Goal: Task Accomplishment & Management: Manage account settings

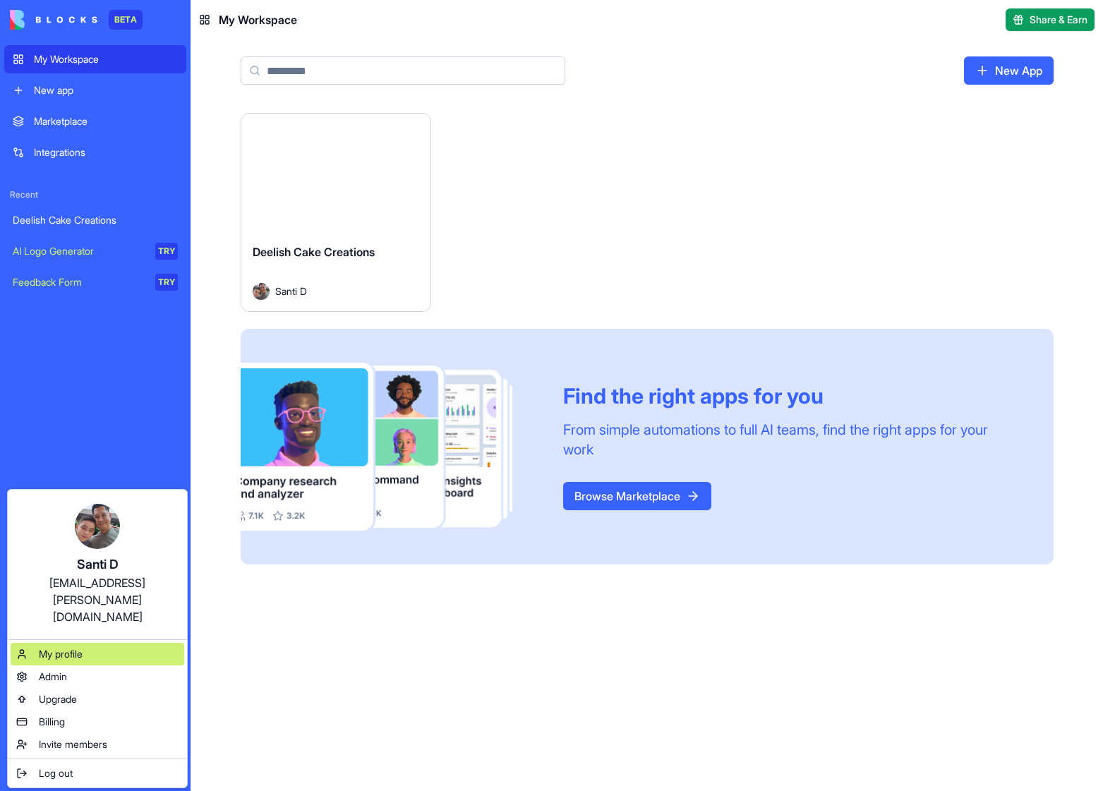
click at [107, 643] on div "My profile" at bounding box center [98, 654] width 174 height 23
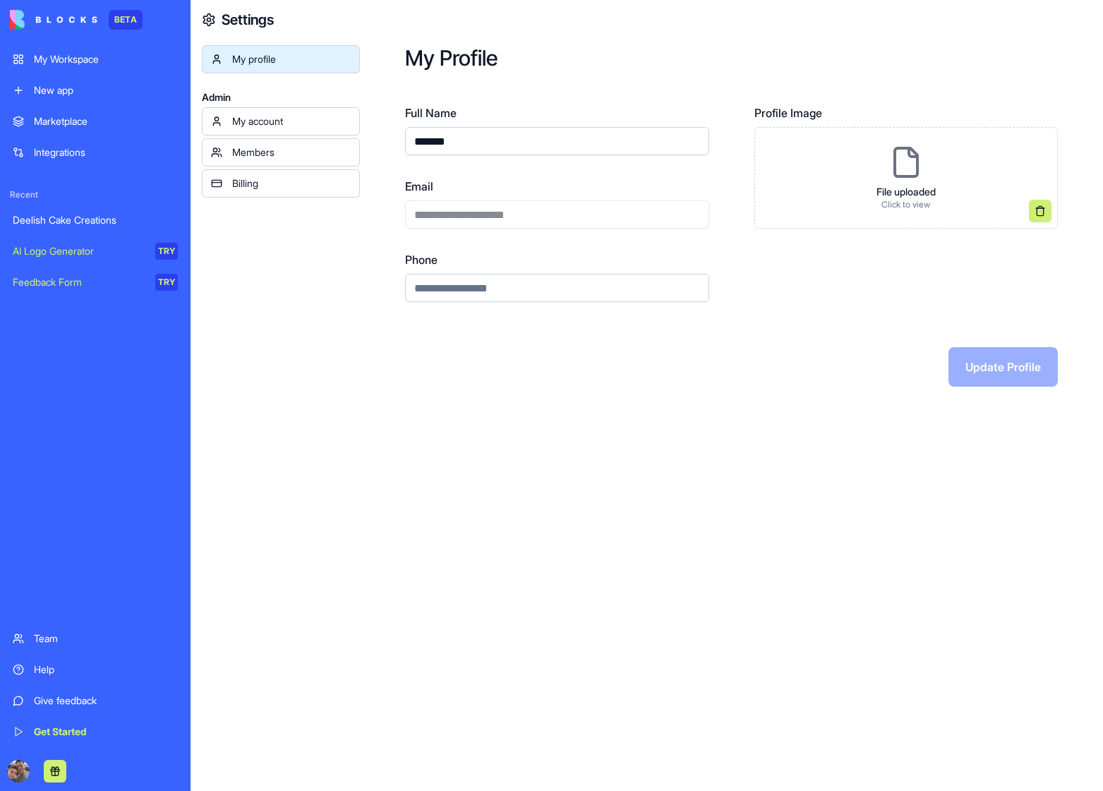
click at [277, 126] on div "My account" at bounding box center [291, 121] width 119 height 14
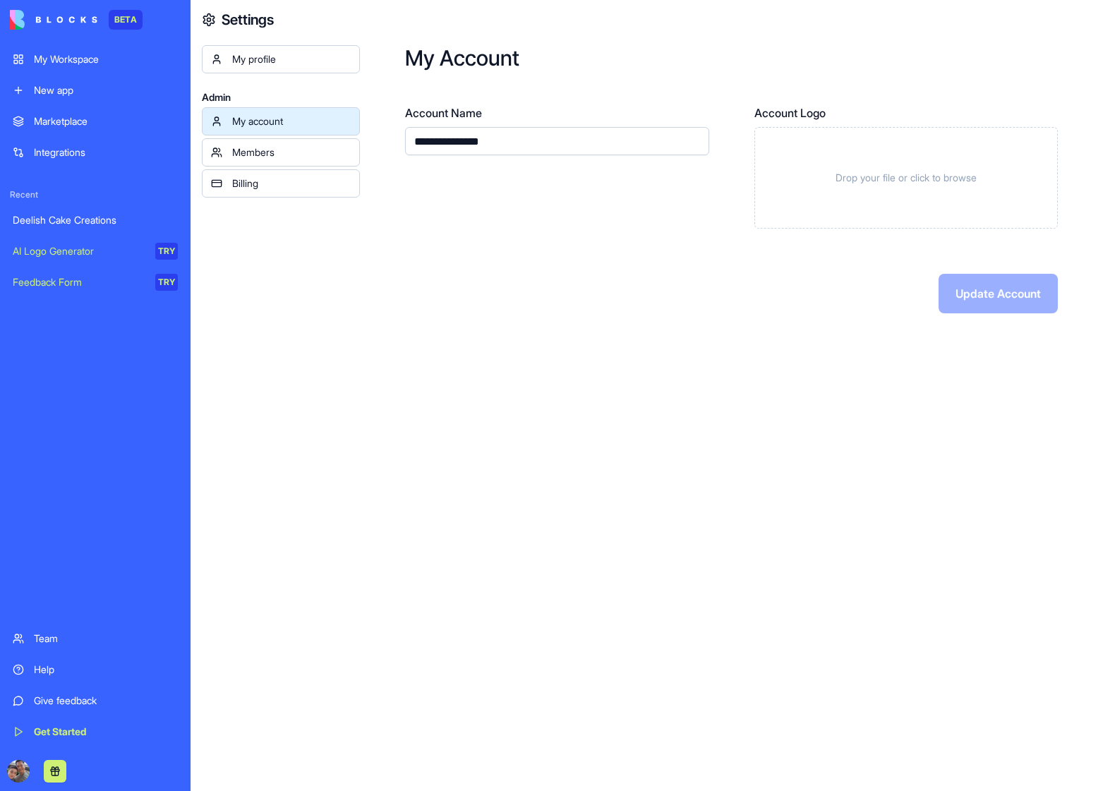
click at [266, 151] on div "Members" at bounding box center [291, 152] width 119 height 14
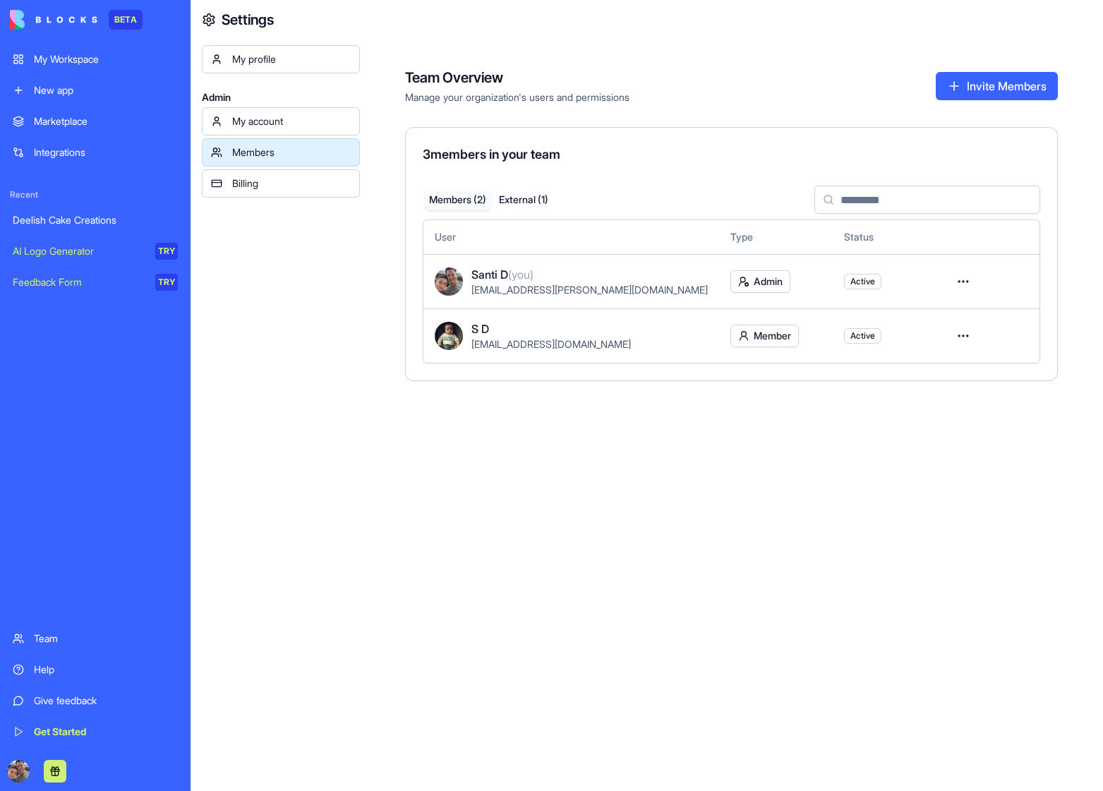
click at [276, 183] on div "Billing" at bounding box center [291, 183] width 119 height 14
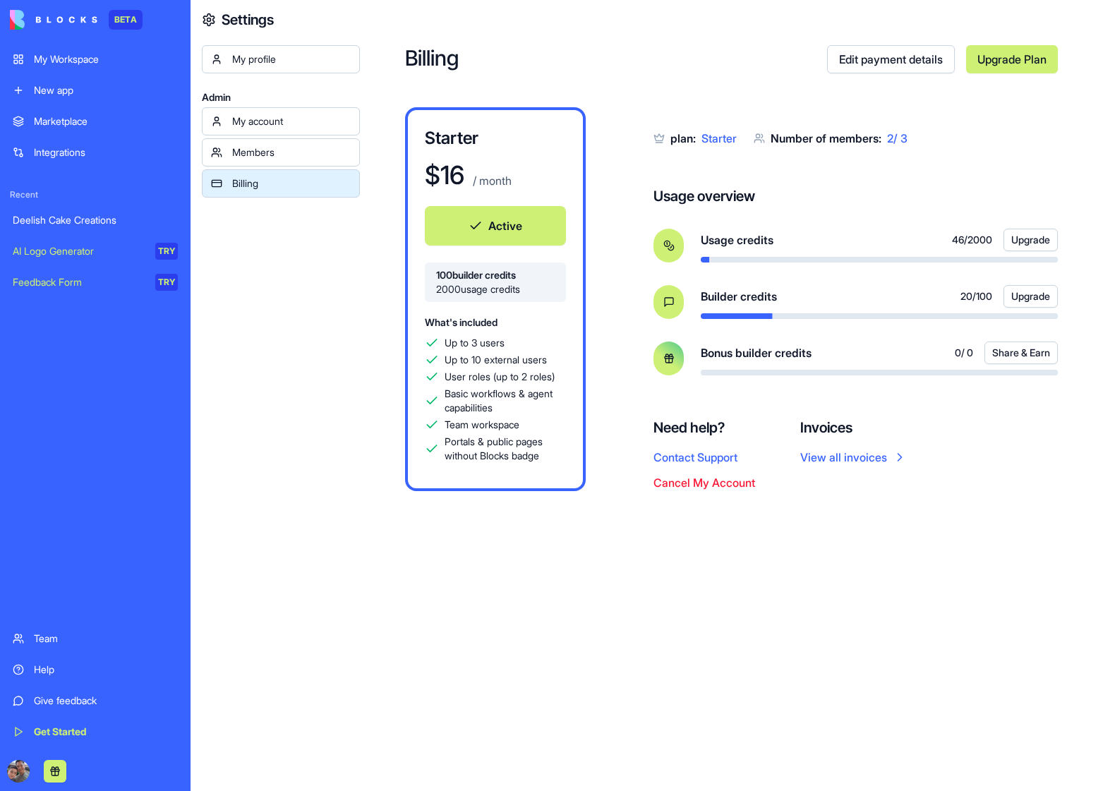
click at [845, 462] on link "View all invoices" at bounding box center [853, 457] width 107 height 17
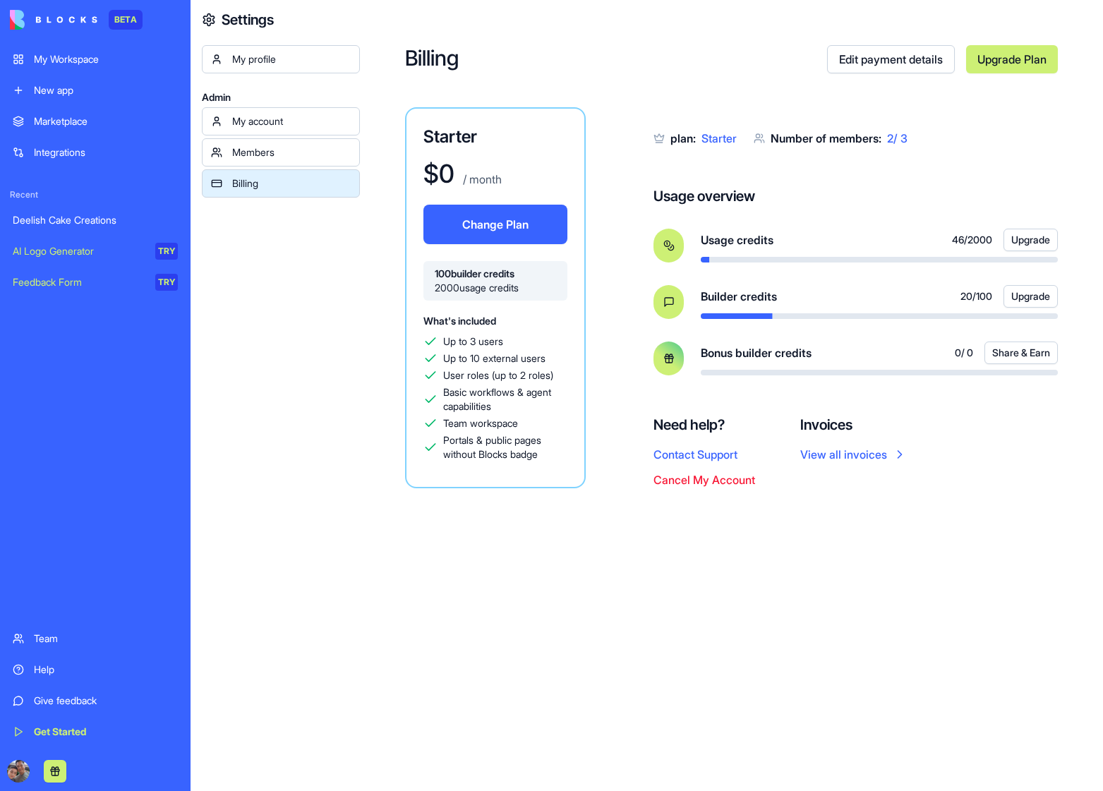
click at [254, 115] on div "My account" at bounding box center [291, 121] width 119 height 14
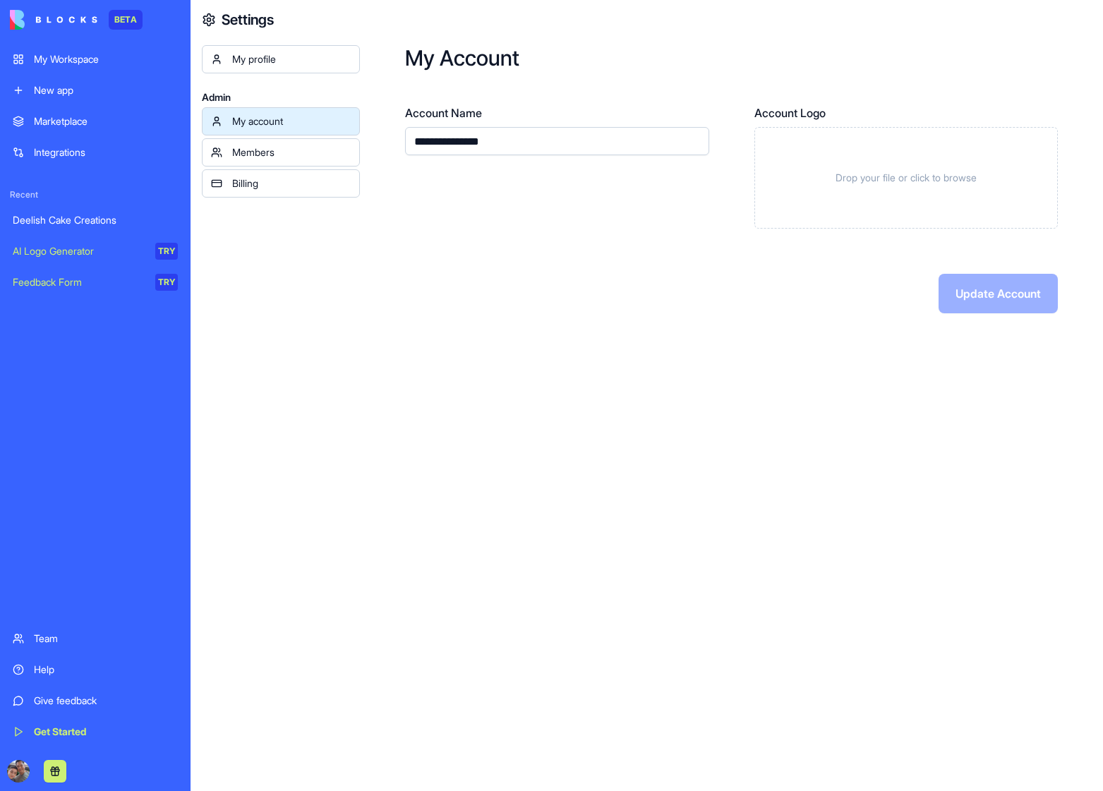
click at [260, 59] on div "My profile" at bounding box center [291, 59] width 119 height 14
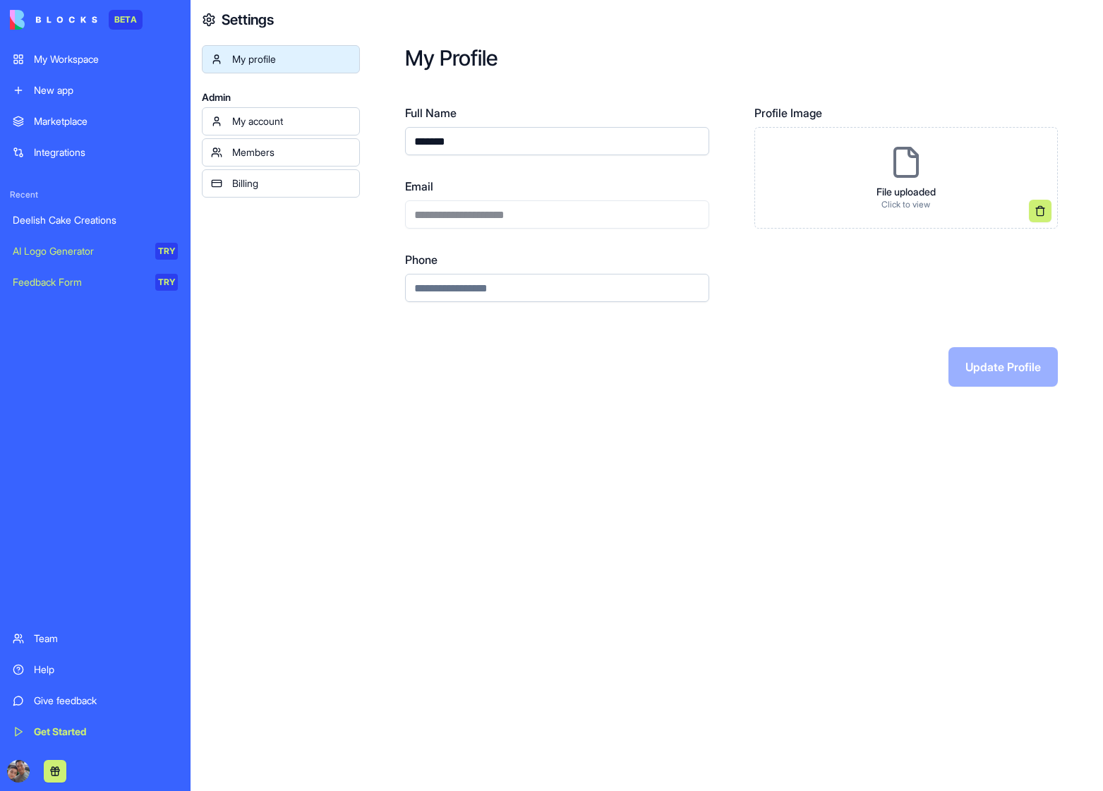
click at [54, 54] on div "My Workspace" at bounding box center [106, 59] width 144 height 14
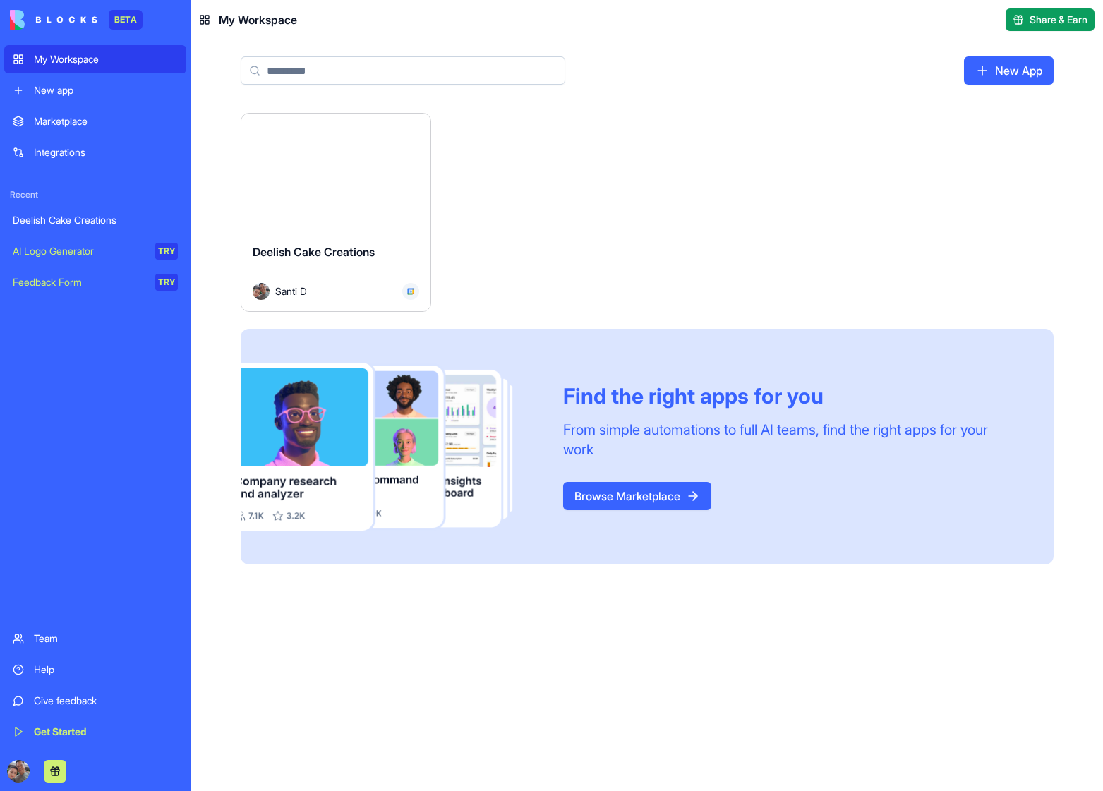
click at [329, 203] on div "Launch" at bounding box center [335, 173] width 189 height 119
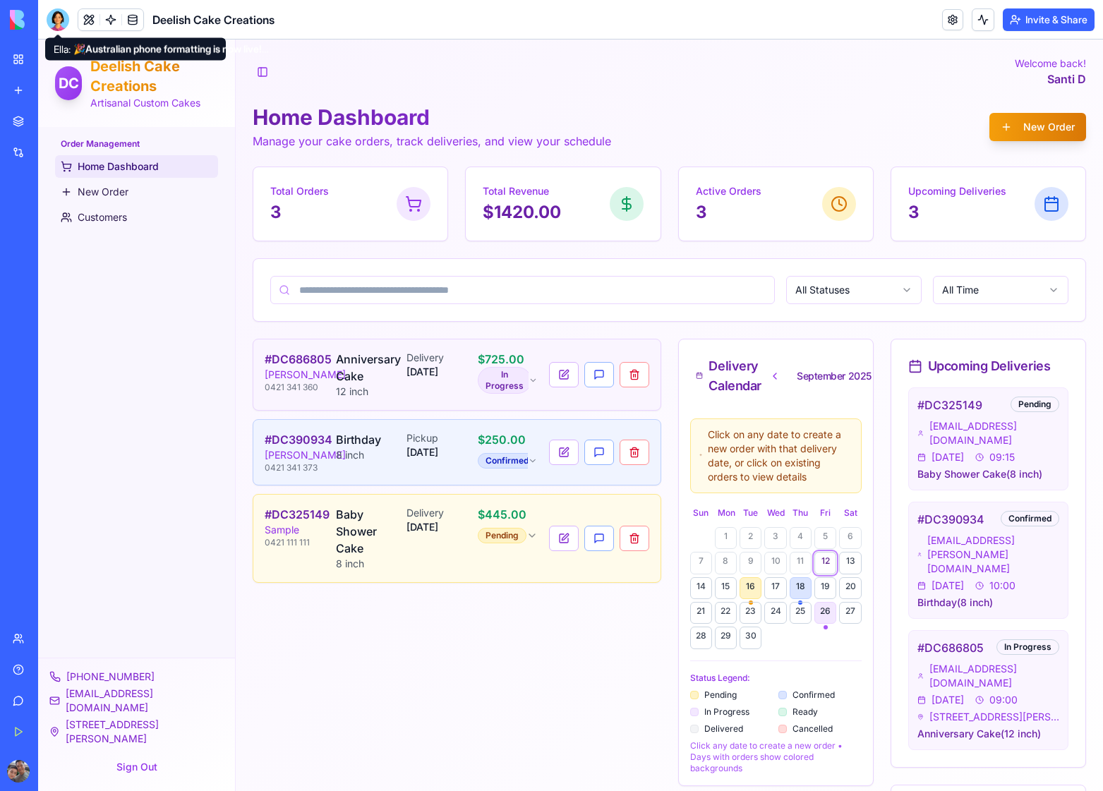
click at [59, 18] on div at bounding box center [58, 19] width 23 height 23
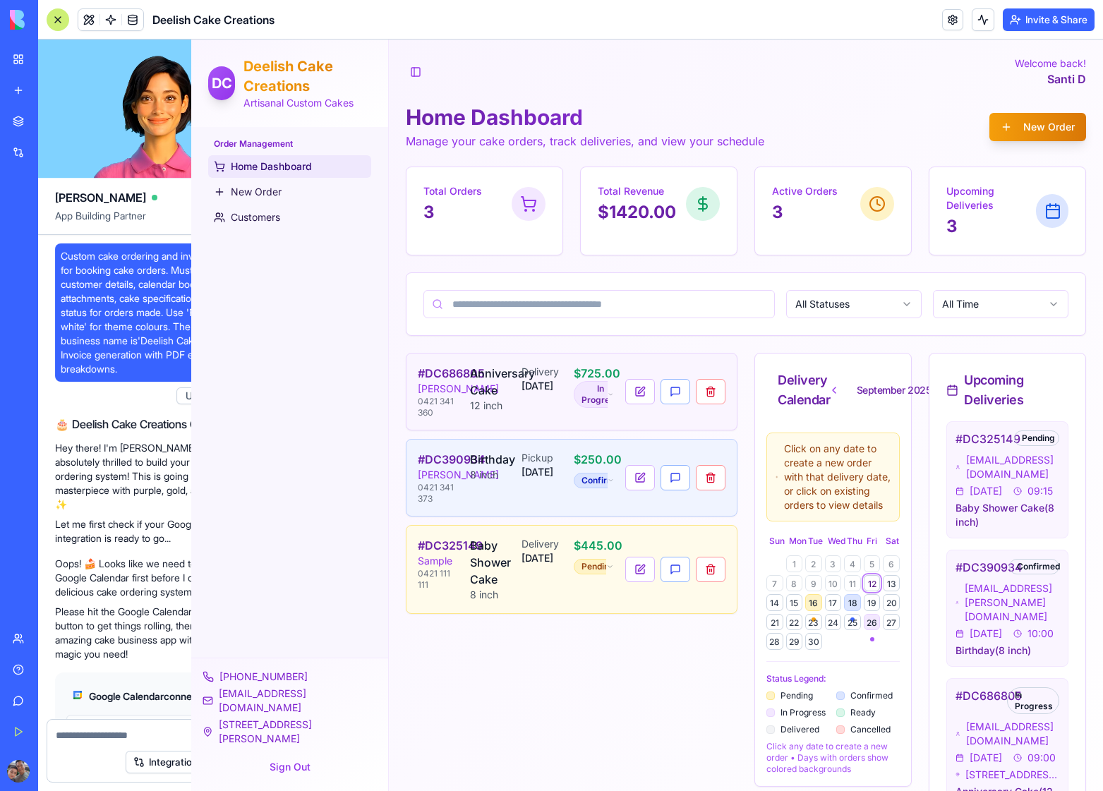
scroll to position [9494, 0]
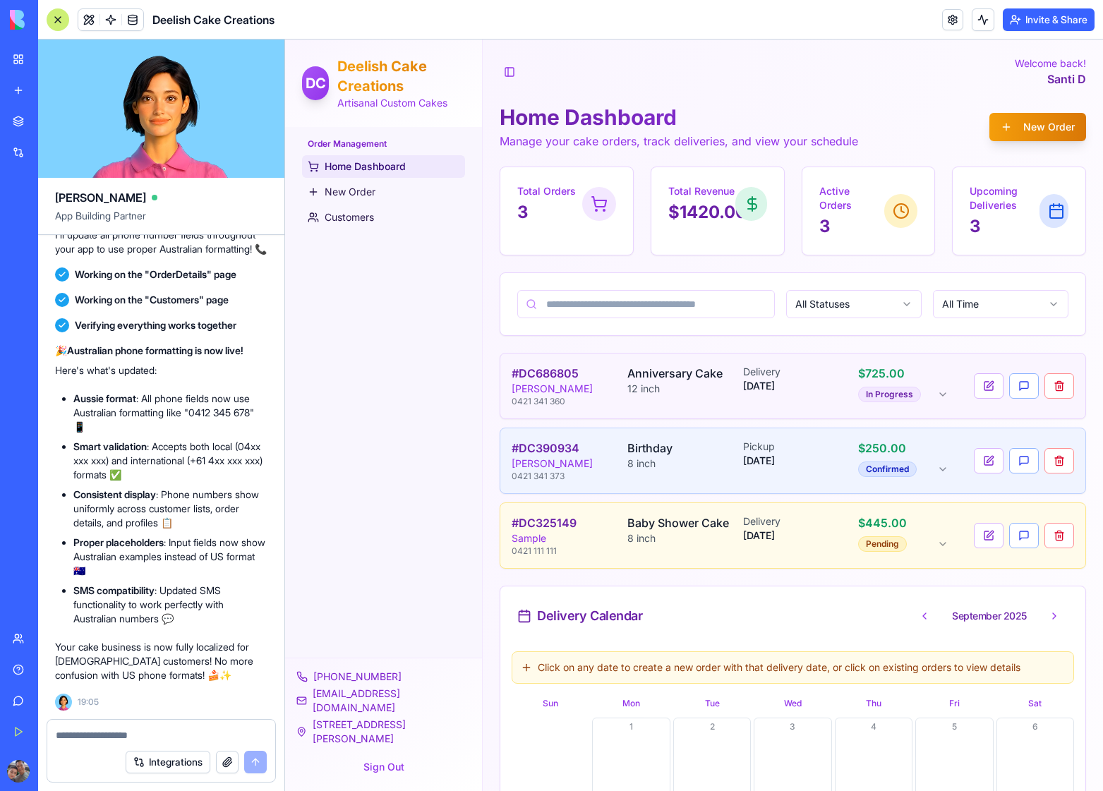
click at [74, 731] on textarea at bounding box center [161, 735] width 211 height 14
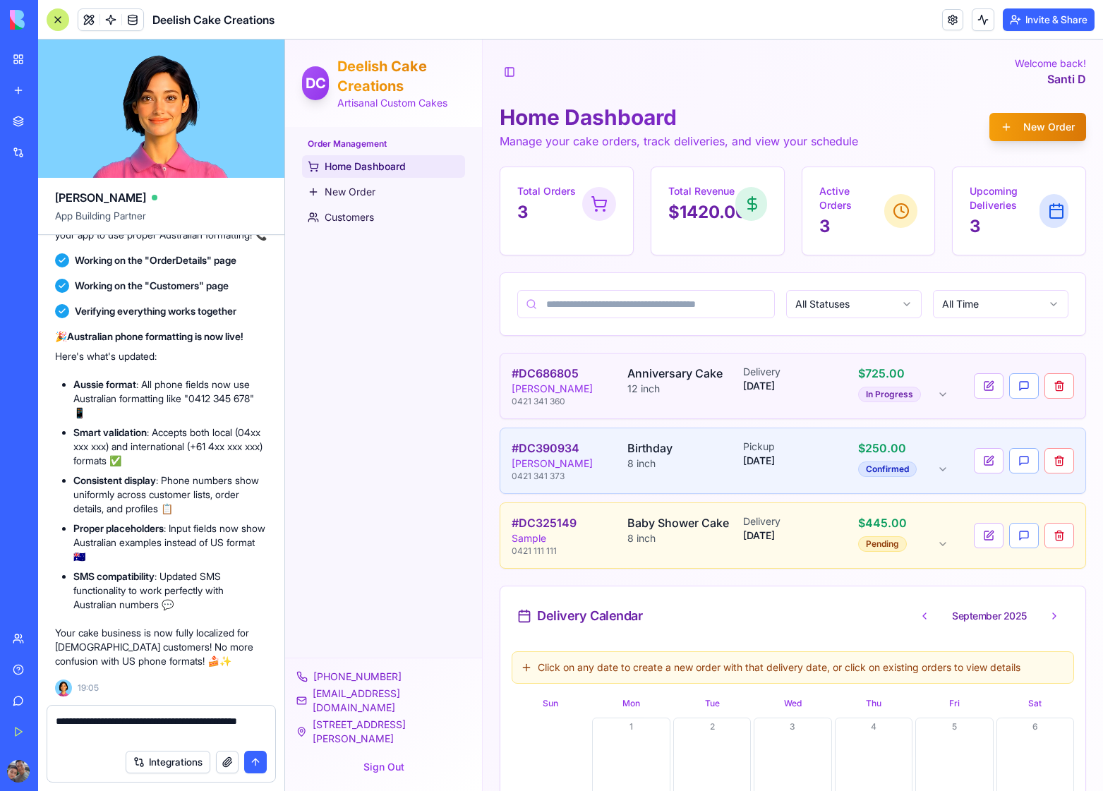
click at [84, 721] on textarea "**********" at bounding box center [161, 728] width 211 height 28
click at [147, 735] on textarea "**********" at bounding box center [161, 728] width 211 height 28
type textarea "**********"
click at [255, 761] on button "submit" at bounding box center [255, 762] width 23 height 23
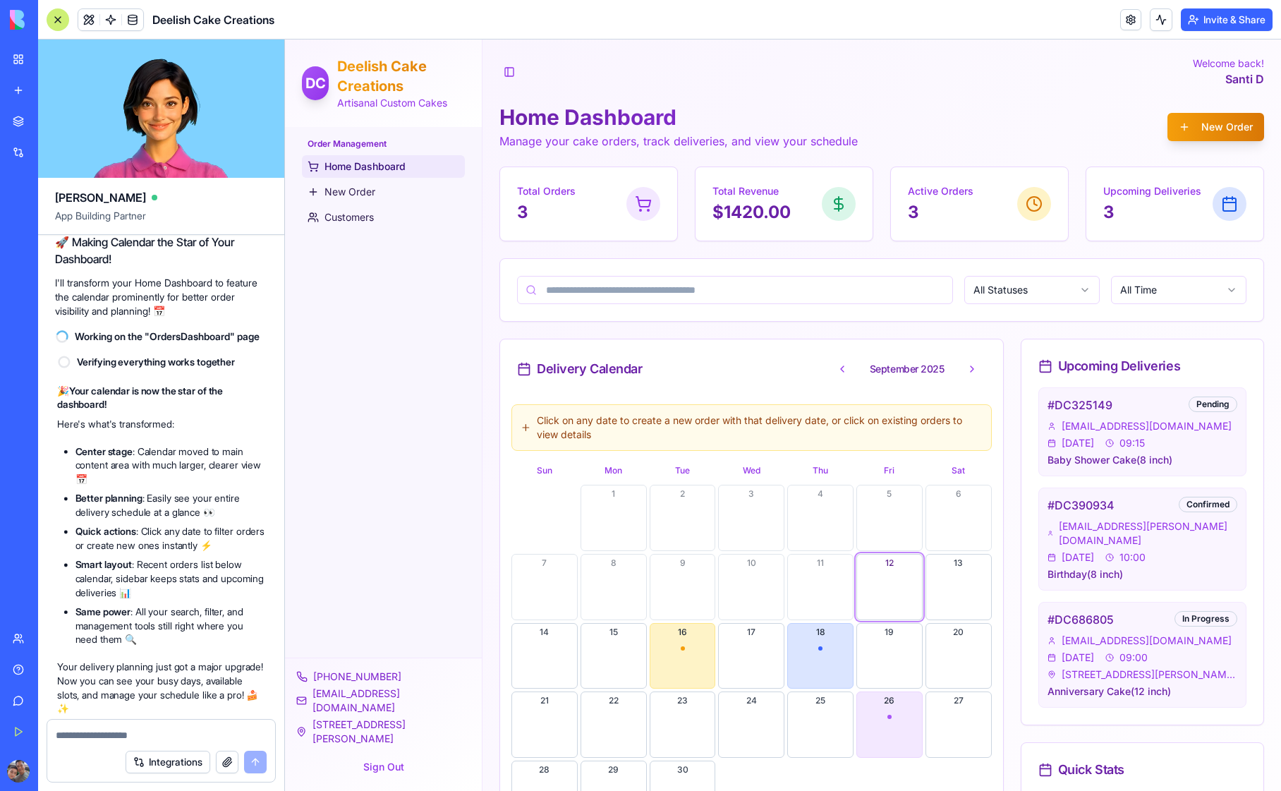
scroll to position [10101, 0]
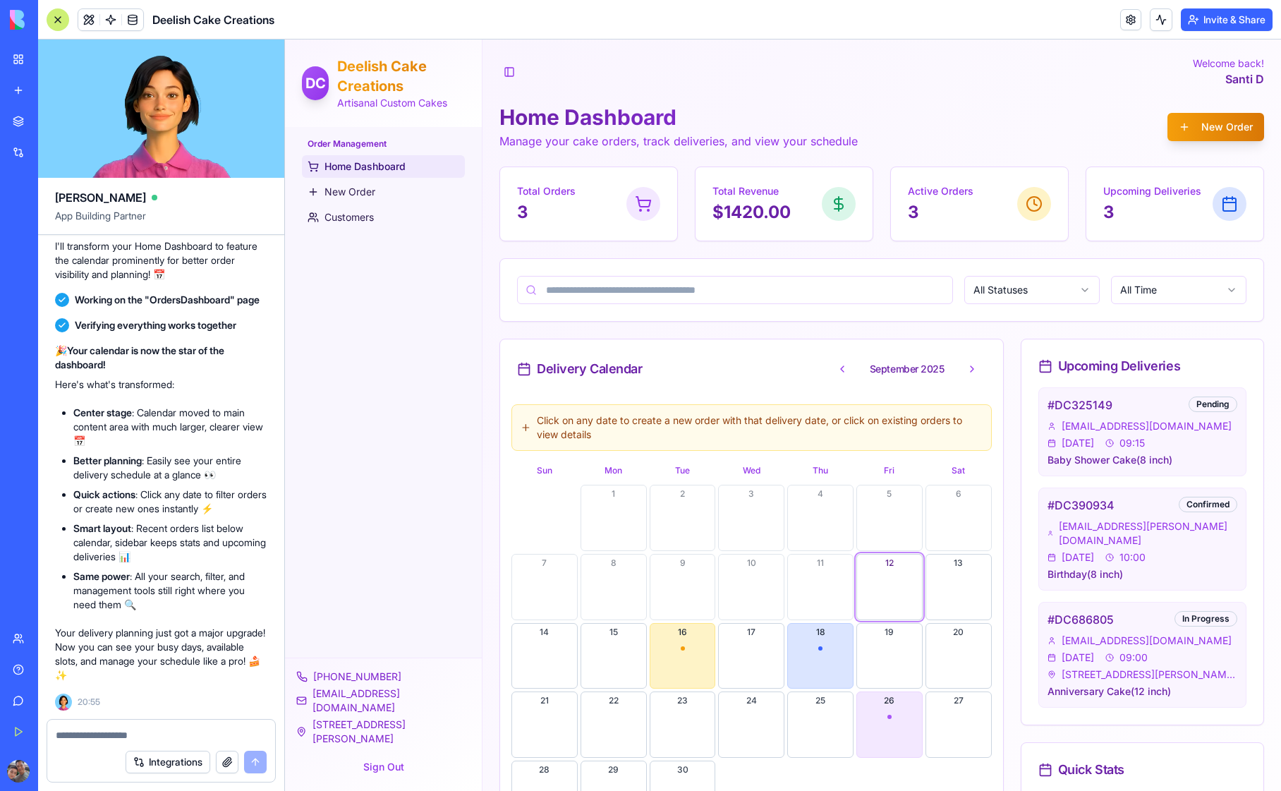
click at [374, 411] on div "Order Management Home Dashboard New Order Customers" at bounding box center [383, 392] width 197 height 531
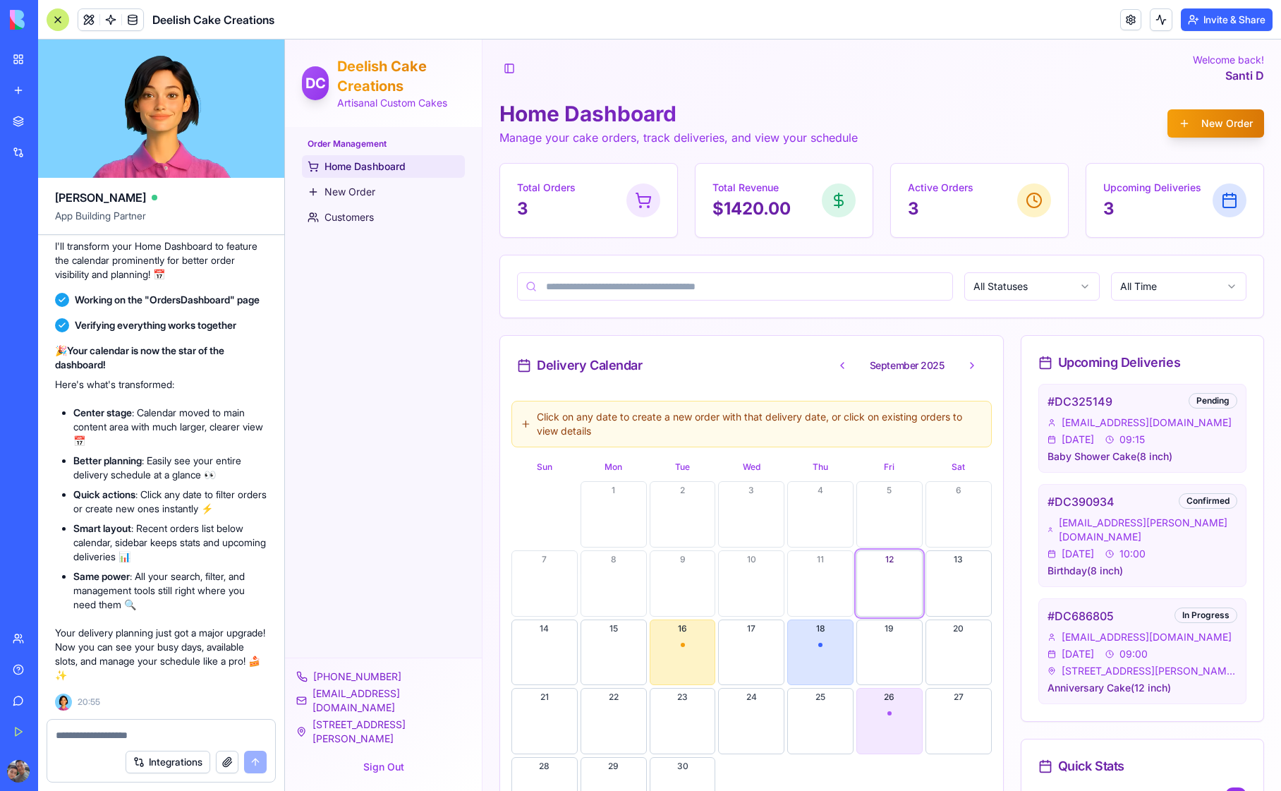
scroll to position [0, 0]
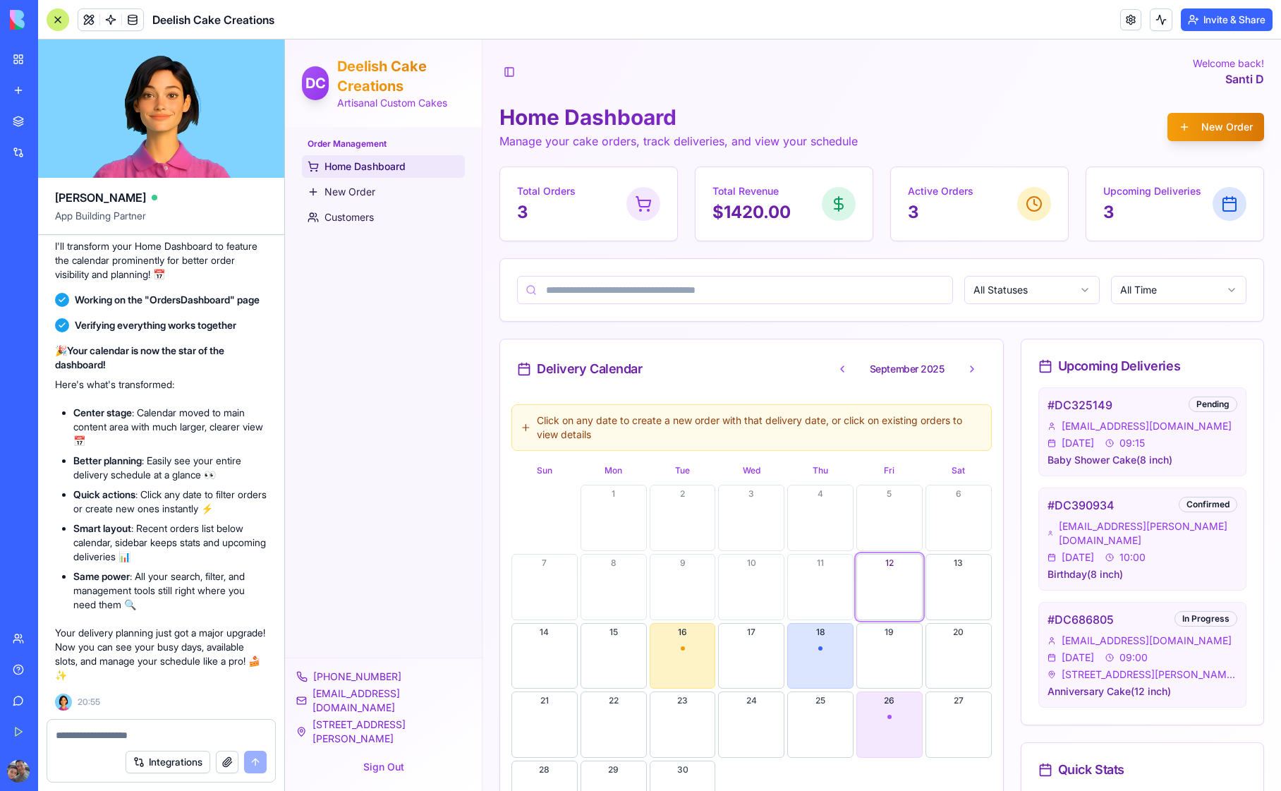
click at [1102, 22] on button "Invite & Share" at bounding box center [1227, 19] width 92 height 23
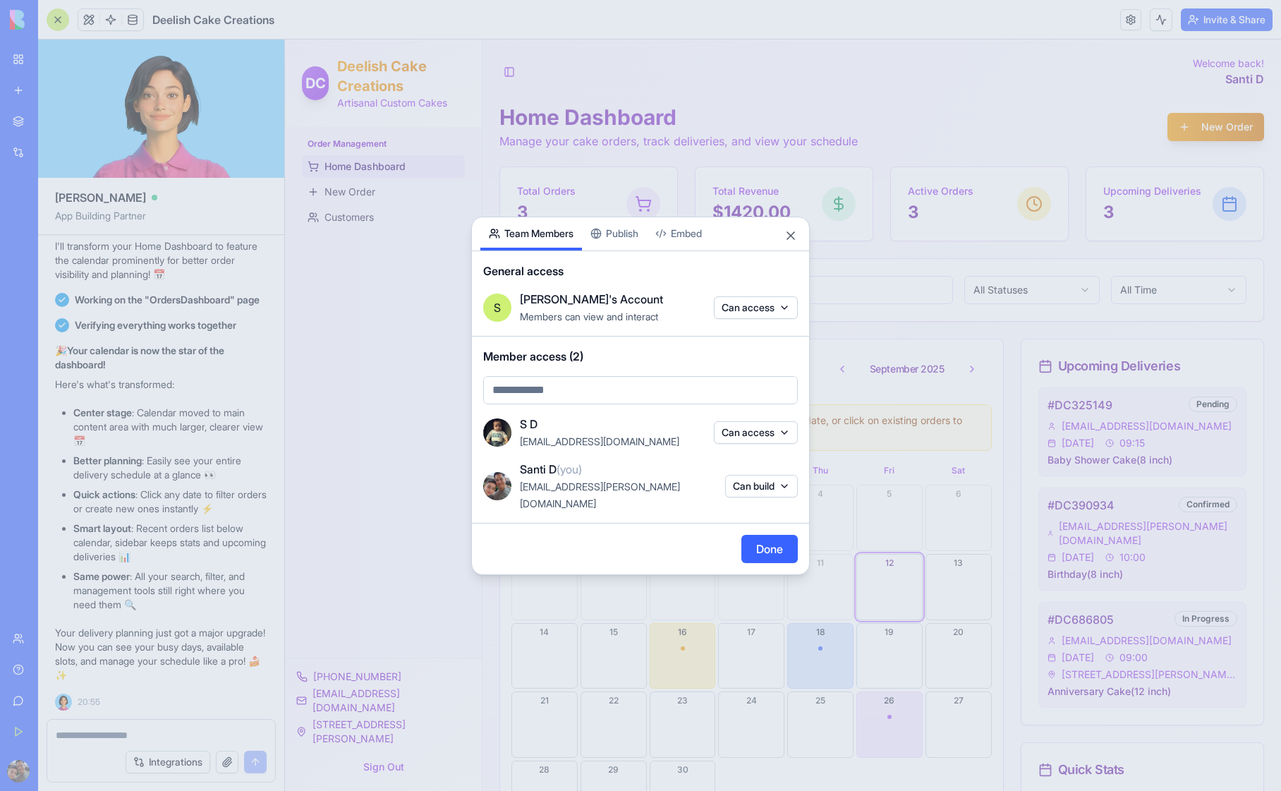
click at [785, 440] on button "Can access" at bounding box center [756, 432] width 84 height 23
click at [748, 520] on div "Remove access" at bounding box center [756, 521] width 106 height 23
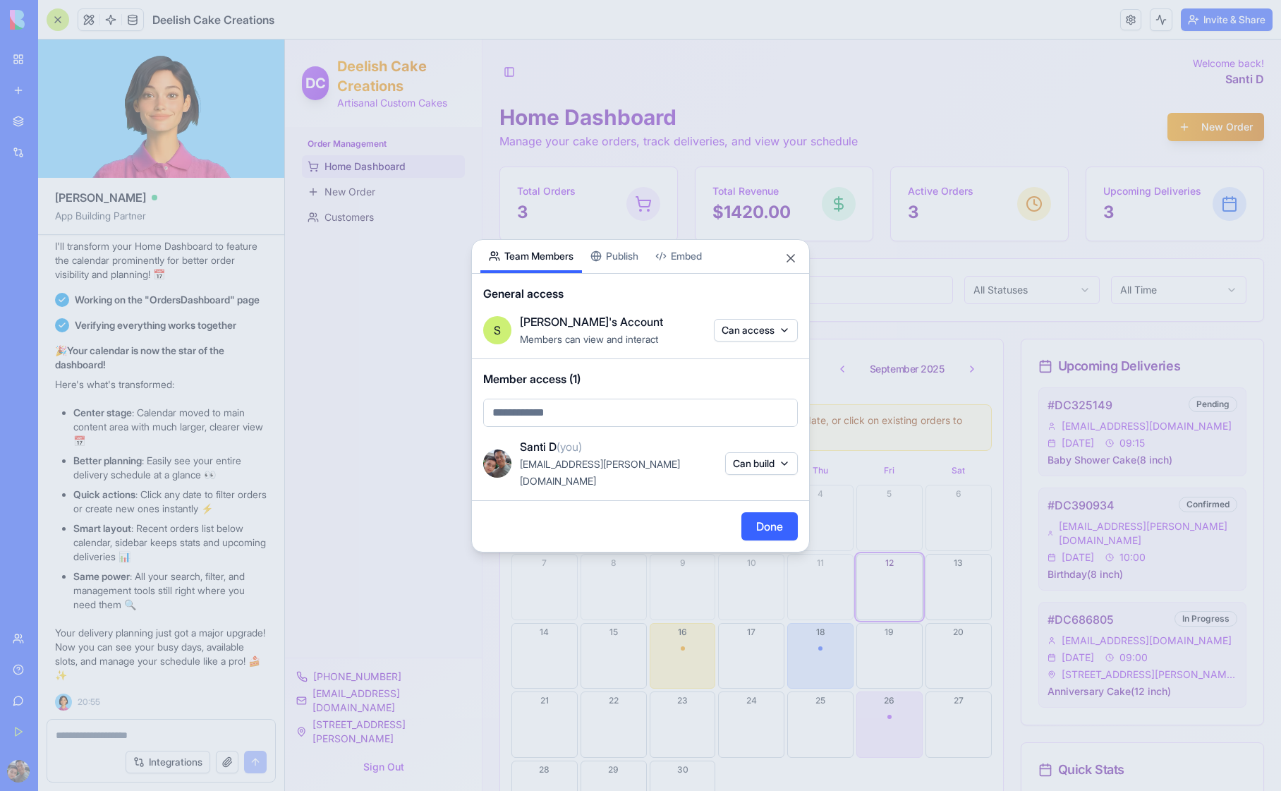
click at [696, 269] on button "Embed" at bounding box center [679, 256] width 64 height 33
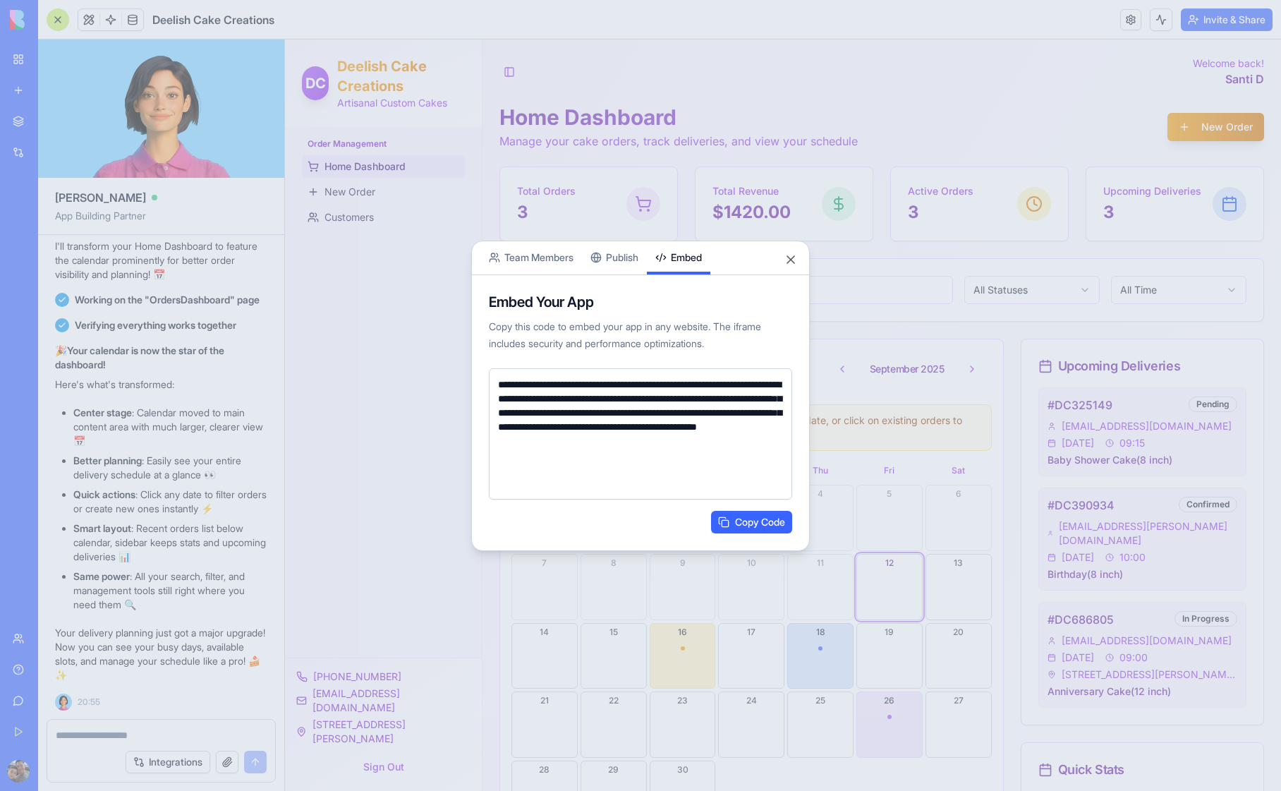
click at [544, 258] on button "Team Members" at bounding box center [532, 257] width 102 height 33
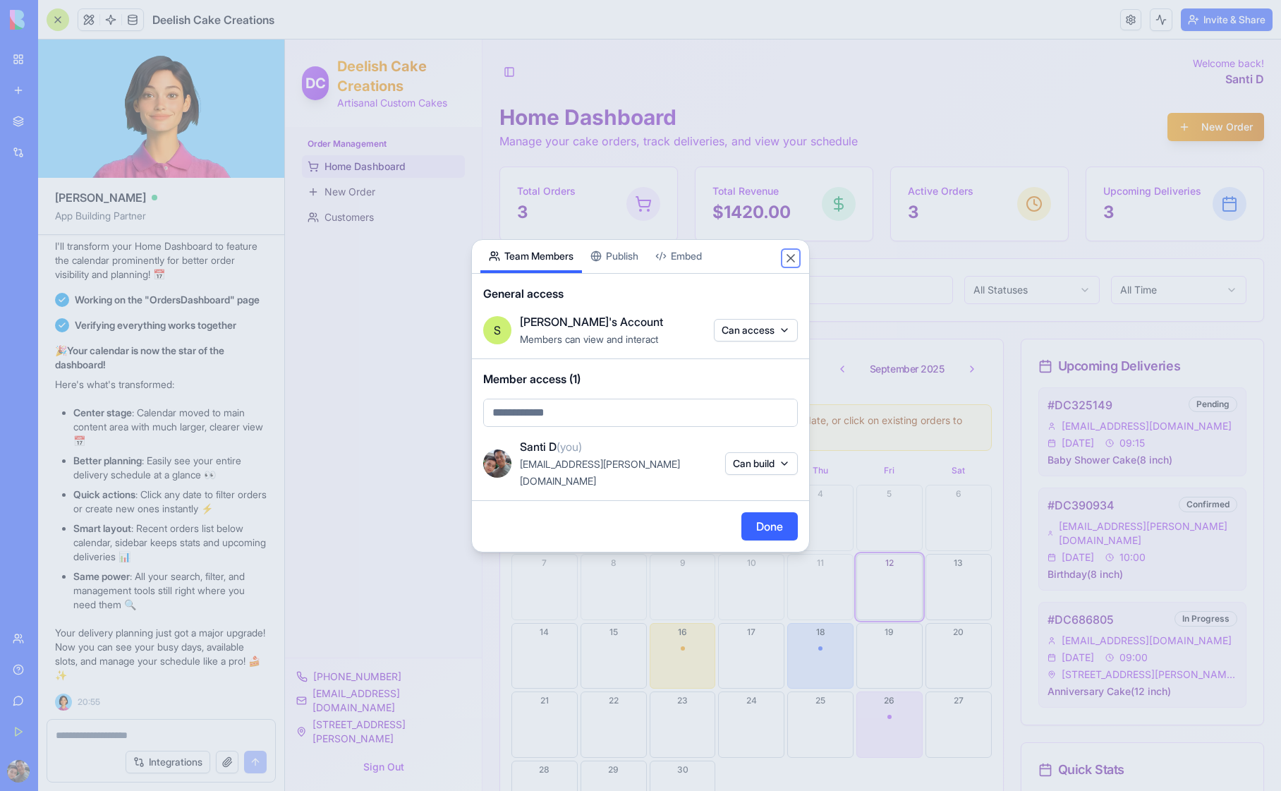
click at [791, 265] on button "Close" at bounding box center [791, 258] width 14 height 14
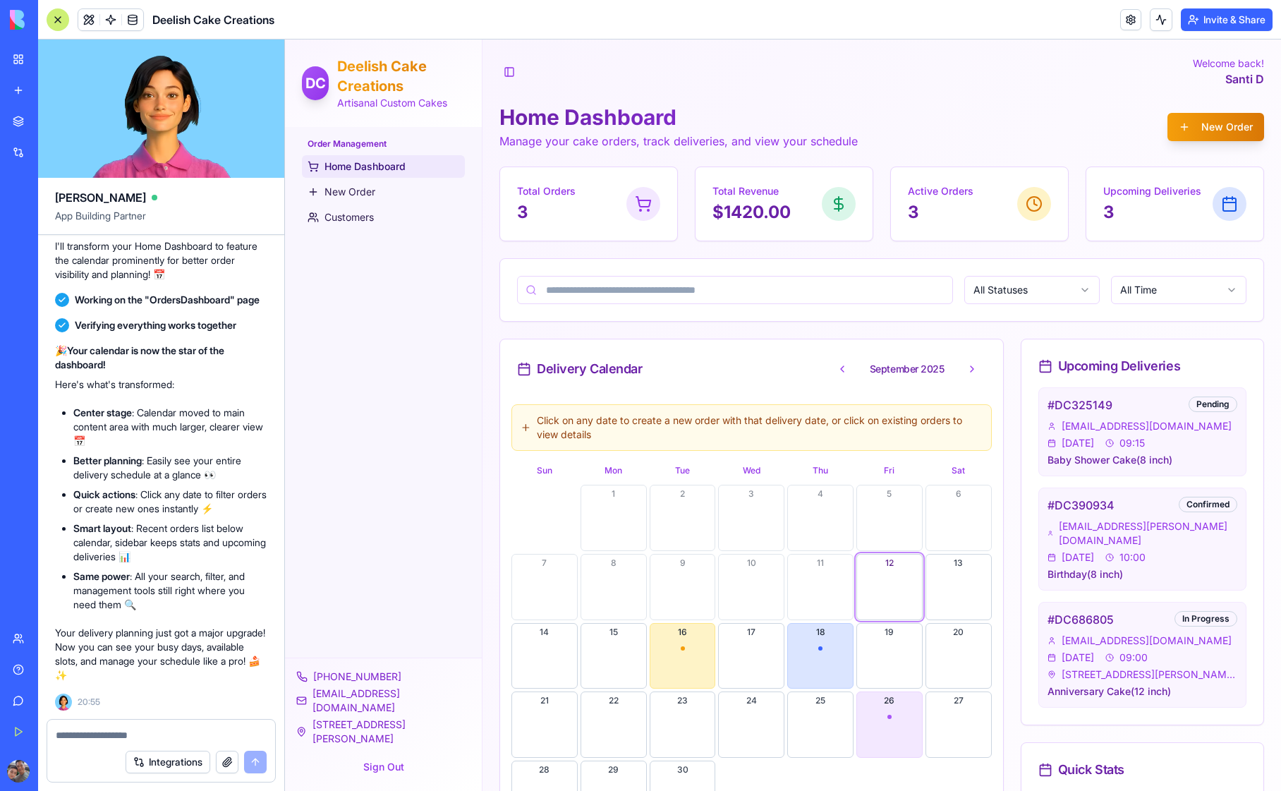
click at [442, 358] on div "Order Management Home Dashboard New Order Customers" at bounding box center [383, 392] width 197 height 531
click at [1102, 19] on link at bounding box center [1131, 19] width 21 height 21
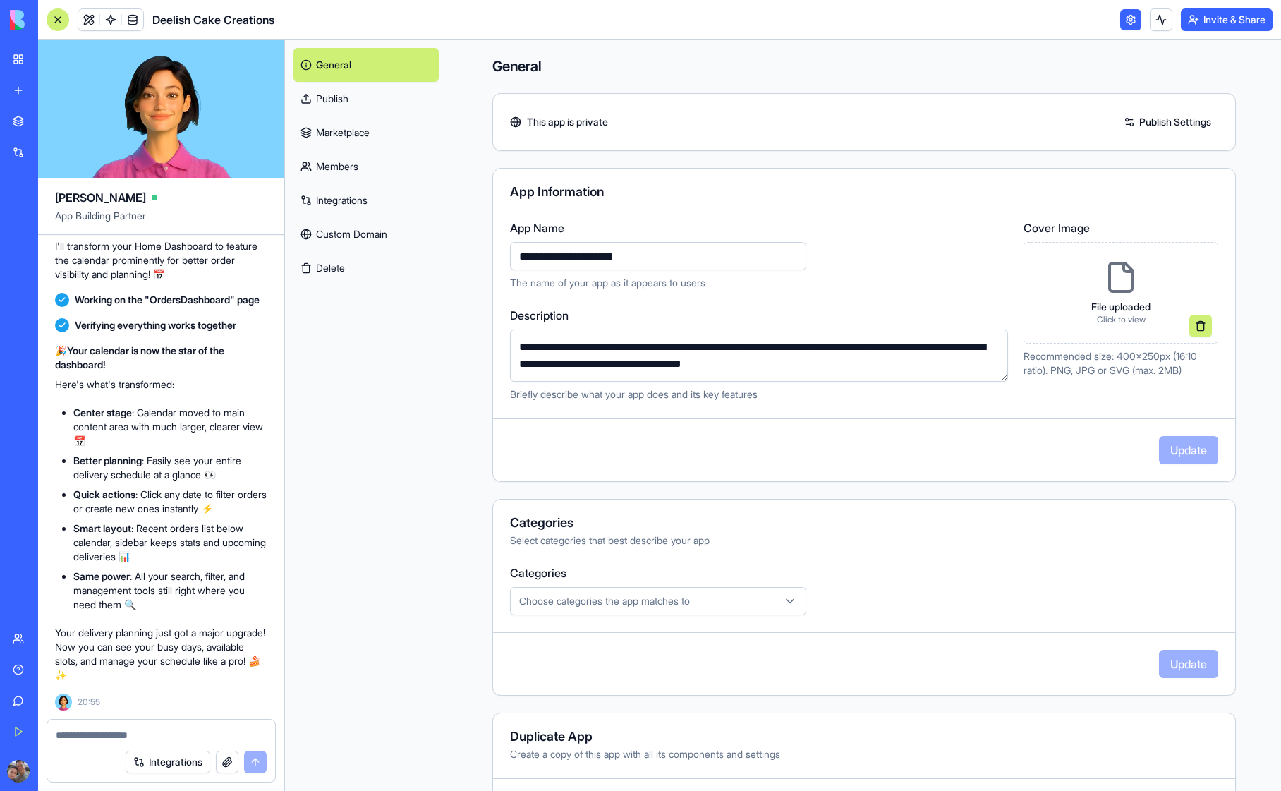
click at [338, 200] on link "Integrations" at bounding box center [366, 200] width 145 height 34
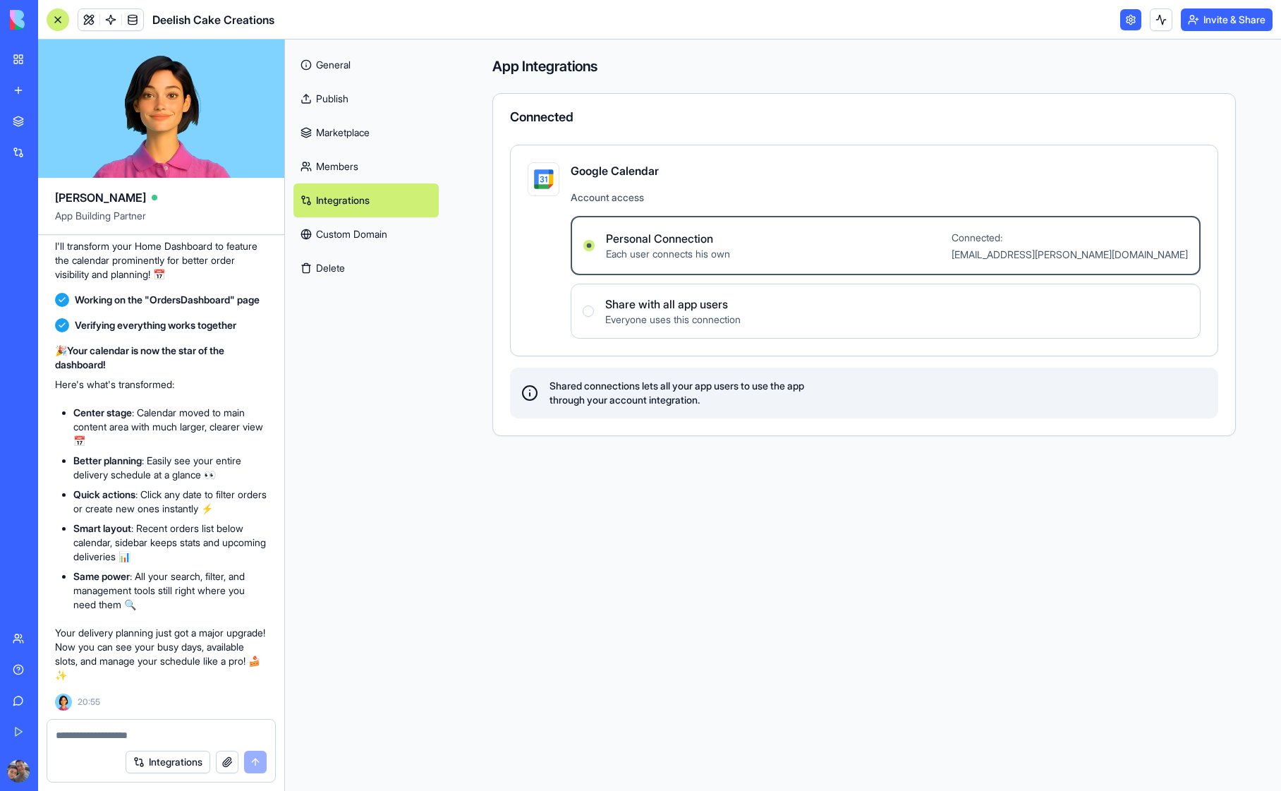
click at [385, 347] on div "General Publish Marketplace Members Integrations Custom Domain Delete" at bounding box center [366, 416] width 162 height 752
click at [37, 147] on div "Integrations" at bounding box center [43, 152] width 18 height 14
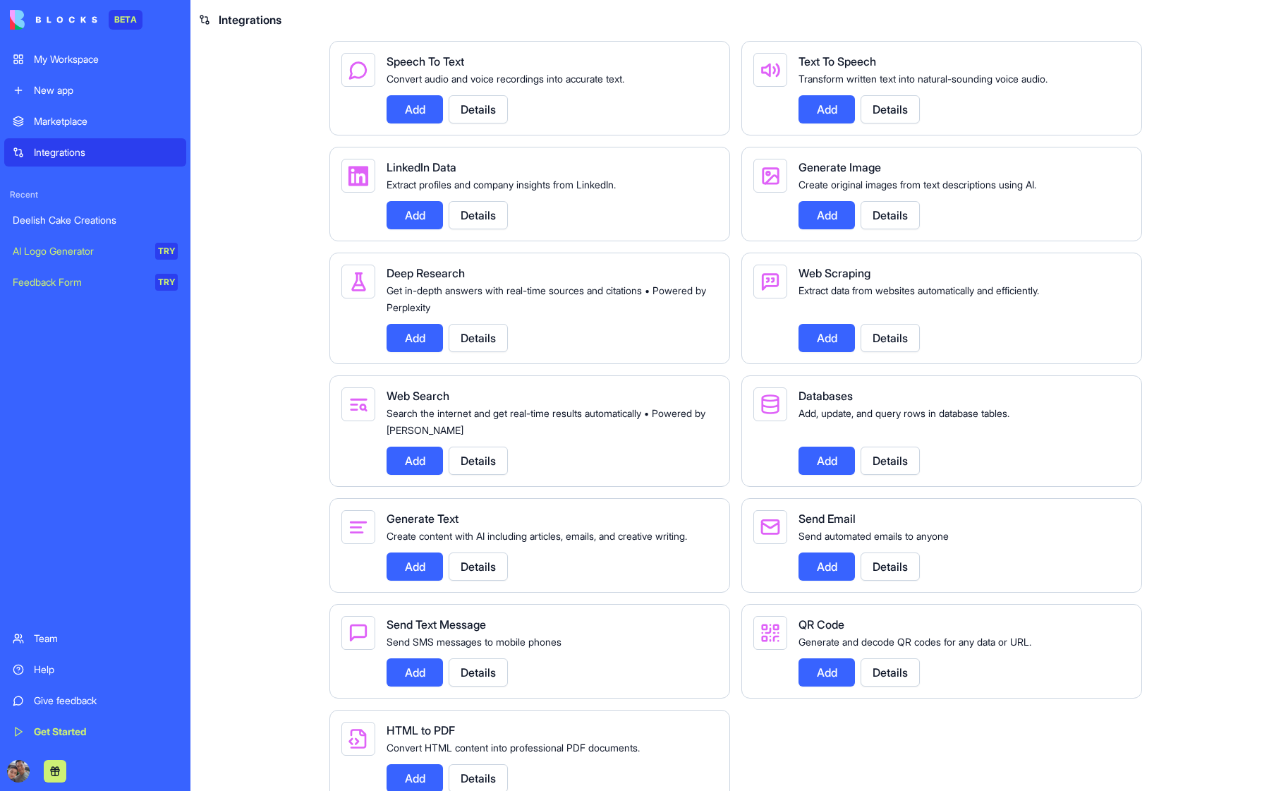
scroll to position [1477, 0]
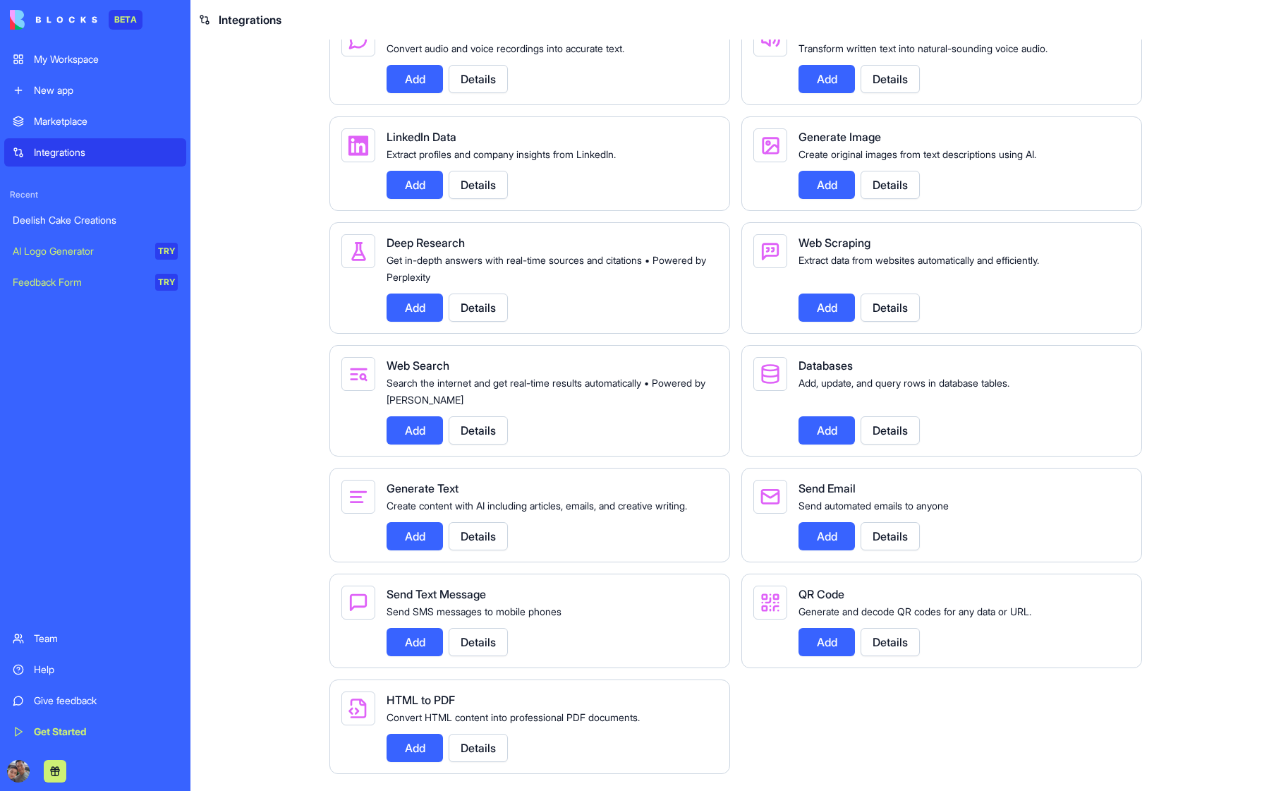
click at [470, 641] on button "Details" at bounding box center [478, 642] width 59 height 28
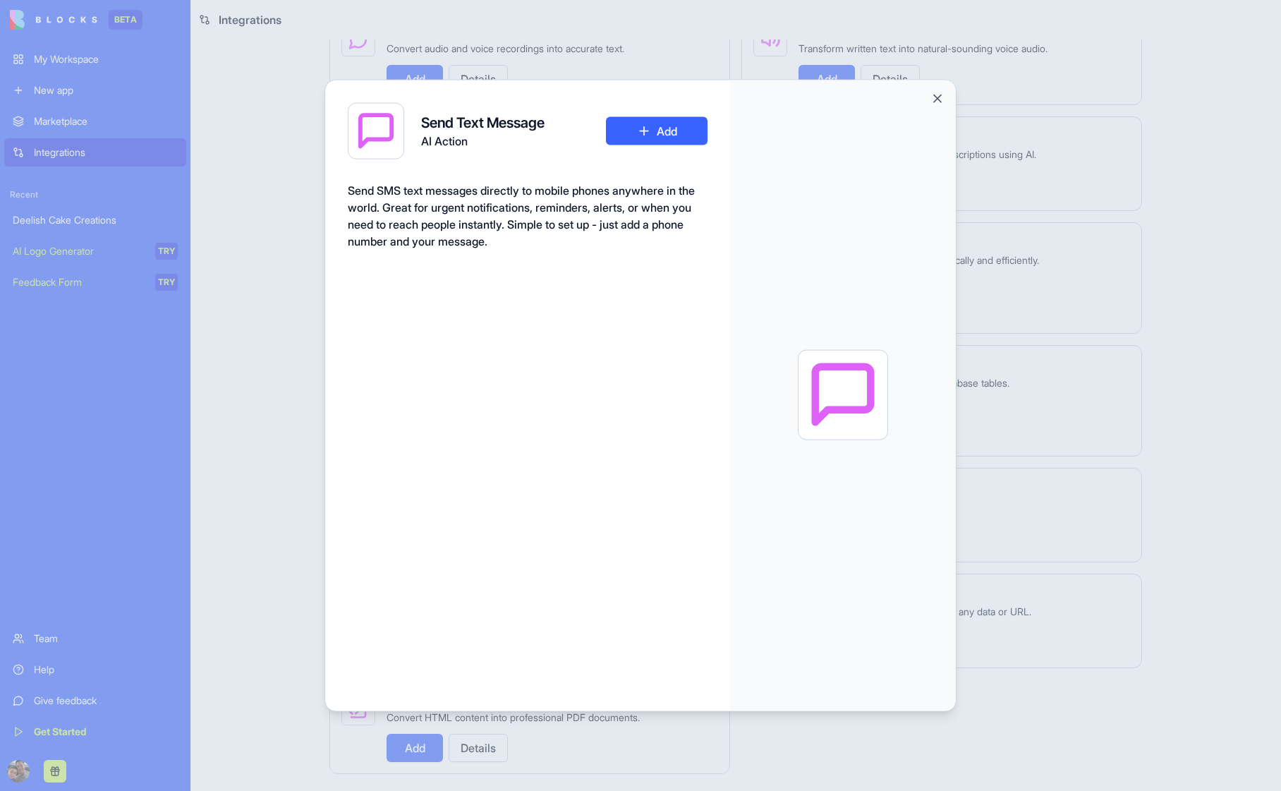
click at [653, 133] on button "Add" at bounding box center [657, 130] width 102 height 28
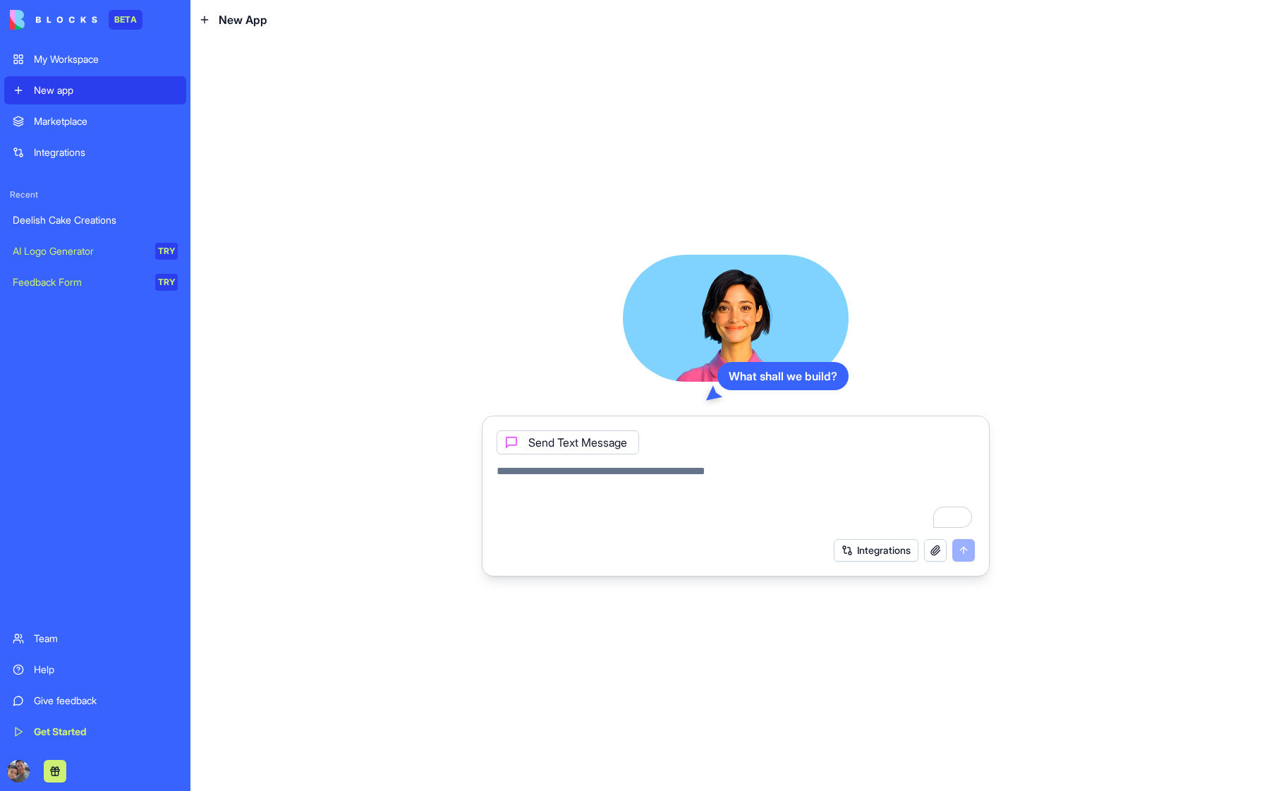
click at [67, 222] on div "Deelish Cake Creations" at bounding box center [95, 220] width 165 height 14
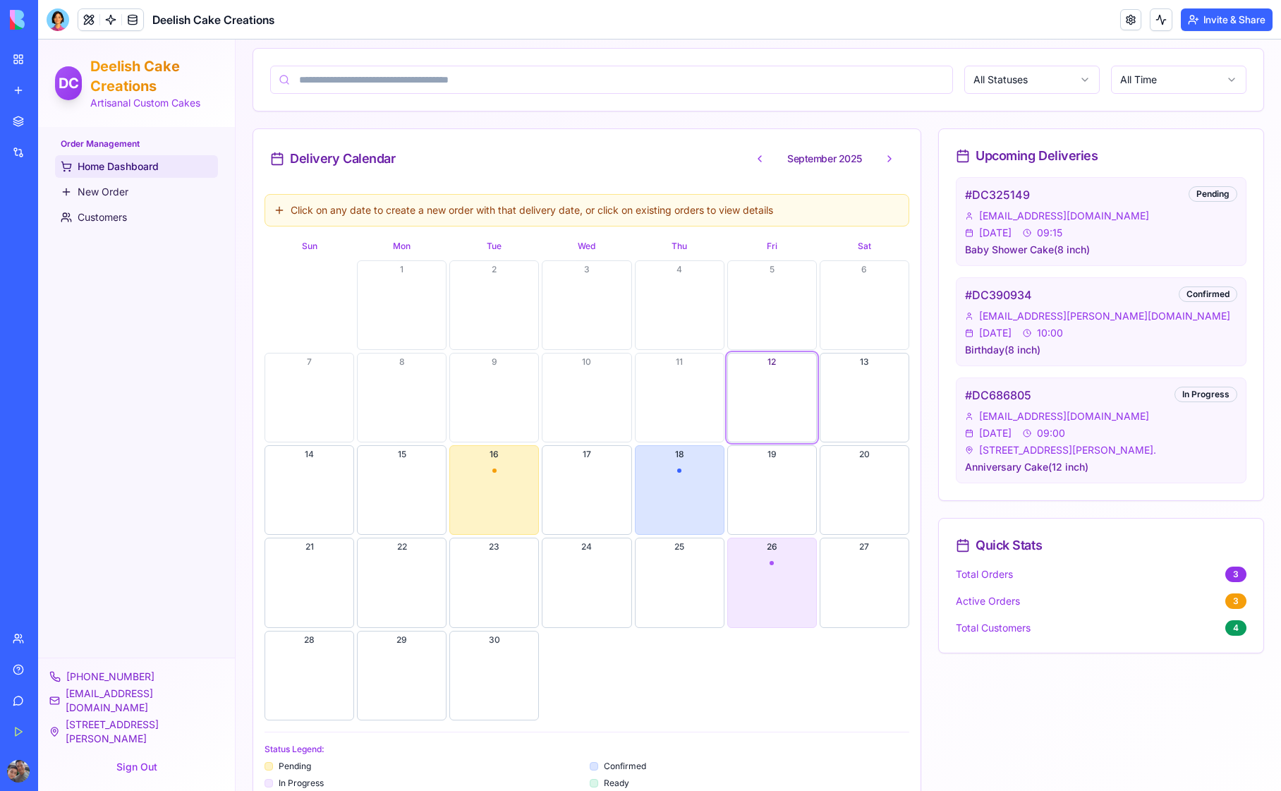
scroll to position [198, 0]
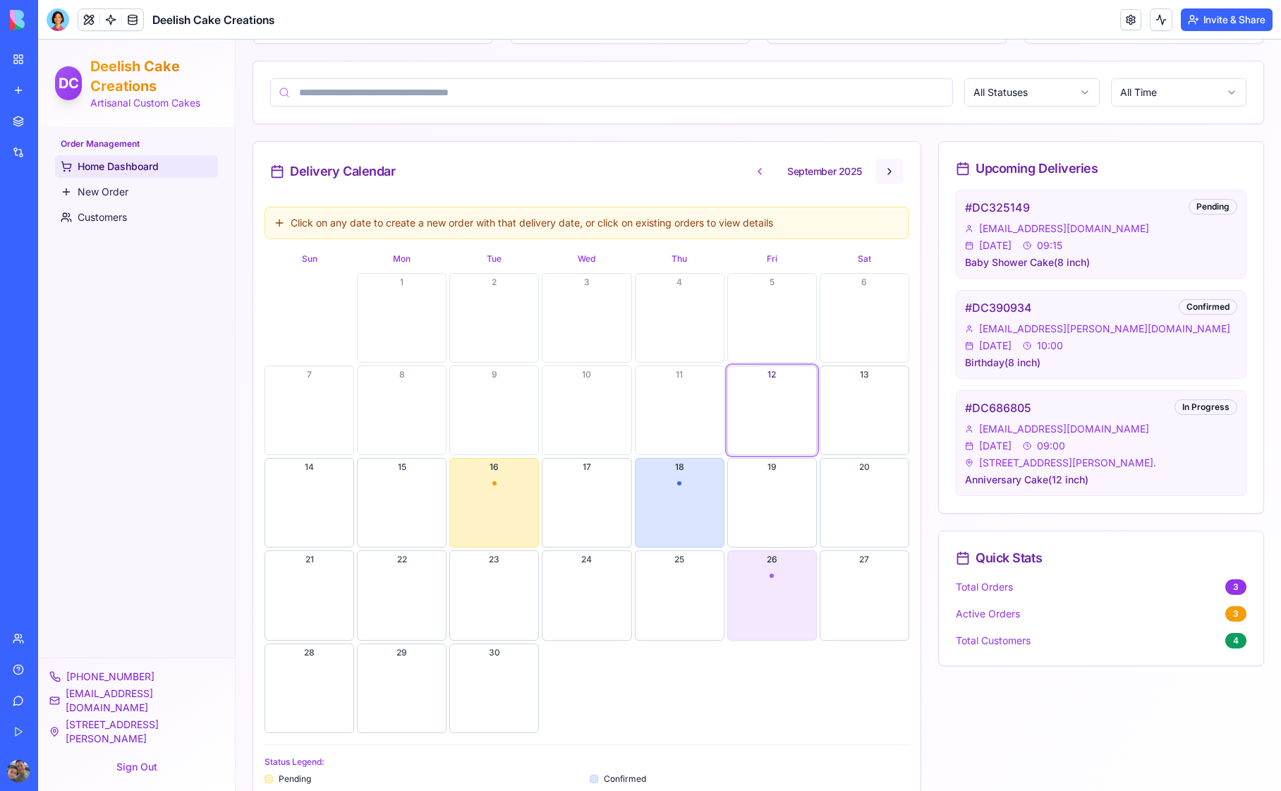
click at [881, 174] on button at bounding box center [890, 171] width 28 height 25
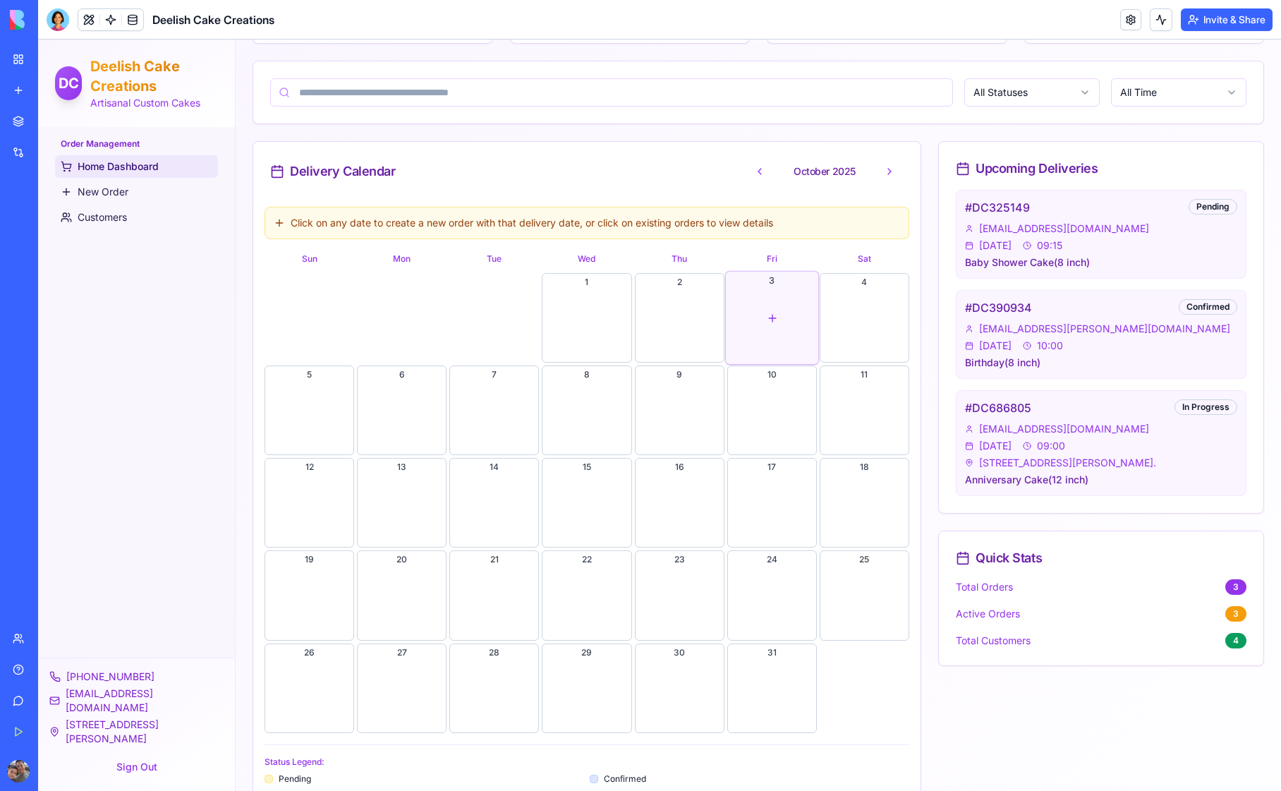
click at [768, 317] on div "button" at bounding box center [772, 318] width 92 height 92
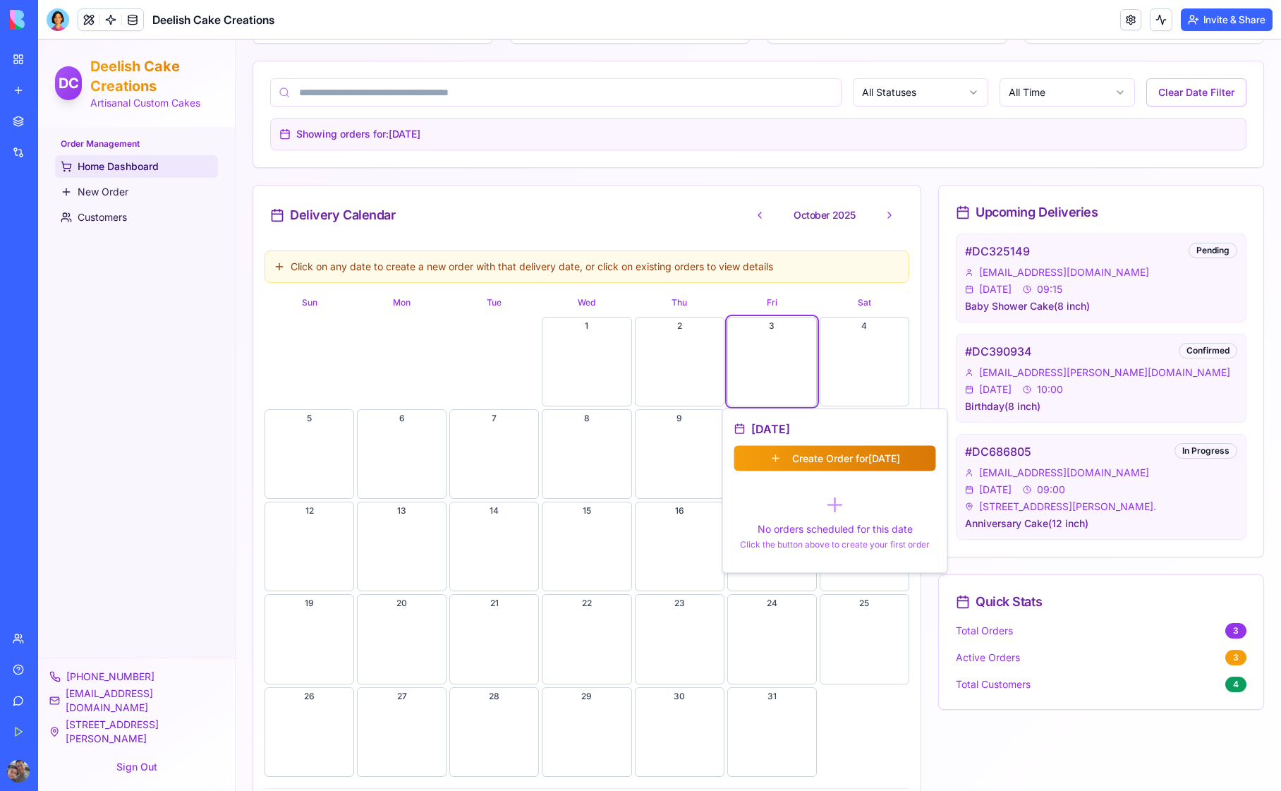
click at [925, 179] on div "Home Dashboard Manage your cake orders, track deliveries, and view your schedul…" at bounding box center [759, 449] width 1012 height 1085
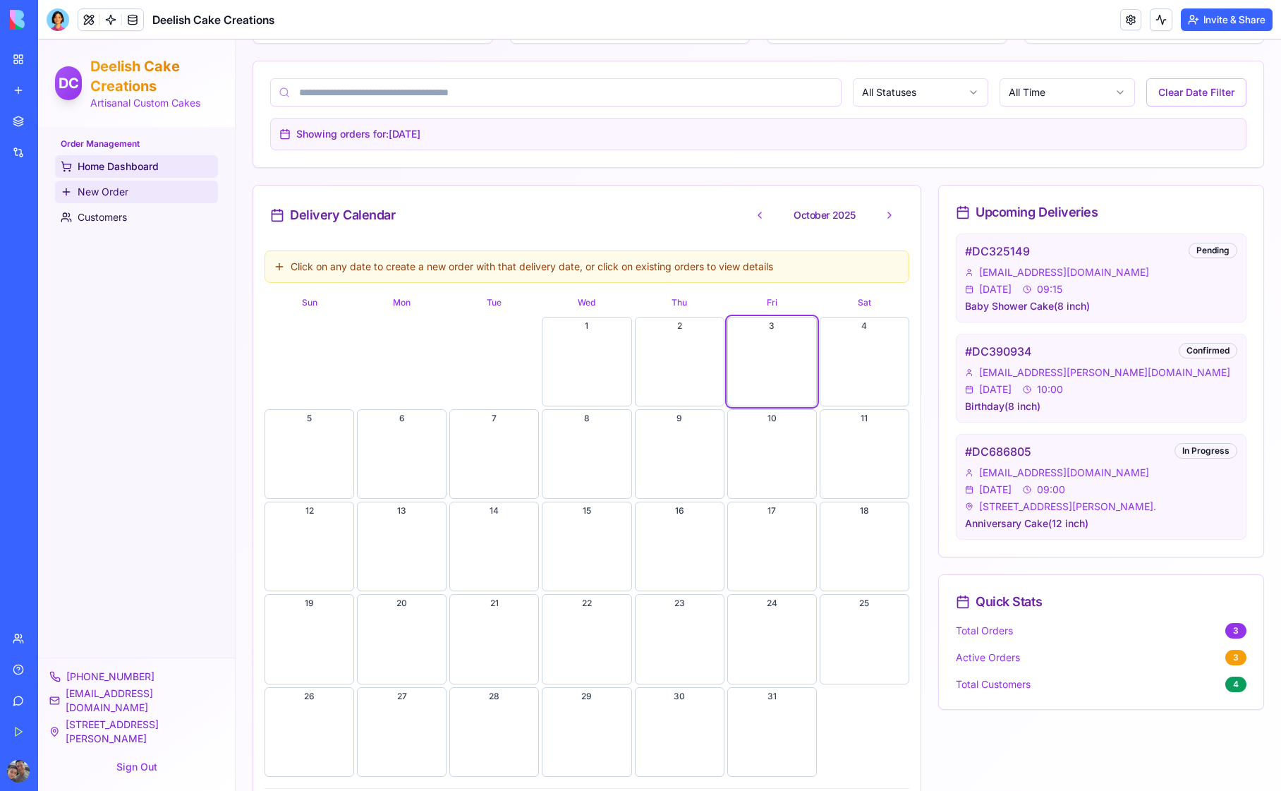
click at [114, 190] on span "New Order" at bounding box center [103, 192] width 51 height 14
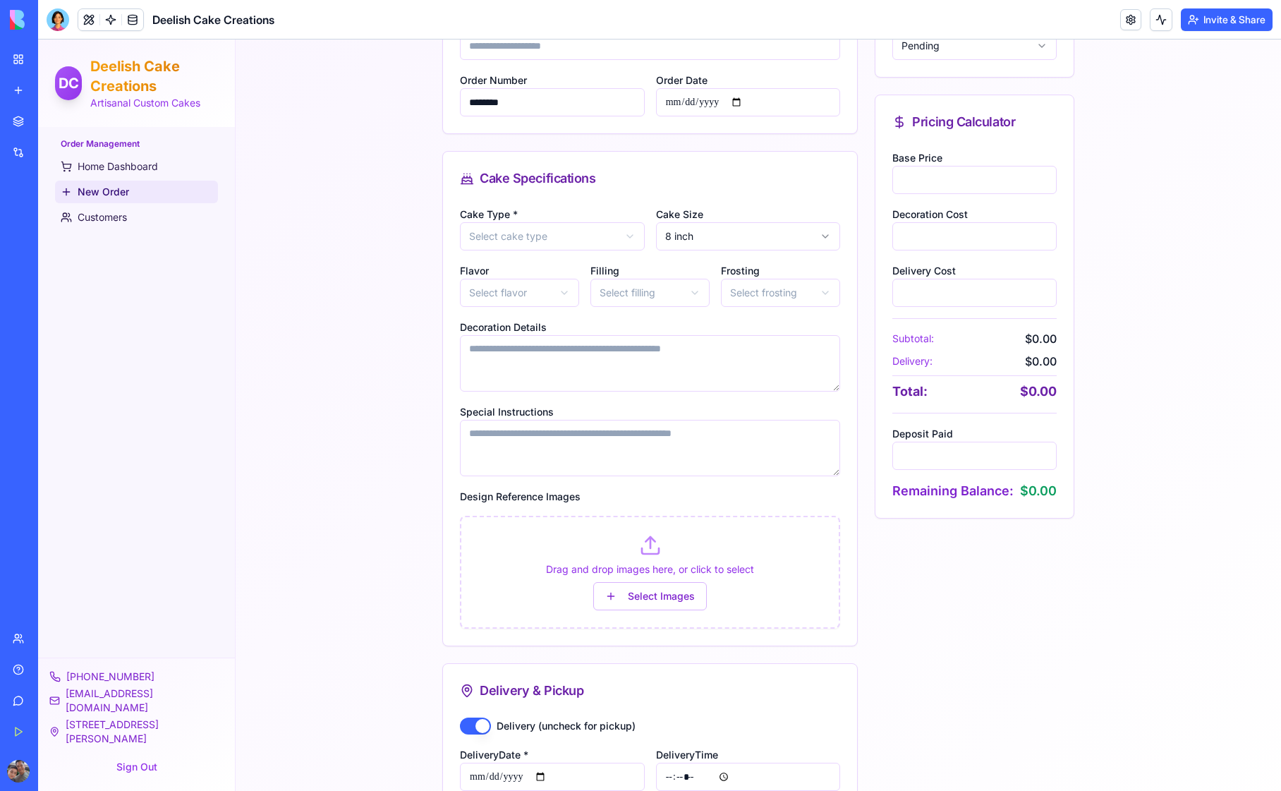
scroll to position [263, 0]
click at [618, 238] on html "**********" at bounding box center [659, 342] width 1243 height 1133
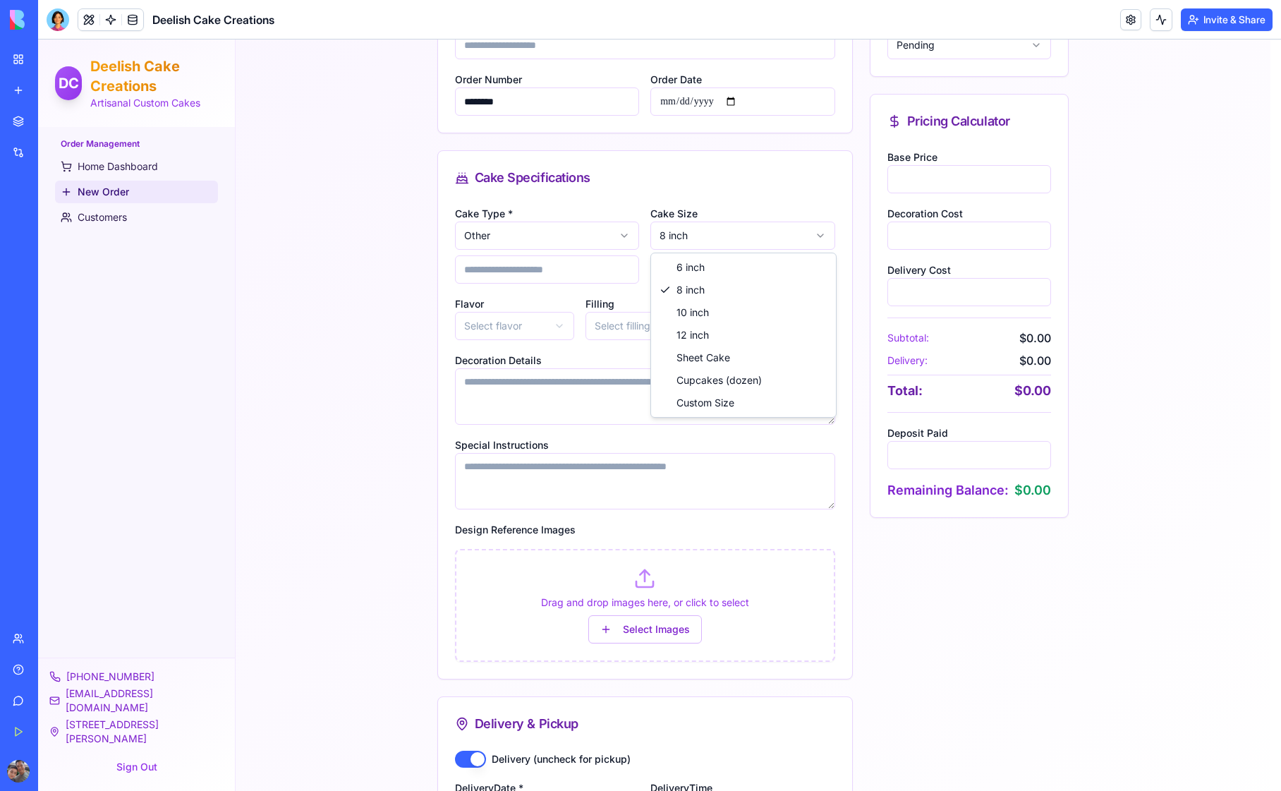
click at [756, 236] on html "**********" at bounding box center [659, 359] width 1243 height 1167
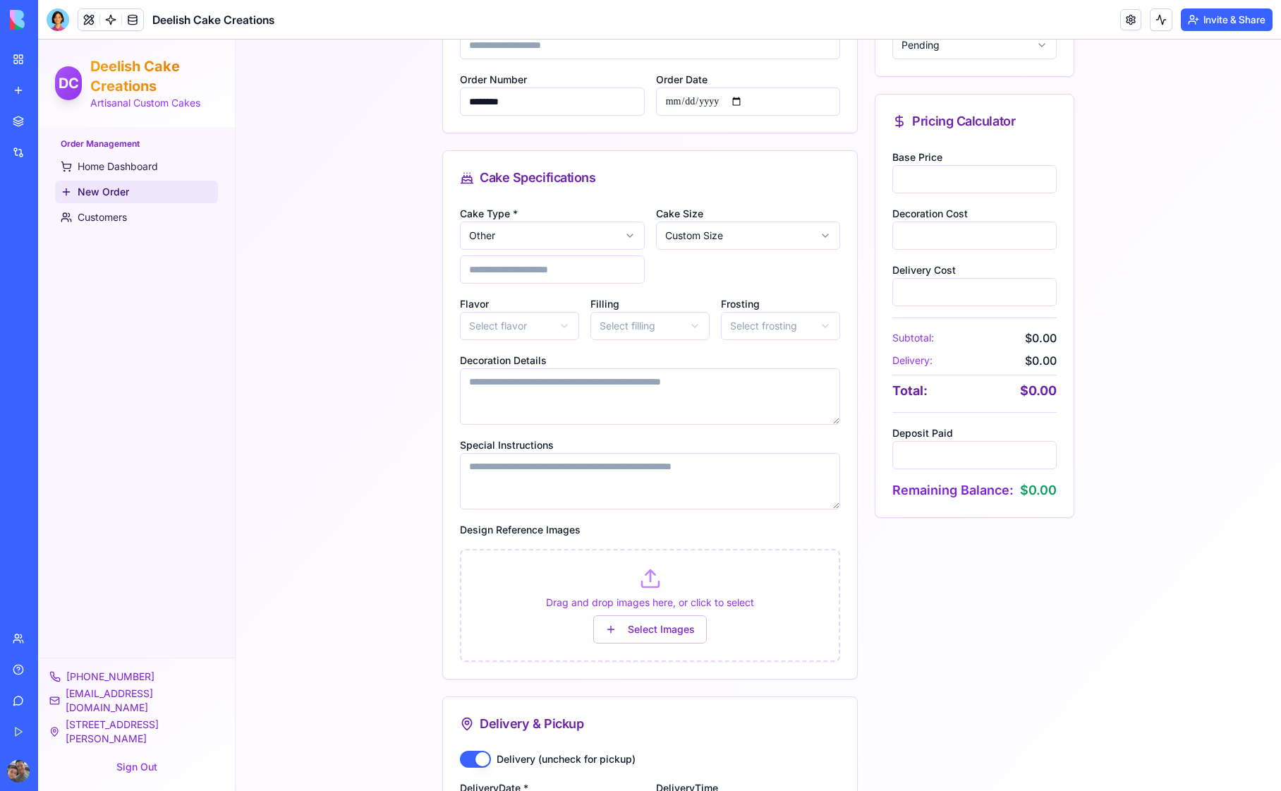
click at [680, 265] on div "Cake Size Custom Size" at bounding box center [748, 244] width 185 height 79
click at [538, 236] on html "**********" at bounding box center [659, 359] width 1243 height 1167
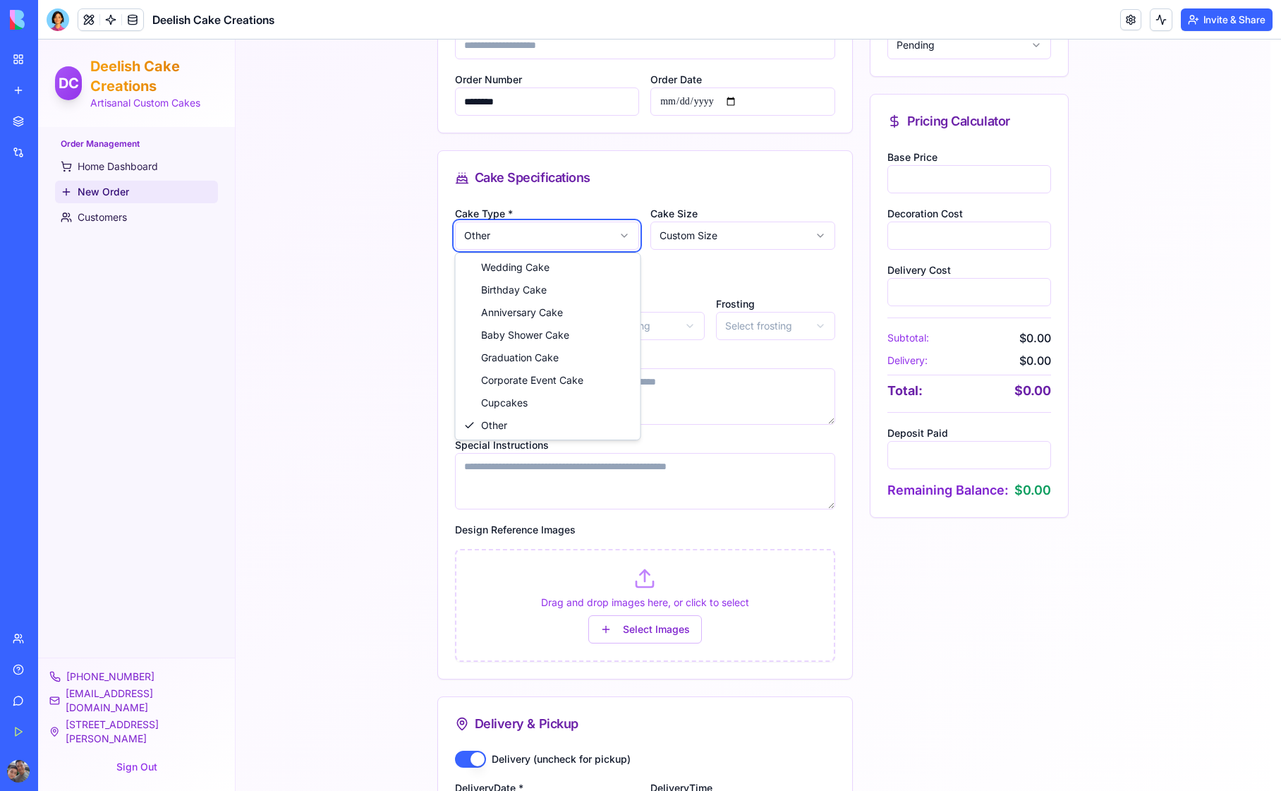
click at [334, 301] on html "**********" at bounding box center [659, 359] width 1243 height 1167
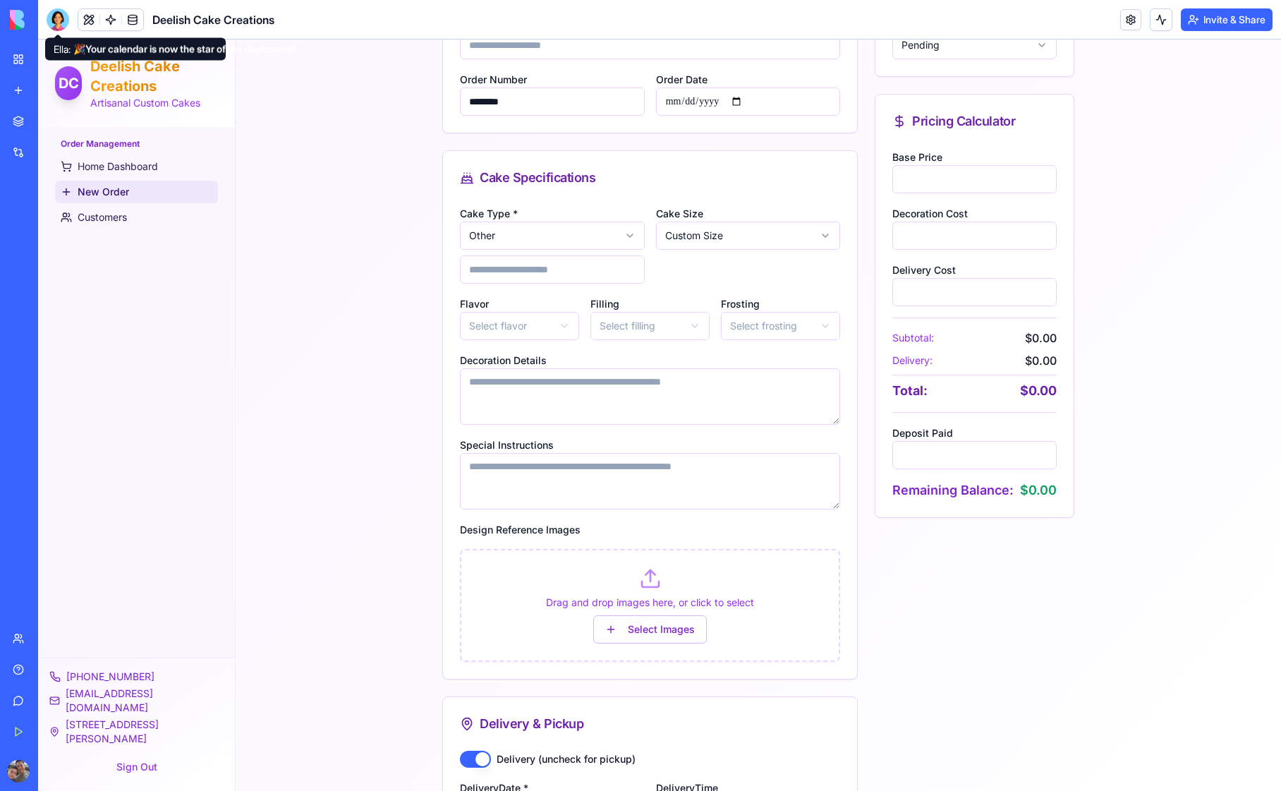
click at [59, 24] on div at bounding box center [58, 19] width 23 height 23
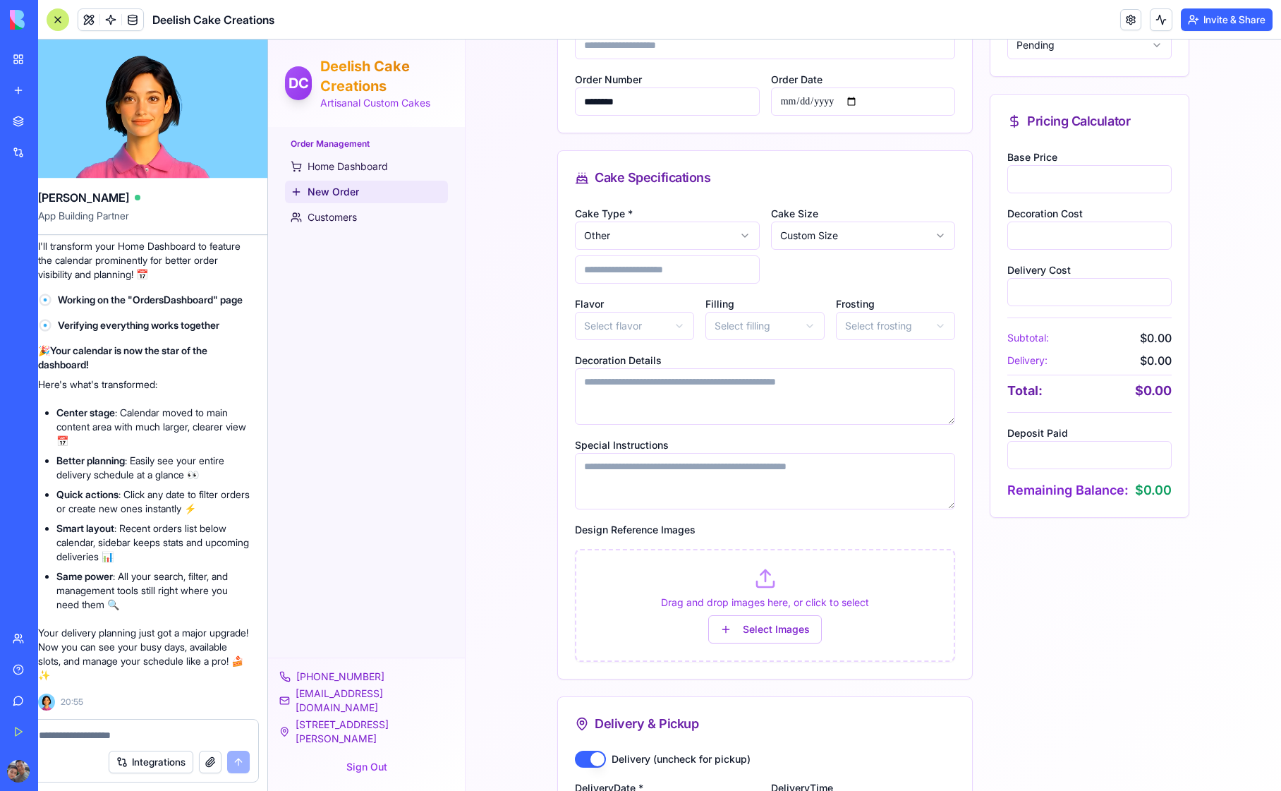
scroll to position [0, 0]
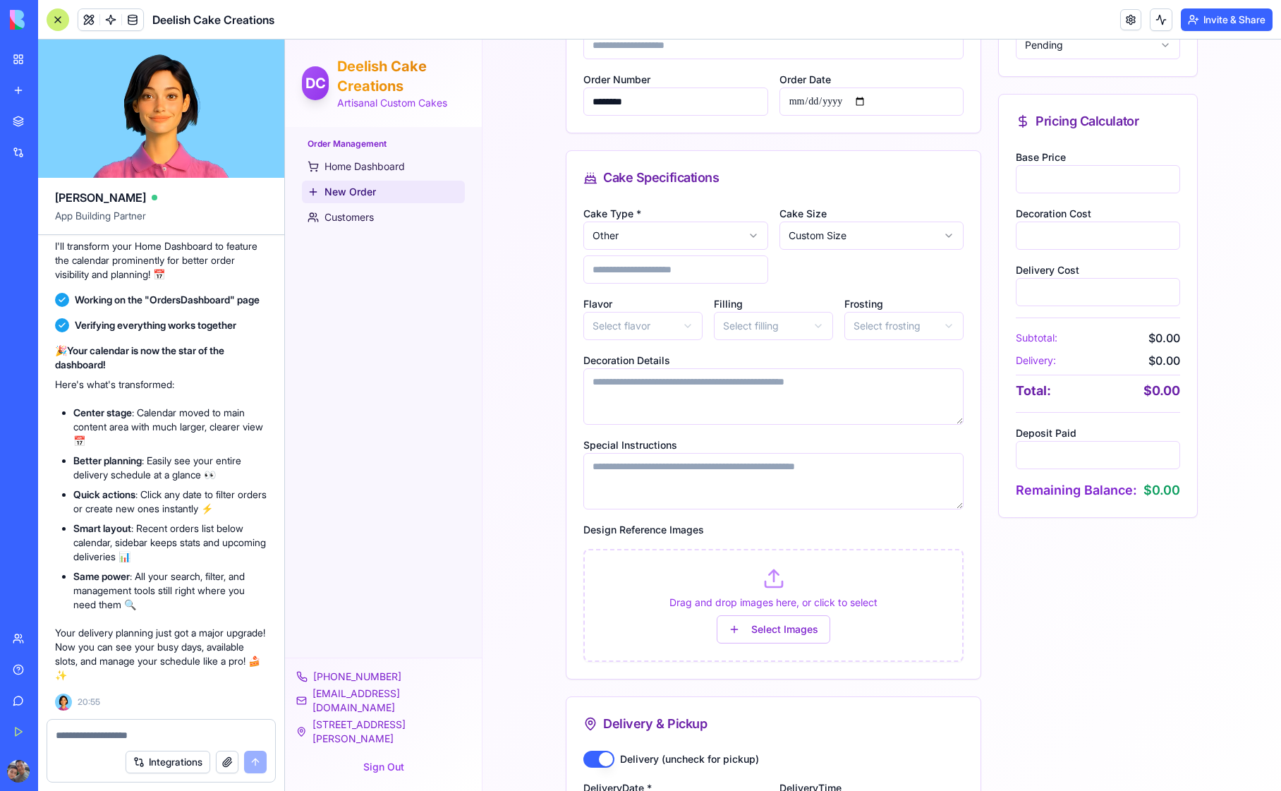
click at [332, 71] on div "DC Deelish Cake Creations Artisanal Custom Cakes" at bounding box center [383, 83] width 163 height 54
click at [366, 97] on p "Artisanal Custom Cakes" at bounding box center [401, 103] width 128 height 14
click at [1102, 22] on button at bounding box center [1161, 19] width 23 height 23
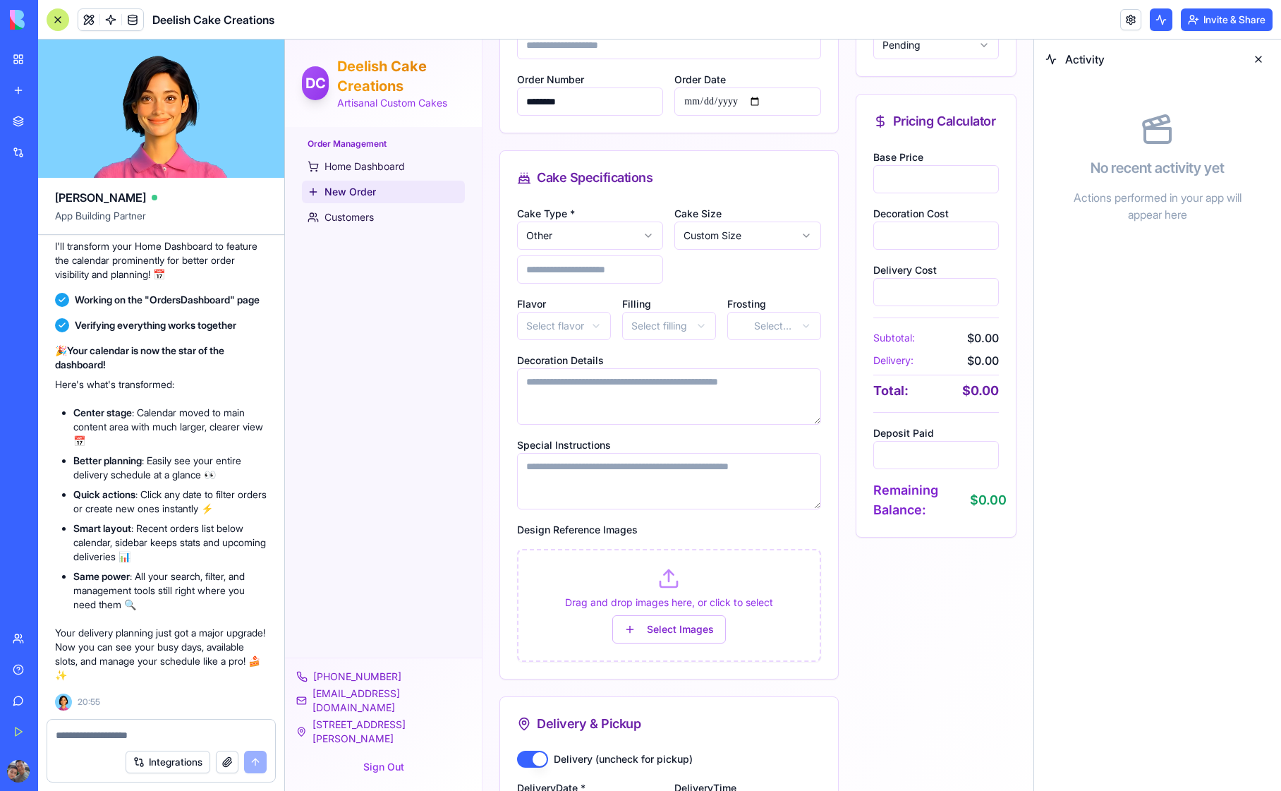
click at [1102, 22] on button at bounding box center [1161, 19] width 23 height 23
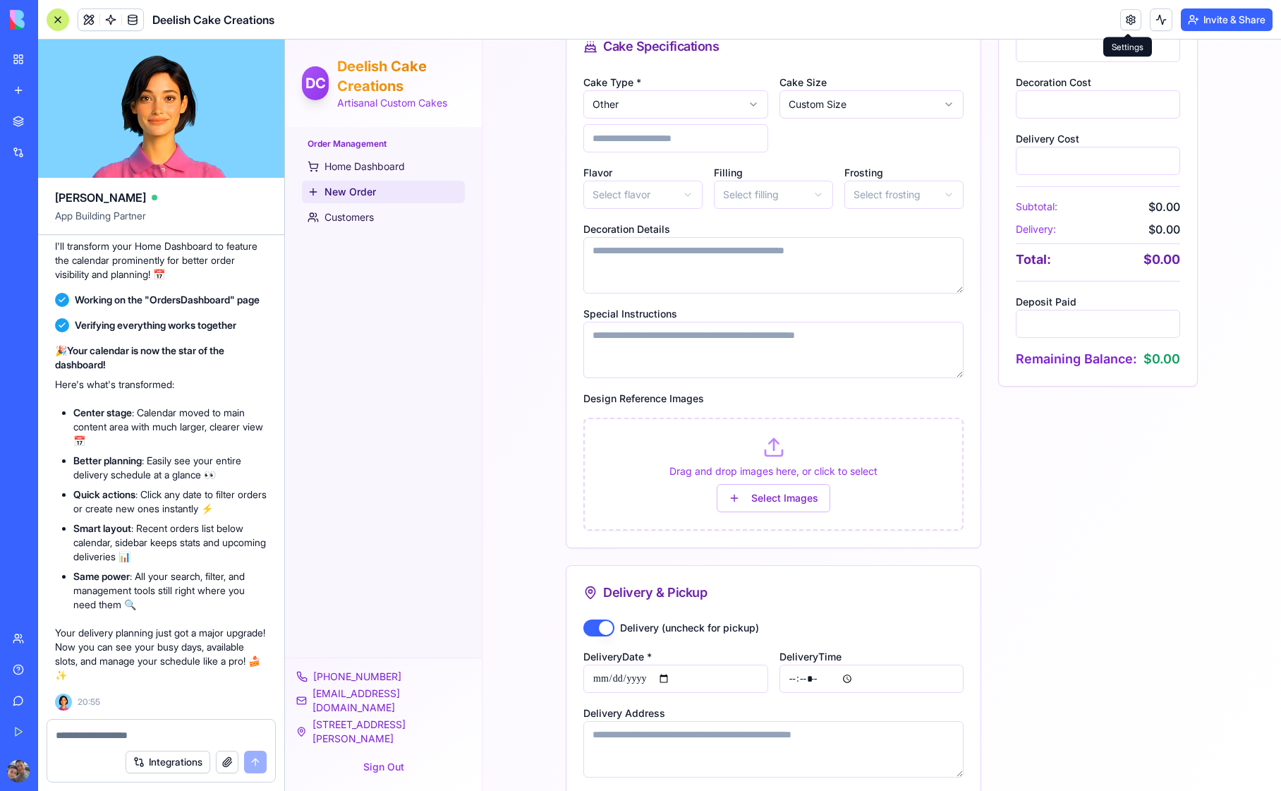
scroll to position [416, 0]
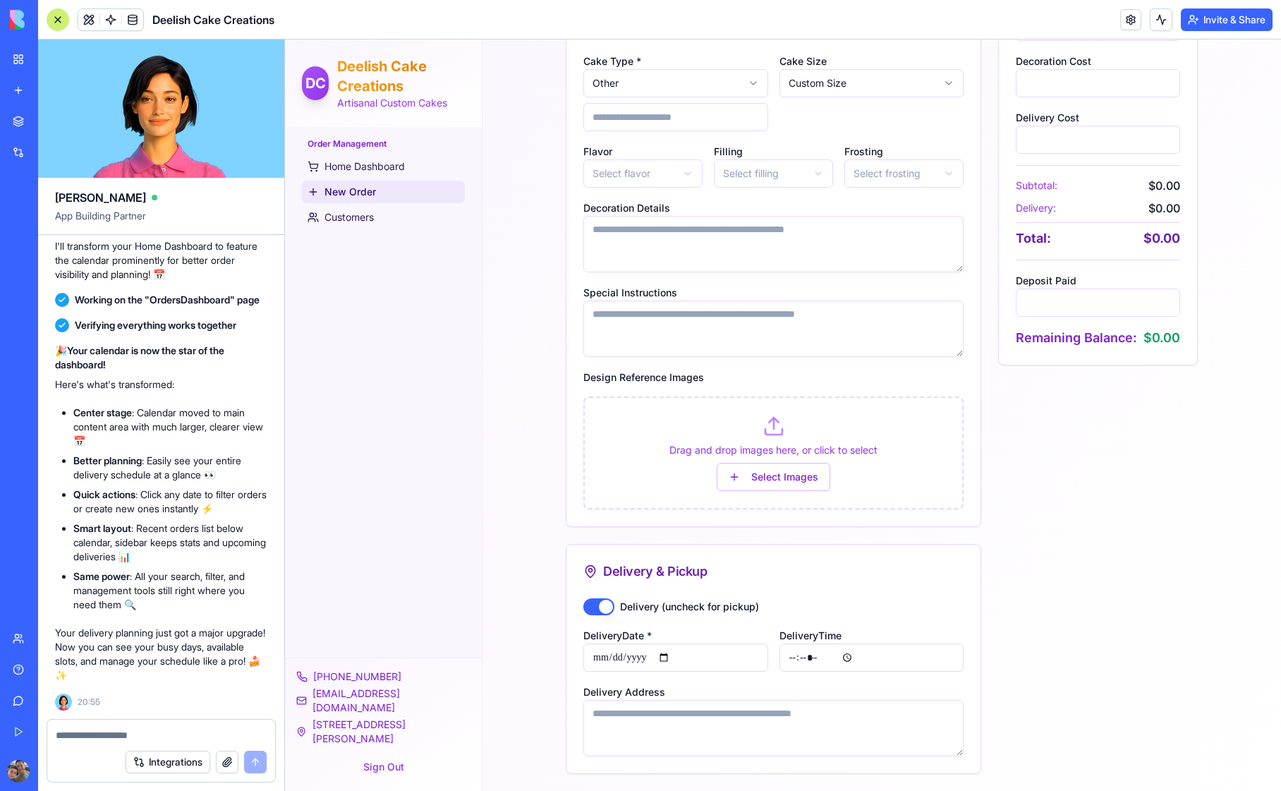
click at [52, 152] on div "Integrations" at bounding box center [43, 152] width 18 height 14
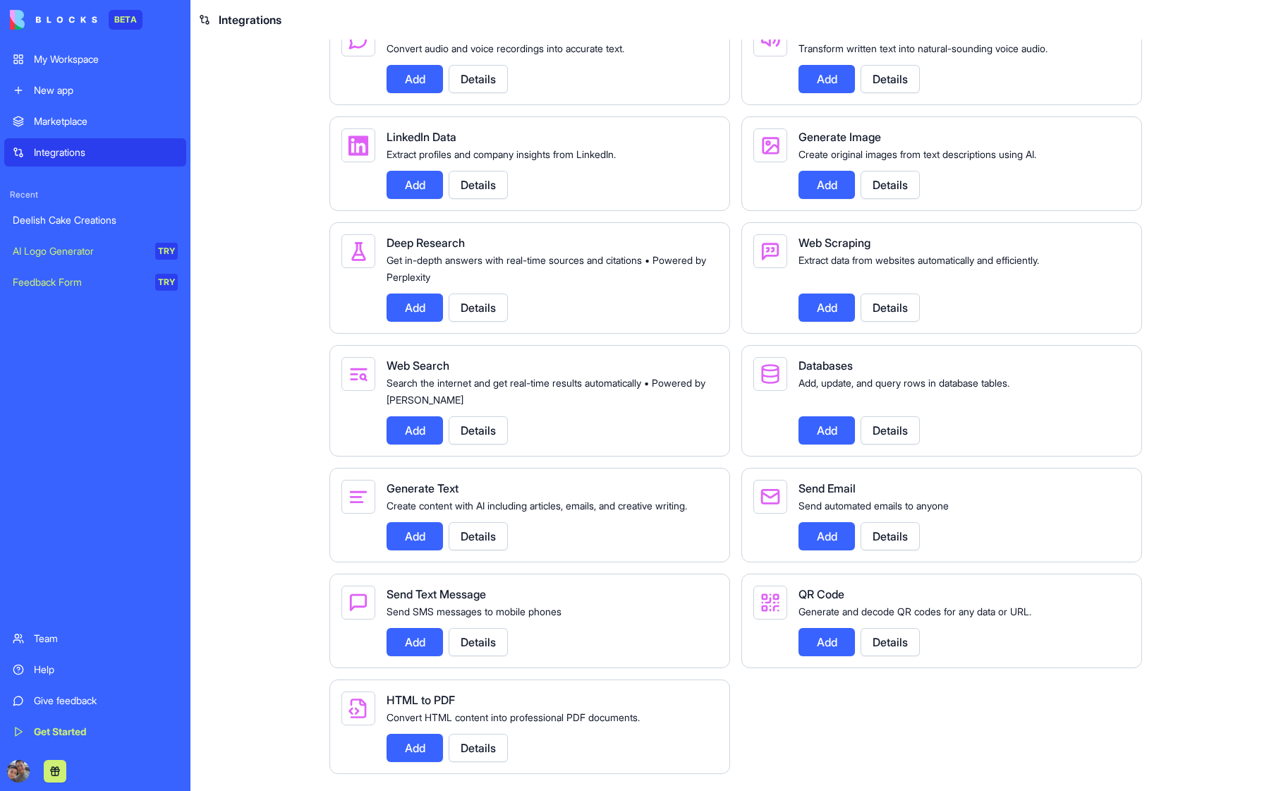
scroll to position [1477, 0]
click at [481, 534] on button "Details" at bounding box center [478, 536] width 59 height 28
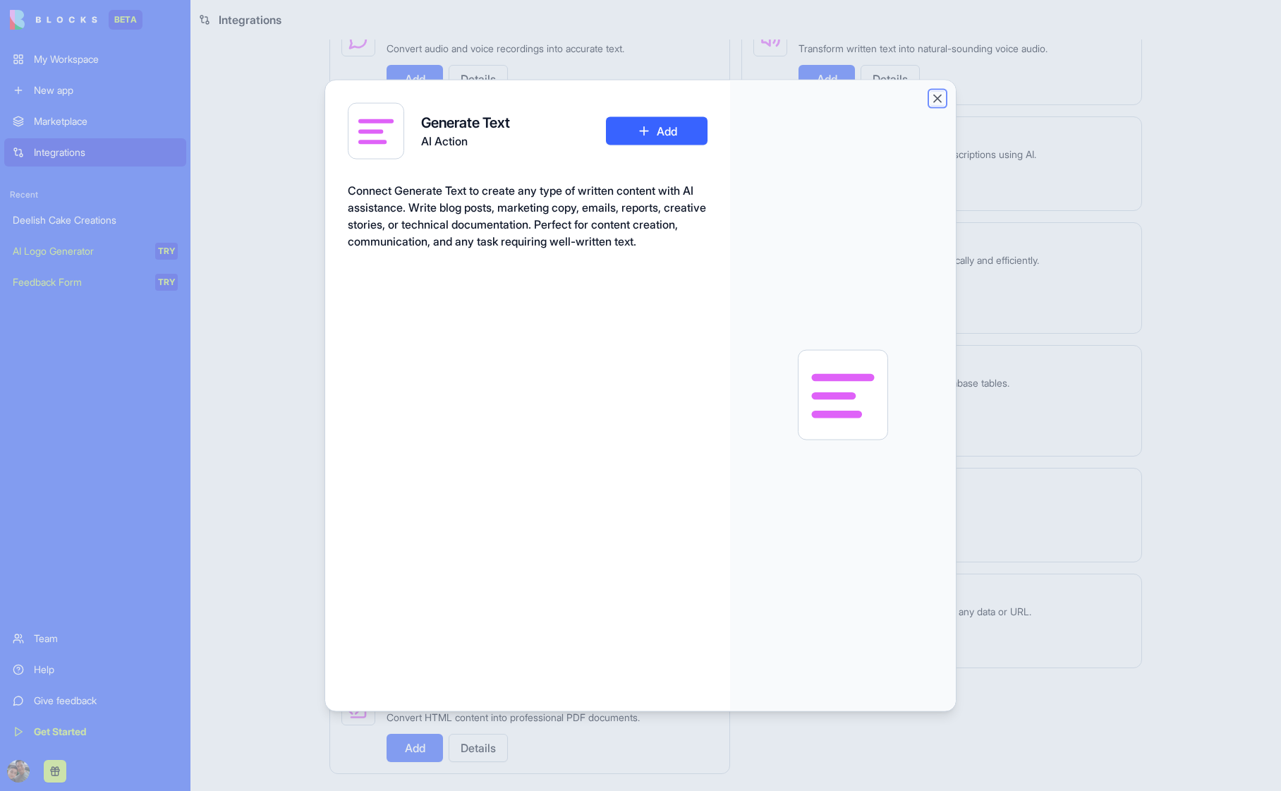
click at [937, 97] on button "Close" at bounding box center [938, 98] width 14 height 14
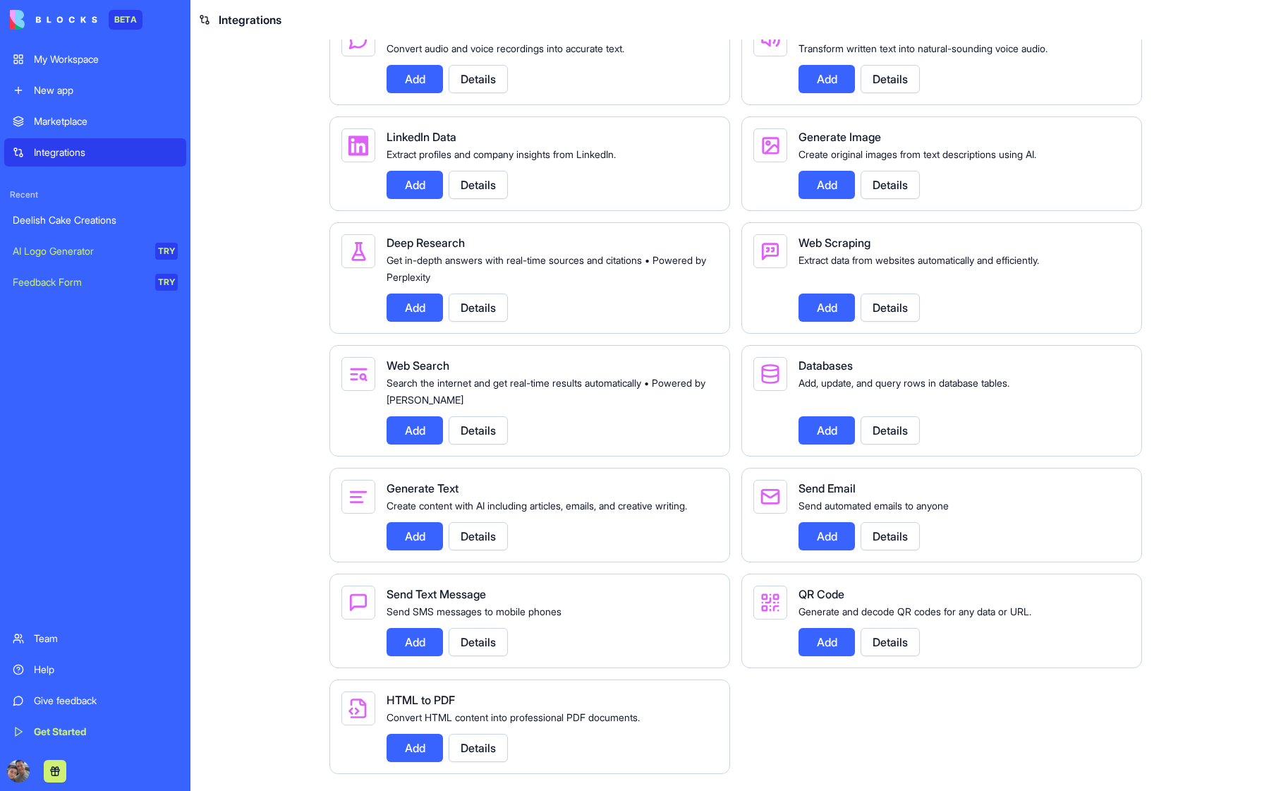
click at [262, 442] on main "Integrations Manage your connected services and discover new integrations Integ…" at bounding box center [736, 416] width 1091 height 752
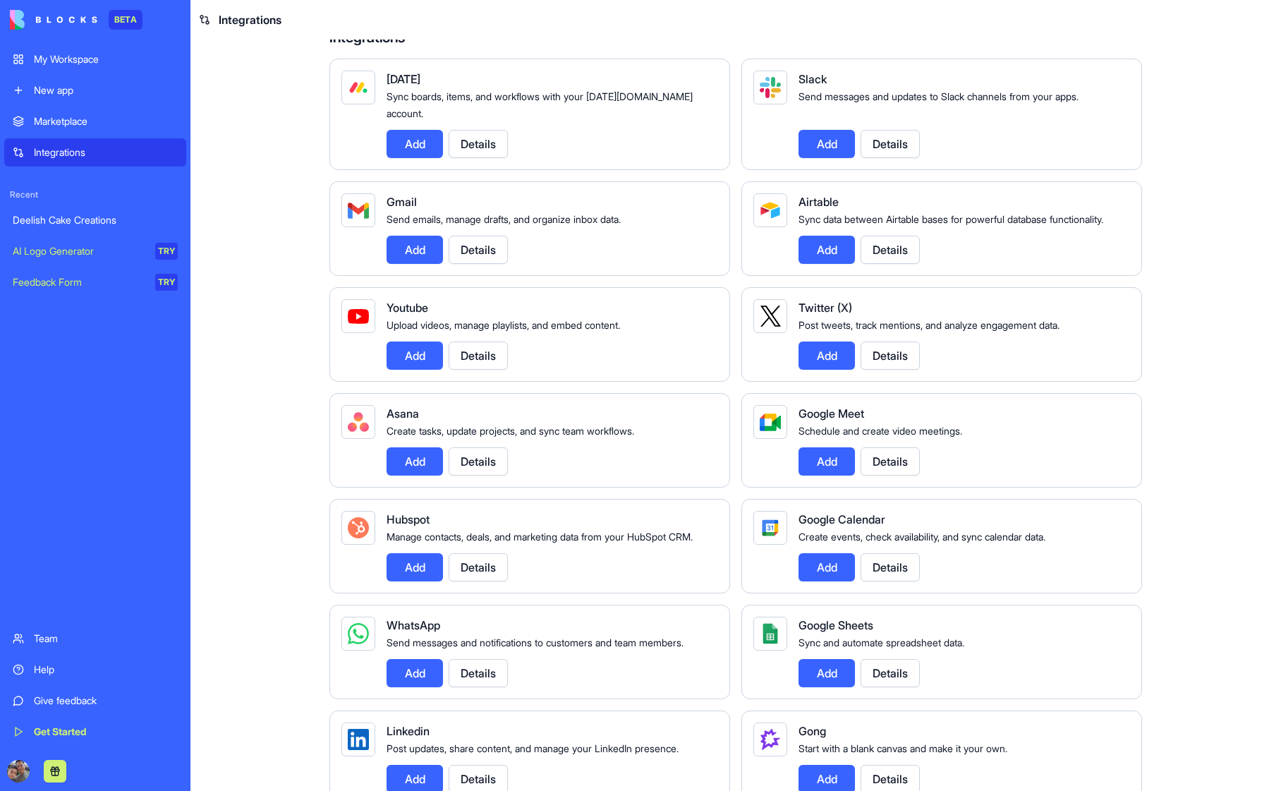
scroll to position [0, 0]
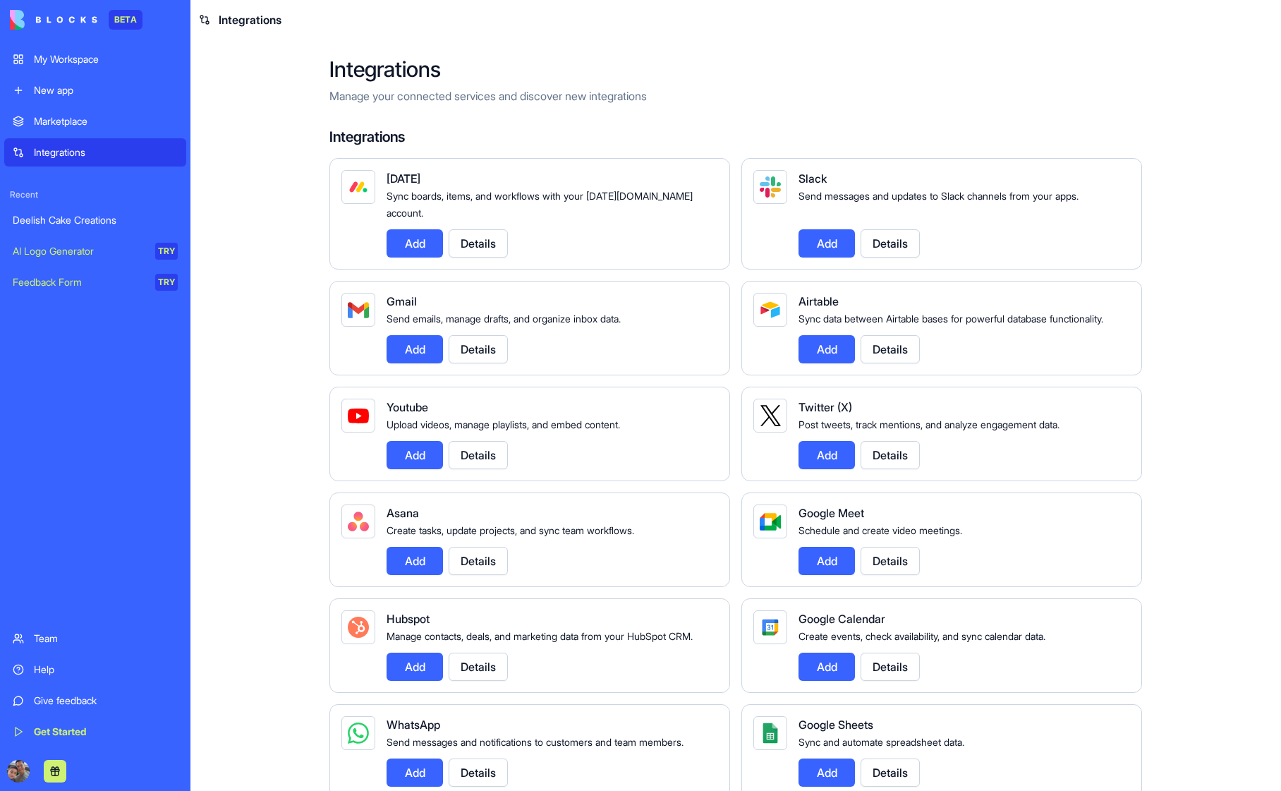
click at [74, 217] on div "Deelish Cake Creations" at bounding box center [95, 220] width 165 height 14
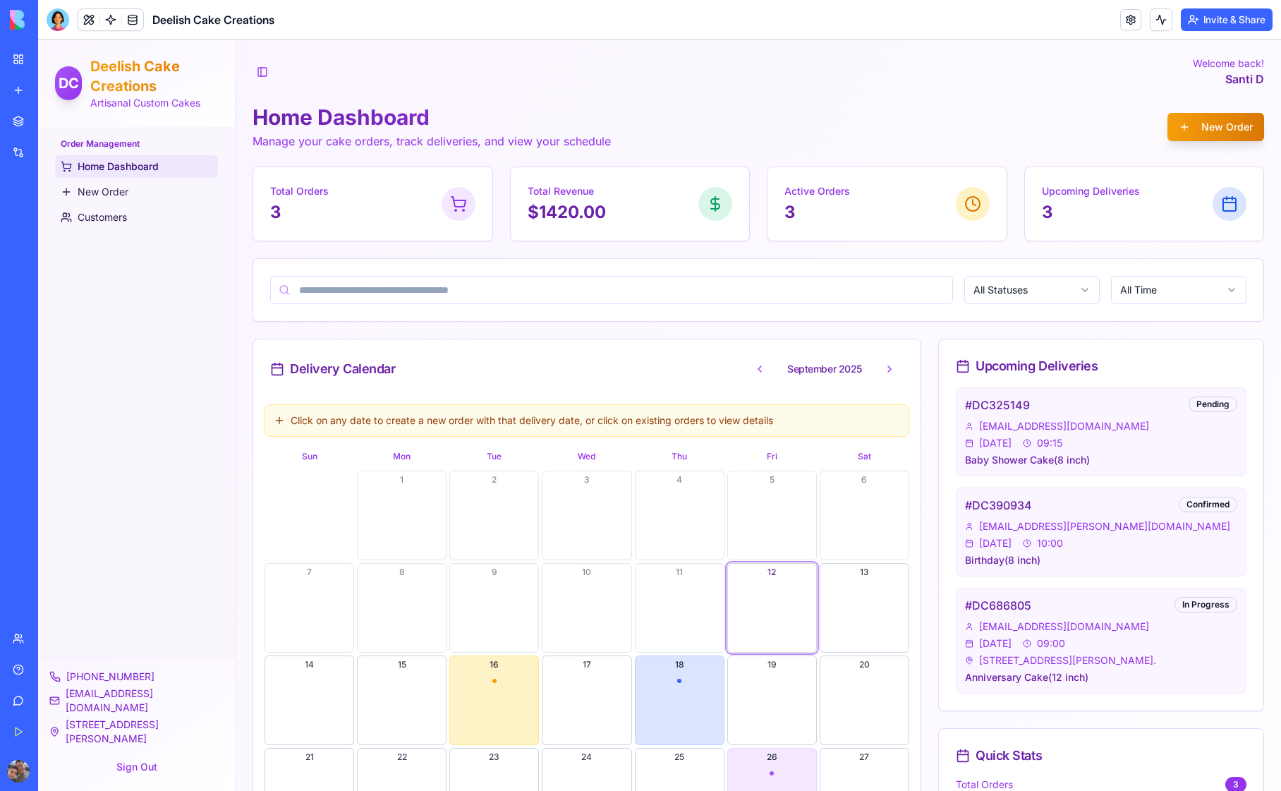
click at [1102, 20] on button "Invite & Share" at bounding box center [1227, 19] width 92 height 23
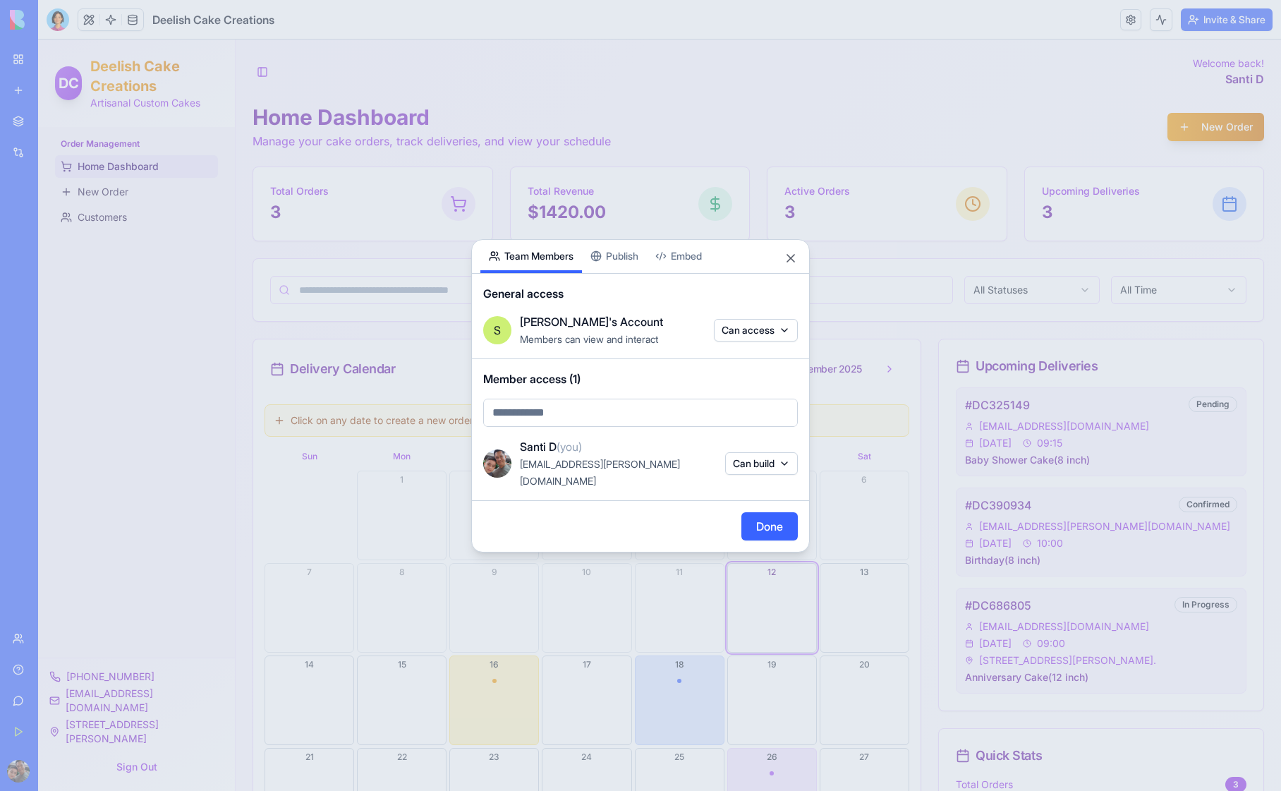
click at [586, 416] on body "BETA My Workspace New app Marketplace Integrations Recent Deelish Cake Creation…" at bounding box center [640, 395] width 1281 height 791
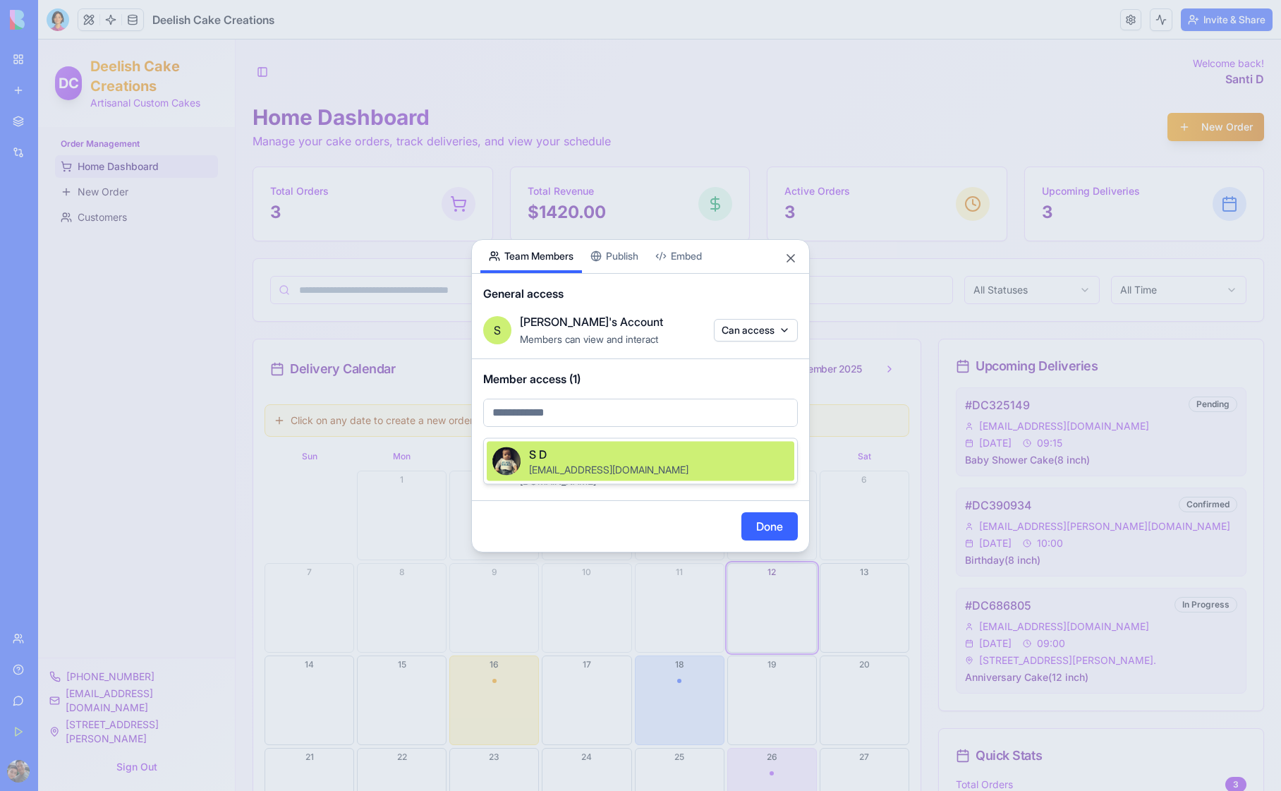
click at [586, 416] on div at bounding box center [640, 395] width 1281 height 791
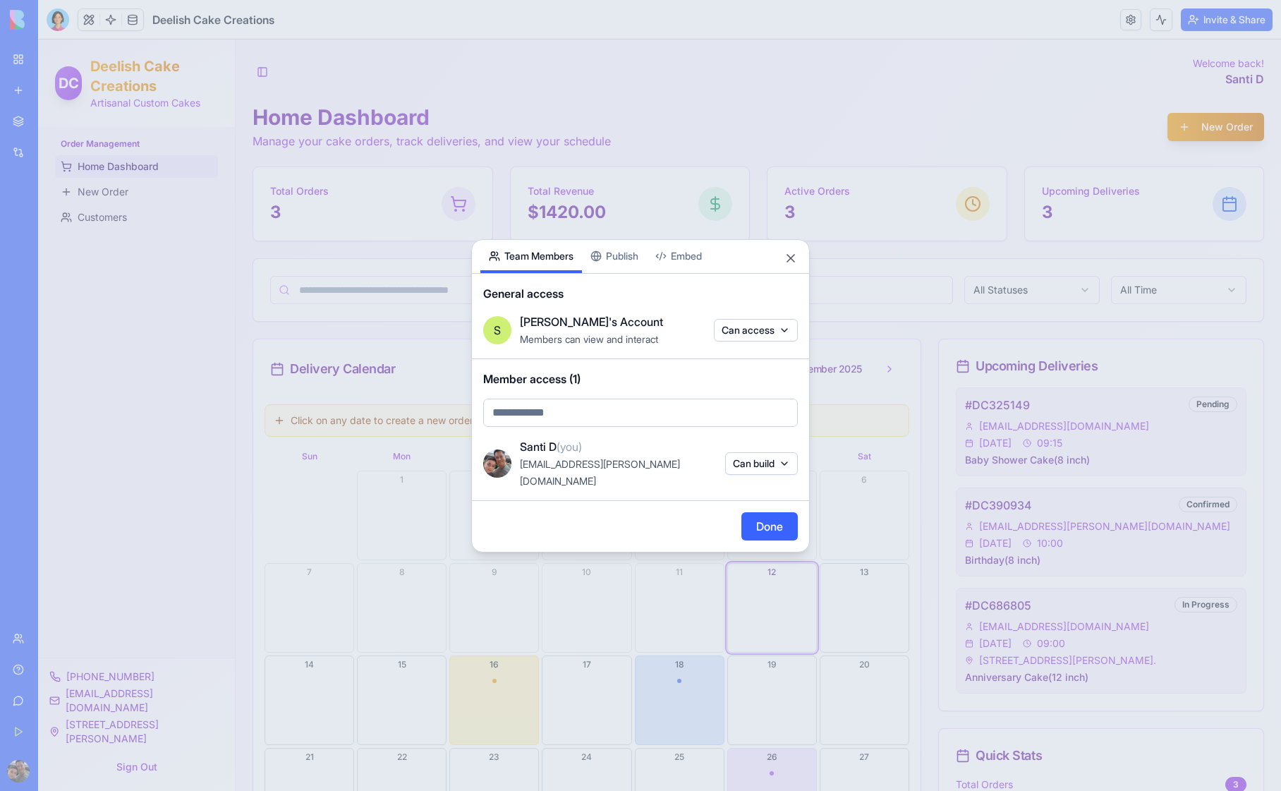
click at [652, 387] on span "Member access (1)" at bounding box center [640, 378] width 315 height 17
click at [755, 468] on button "Can build" at bounding box center [761, 463] width 73 height 23
click at [641, 521] on div at bounding box center [640, 395] width 1281 height 791
click at [748, 342] on body "BETA My Workspace New app Marketplace Integrations Recent Deelish Cake Creation…" at bounding box center [640, 395] width 1281 height 791
click at [776, 458] on span "Invitation only" at bounding box center [748, 454] width 63 height 14
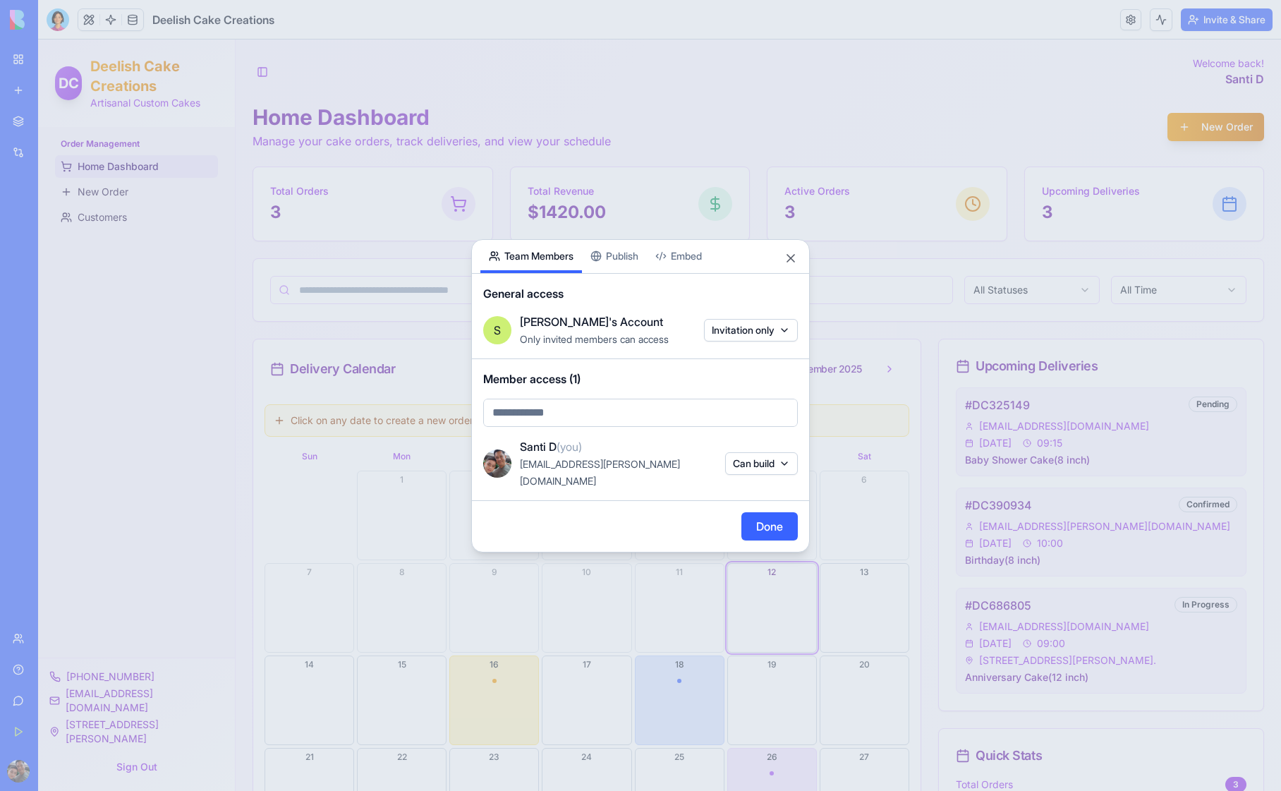
click at [593, 423] on body "BETA My Workspace New app Marketplace Integrations Recent Deelish Cake Creation…" at bounding box center [640, 395] width 1281 height 791
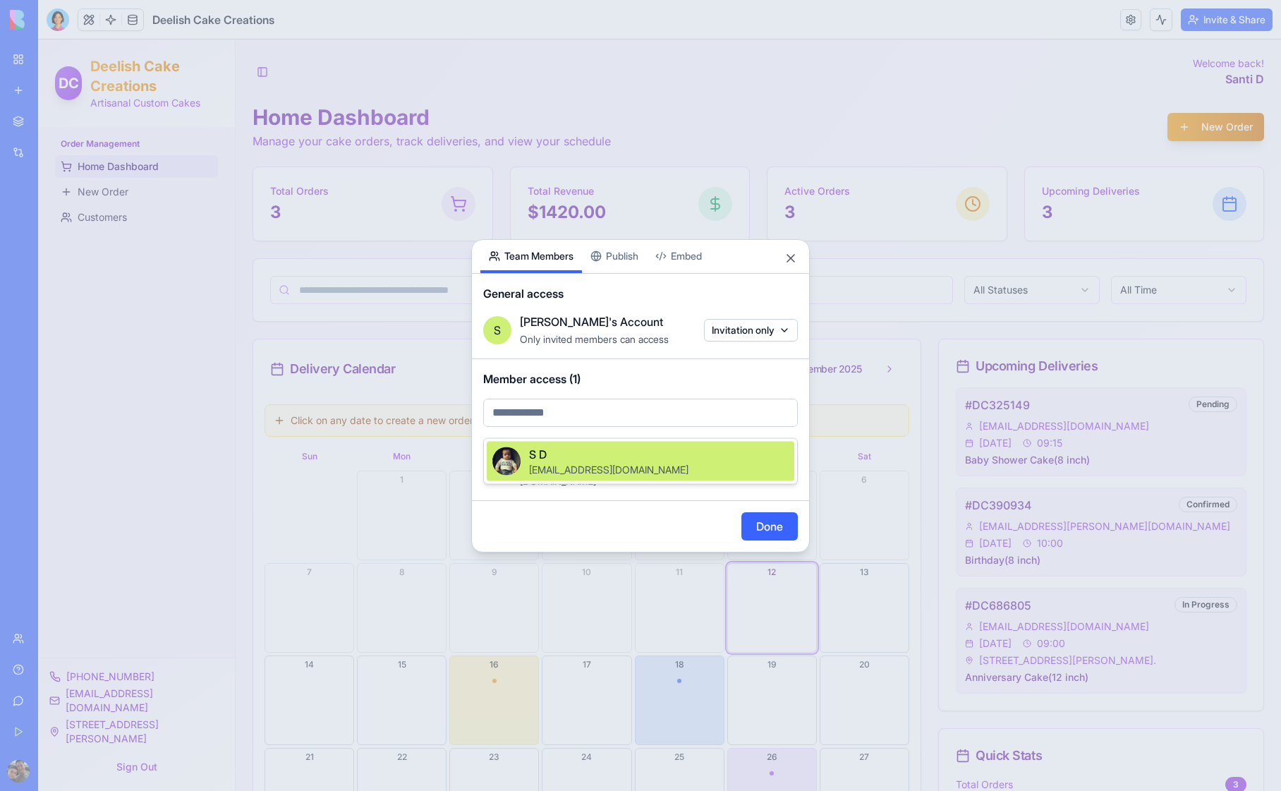
click at [593, 423] on div at bounding box center [640, 395] width 1281 height 791
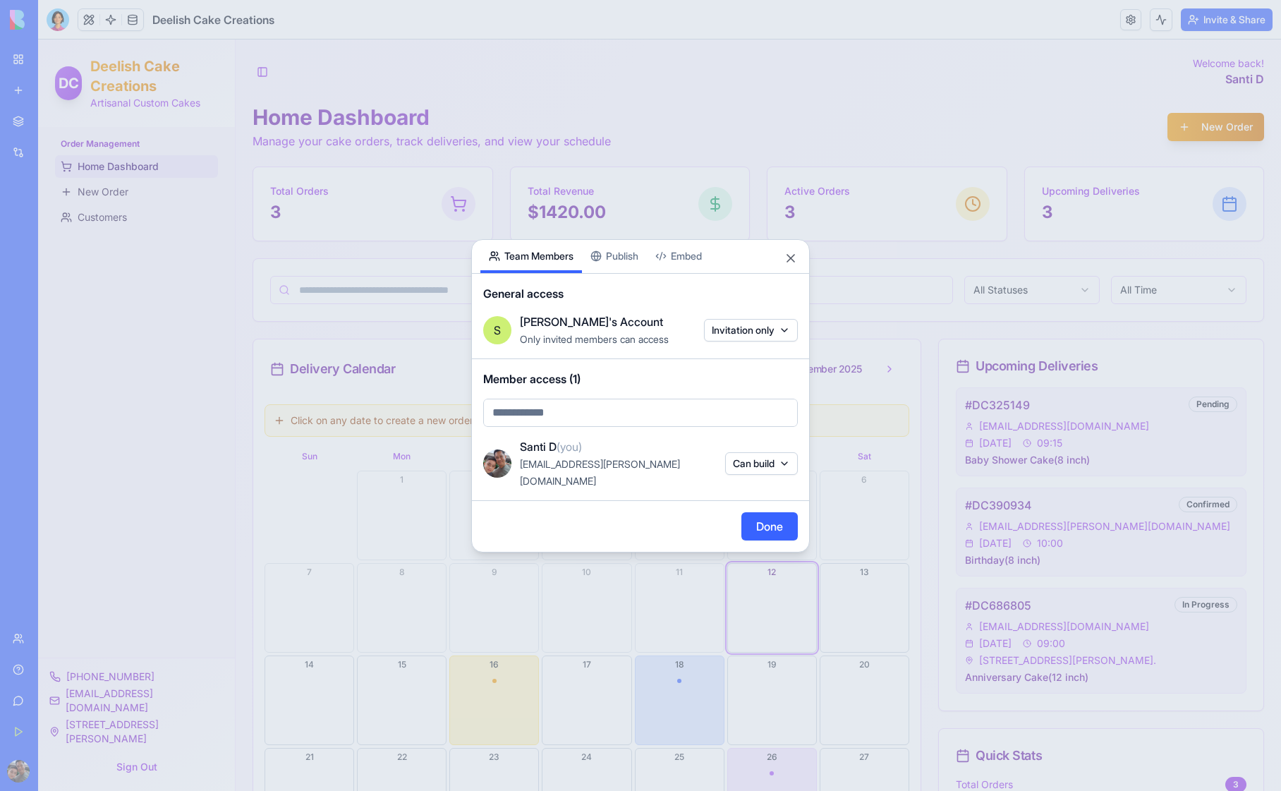
click at [638, 423] on body "BETA My Workspace New app Marketplace Integrations Recent Deelish Cake Creation…" at bounding box center [640, 395] width 1281 height 791
type input "**********"
click at [681, 464] on div "Currently not in your account" at bounding box center [658, 467] width 265 height 14
click at [766, 519] on button "Done" at bounding box center [770, 526] width 56 height 28
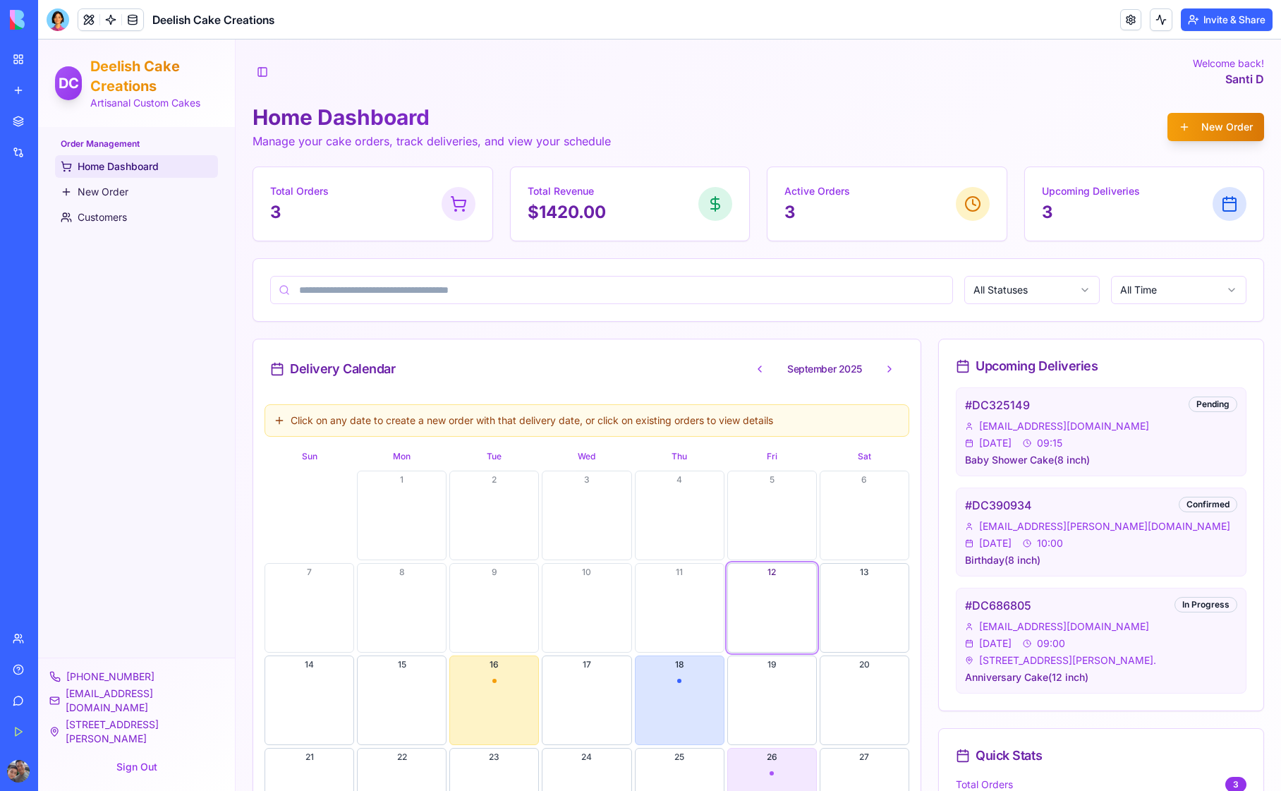
click at [16, 639] on link "Team" at bounding box center [32, 639] width 56 height 28
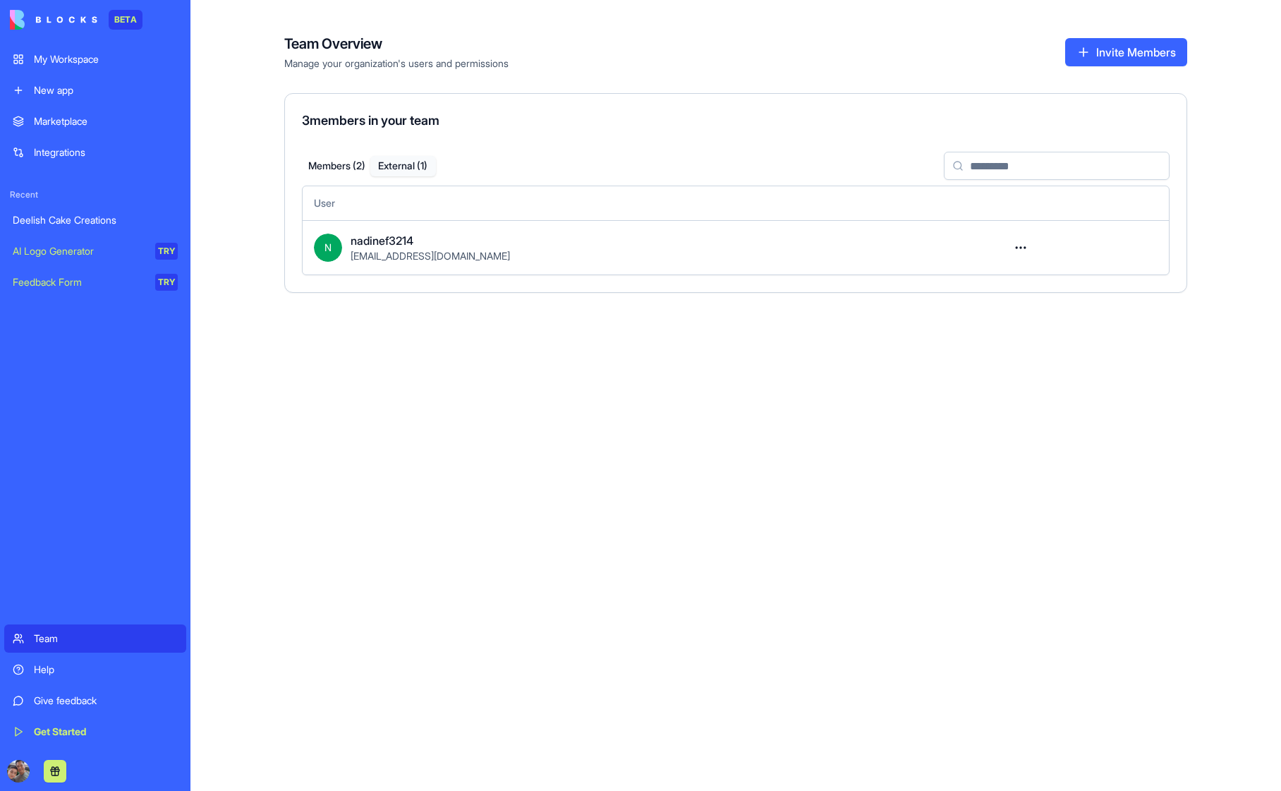
click at [404, 164] on button "External ( 1 )" at bounding box center [403, 166] width 66 height 20
click at [346, 171] on button "Members ( 2 )" at bounding box center [337, 166] width 66 height 20
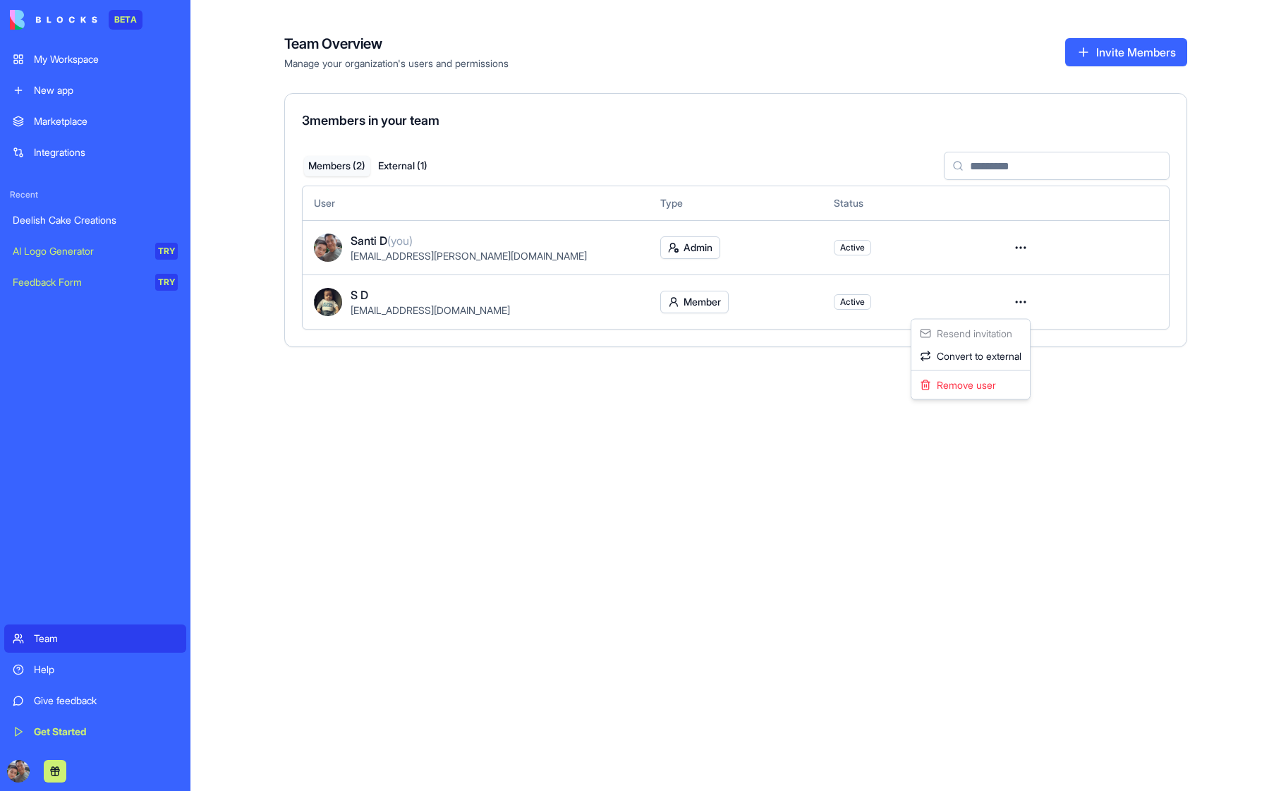
click at [1020, 298] on html "BETA My Workspace New app Marketplace Integrations Recent Deelish Cake Creation…" at bounding box center [640, 395] width 1281 height 791
click at [967, 384] on div "Remove user" at bounding box center [971, 385] width 113 height 23
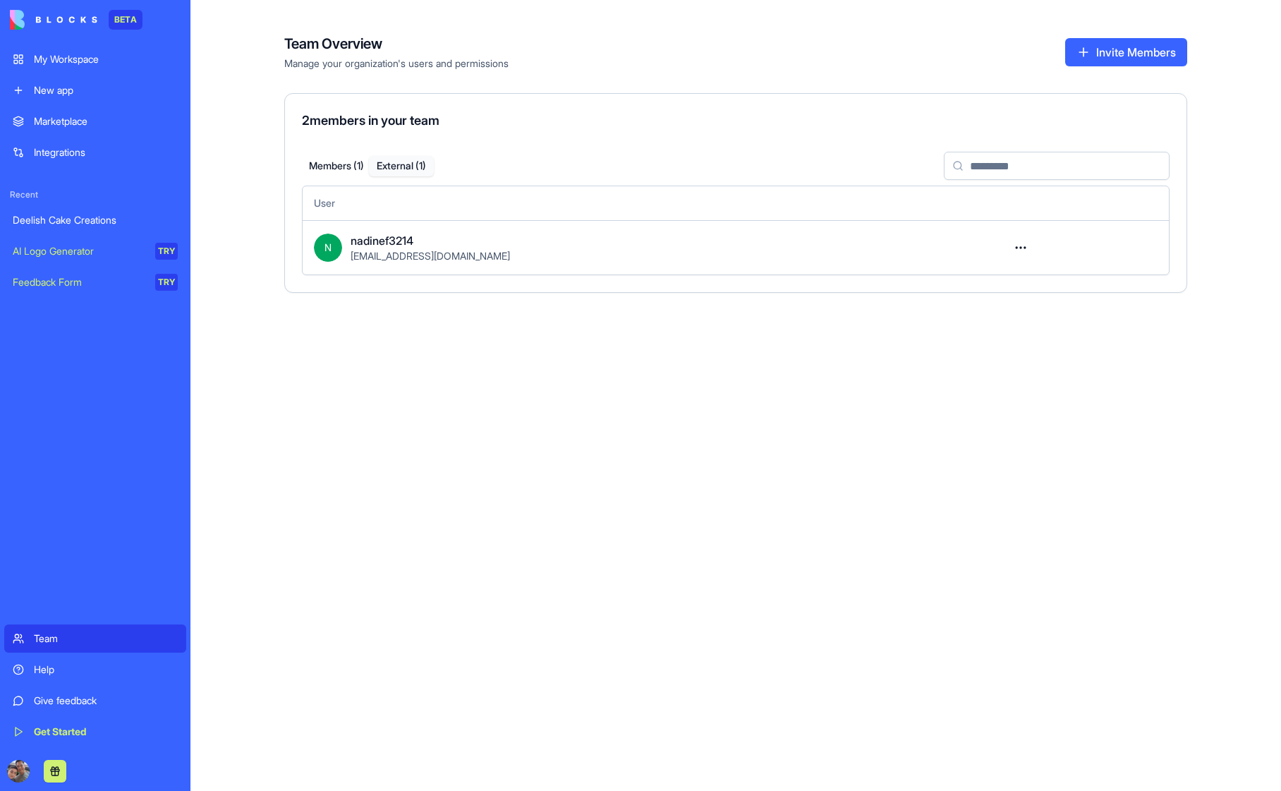
click at [409, 167] on button "External ( 1 )" at bounding box center [401, 166] width 65 height 20
click at [459, 423] on div "Team Overview Manage your organization's users and permissions Invite Members 2…" at bounding box center [736, 395] width 1091 height 791
click at [73, 64] on div "My Workspace" at bounding box center [106, 59] width 144 height 14
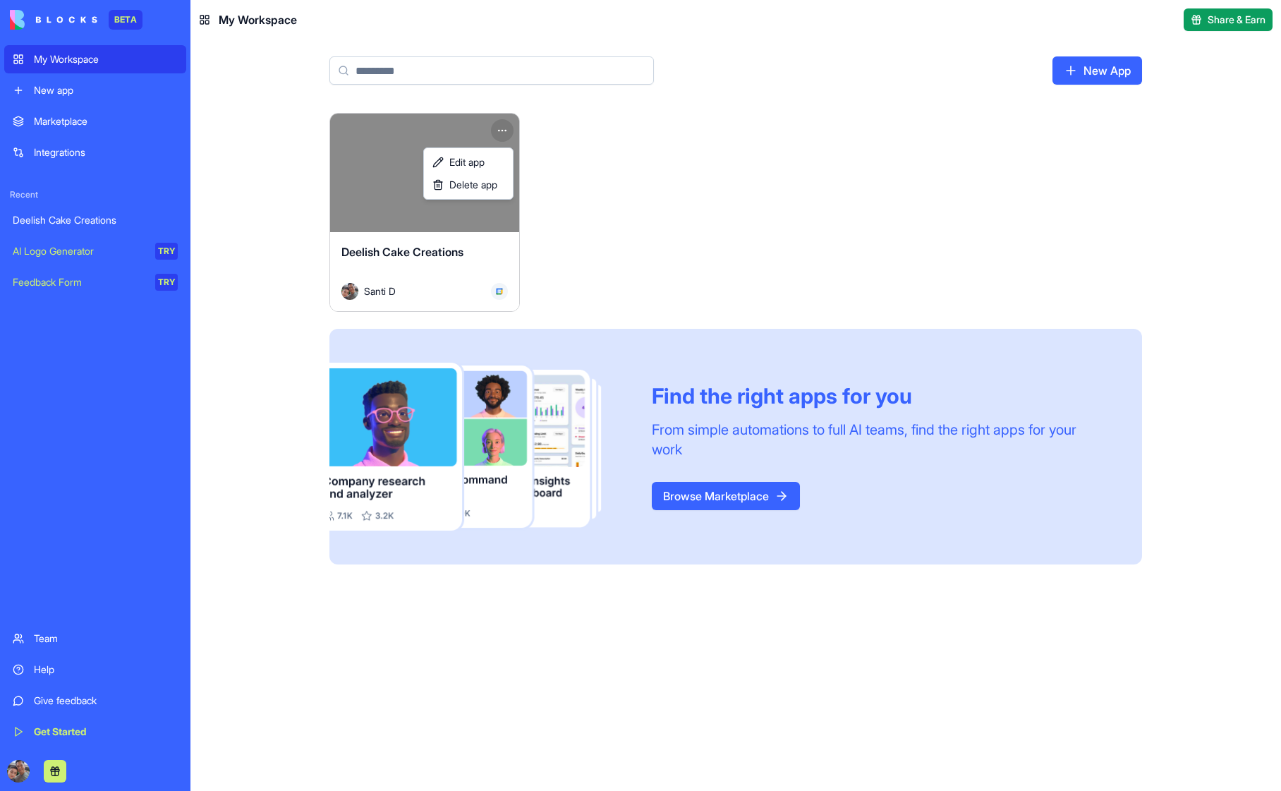
click at [505, 128] on html "BETA My Workspace New app Marketplace Integrations Recent Deelish Cake Creation…" at bounding box center [640, 395] width 1281 height 791
click at [286, 189] on html "BETA My Workspace New app Marketplace Integrations Recent Deelish Cake Creation…" at bounding box center [640, 395] width 1281 height 791
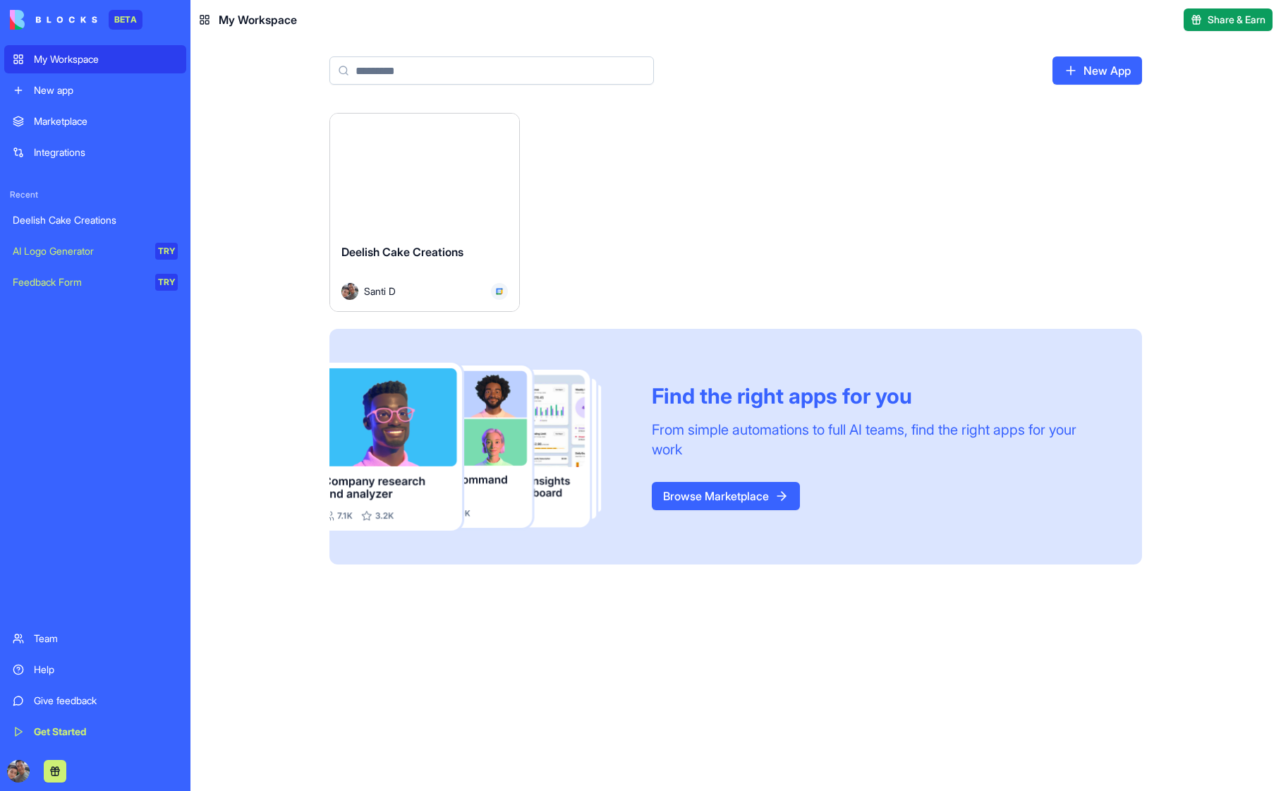
click at [442, 193] on div "Launch" at bounding box center [424, 173] width 189 height 119
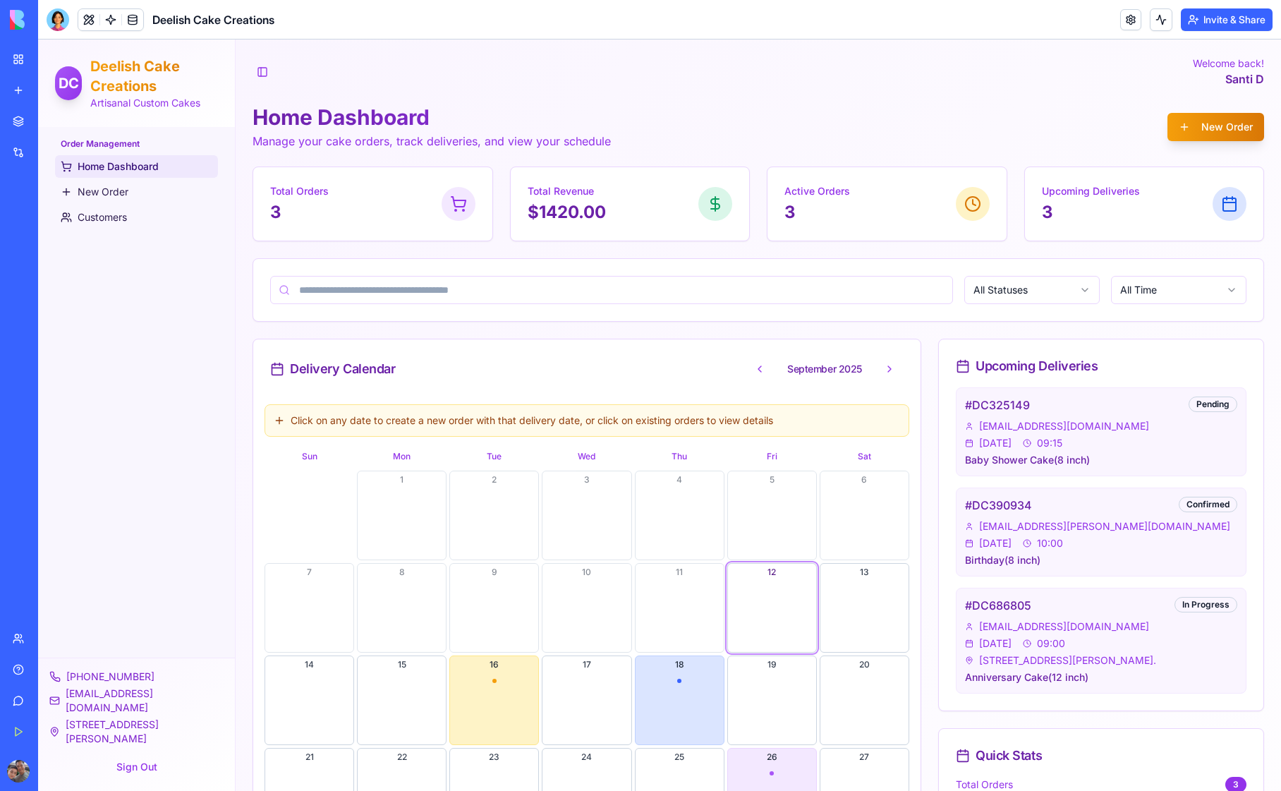
click at [75, 87] on span "DC" at bounding box center [69, 83] width 20 height 20
click at [90, 20] on button at bounding box center [88, 19] width 21 height 21
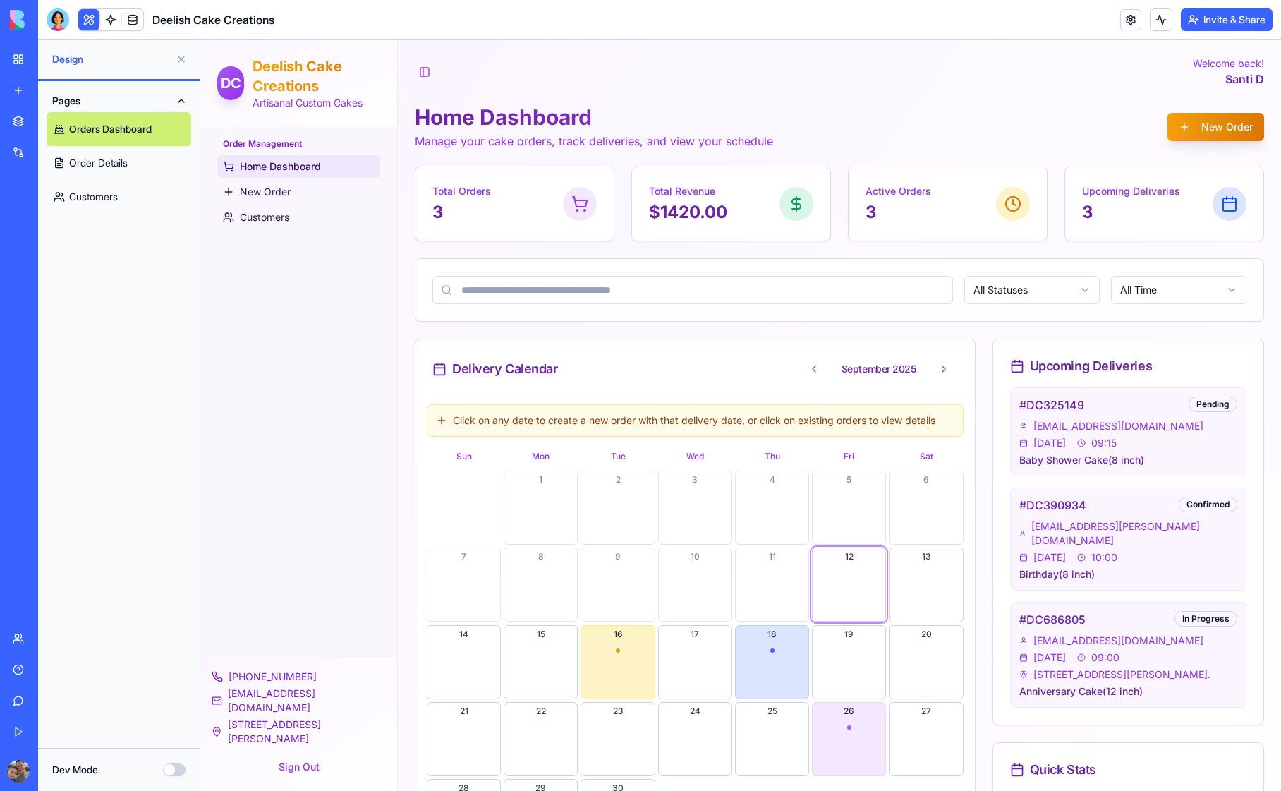
click at [171, 766] on button "Dev Mode" at bounding box center [174, 770] width 23 height 13
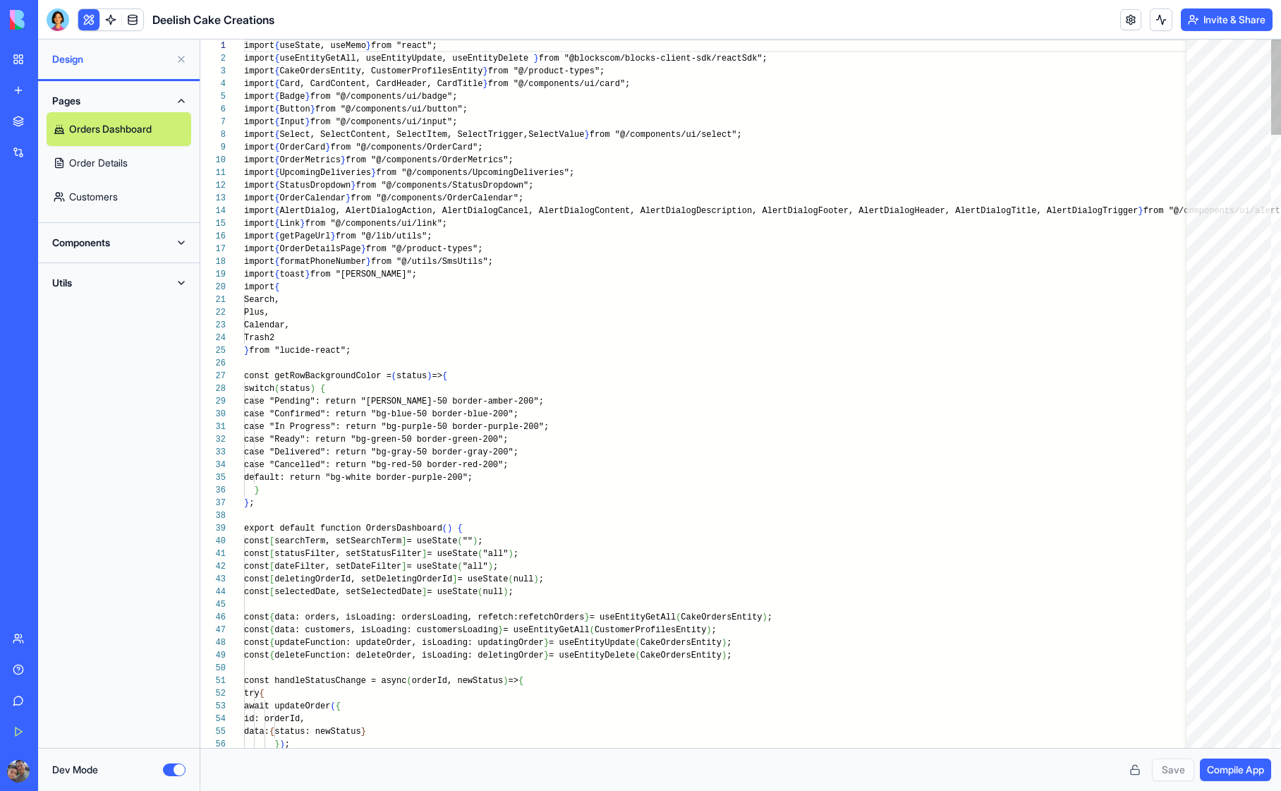
scroll to position [89, 0]
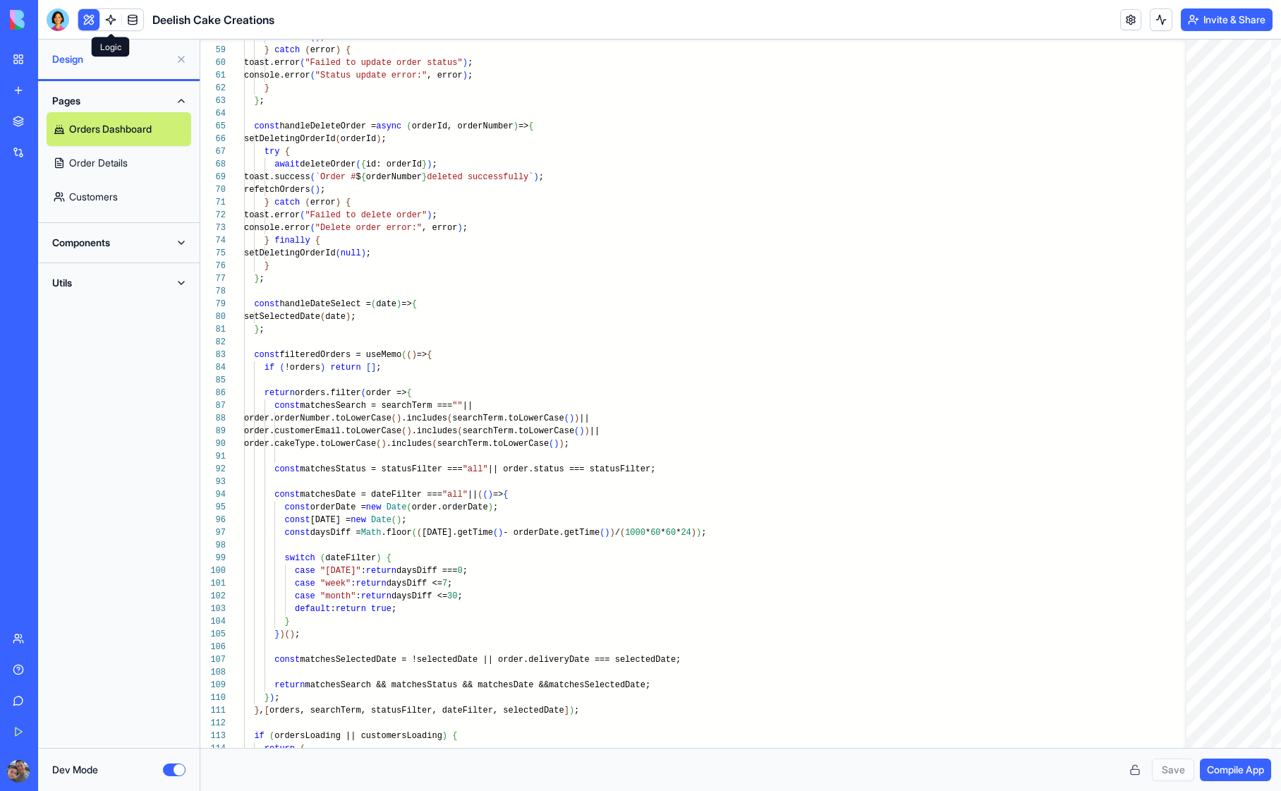
click at [110, 18] on link at bounding box center [110, 19] width 21 height 21
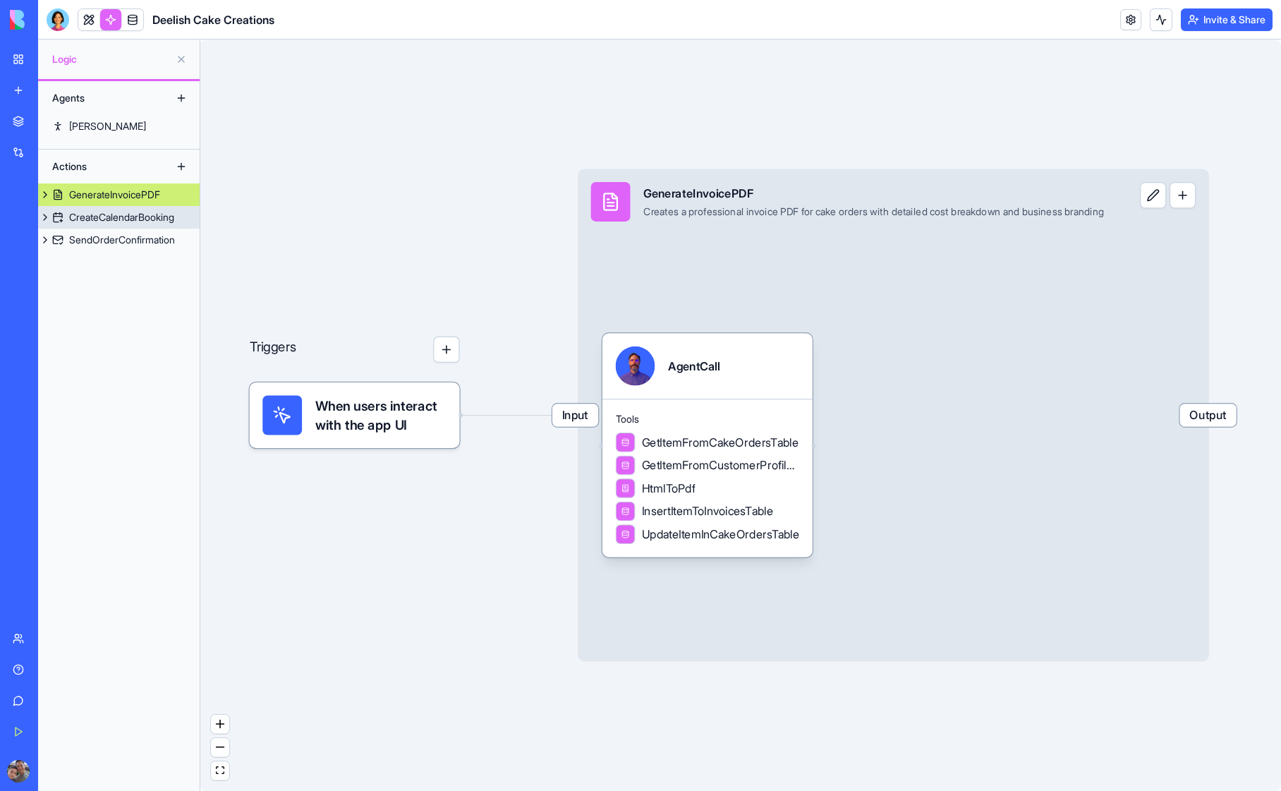
click at [138, 223] on div "CreateCalendarBooking" at bounding box center [121, 217] width 105 height 14
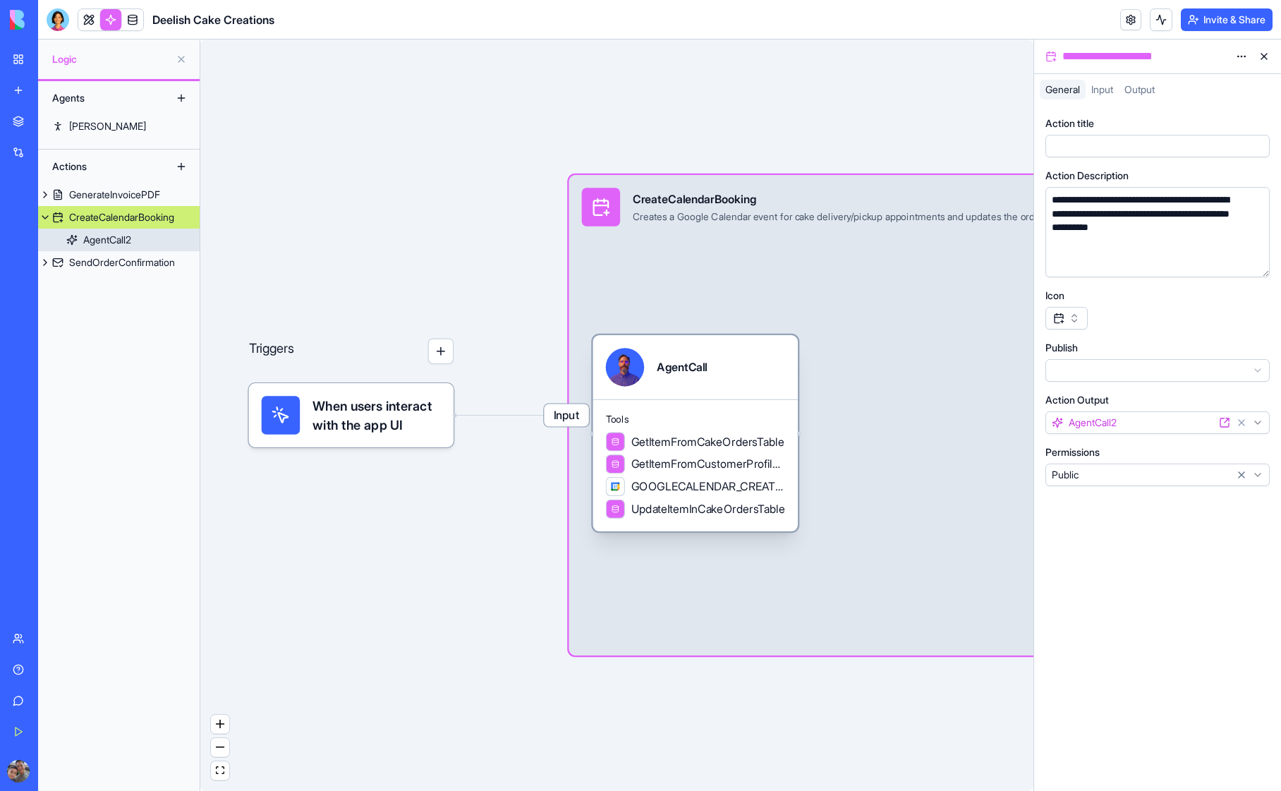
click at [111, 244] on div "AgentCall2" at bounding box center [107, 240] width 48 height 14
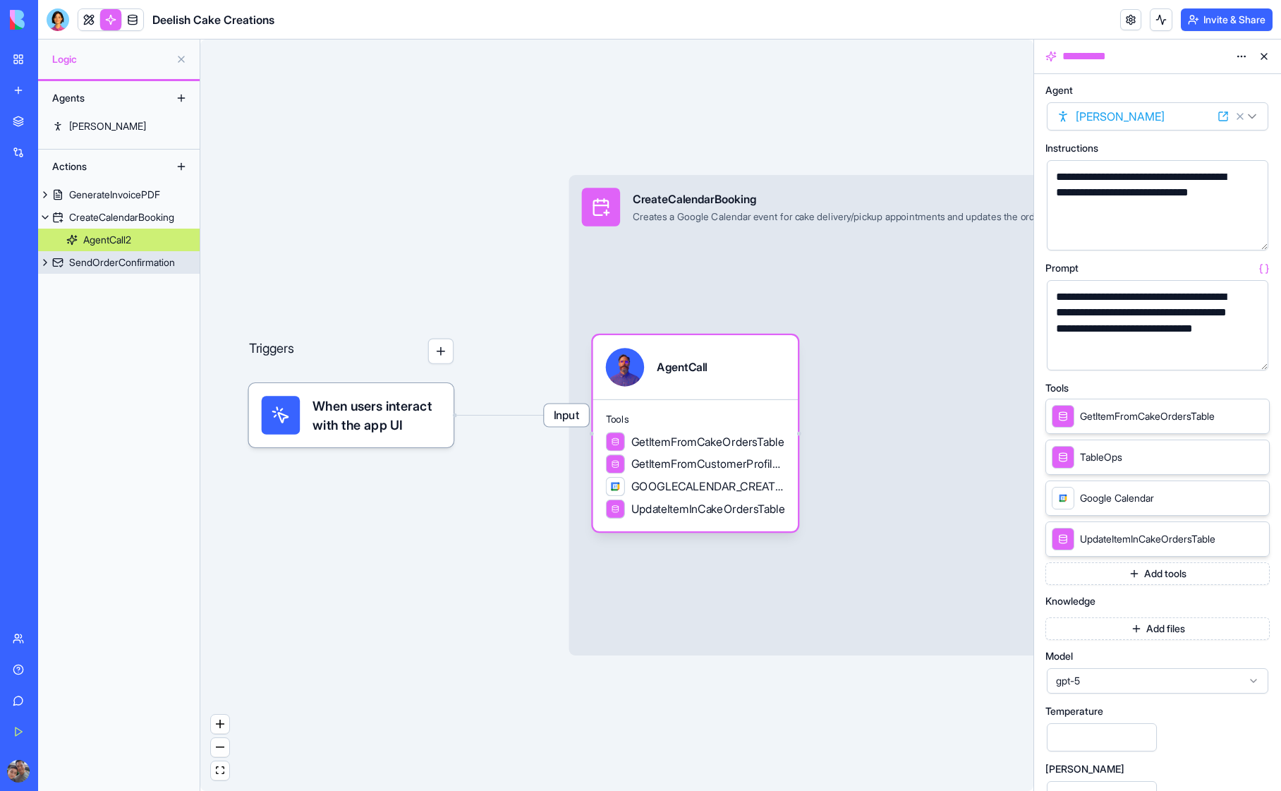
click at [110, 264] on div "SendOrderConfirmation" at bounding box center [122, 262] width 106 height 14
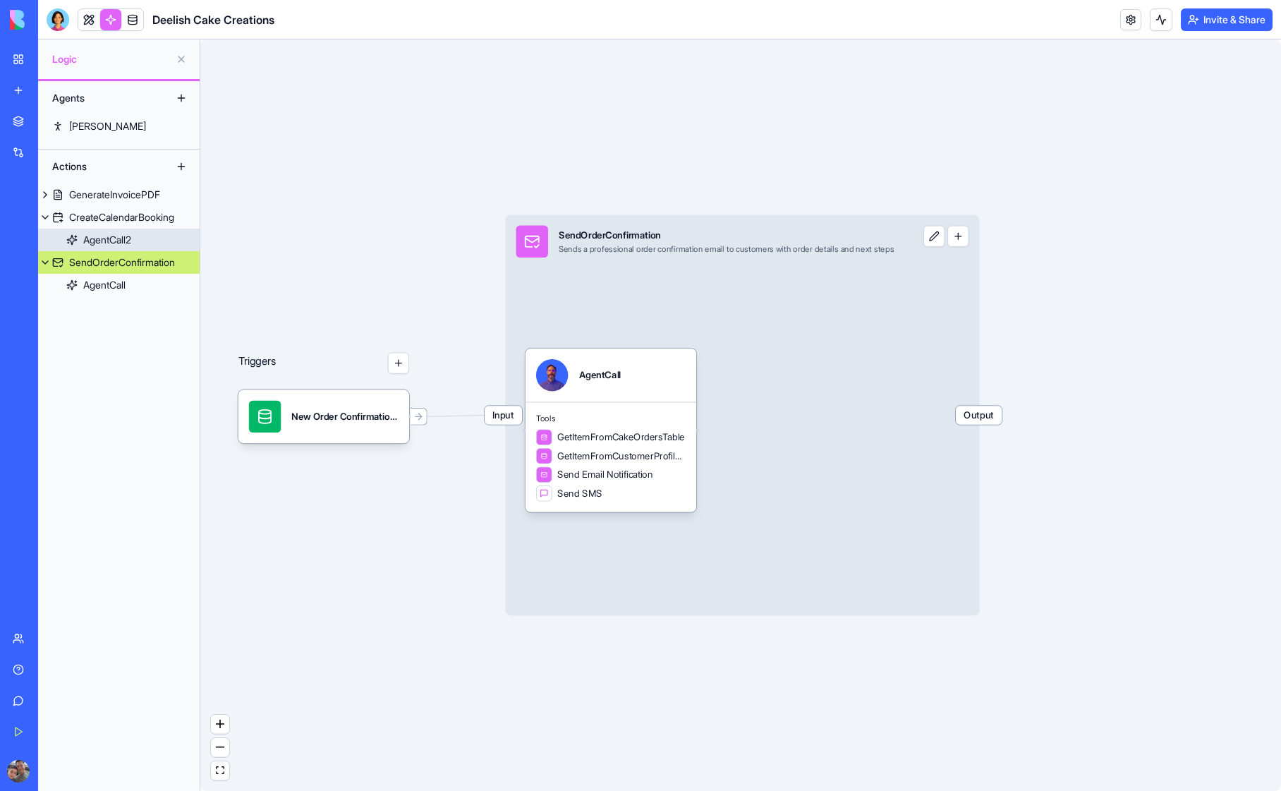
click at [102, 232] on link "AgentCall2" at bounding box center [119, 240] width 162 height 23
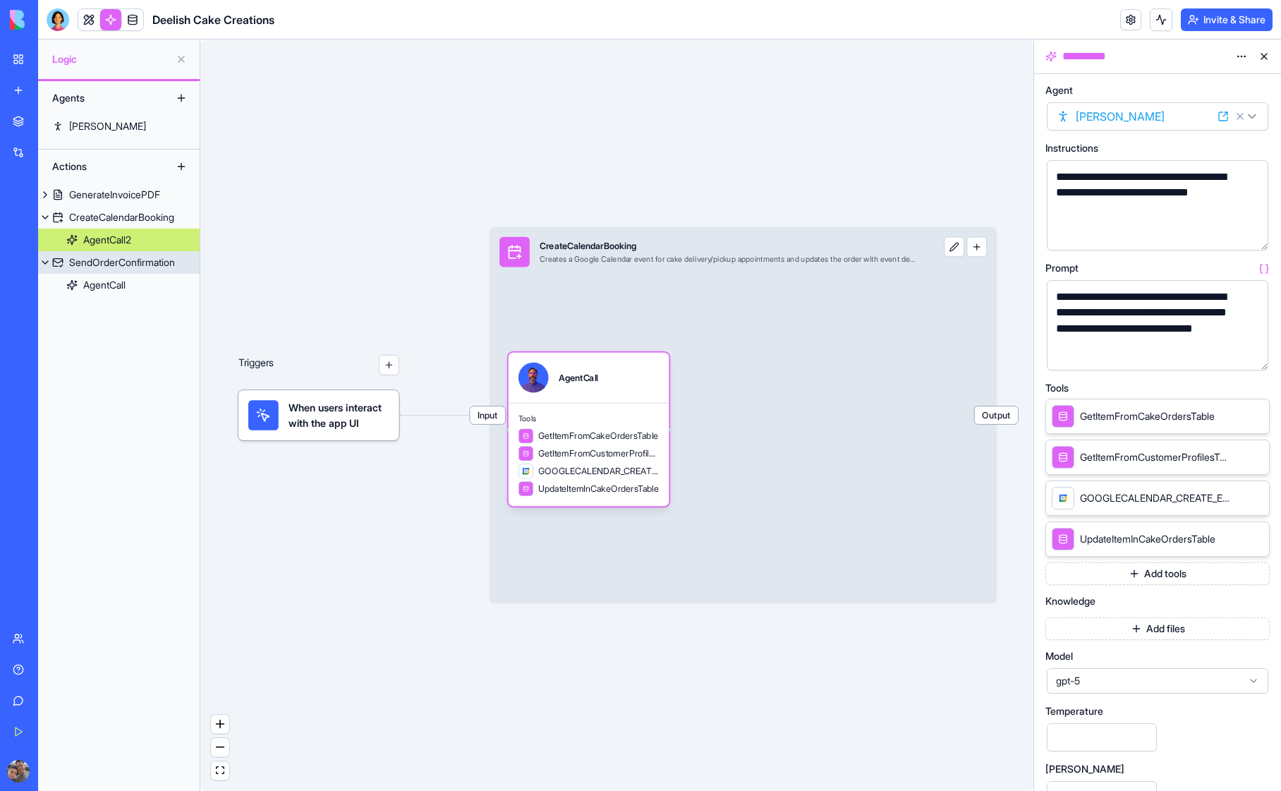
click at [101, 266] on div "SendOrderConfirmation" at bounding box center [122, 262] width 106 height 14
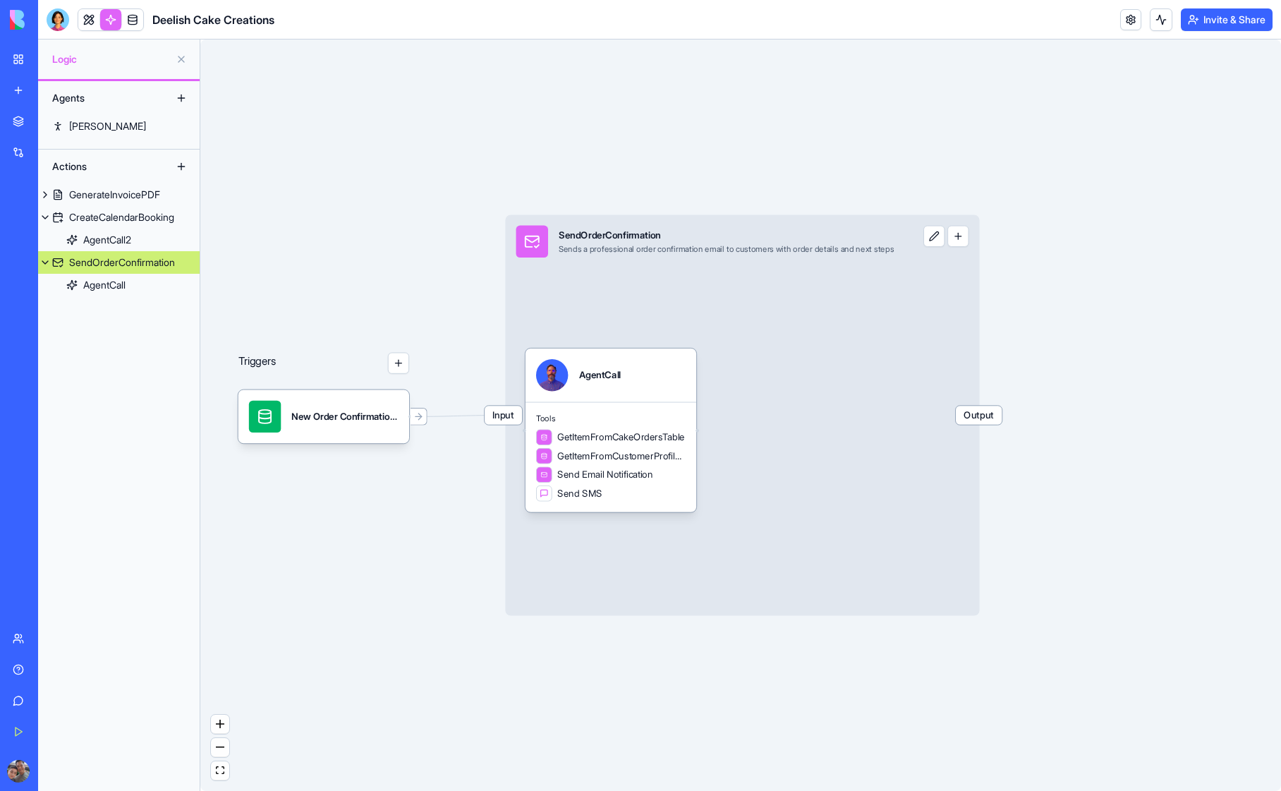
click at [996, 416] on span "Output" at bounding box center [979, 415] width 46 height 19
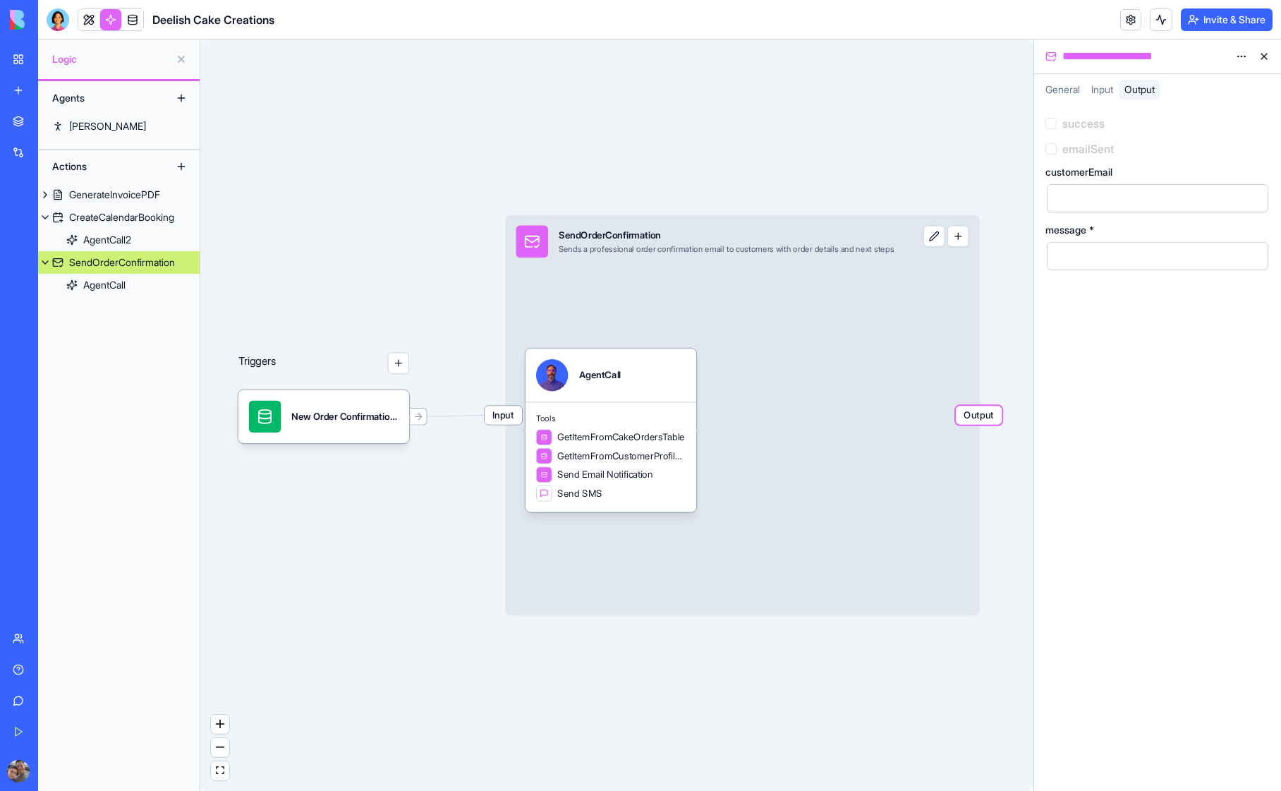
click at [945, 239] on button at bounding box center [934, 236] width 21 height 21
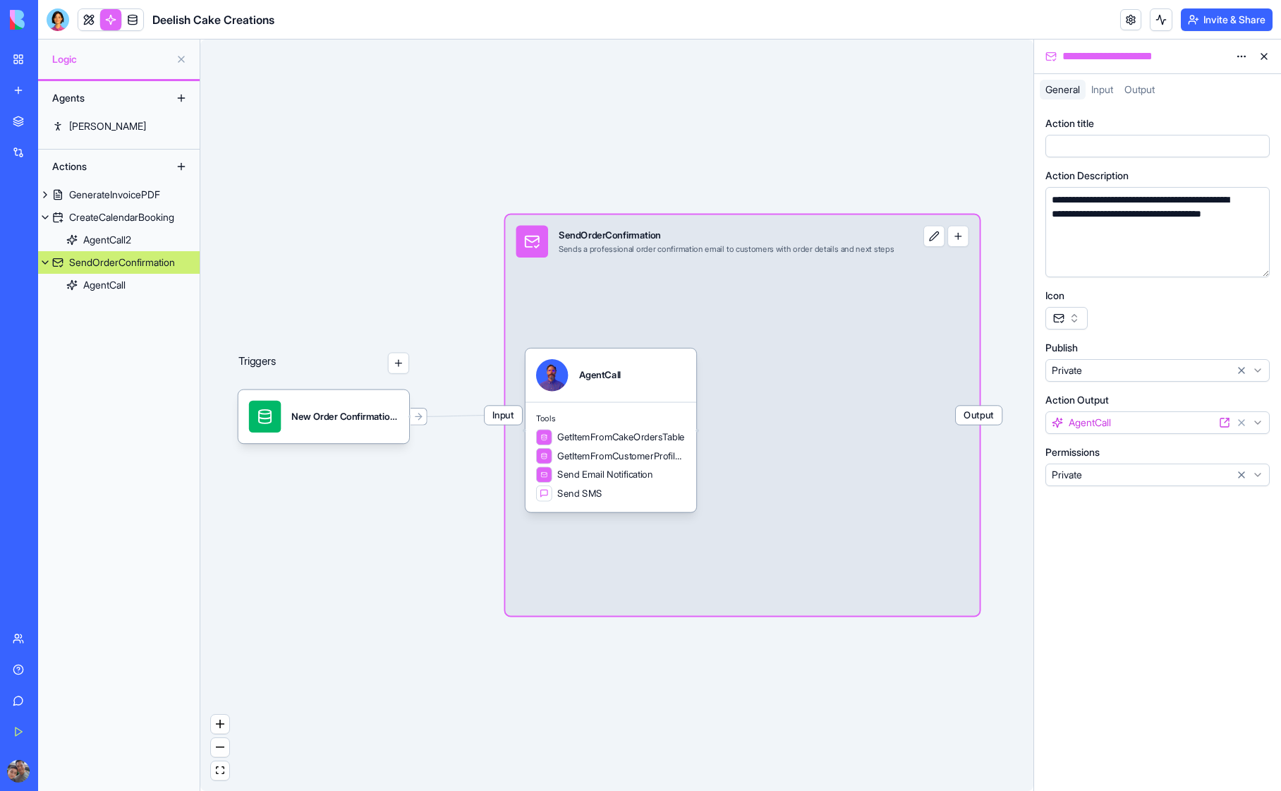
click at [1146, 92] on span "Output" at bounding box center [1140, 89] width 30 height 12
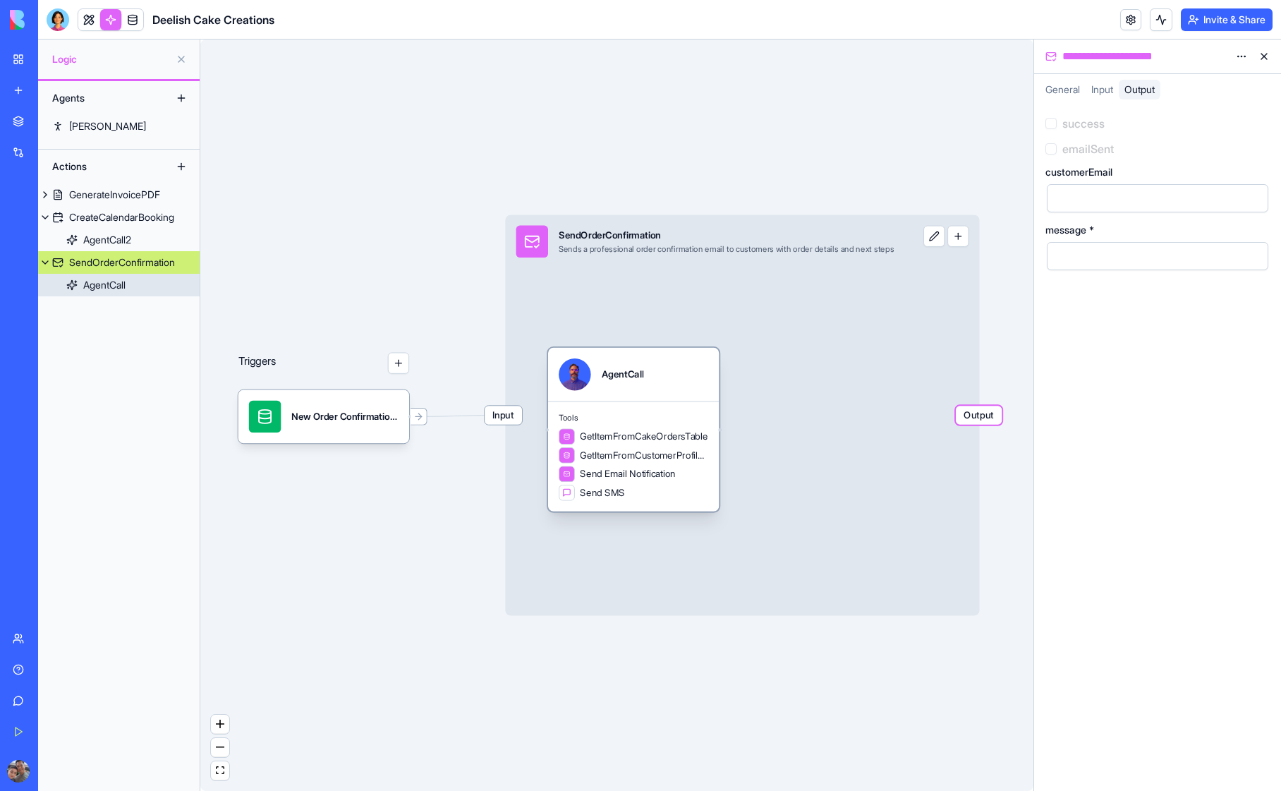
click at [580, 498] on span "Send SMS" at bounding box center [602, 492] width 44 height 13
click at [568, 493] on div at bounding box center [566, 492] width 9 height 9
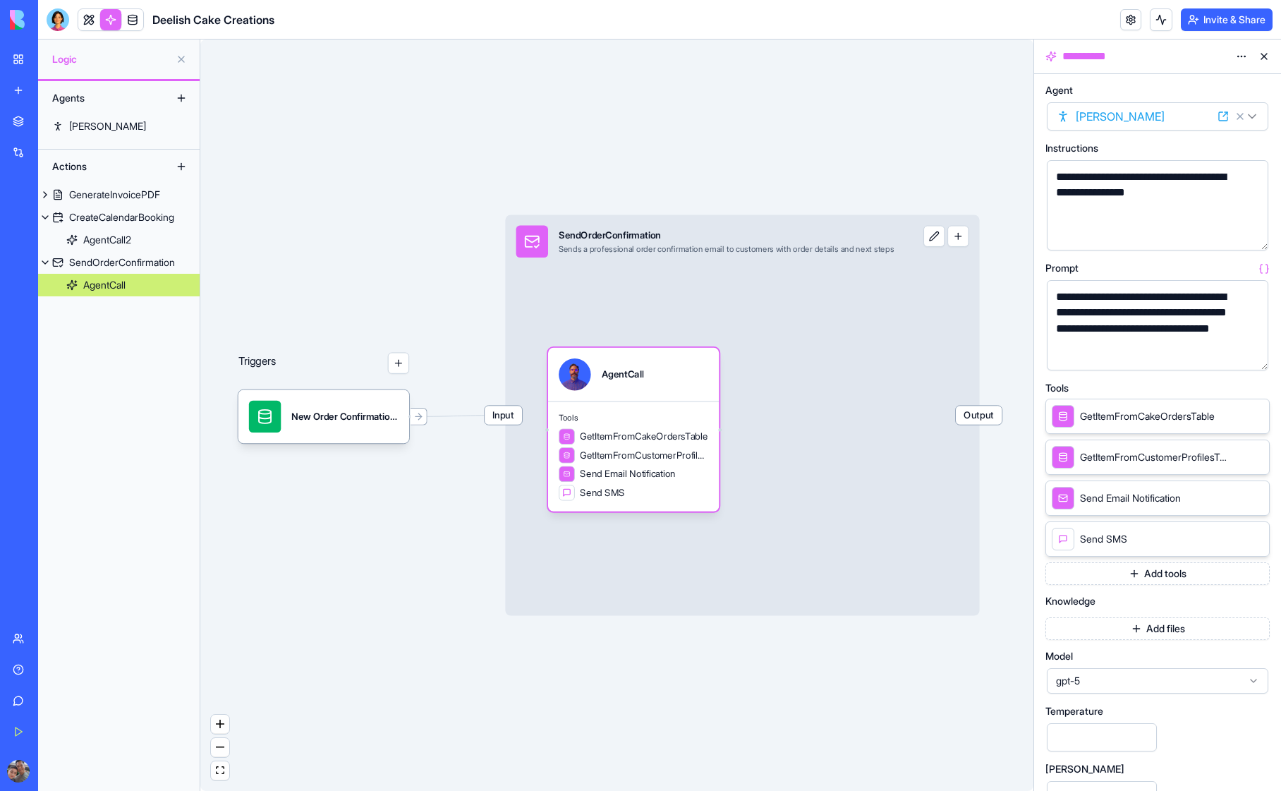
click at [1151, 632] on button "Add files" at bounding box center [1158, 628] width 224 height 23
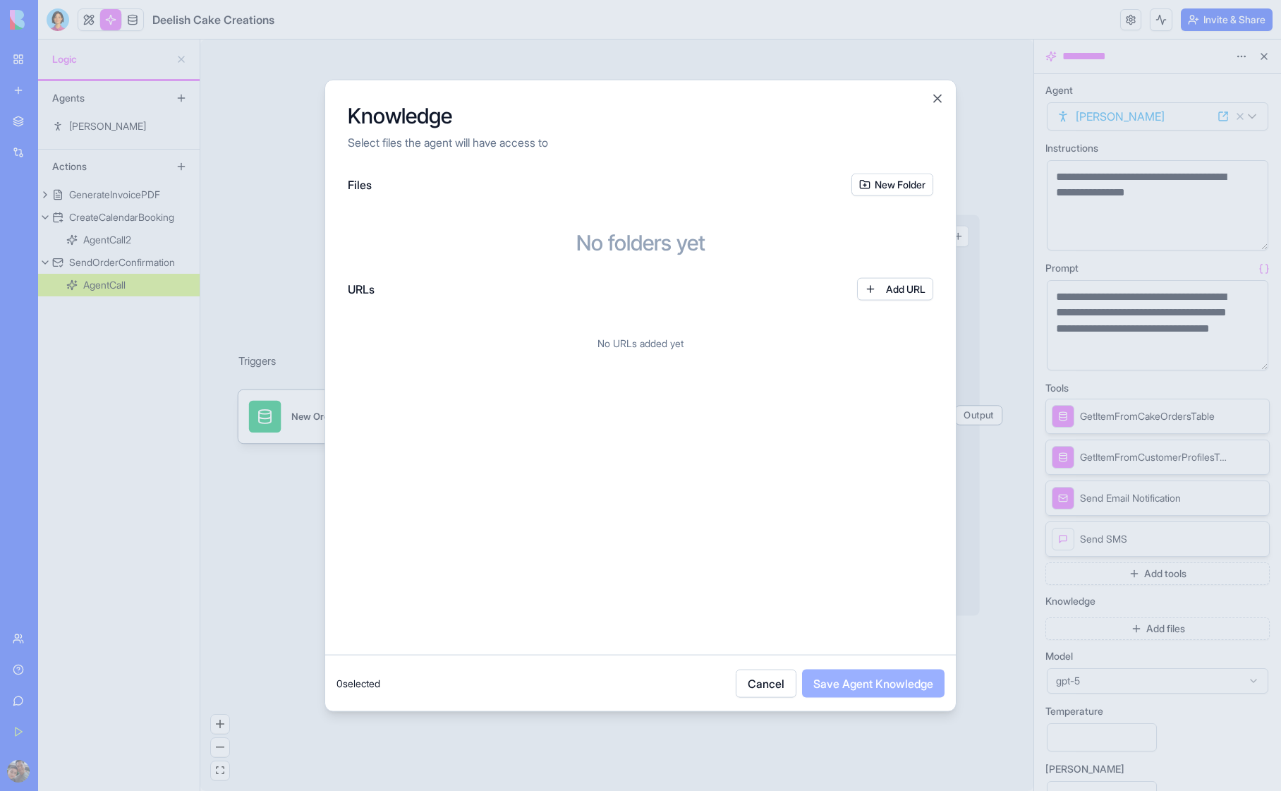
click at [883, 180] on button "New Folder" at bounding box center [893, 184] width 82 height 23
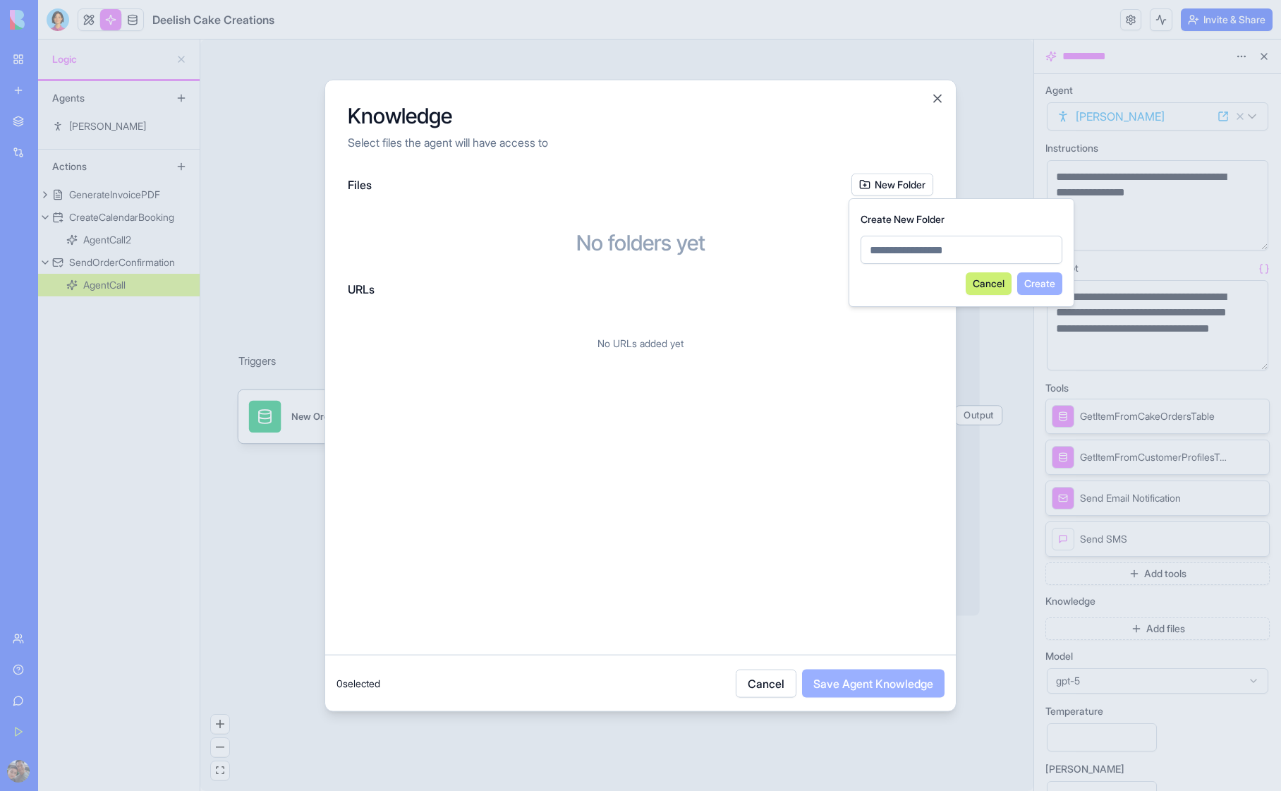
click at [982, 289] on button "Cancel" at bounding box center [989, 283] width 46 height 23
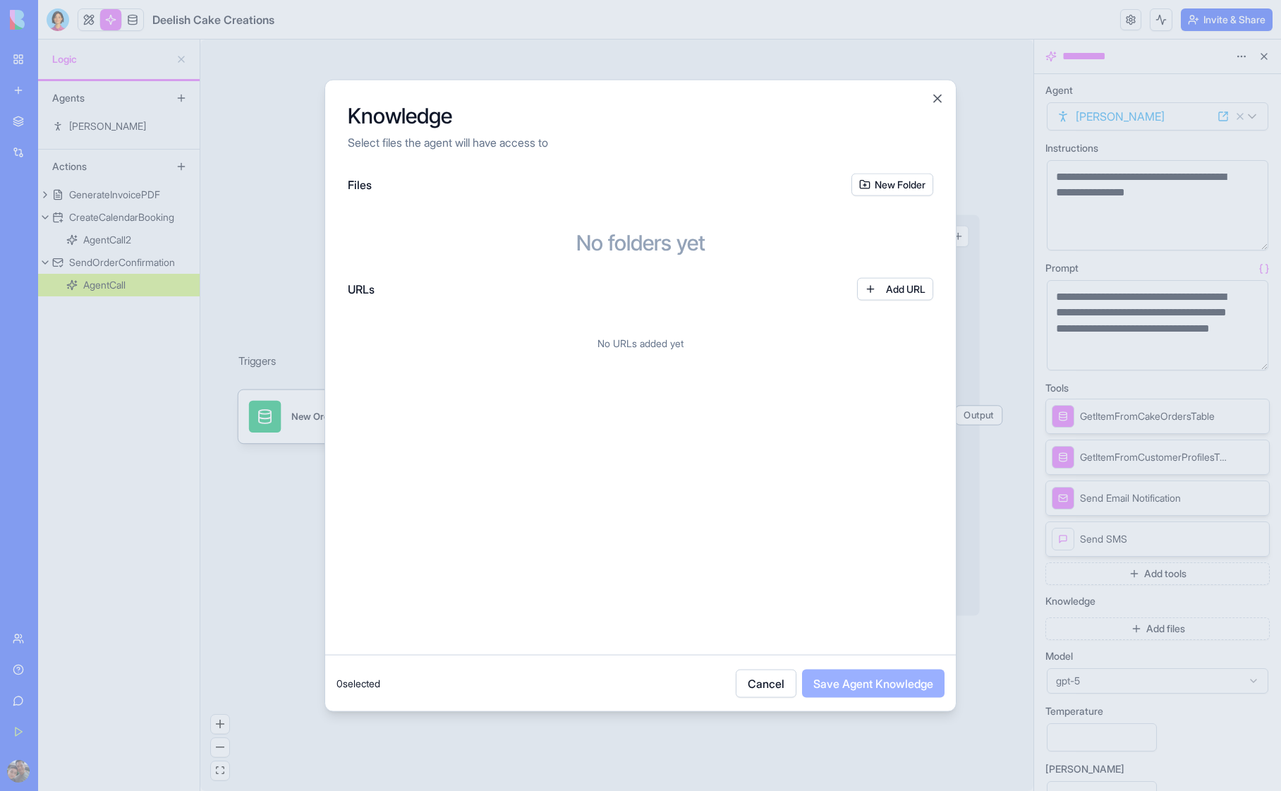
click at [893, 186] on button "New Folder" at bounding box center [893, 184] width 82 height 23
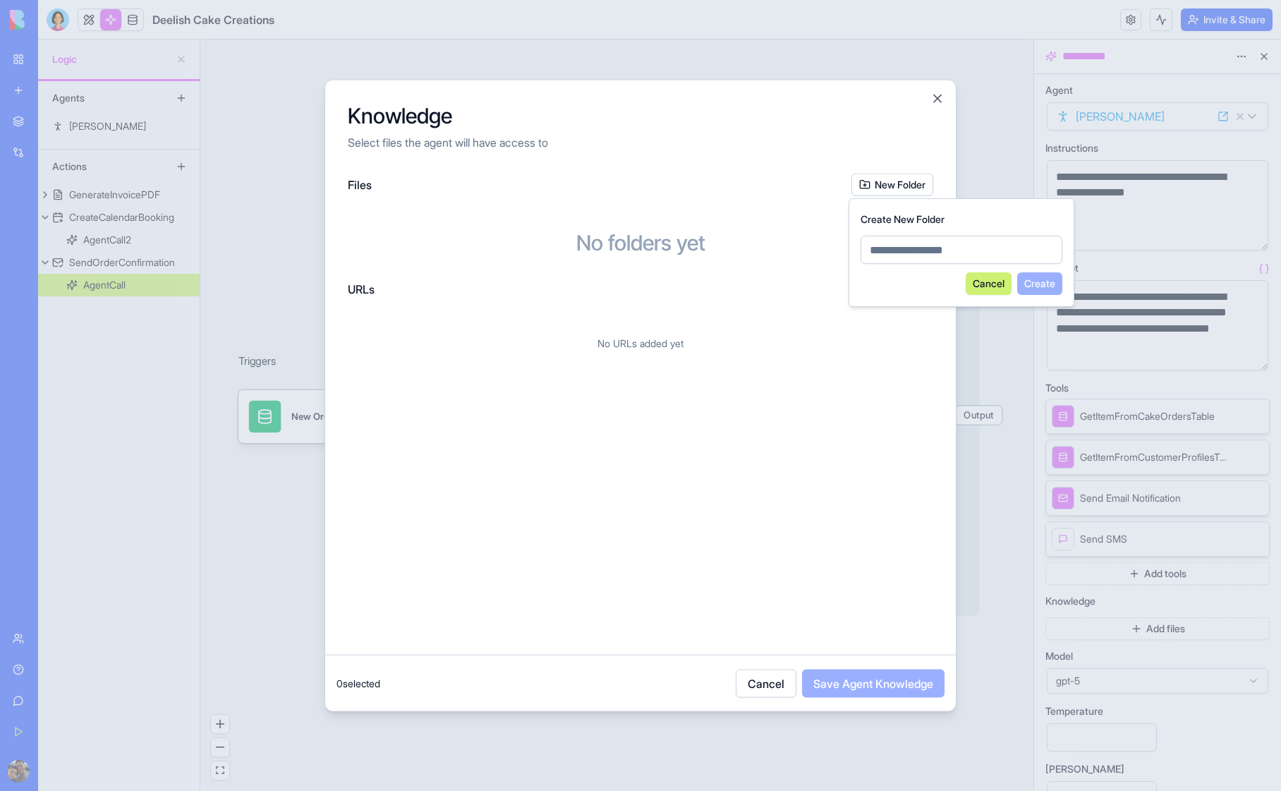
click at [982, 291] on button "Cancel" at bounding box center [989, 283] width 46 height 23
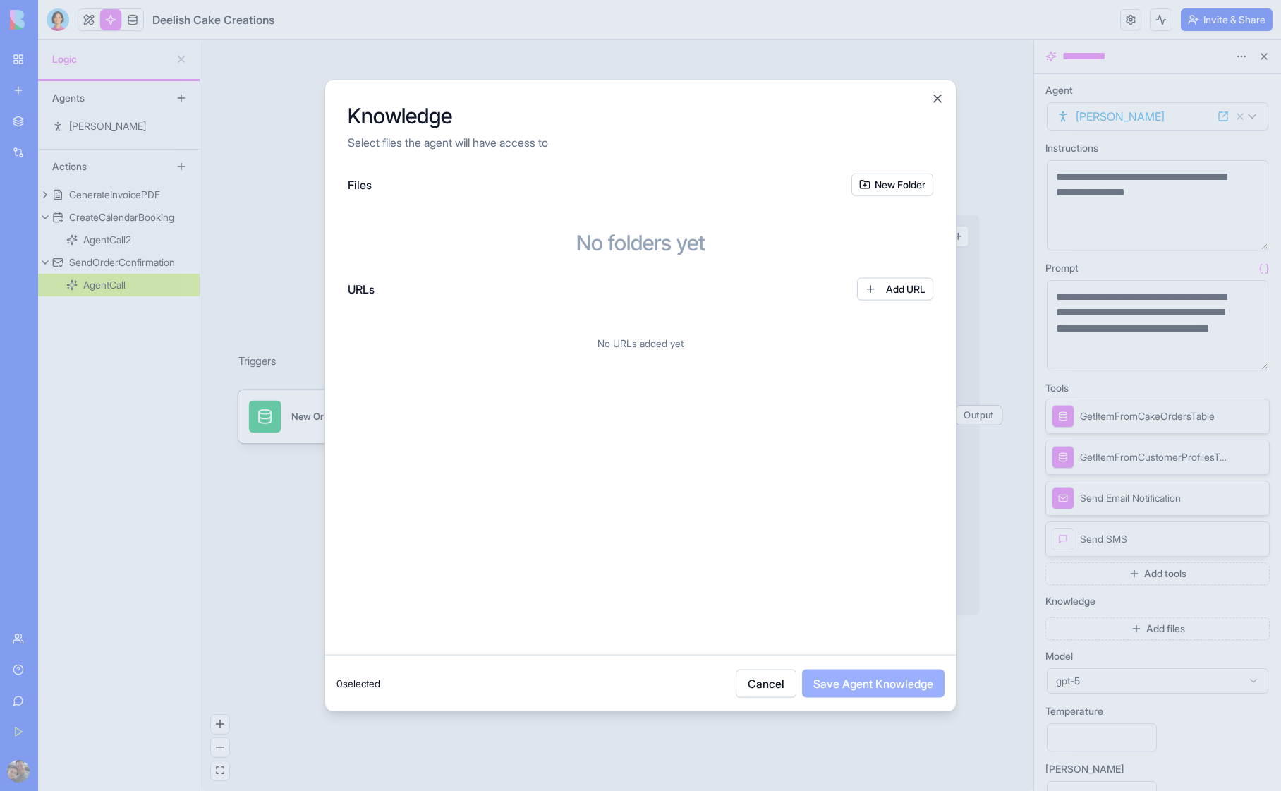
click at [759, 683] on button "Cancel" at bounding box center [766, 683] width 61 height 28
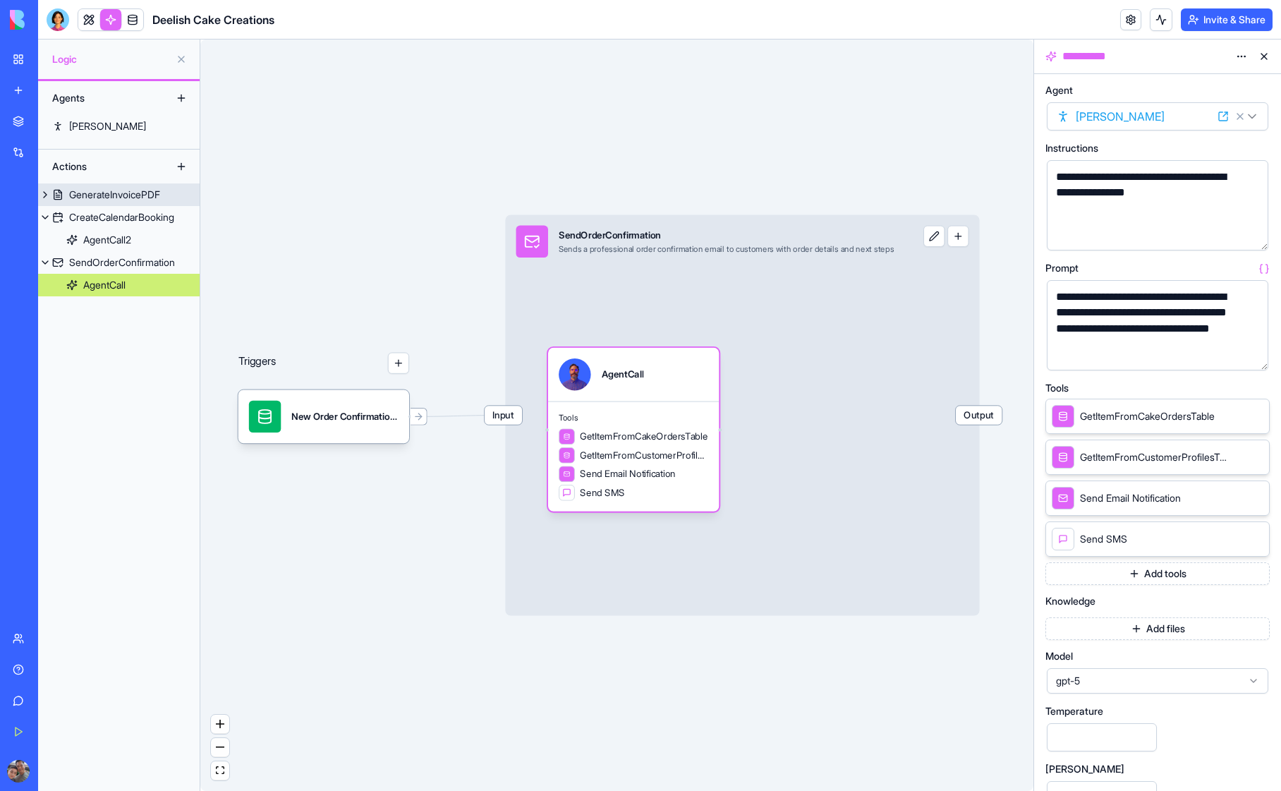
click at [109, 200] on div "GenerateInvoicePDF" at bounding box center [114, 195] width 91 height 14
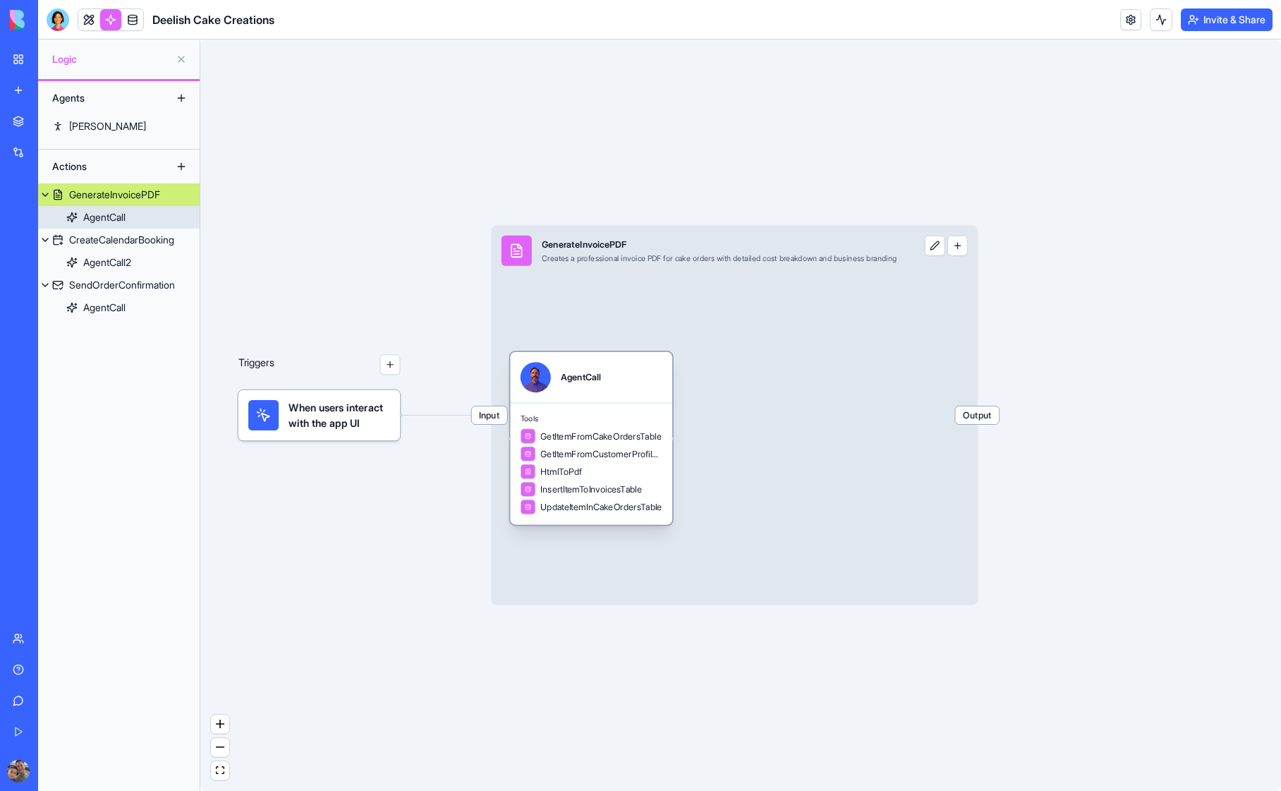
click at [116, 221] on div "AgentCall" at bounding box center [104, 217] width 42 height 14
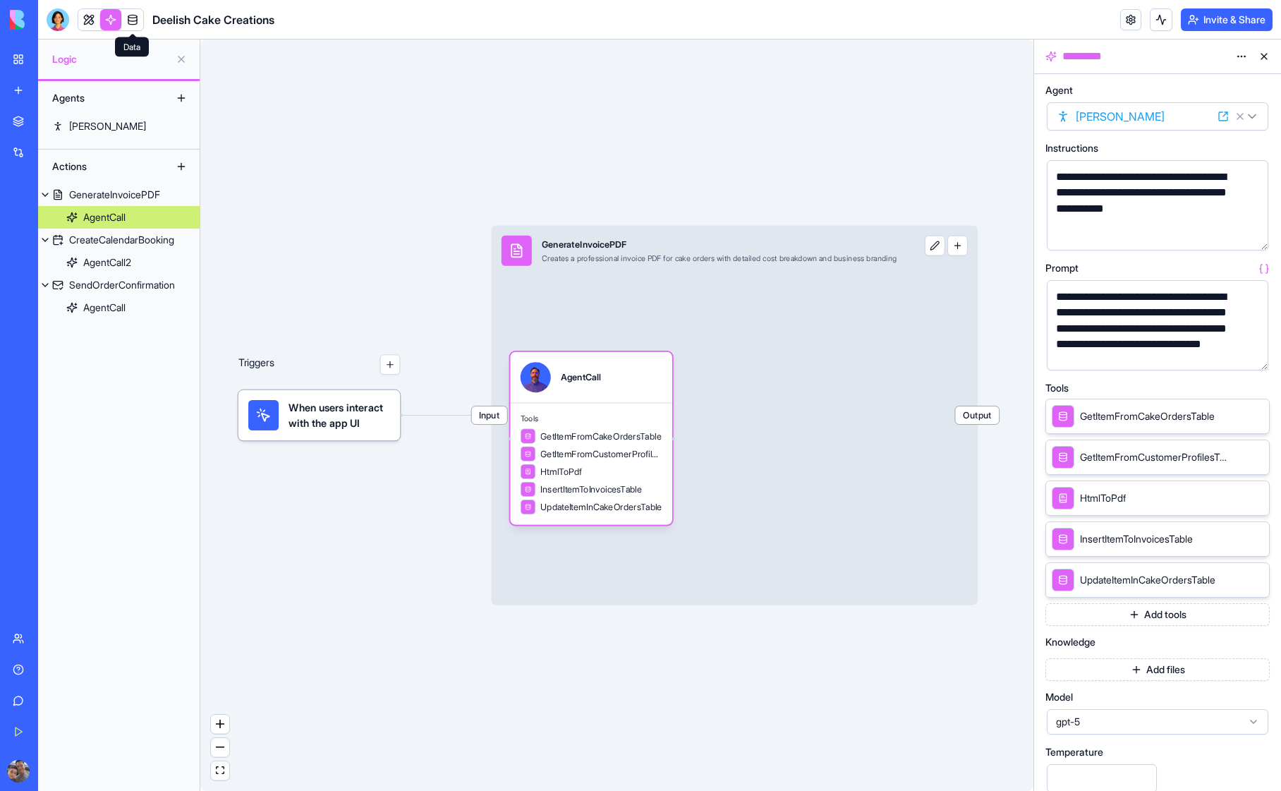
click at [133, 19] on link at bounding box center [132, 19] width 21 height 21
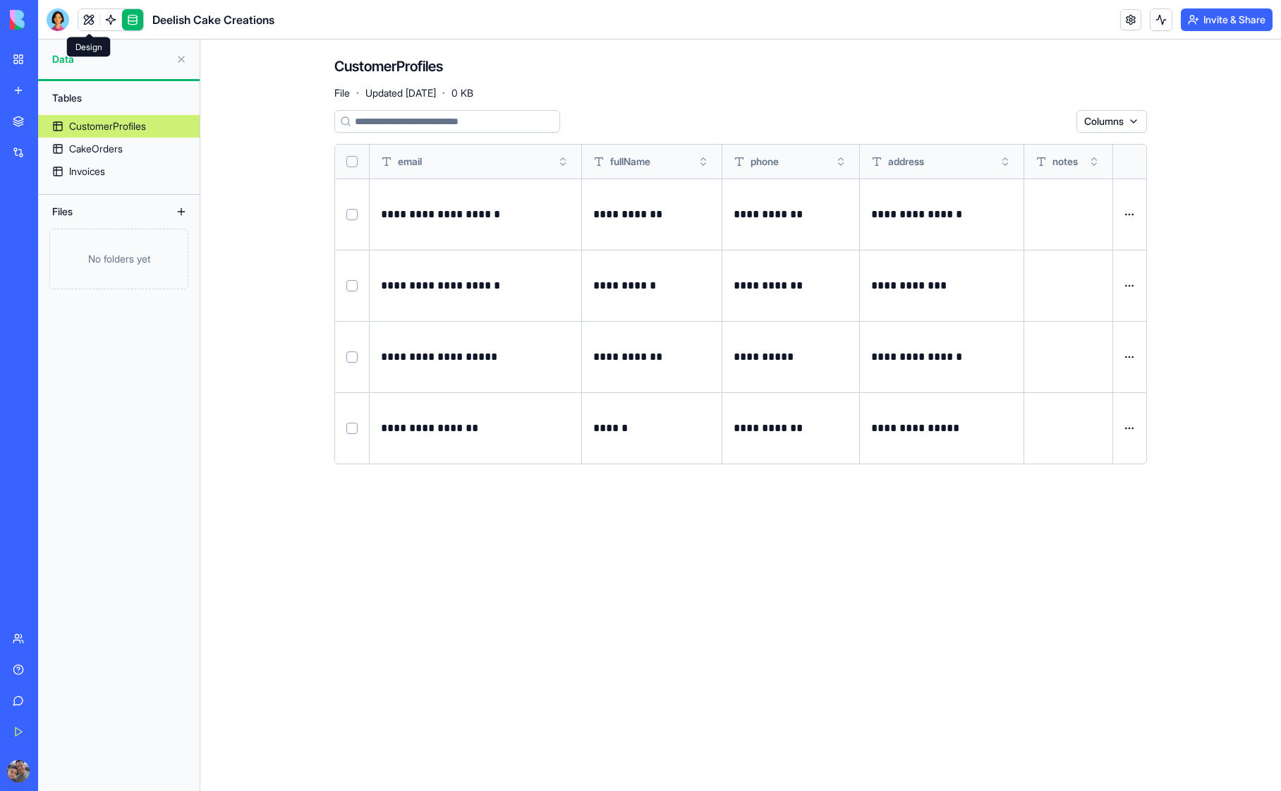
click at [89, 18] on link at bounding box center [88, 19] width 21 height 21
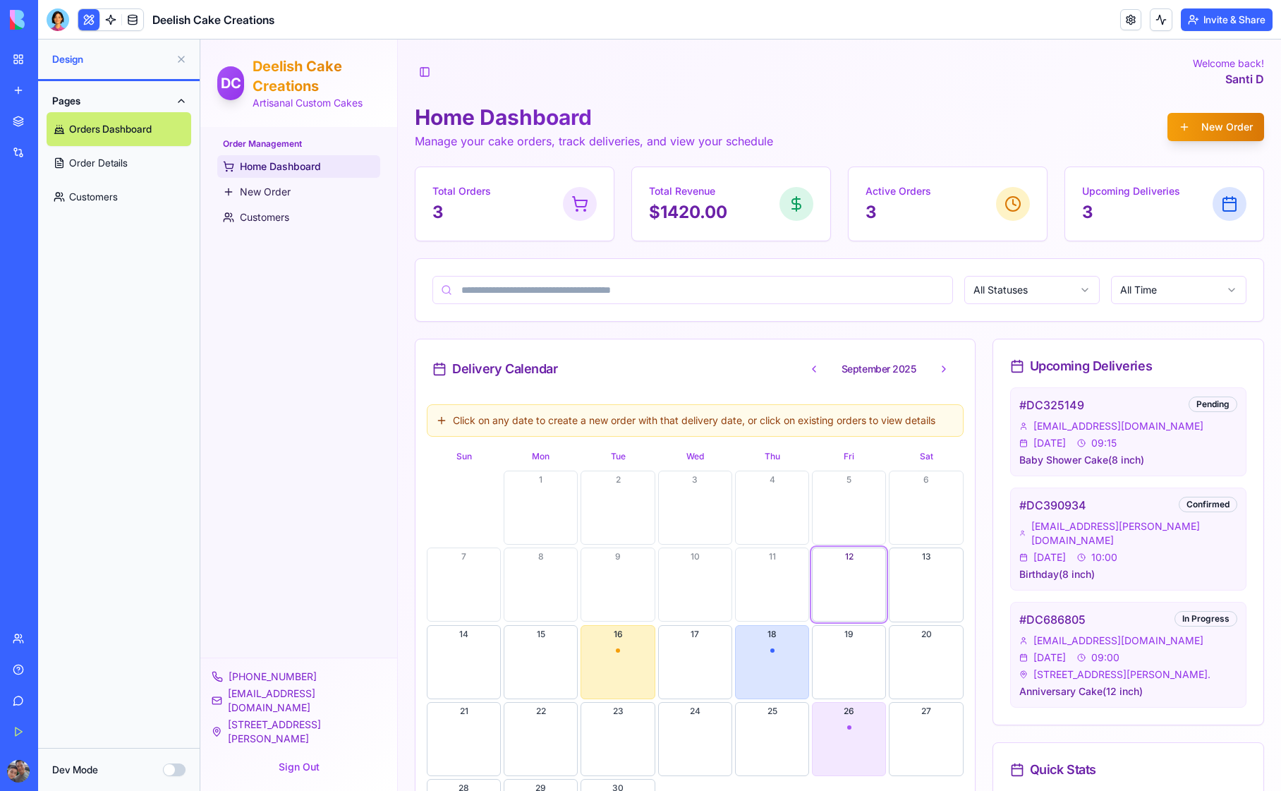
click at [234, 80] on span "DC" at bounding box center [231, 83] width 20 height 20
click at [313, 87] on h1 "Deelish Cake Creations" at bounding box center [317, 76] width 128 height 40
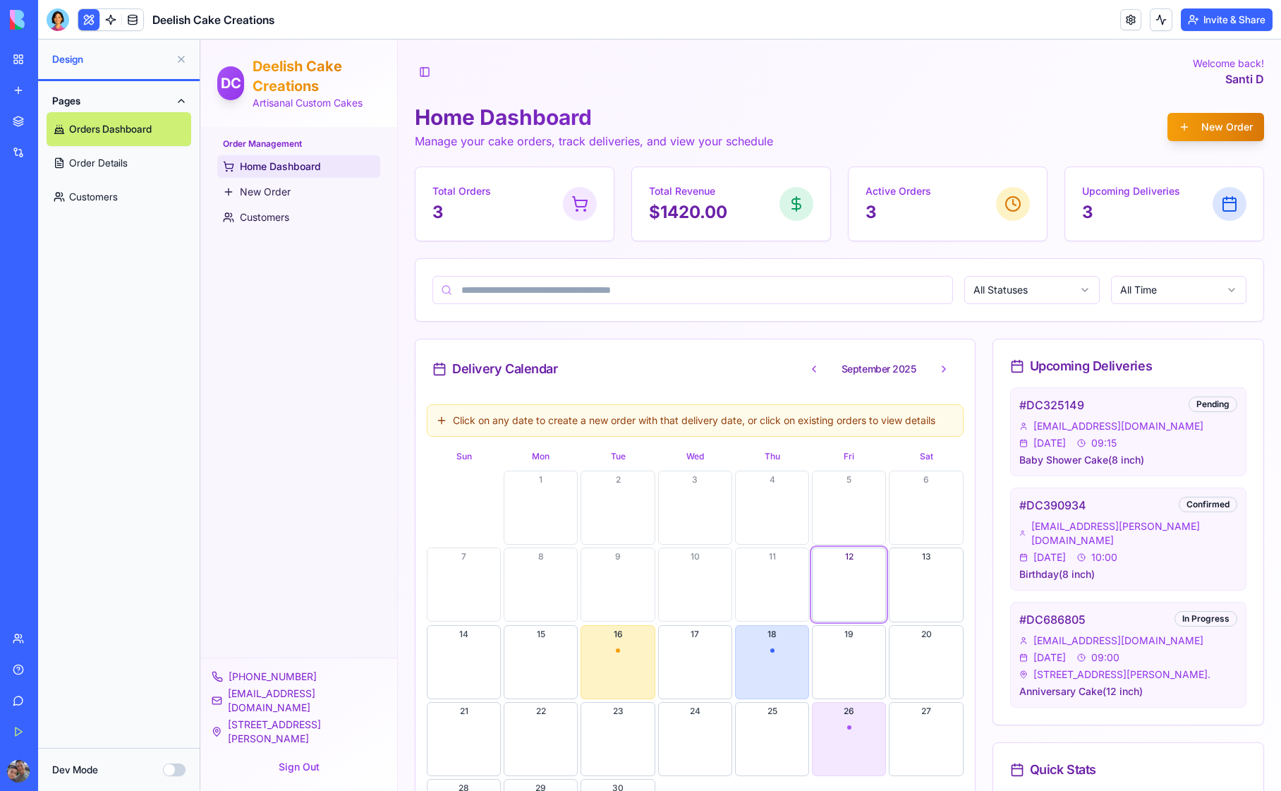
click at [360, 103] on p "Artisanal Custom Cakes" at bounding box center [317, 103] width 128 height 14
click at [56, 21] on div at bounding box center [58, 19] width 23 height 23
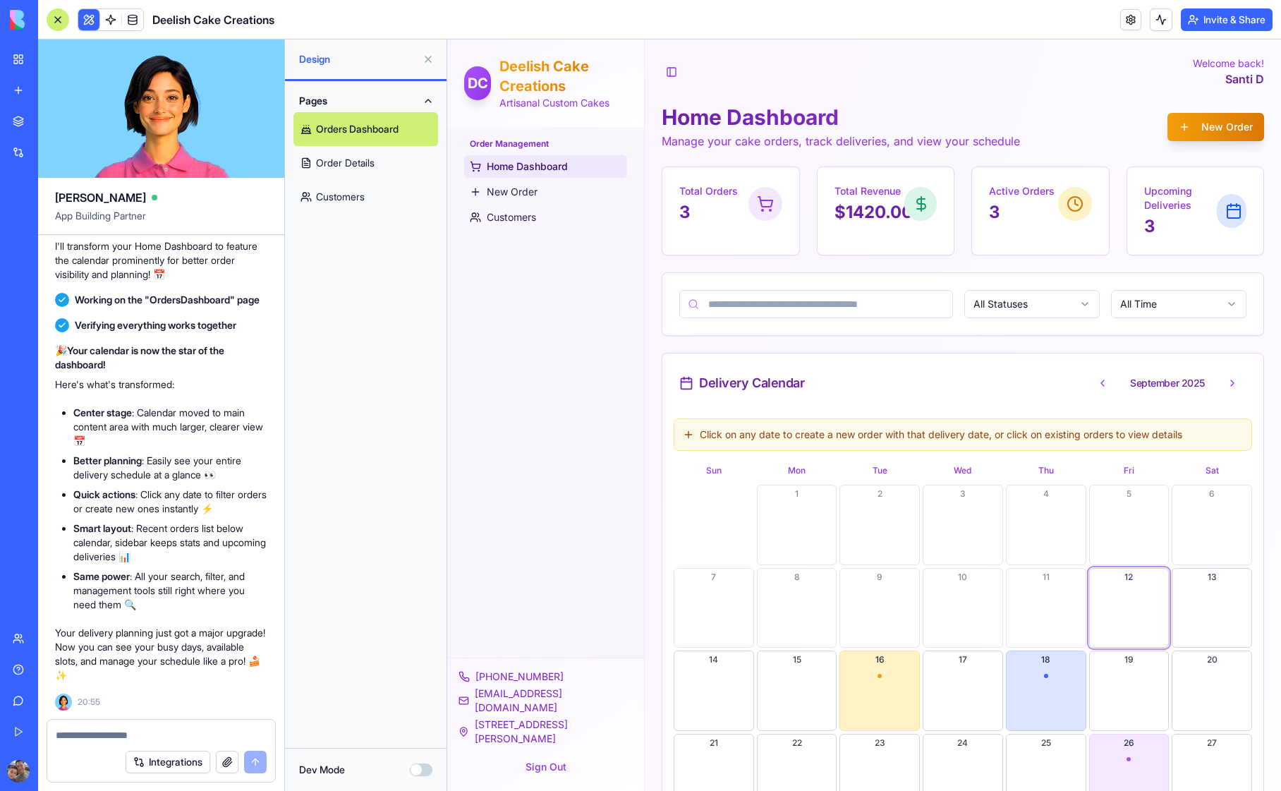
click at [525, 296] on div "Order Management Home Dashboard New Order Customers" at bounding box center [545, 392] width 197 height 531
click at [331, 310] on div "Pages Orders Dashboard Order Details Customers" at bounding box center [366, 414] width 162 height 667
click at [428, 57] on button at bounding box center [428, 59] width 23 height 23
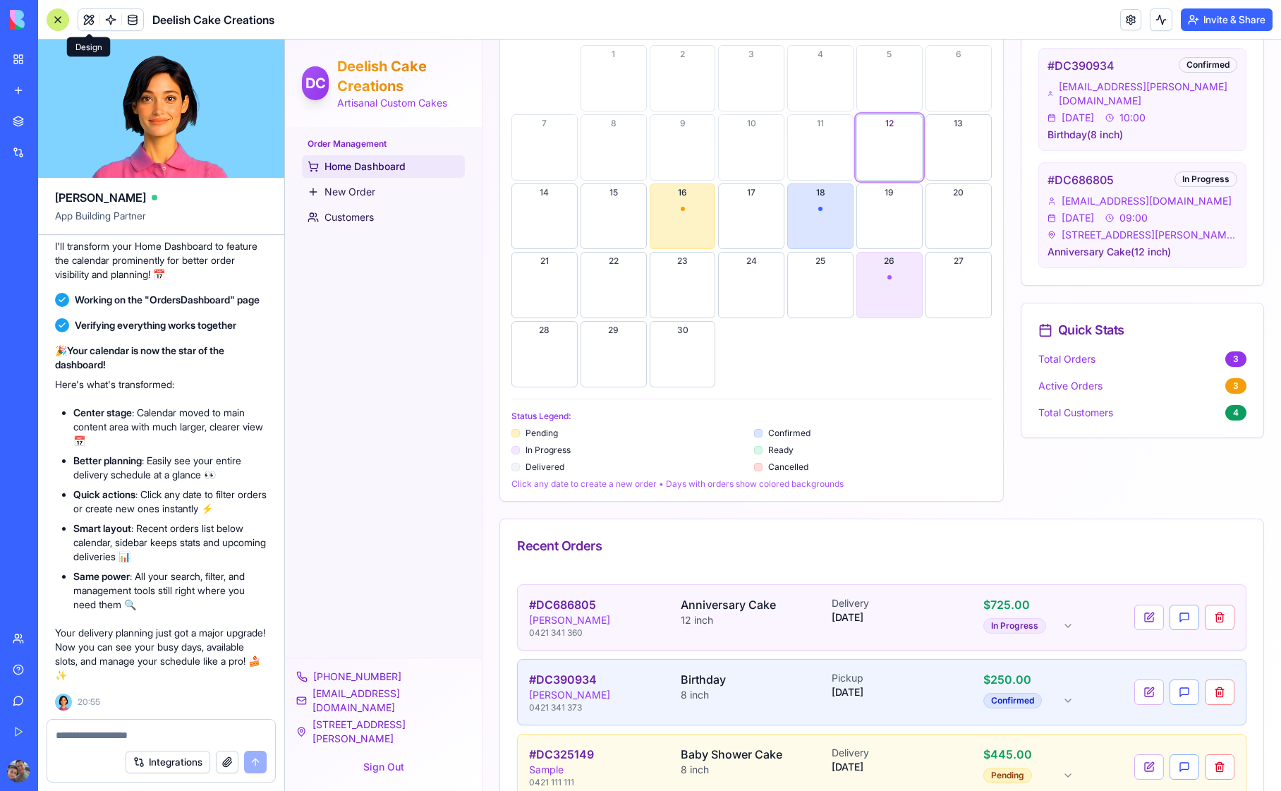
scroll to position [478, 0]
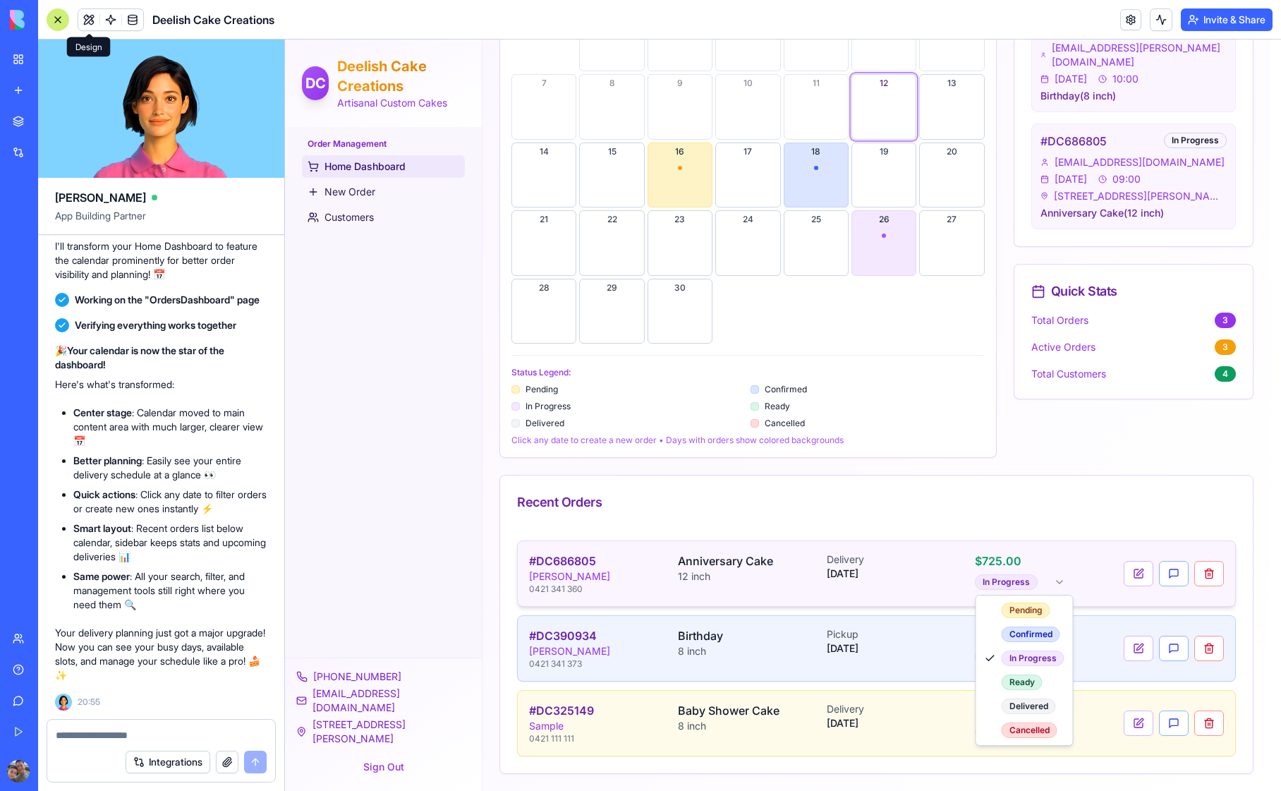
click at [1017, 584] on html "DC Deelish Cake Creations Artisanal Custom Cakes Order Management Home Dashboar…" at bounding box center [783, 176] width 996 height 1230
click at [1074, 495] on html "DC Deelish Cake Creations Artisanal Custom Cakes Order Management Home Dashboar…" at bounding box center [783, 176] width 996 height 1230
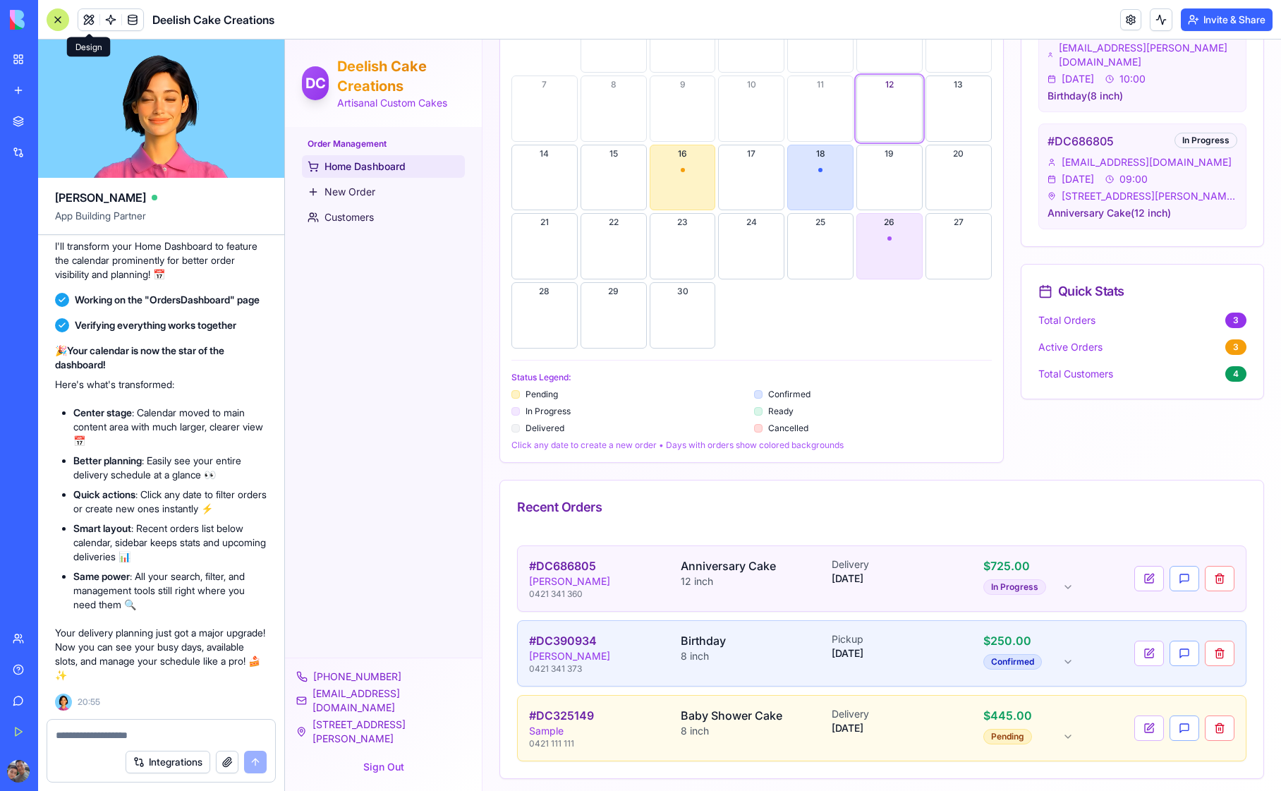
click at [489, 449] on div "Toggle Sidebar Welcome back! Santi D Home Dashboard Manage your cake orders, tr…" at bounding box center [882, 178] width 799 height 1235
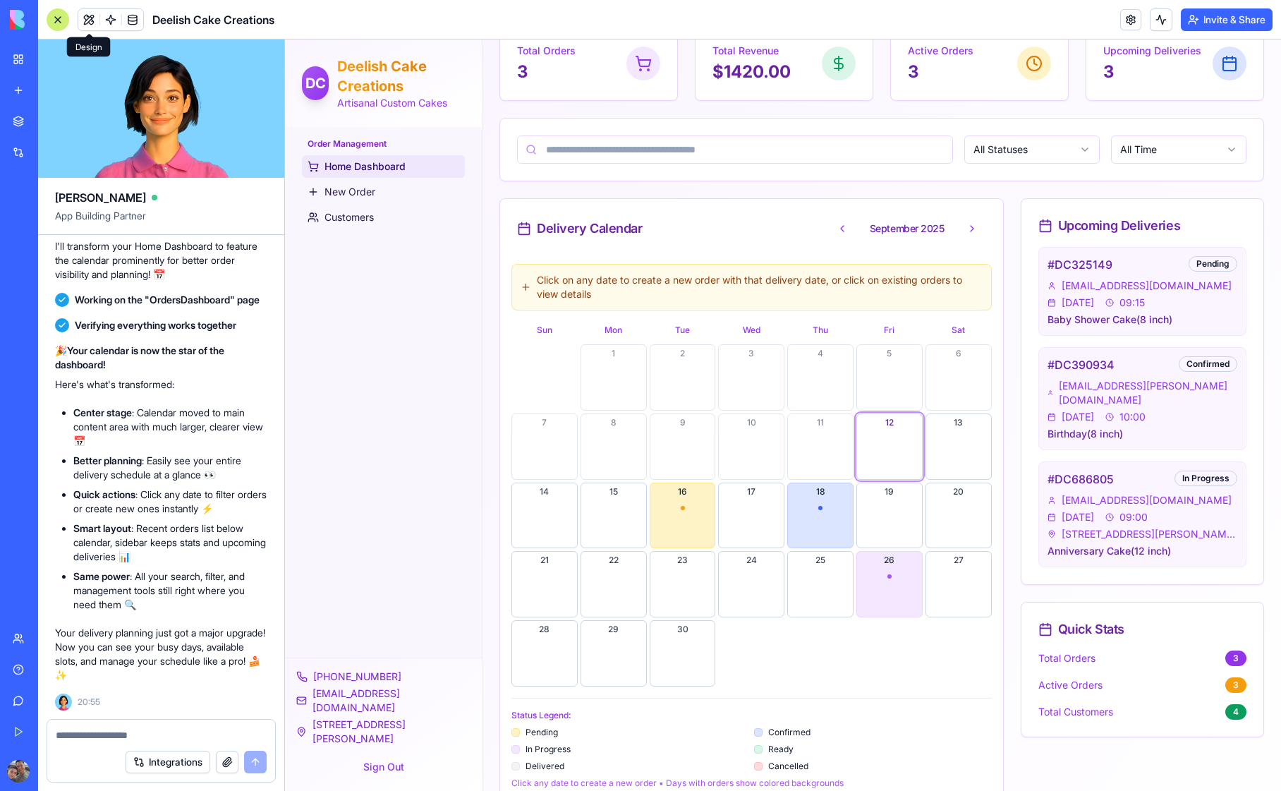
scroll to position [0, 0]
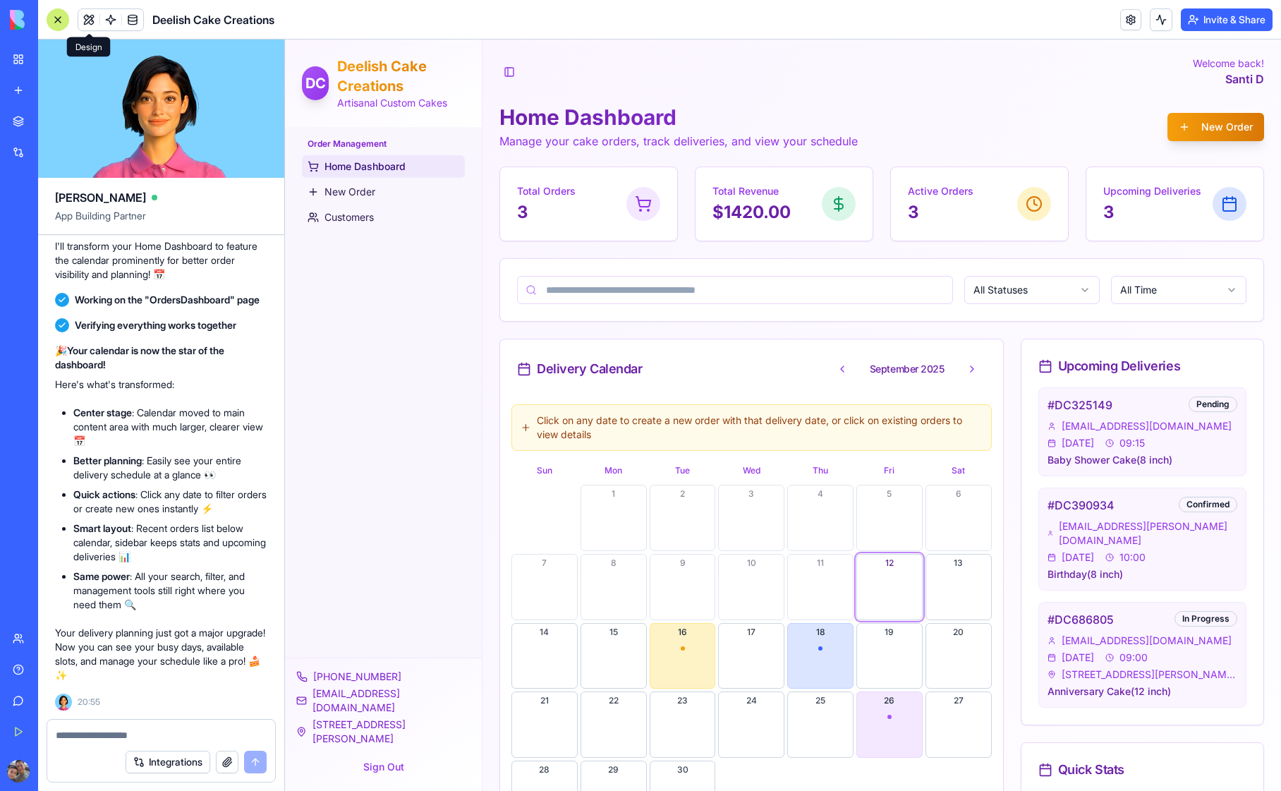
click at [490, 364] on div "Toggle Sidebar Welcome back! Santi D Home Dashboard Manage your cake orders, tr…" at bounding box center [882, 657] width 799 height 1235
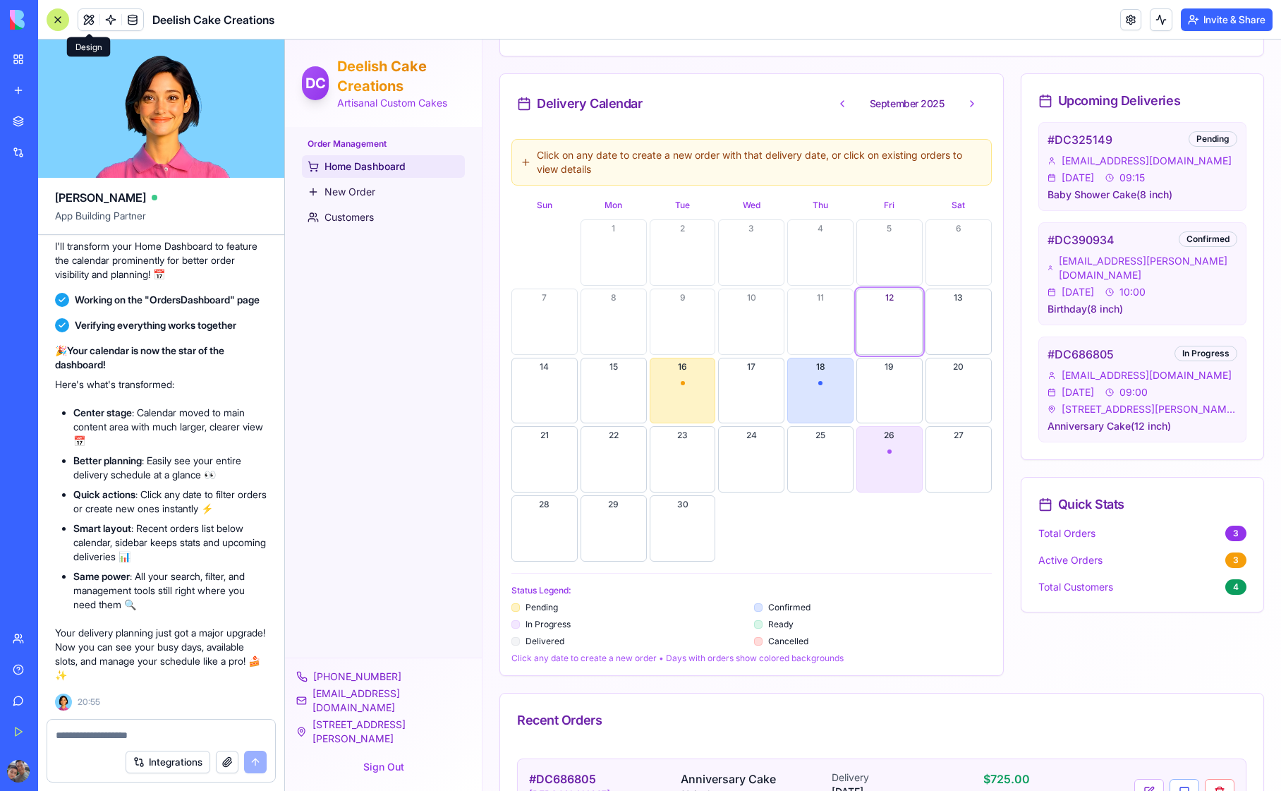
scroll to position [478, 0]
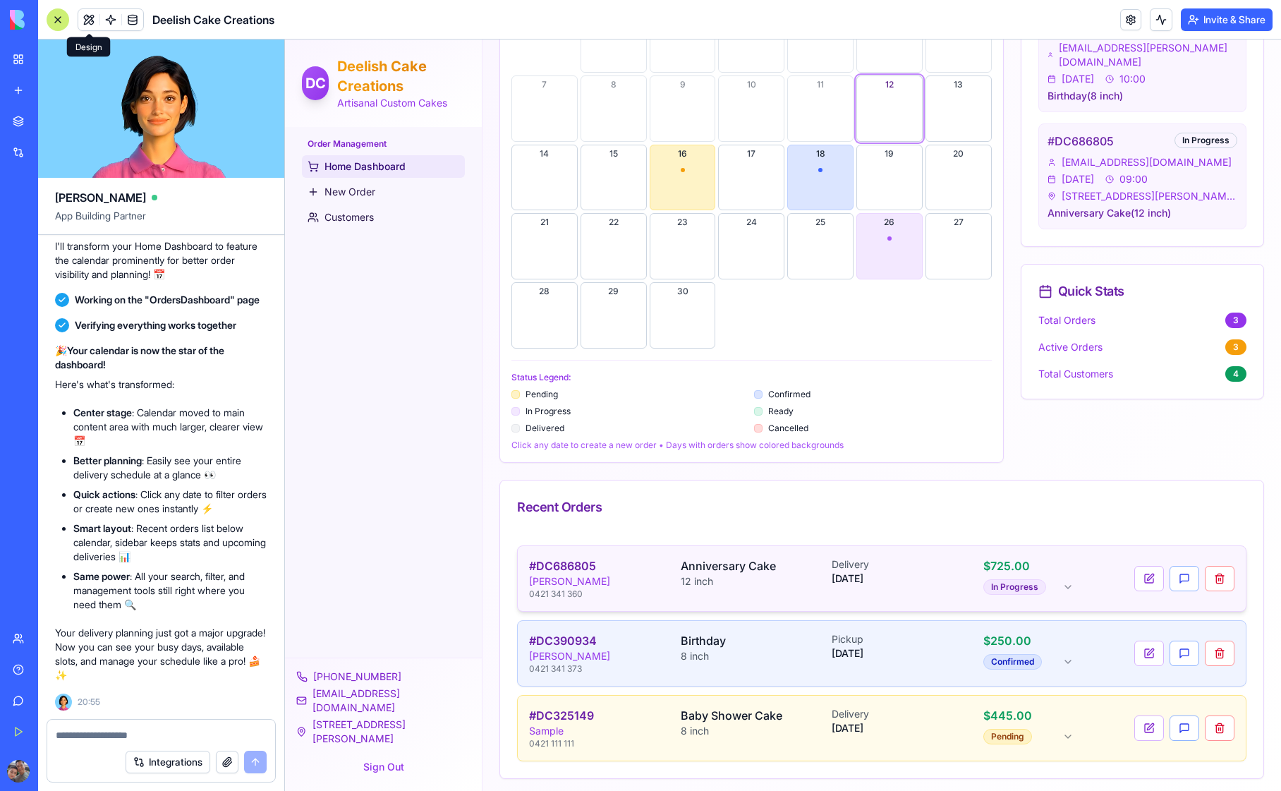
click at [671, 586] on div "# DC686805 Nadine Drane 0421 341 360 Anniversary Cake 12 inch Delivery 2025-09-…" at bounding box center [826, 578] width 594 height 42
click at [1138, 650] on button at bounding box center [1150, 653] width 30 height 25
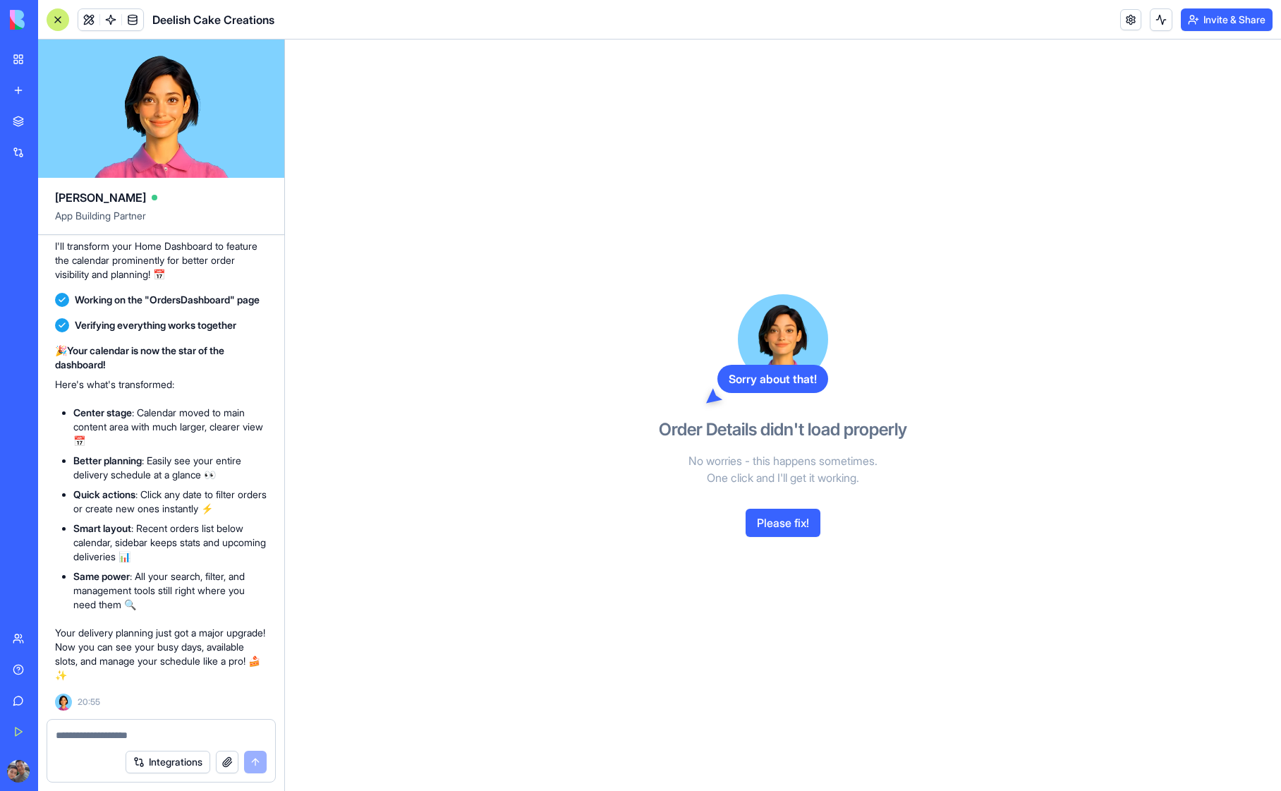
click at [54, 22] on div at bounding box center [58, 19] width 23 height 23
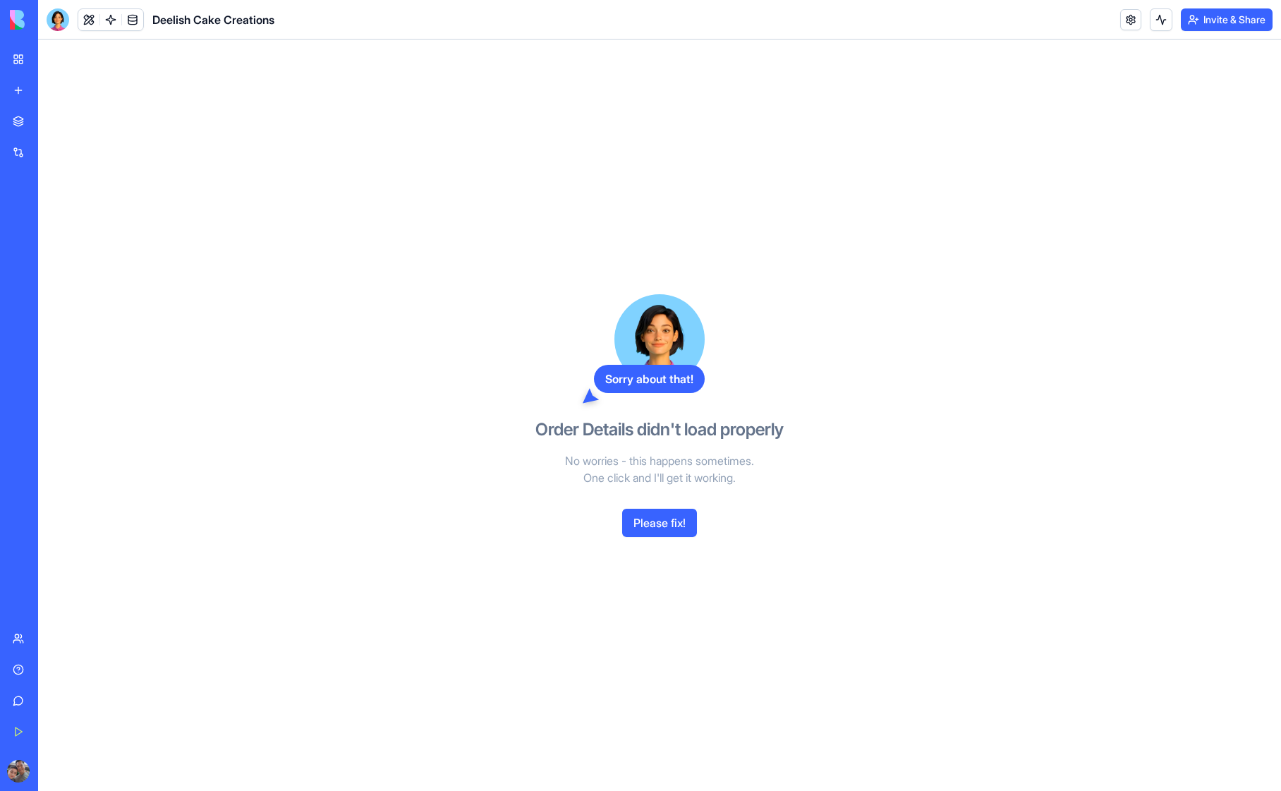
click at [52, 61] on div "My Workspace" at bounding box center [43, 59] width 18 height 14
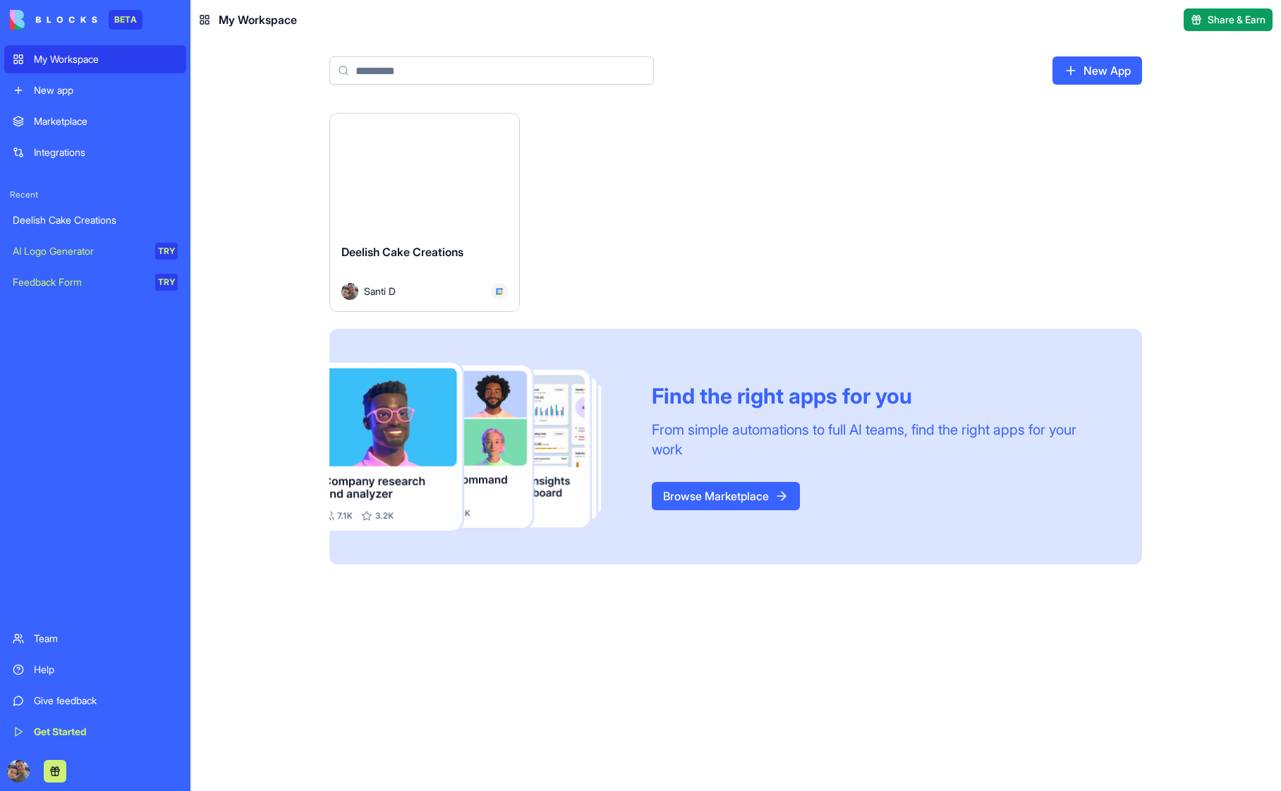
click at [395, 199] on div "Launch" at bounding box center [424, 173] width 189 height 119
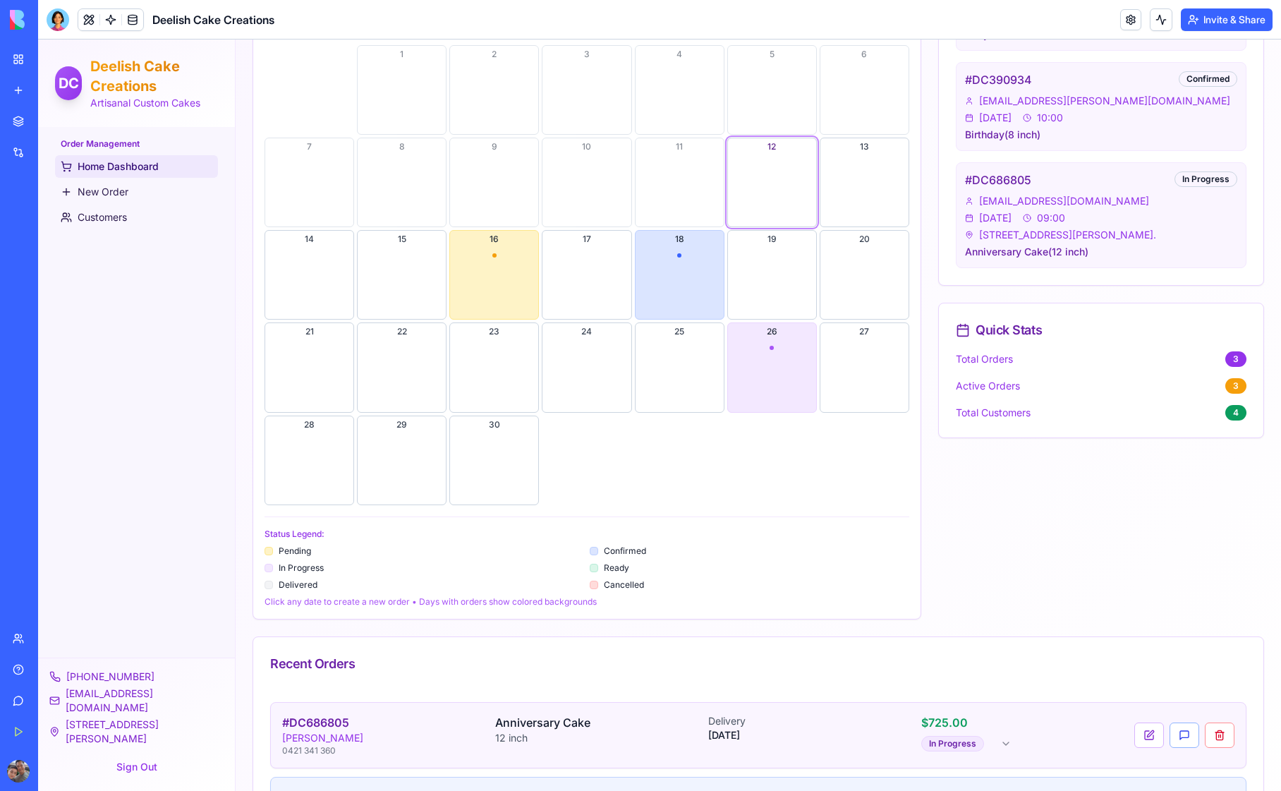
scroll to position [581, 0]
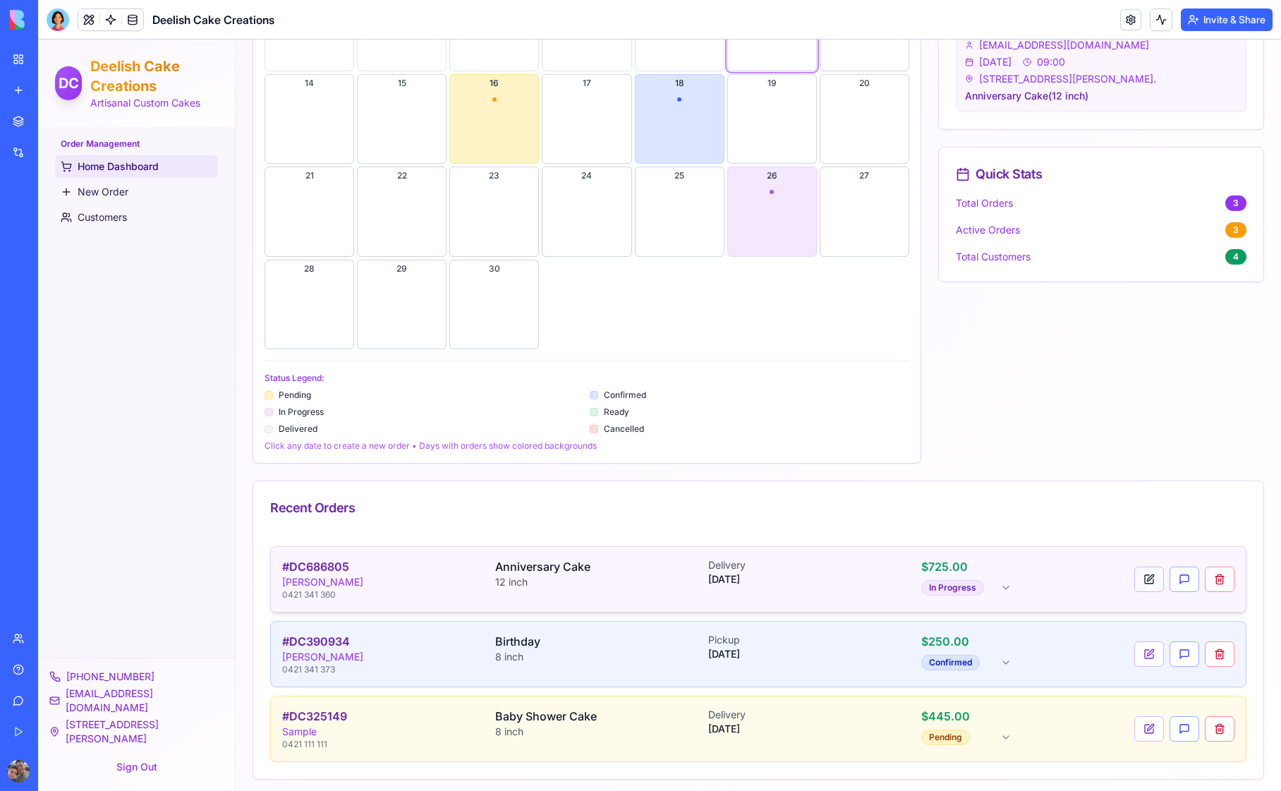
click at [1138, 573] on button at bounding box center [1150, 579] width 30 height 25
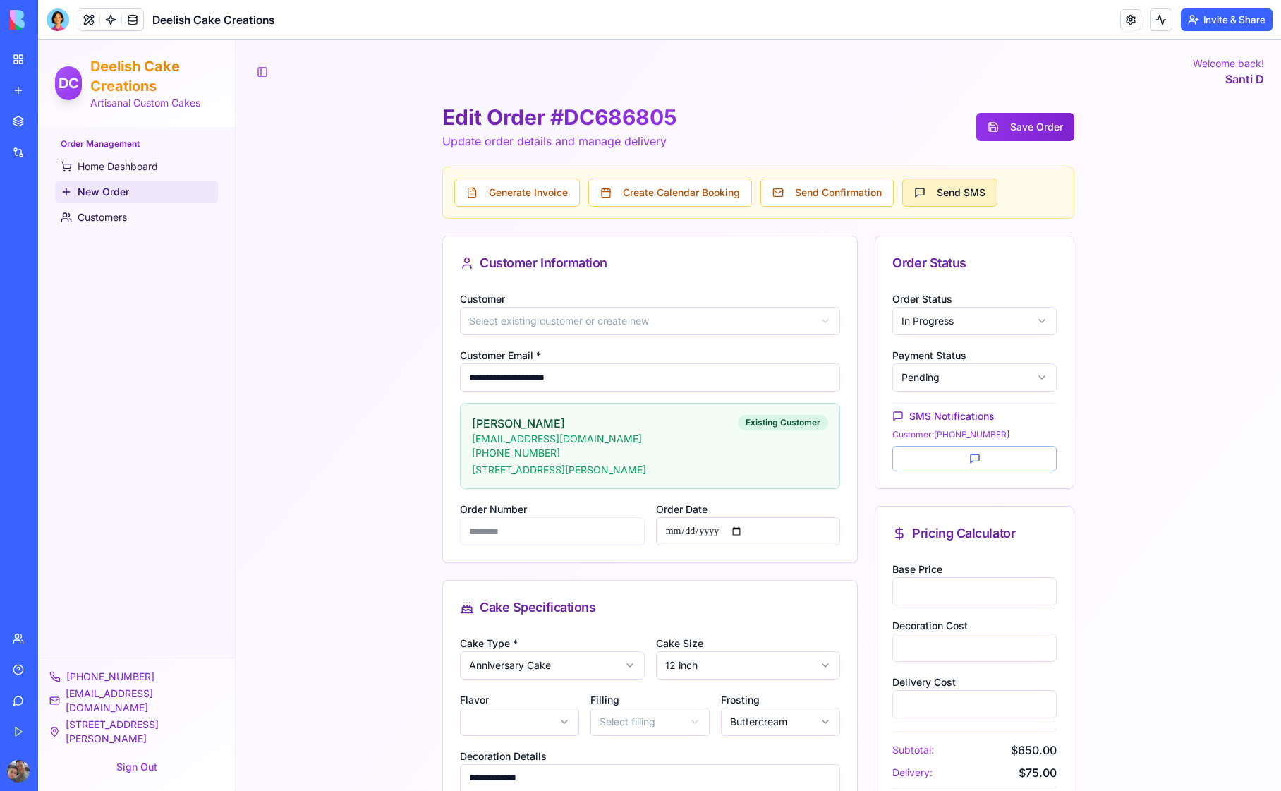
click at [962, 197] on span "Send SMS" at bounding box center [961, 193] width 49 height 14
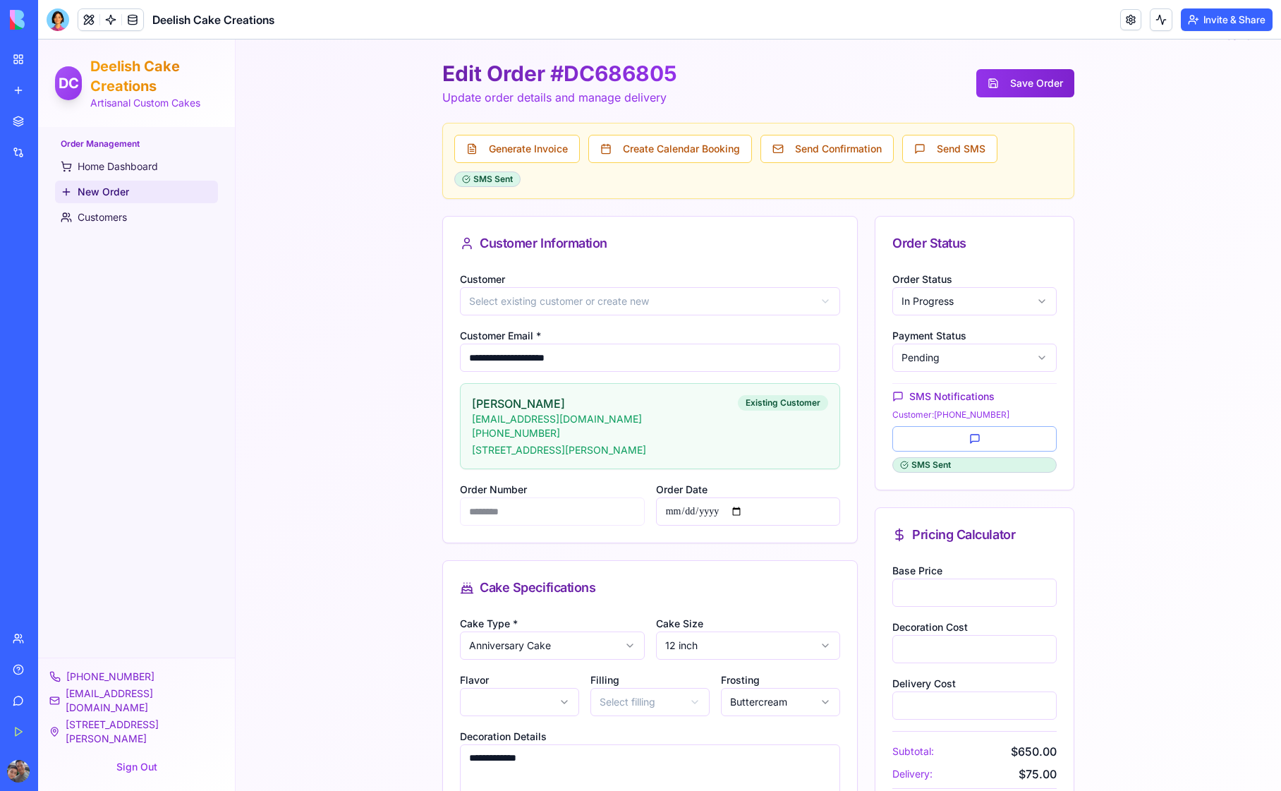
scroll to position [56, 0]
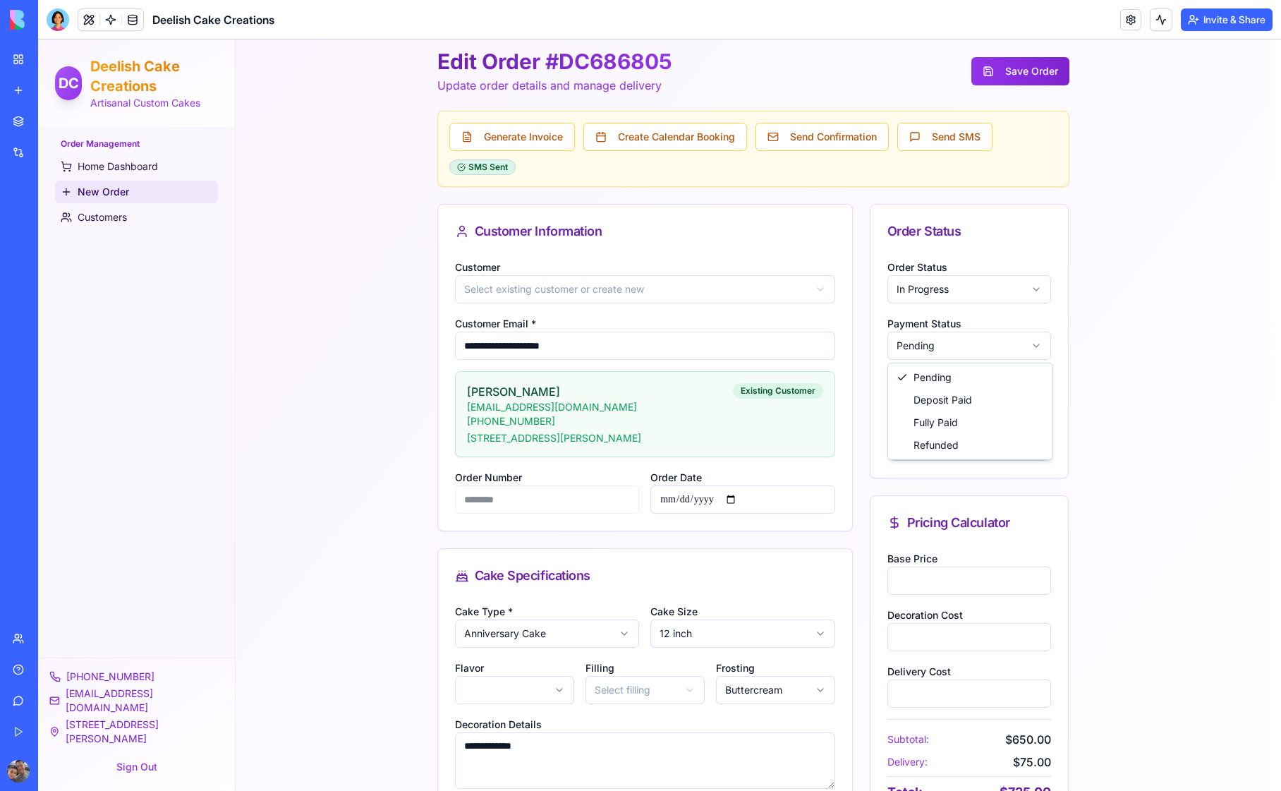
click at [984, 348] on html "**********" at bounding box center [659, 646] width 1243 height 1324
click at [1146, 416] on html "**********" at bounding box center [659, 646] width 1243 height 1324
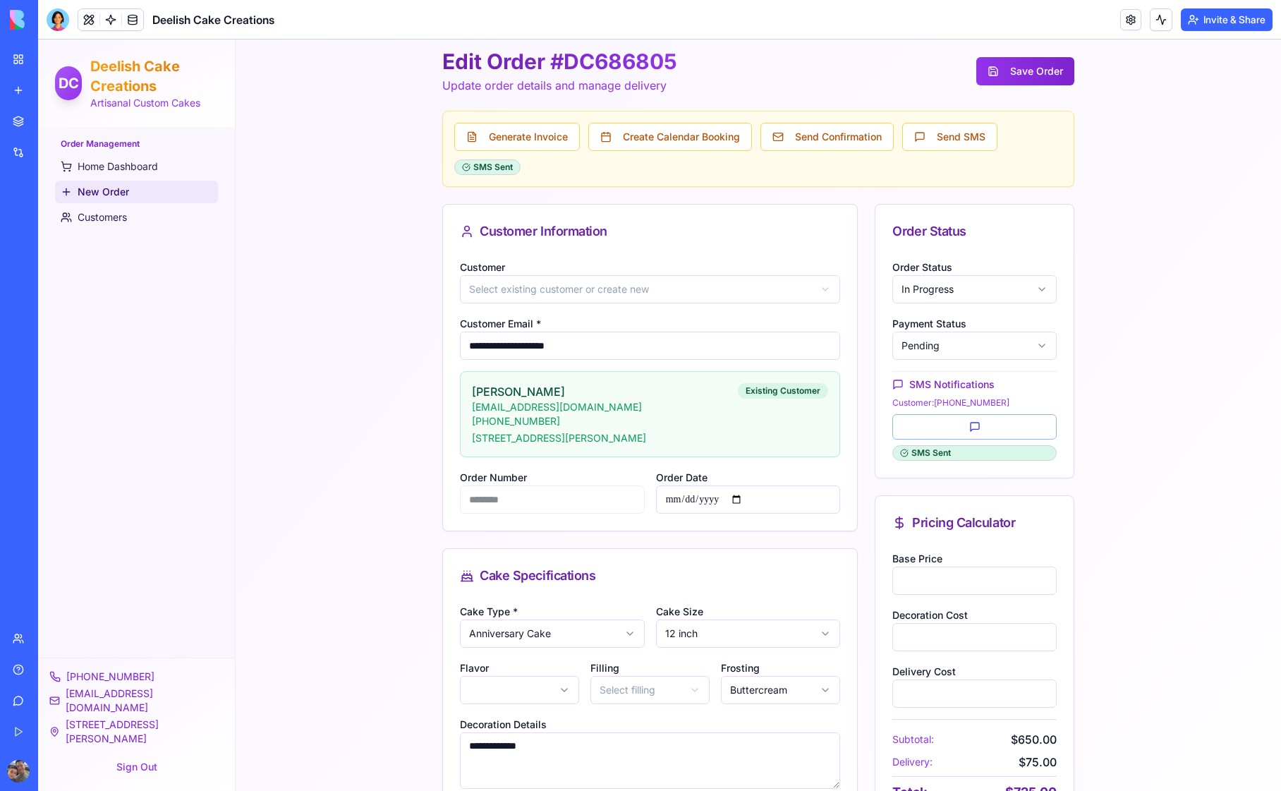
click at [1146, 416] on div "**********" at bounding box center [759, 646] width 1046 height 1324
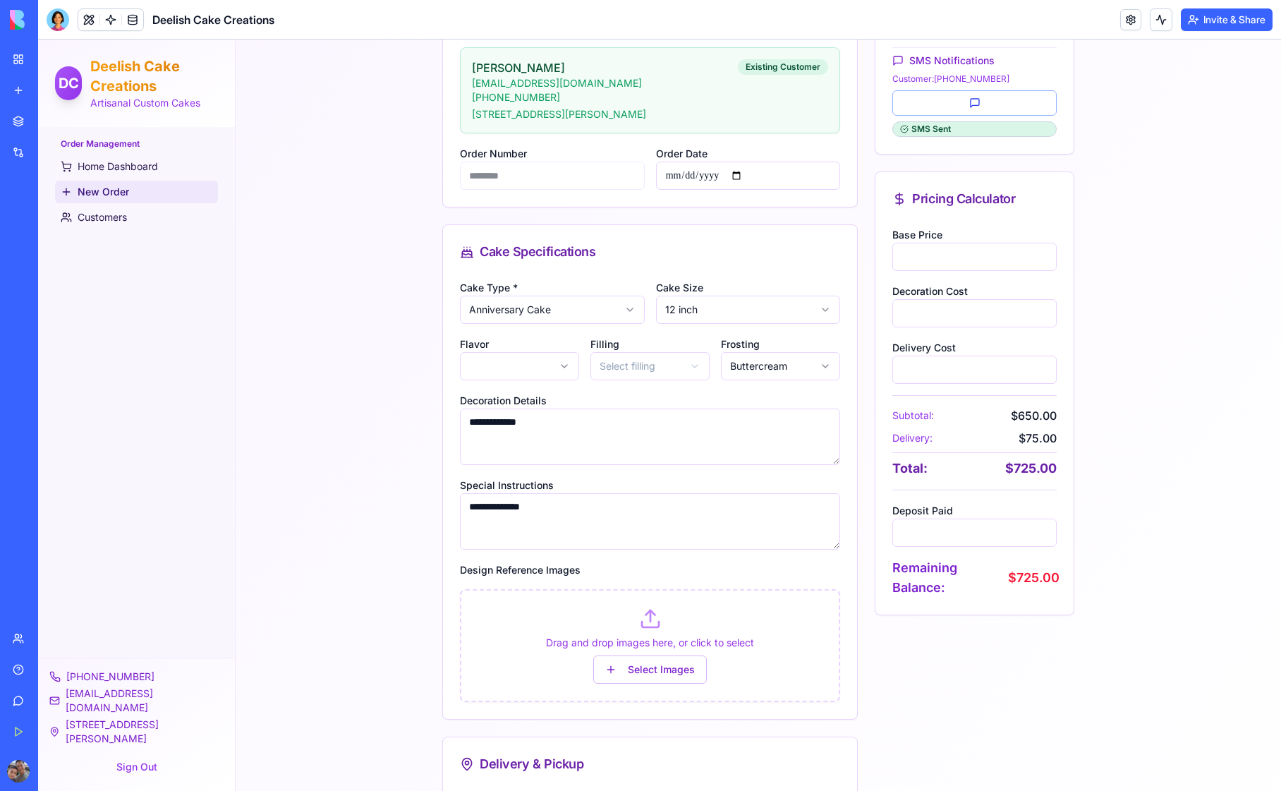
scroll to position [0, 0]
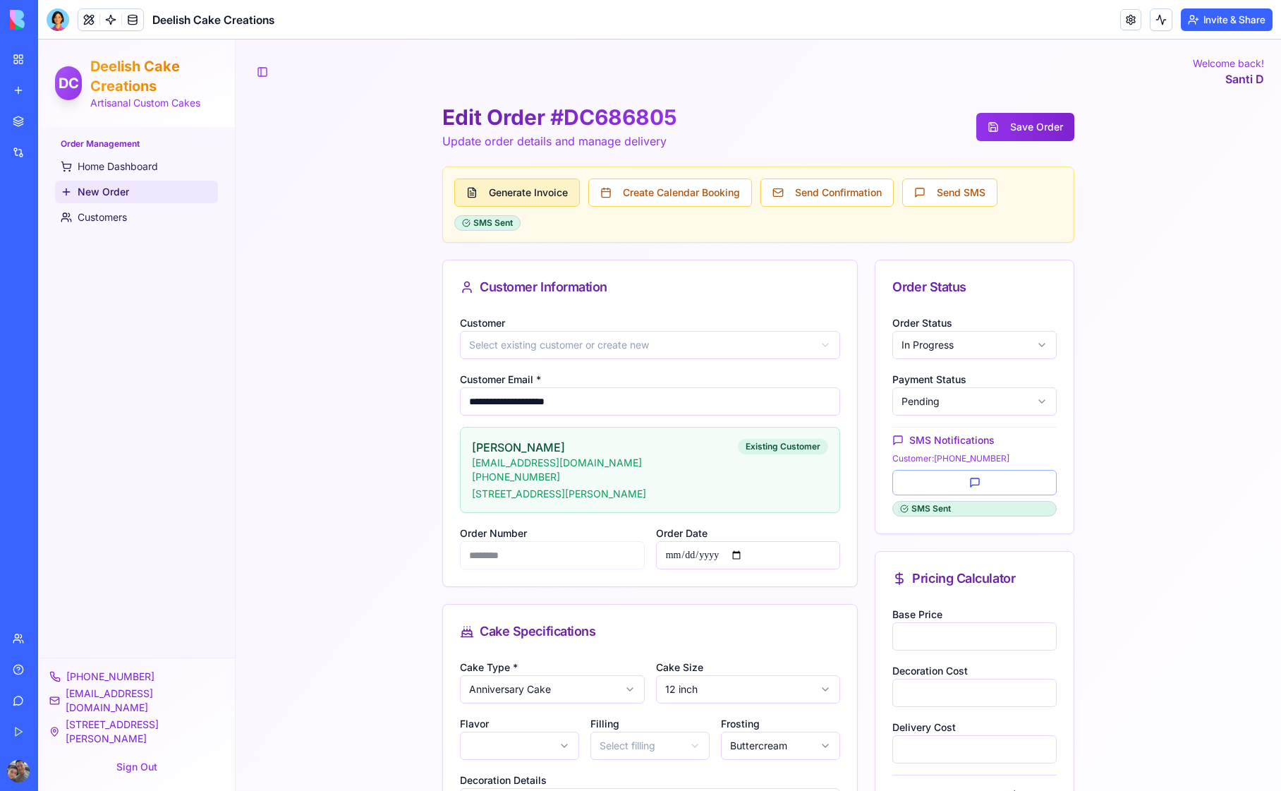
click at [524, 195] on button "Generate Invoice" at bounding box center [517, 193] width 126 height 28
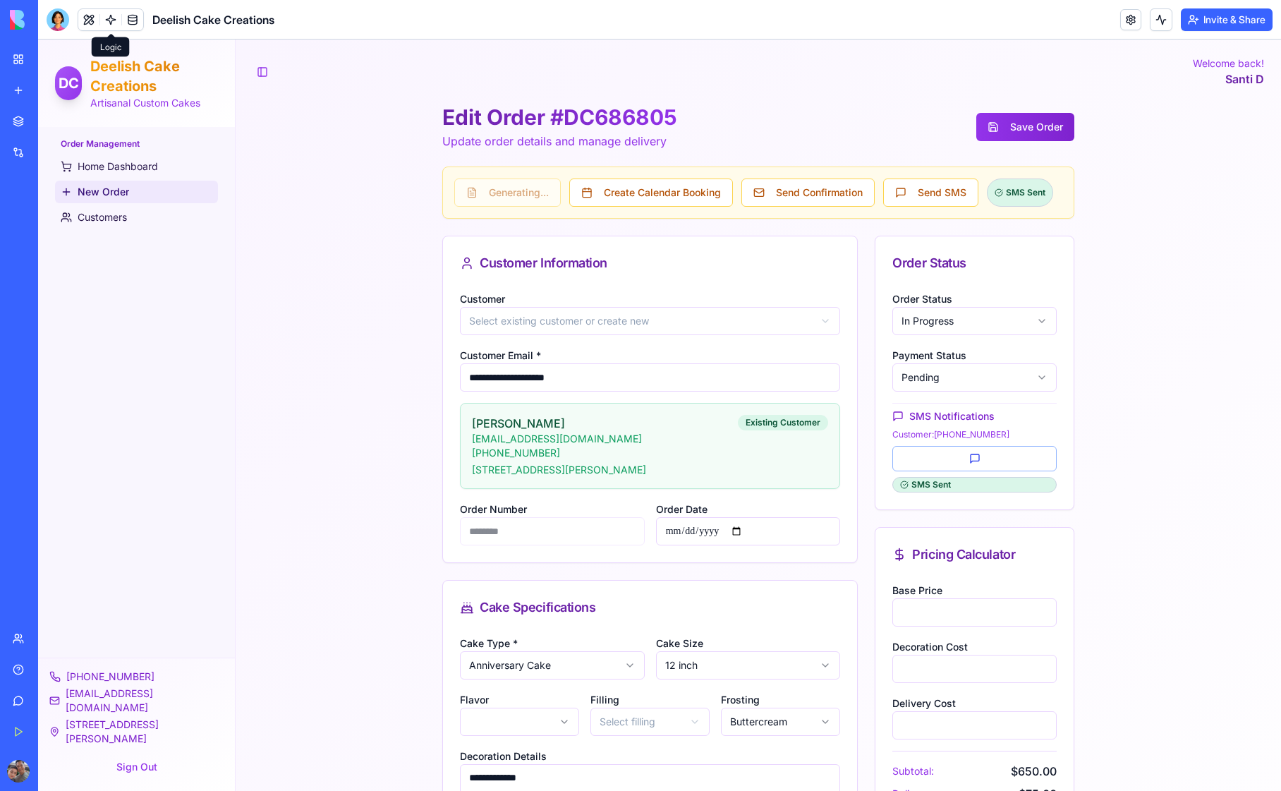
click at [373, 236] on div "**********" at bounding box center [759, 690] width 1046 height 1300
click at [56, 23] on div at bounding box center [58, 19] width 23 height 23
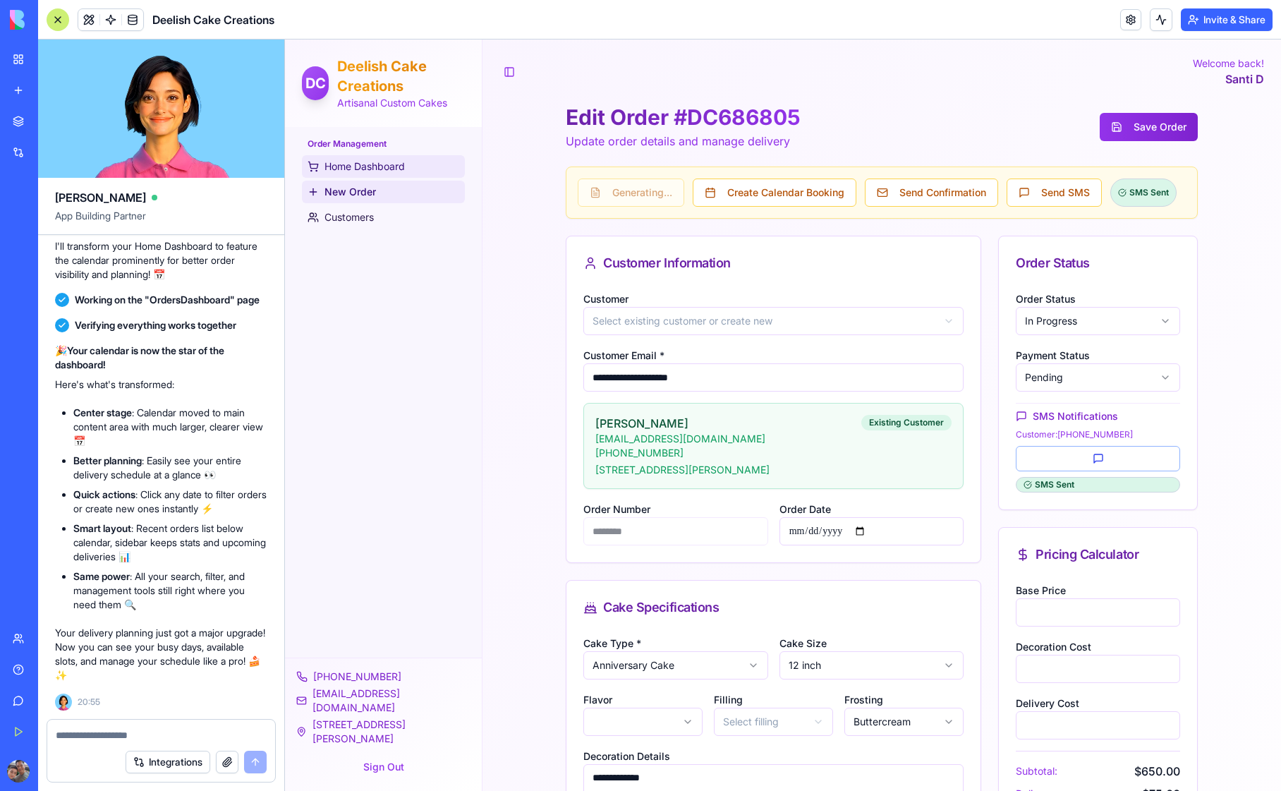
click at [374, 167] on span "Home Dashboard" at bounding box center [365, 166] width 80 height 14
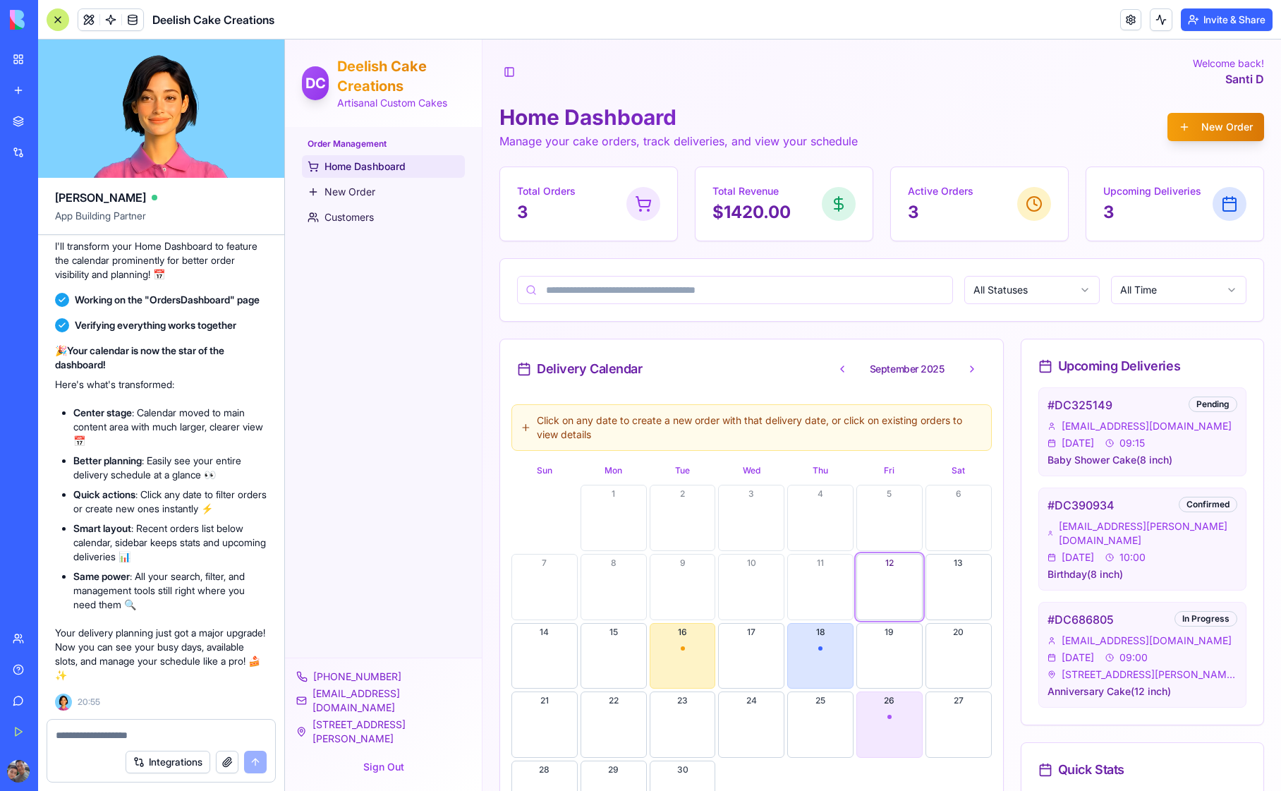
click at [73, 737] on textarea at bounding box center [161, 735] width 211 height 14
click at [159, 735] on textarea "**********" at bounding box center [161, 735] width 211 height 14
click at [202, 735] on textarea "**********" at bounding box center [161, 735] width 211 height 14
type textarea "**********"
click at [256, 759] on button "submit" at bounding box center [255, 762] width 23 height 23
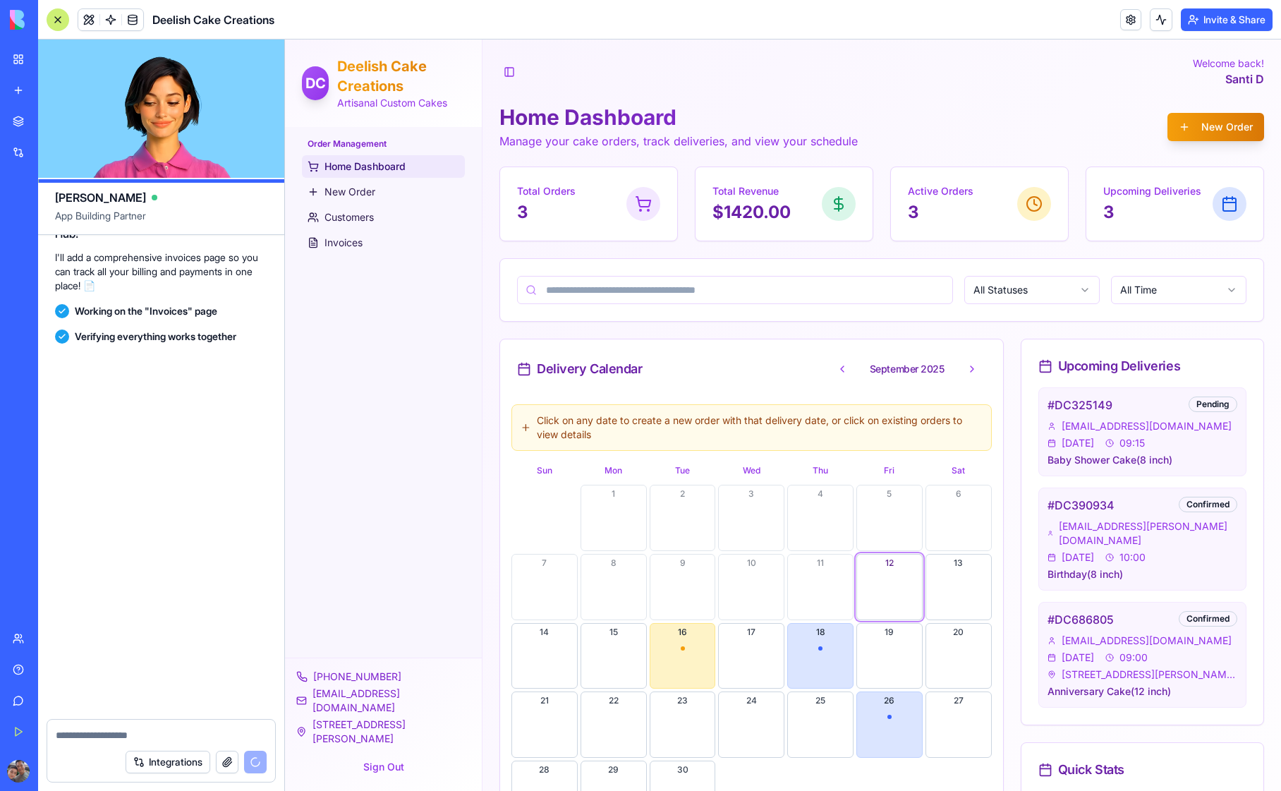
scroll to position [10713, 0]
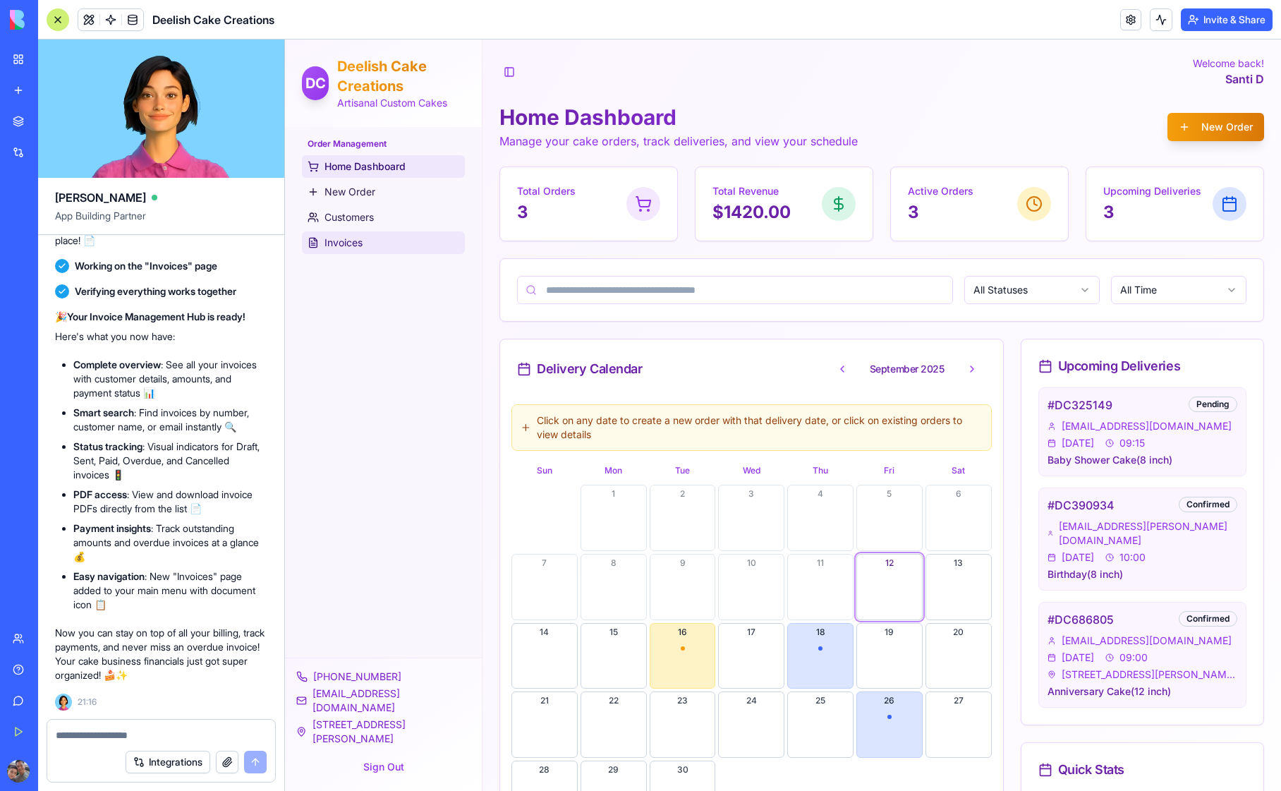
click at [352, 243] on span "Invoices" at bounding box center [344, 243] width 38 height 14
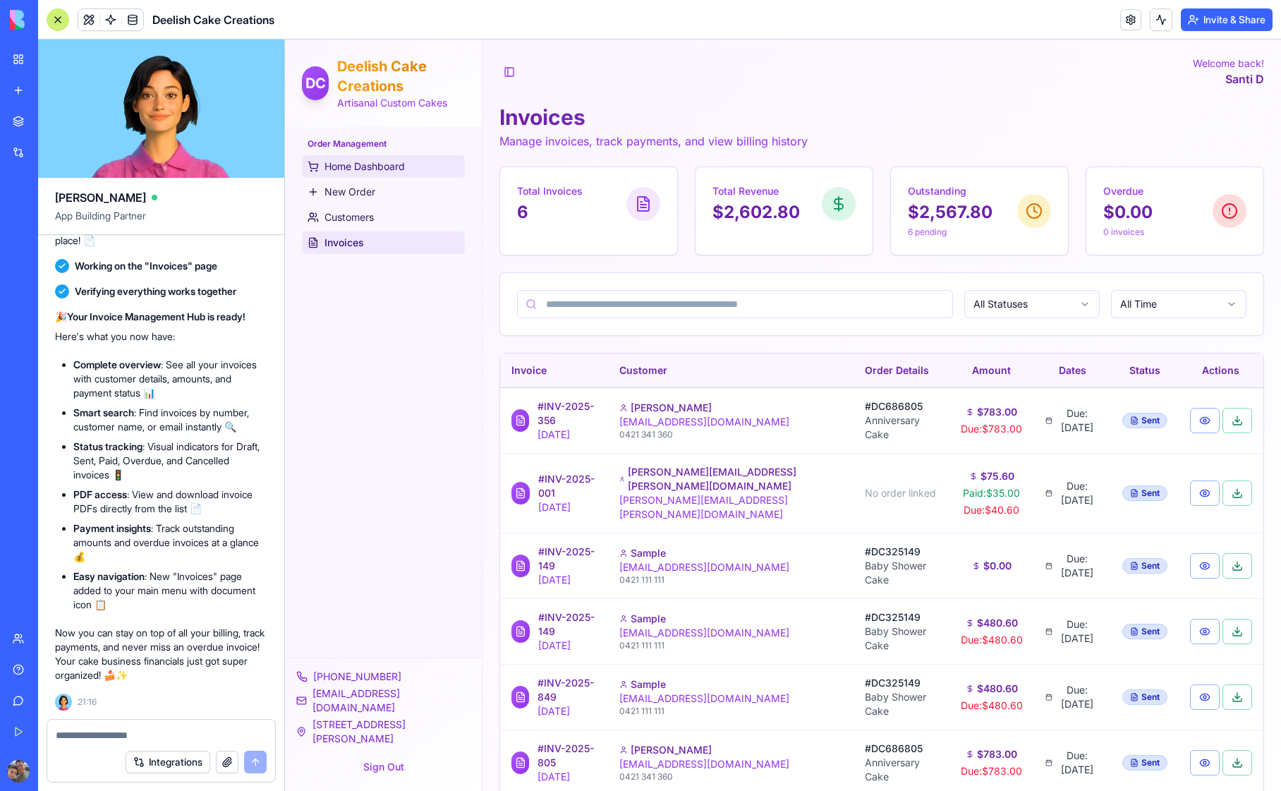
click at [346, 167] on span "Home Dashboard" at bounding box center [365, 166] width 80 height 14
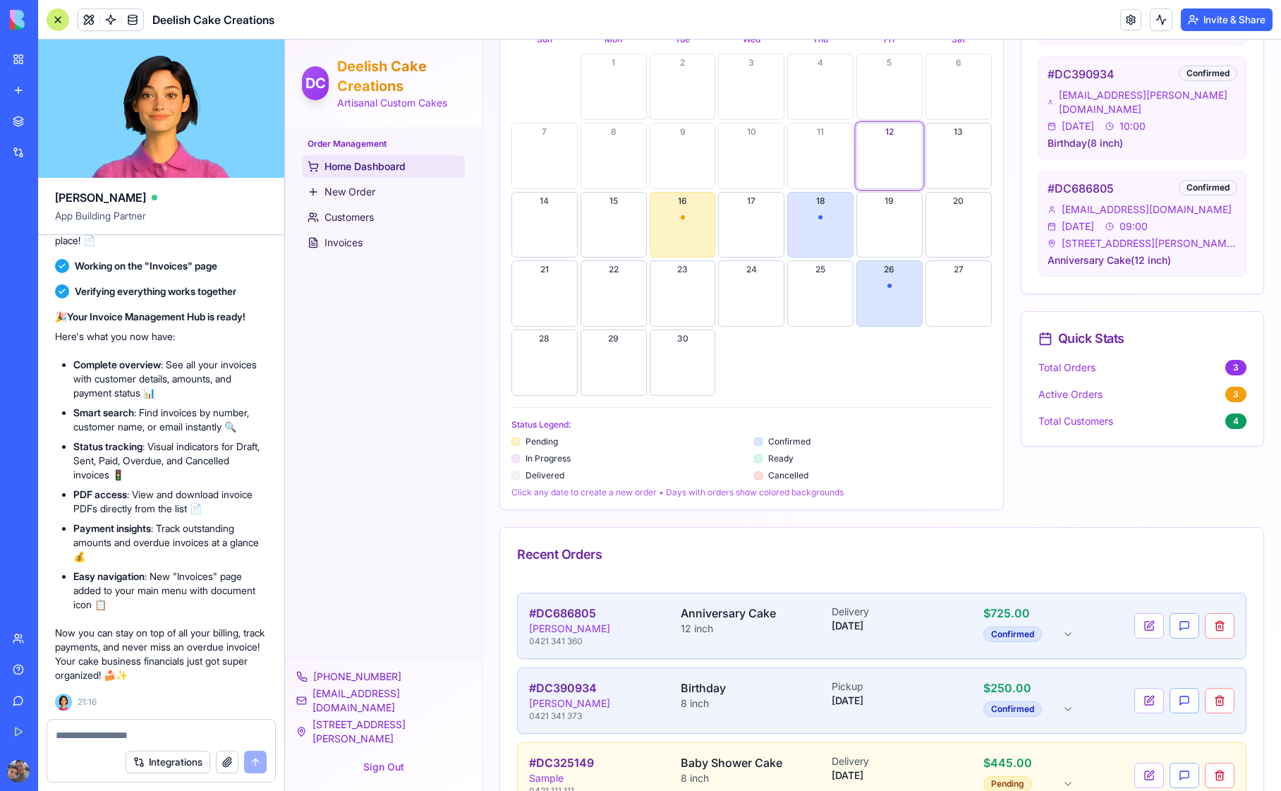
scroll to position [478, 0]
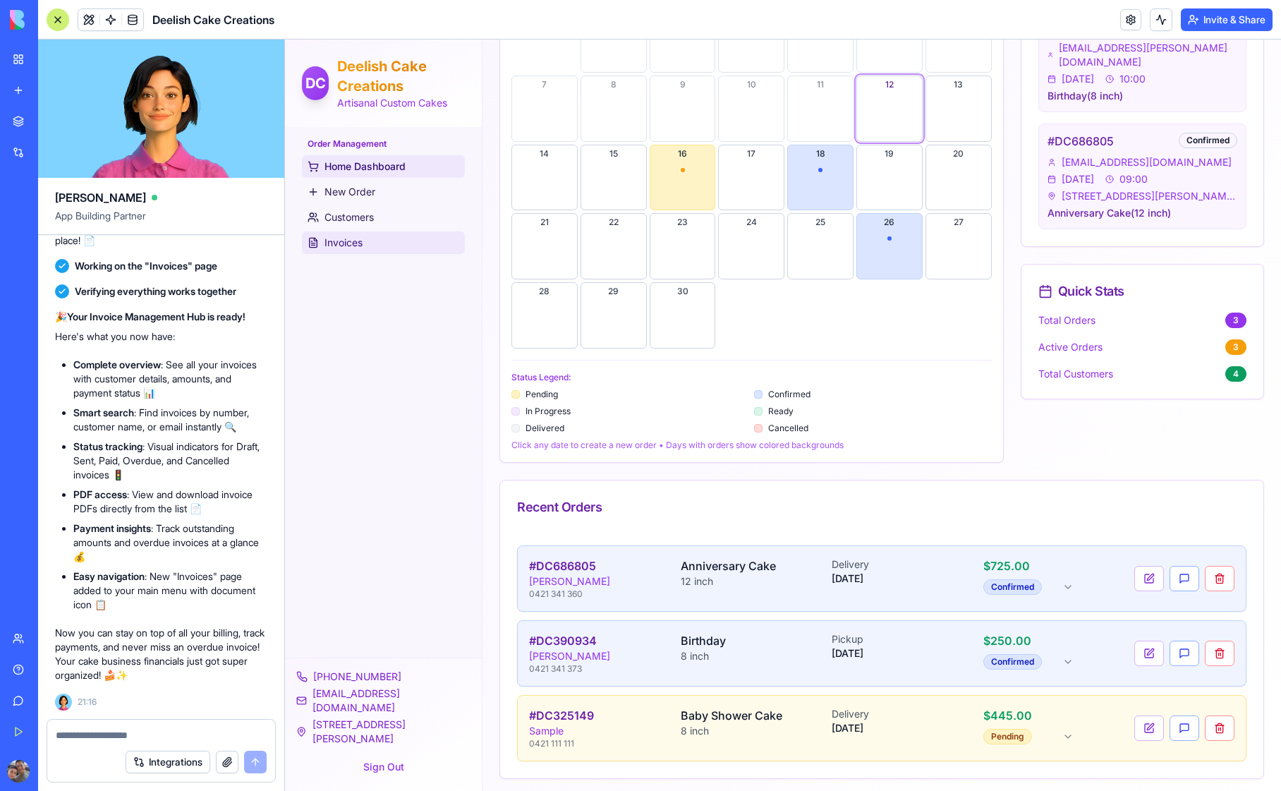
click at [346, 243] on span "Invoices" at bounding box center [344, 243] width 38 height 14
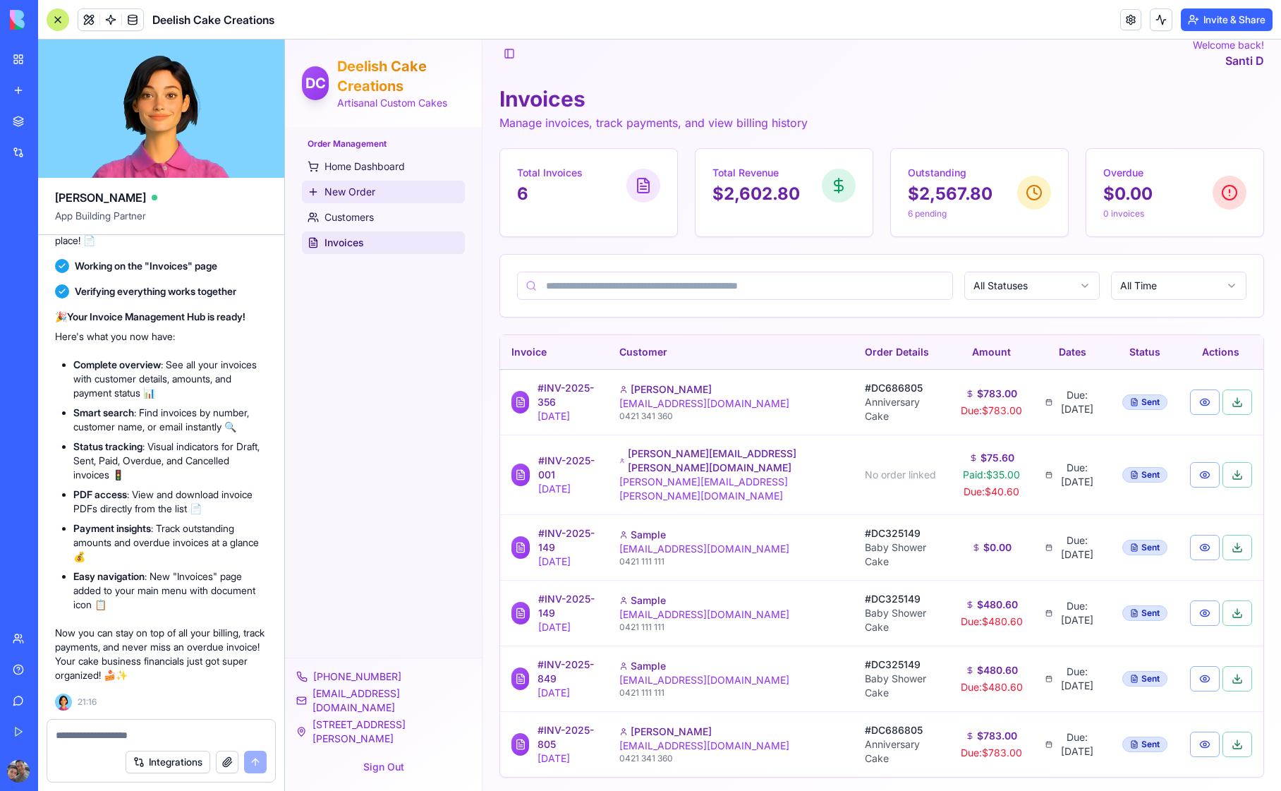
click at [356, 193] on span "New Order" at bounding box center [350, 192] width 51 height 14
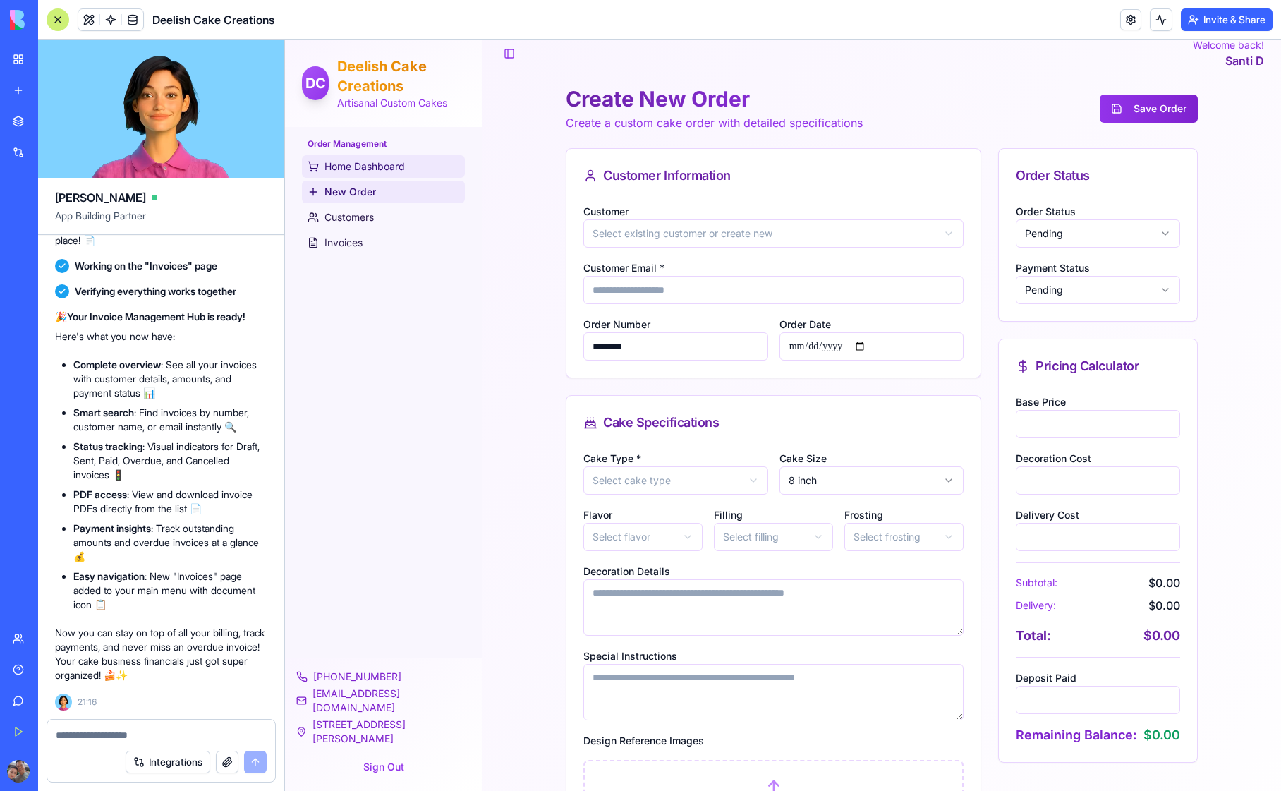
click at [355, 163] on span "Home Dashboard" at bounding box center [365, 166] width 80 height 14
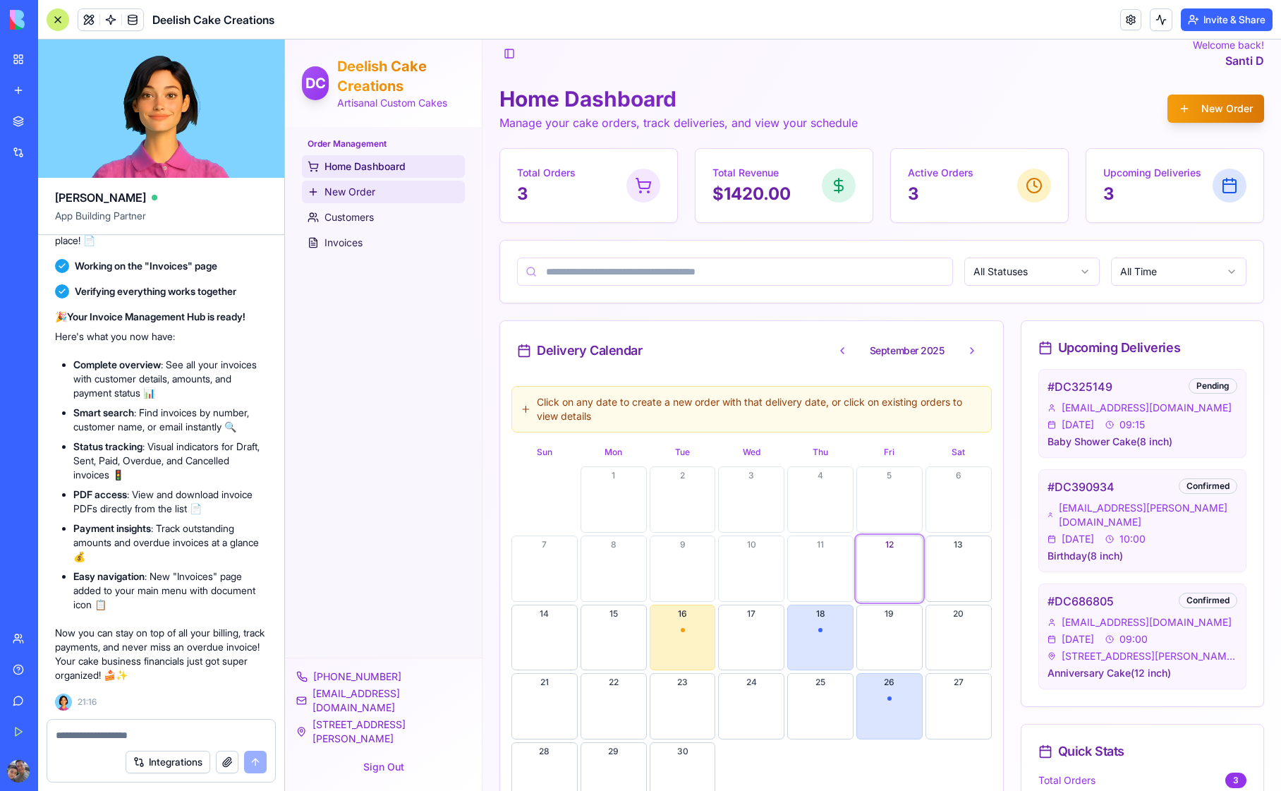
click at [355, 192] on span "New Order" at bounding box center [350, 192] width 51 height 14
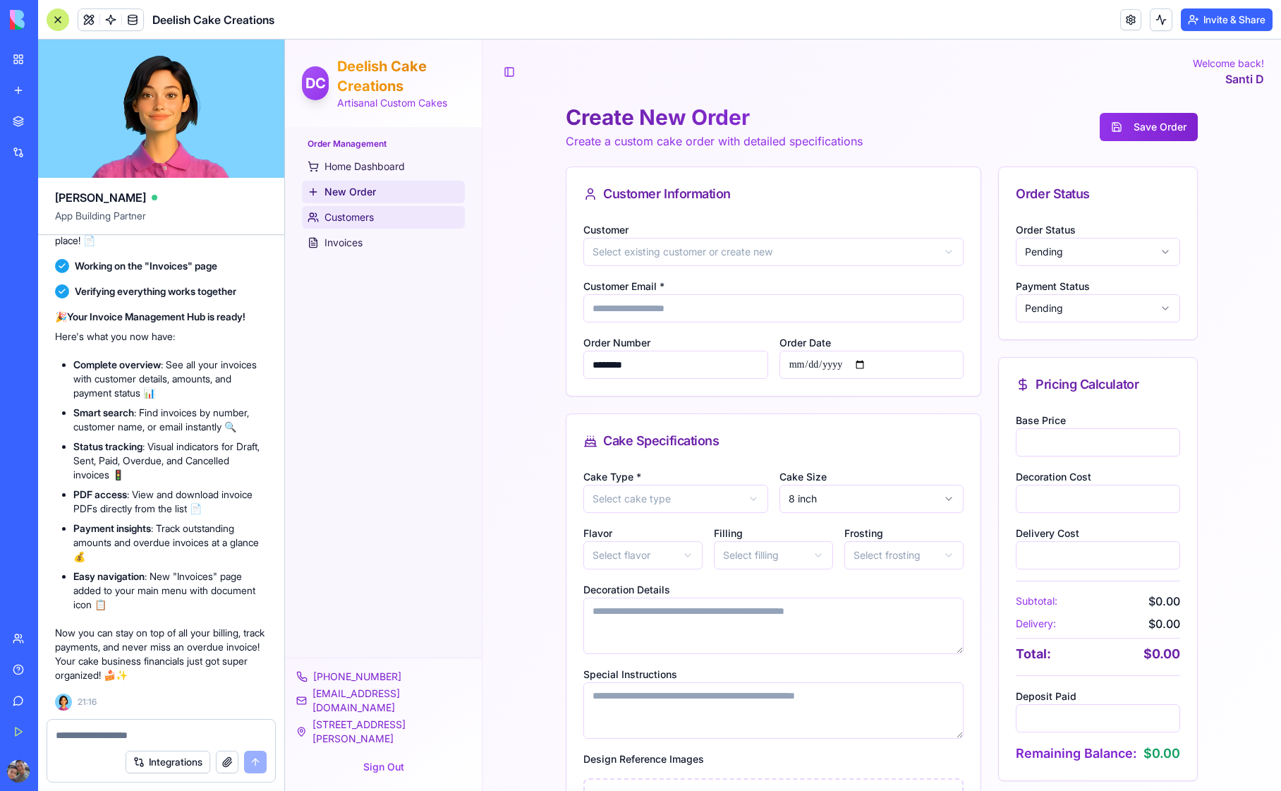
click at [356, 220] on span "Customers" at bounding box center [349, 217] width 49 height 14
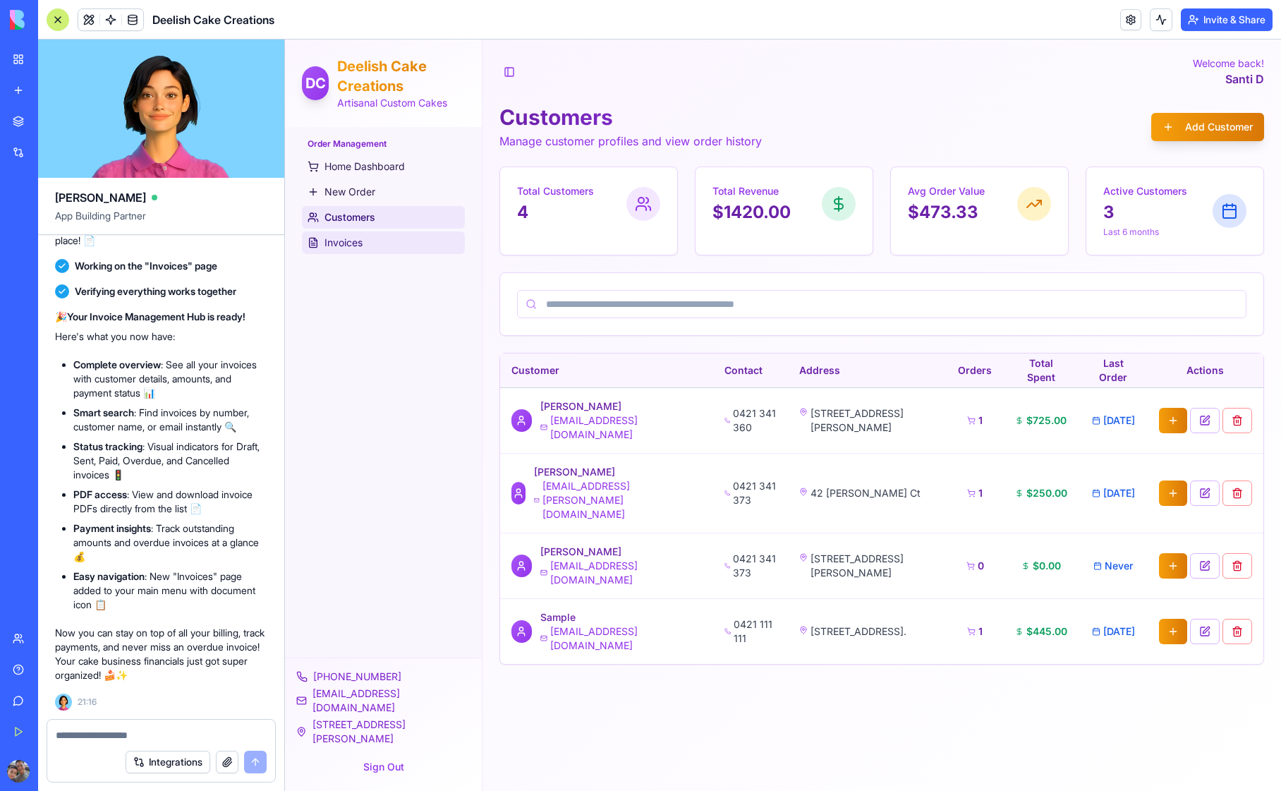
click at [344, 248] on span "Invoices" at bounding box center [344, 243] width 38 height 14
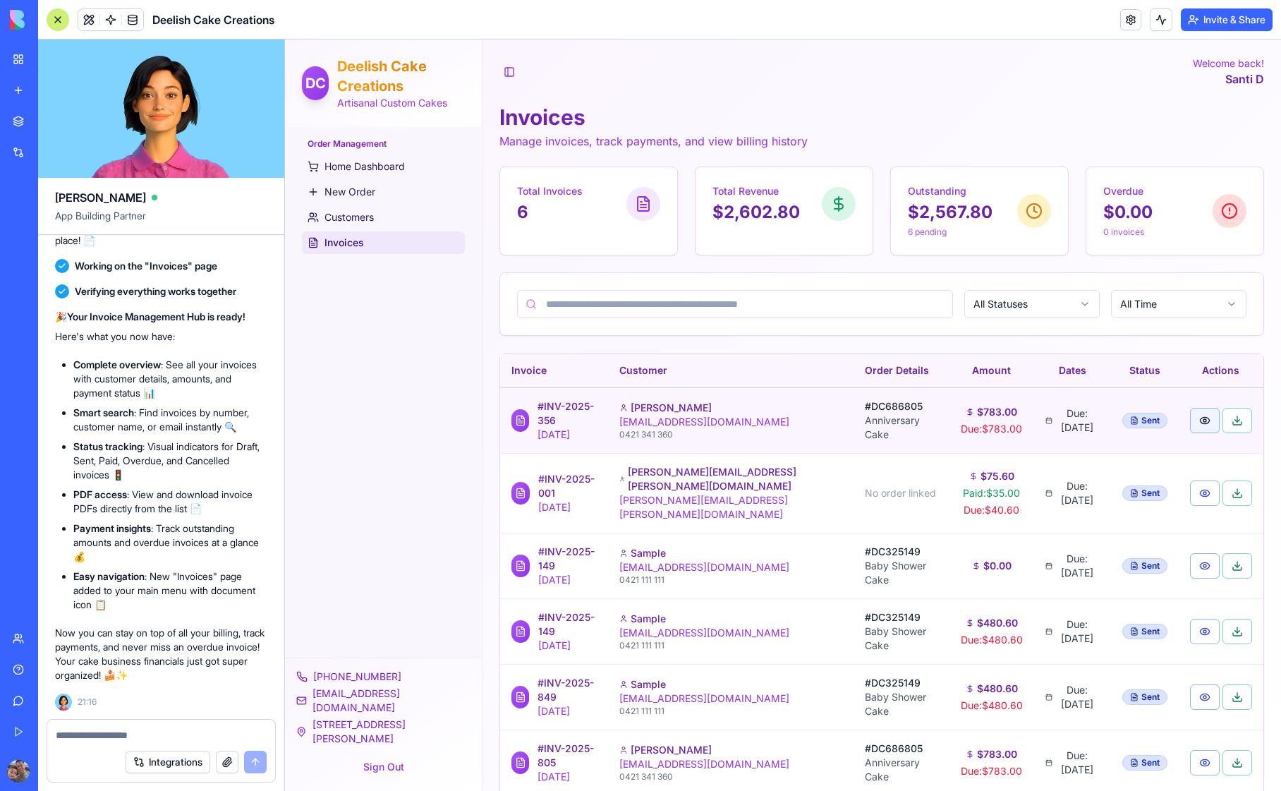
click at [1205, 420] on button "button" at bounding box center [1205, 420] width 30 height 25
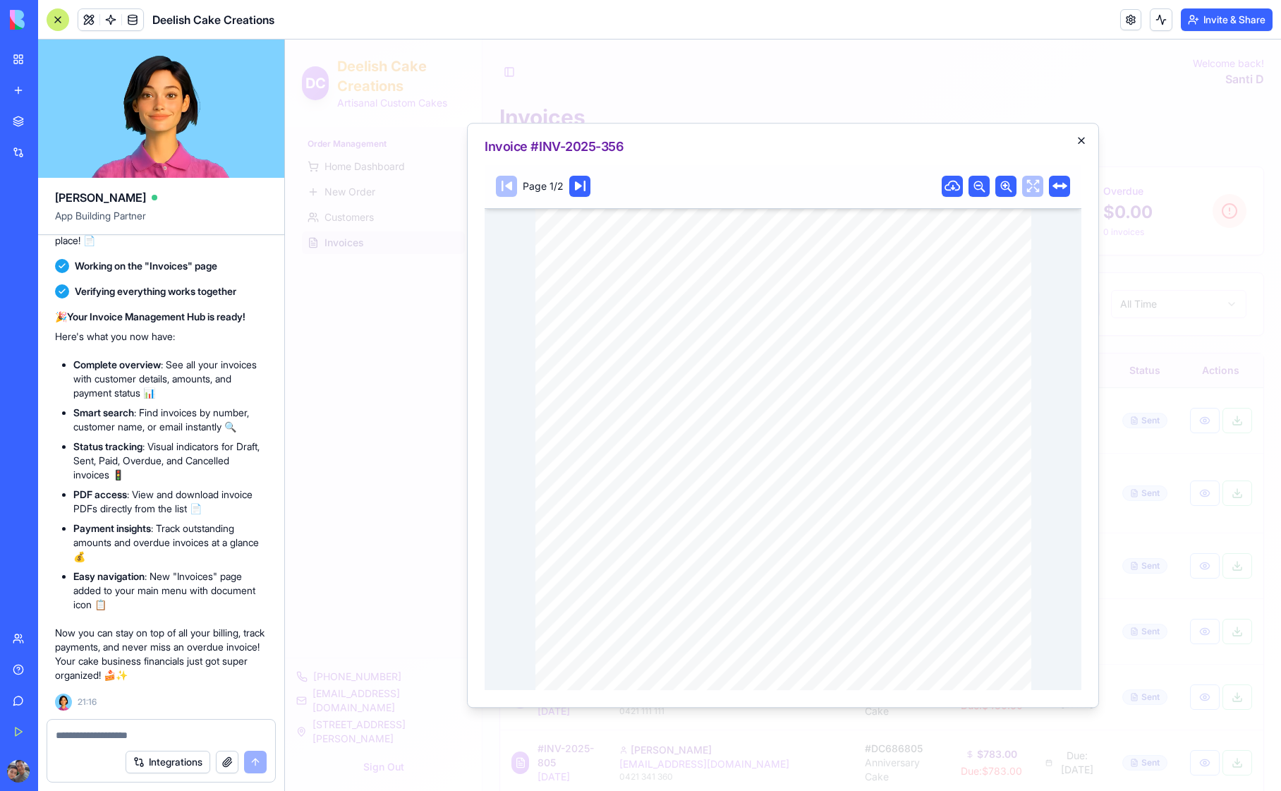
click at [1082, 139] on icon "button" at bounding box center [1082, 141] width 6 height 6
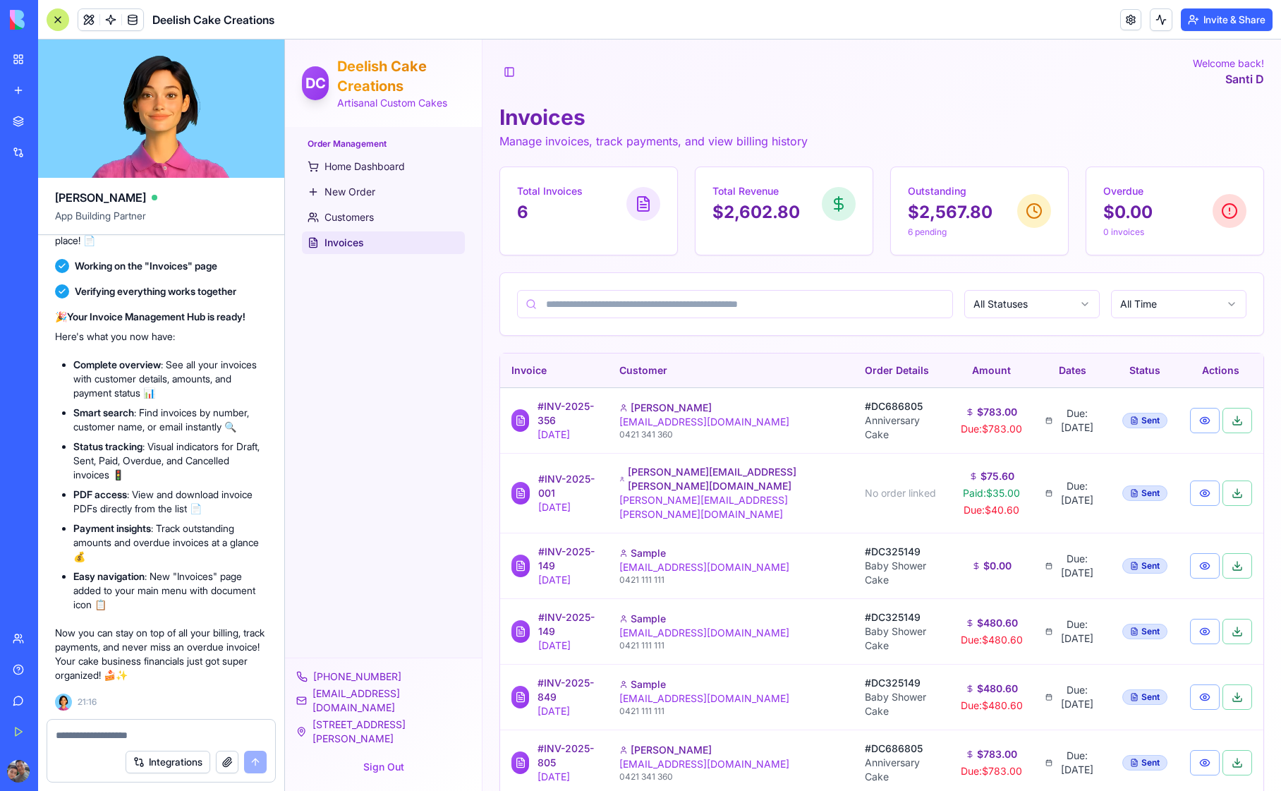
click at [420, 431] on div "Order Management Home Dashboard New Order Customers Invoices" at bounding box center [383, 392] width 197 height 531
click at [342, 164] on span "Home Dashboard" at bounding box center [365, 166] width 80 height 14
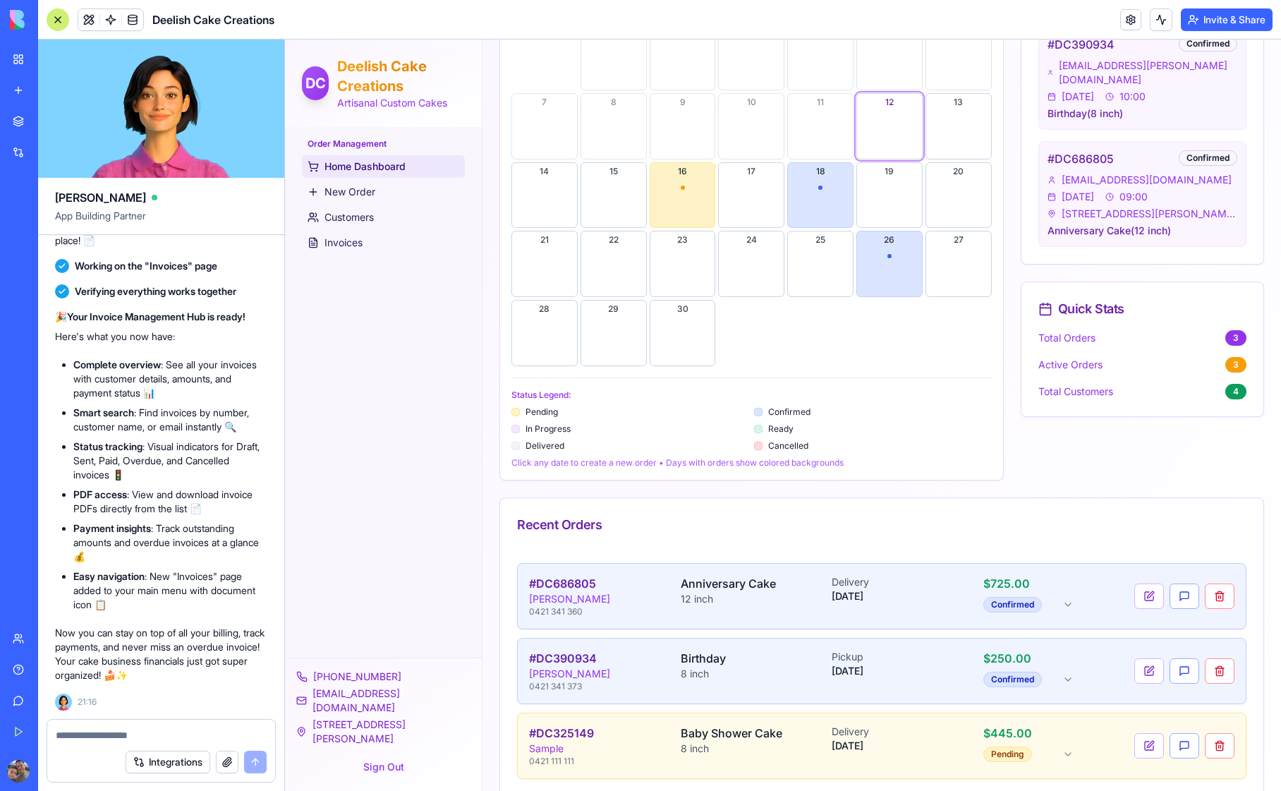
scroll to position [478, 0]
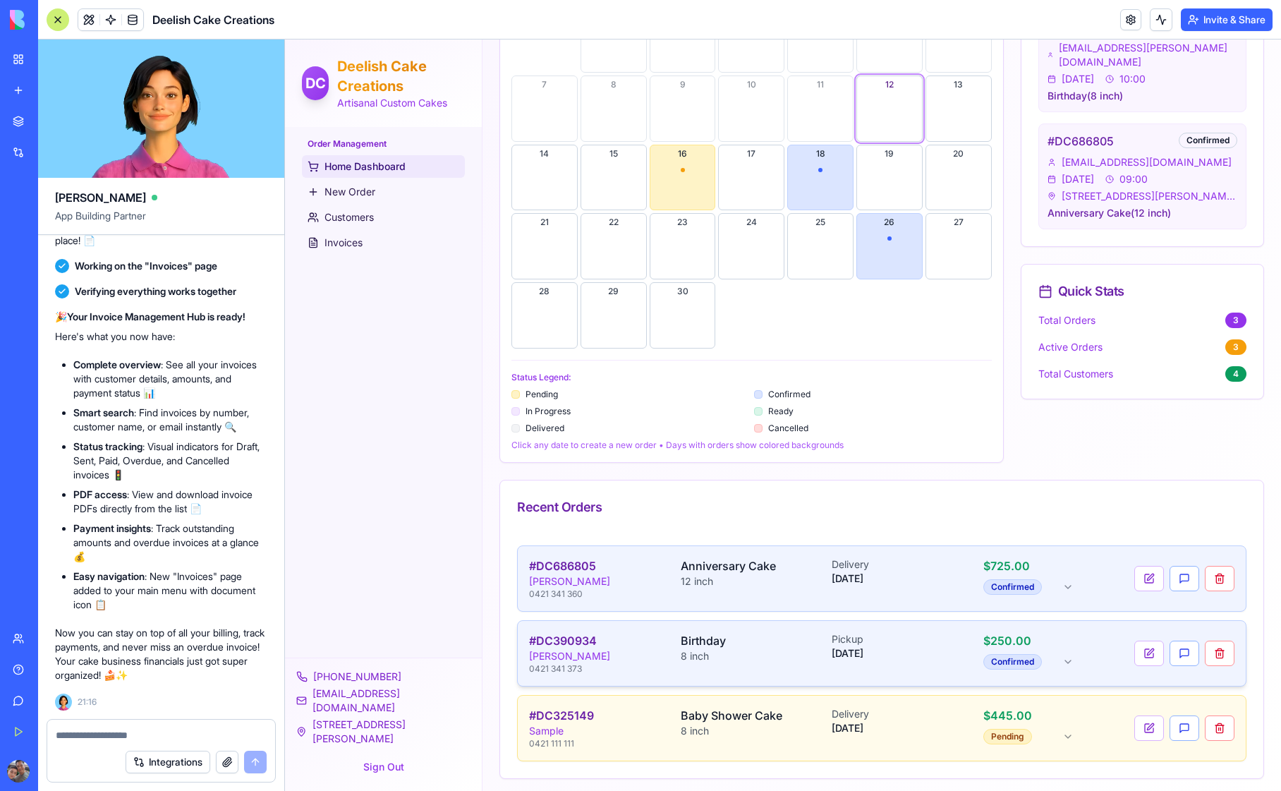
click at [804, 650] on div "8 inch" at bounding box center [751, 656] width 140 height 14
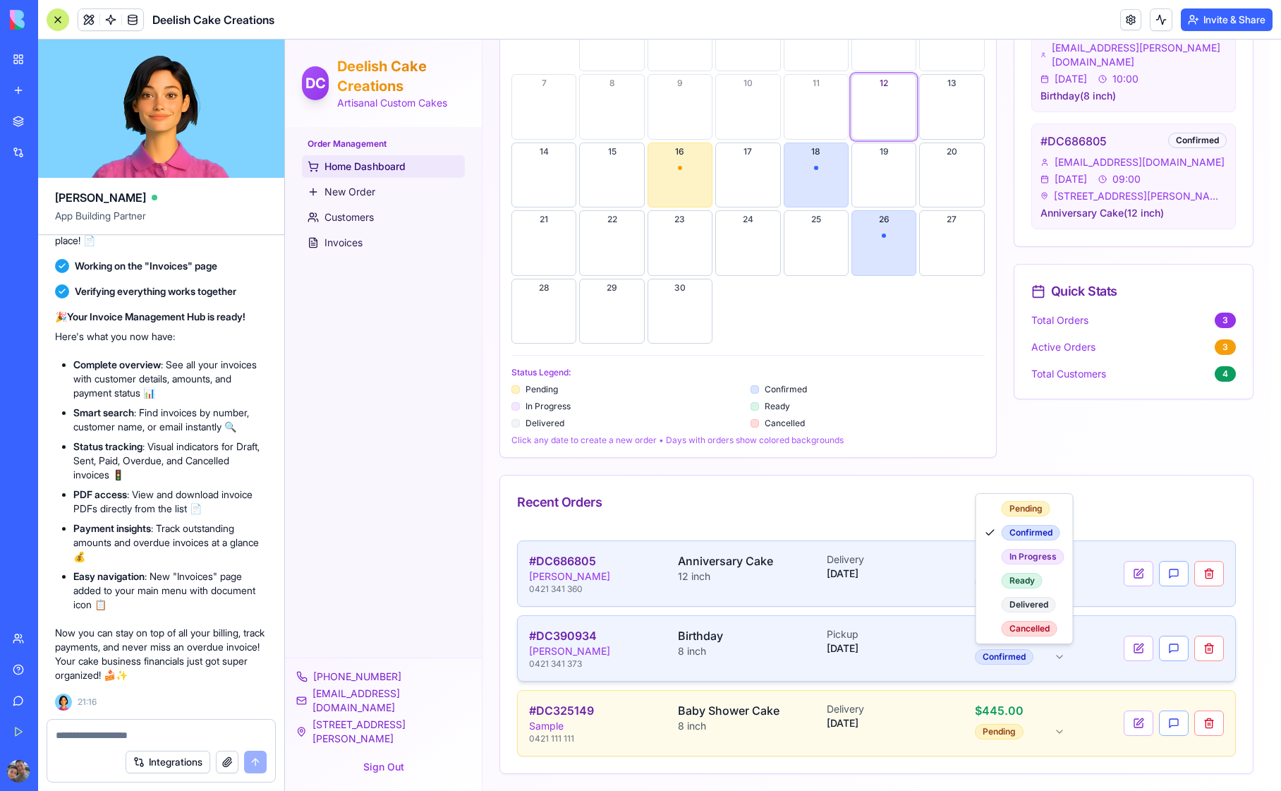
click at [996, 649] on html "DC Deelish Cake Creations Artisanal Custom Cakes Order Management Home Dashboar…" at bounding box center [783, 176] width 996 height 1230
click at [462, 620] on html "DC Deelish Cake Creations Artisanal Custom Cakes Order Management Home Dashboar…" at bounding box center [783, 176] width 996 height 1230
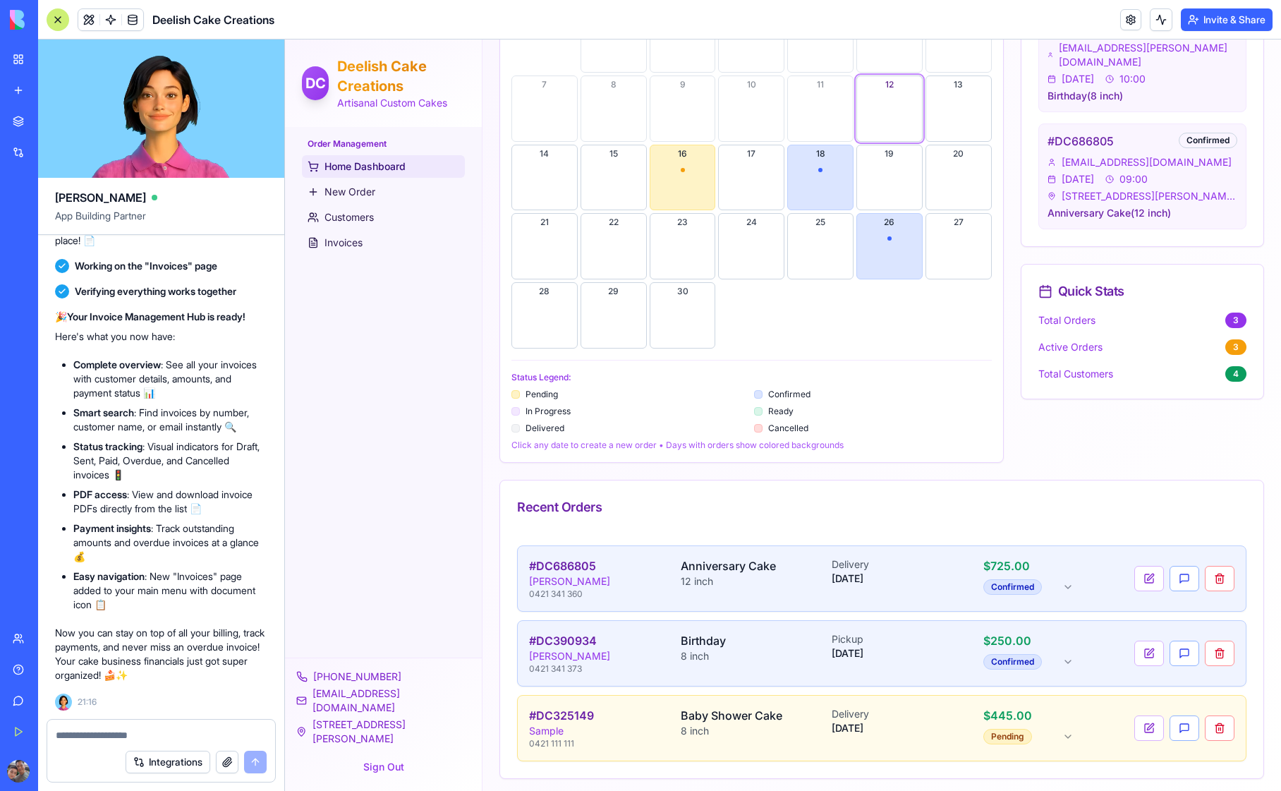
click at [692, 497] on div "Recent Orders" at bounding box center [882, 507] width 730 height 20
click at [350, 241] on span "Invoices" at bounding box center [344, 243] width 38 height 14
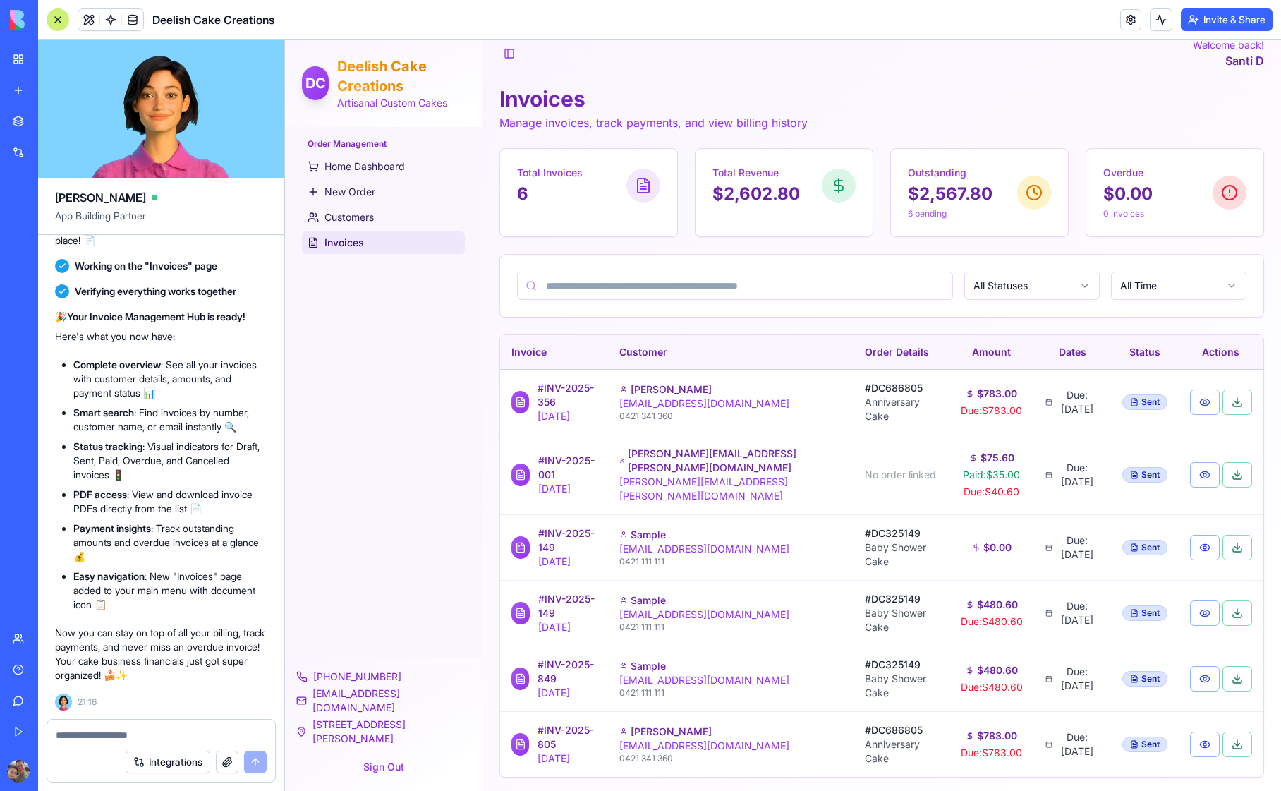
click at [374, 291] on div "Order Management Home Dashboard New Order Customers Invoices" at bounding box center [383, 392] width 197 height 531
click at [362, 307] on div "Order Management Home Dashboard New Order Customers Invoices" at bounding box center [383, 392] width 197 height 531
click at [387, 357] on div "Order Management Home Dashboard New Order Customers Invoices" at bounding box center [383, 392] width 197 height 531
click at [379, 354] on div "Order Management Home Dashboard New Order Customers Invoices" at bounding box center [383, 392] width 197 height 531
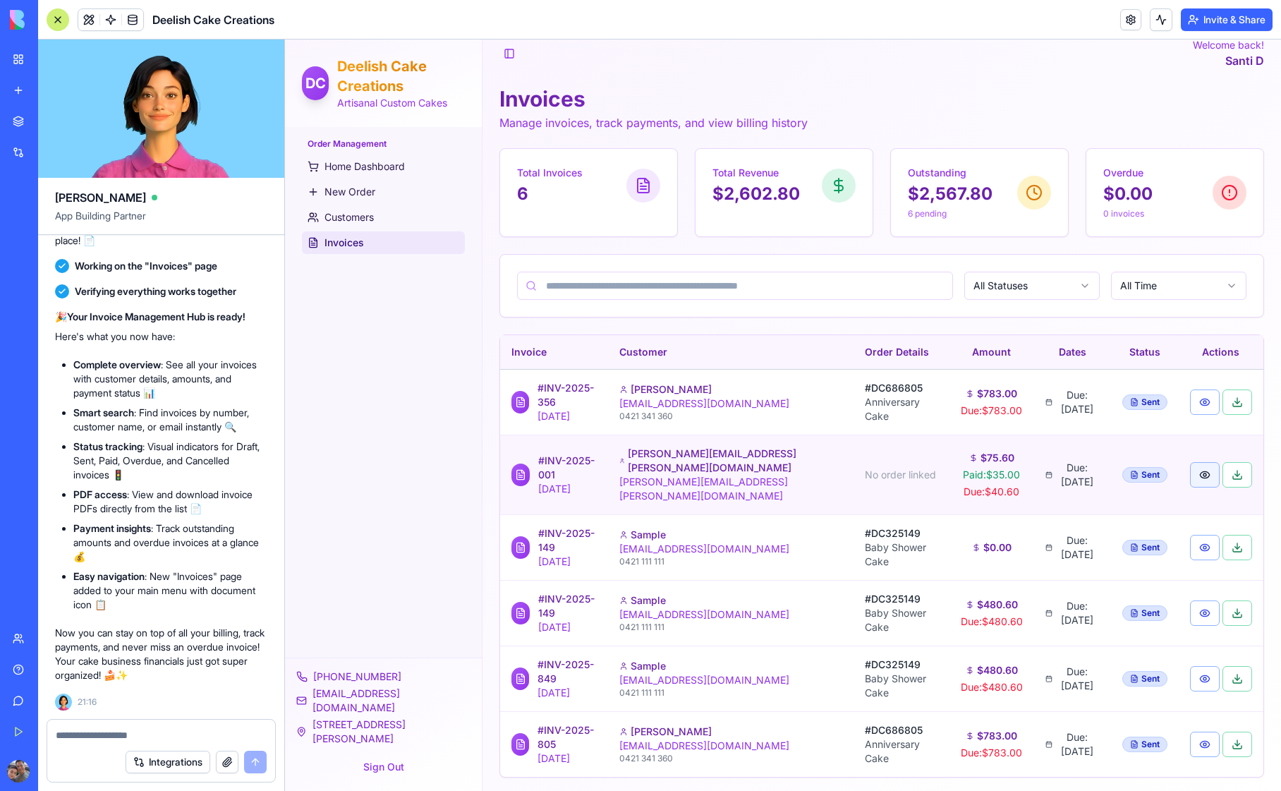
click at [1195, 471] on button "button" at bounding box center [1205, 474] width 30 height 25
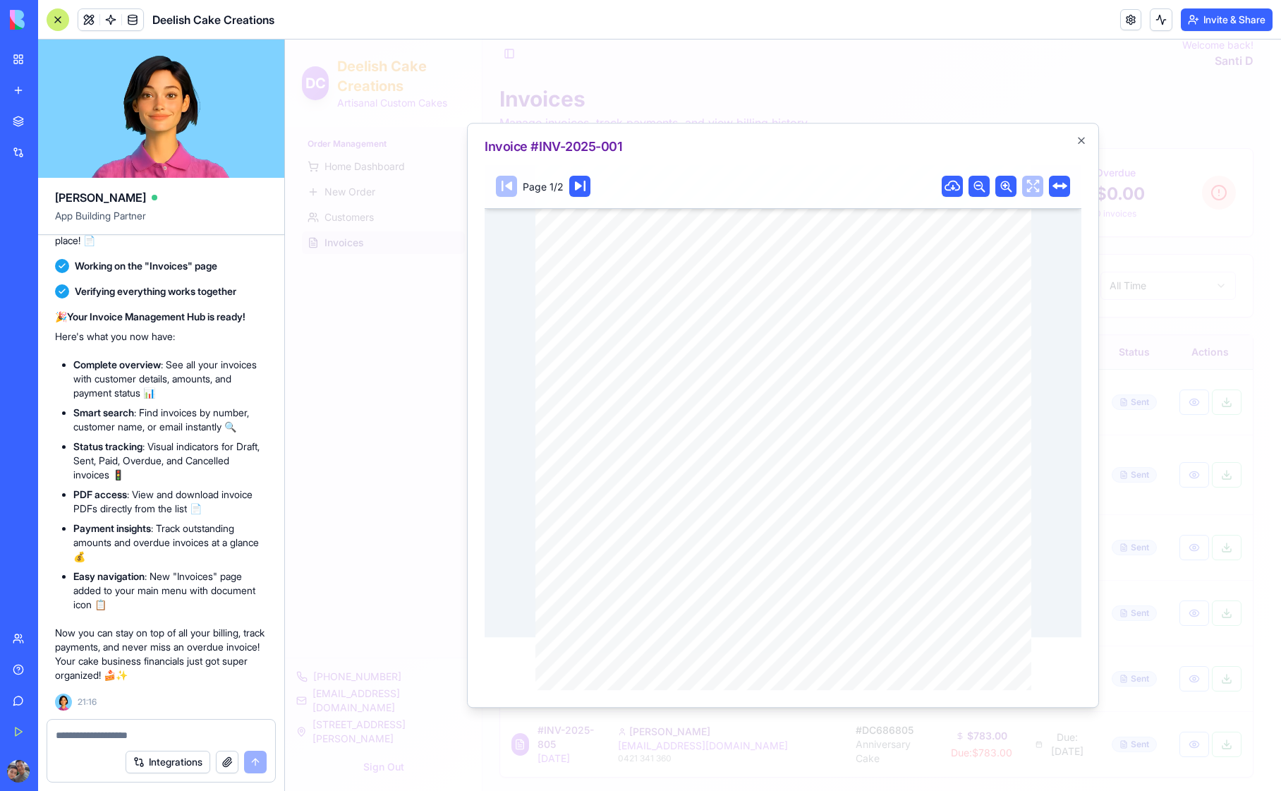
scroll to position [0, 0]
click at [1083, 139] on icon "button" at bounding box center [1081, 140] width 11 height 11
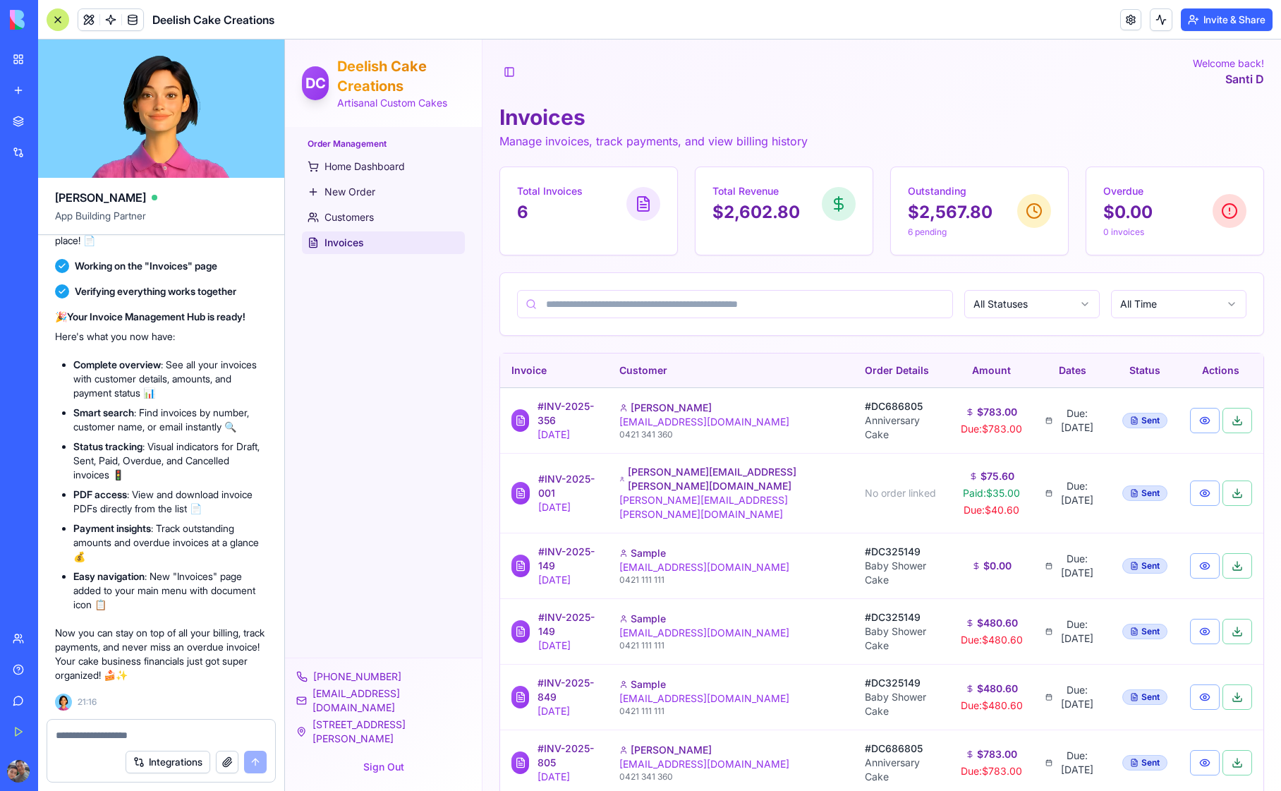
click at [411, 366] on div "Order Management Home Dashboard New Order Customers Invoices" at bounding box center [383, 392] width 197 height 531
click at [470, 489] on div "Order Management Home Dashboard New Order Customers Invoices" at bounding box center [383, 392] width 197 height 531
click at [351, 164] on span "Home Dashboard" at bounding box center [365, 166] width 80 height 14
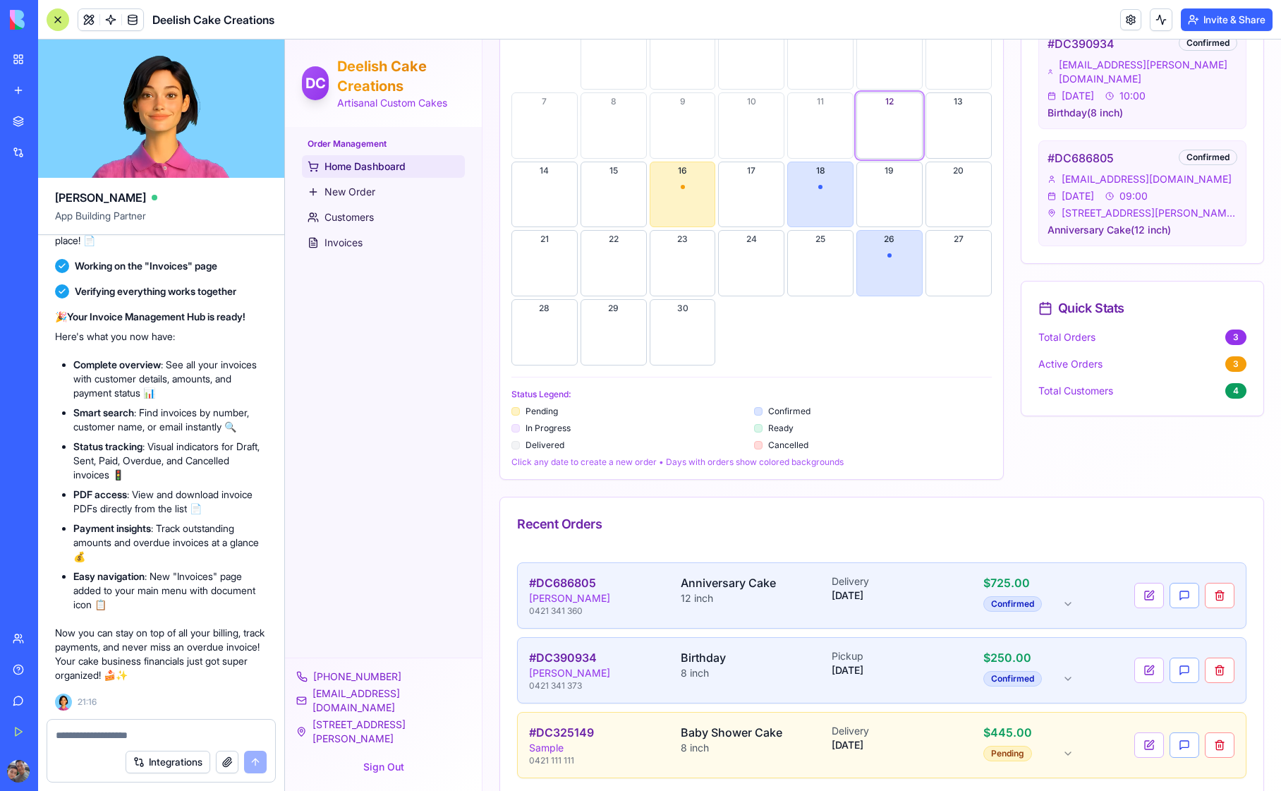
scroll to position [478, 0]
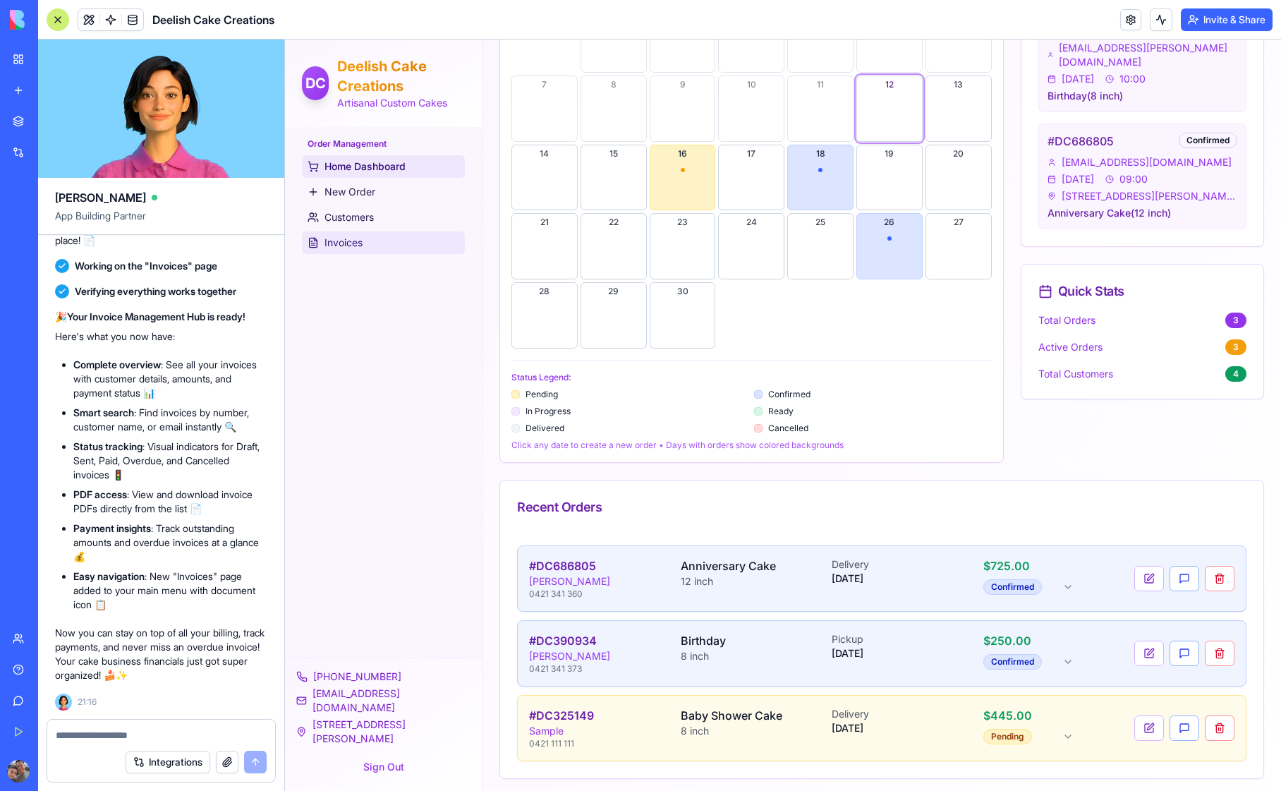
click at [344, 243] on span "Invoices" at bounding box center [344, 243] width 38 height 14
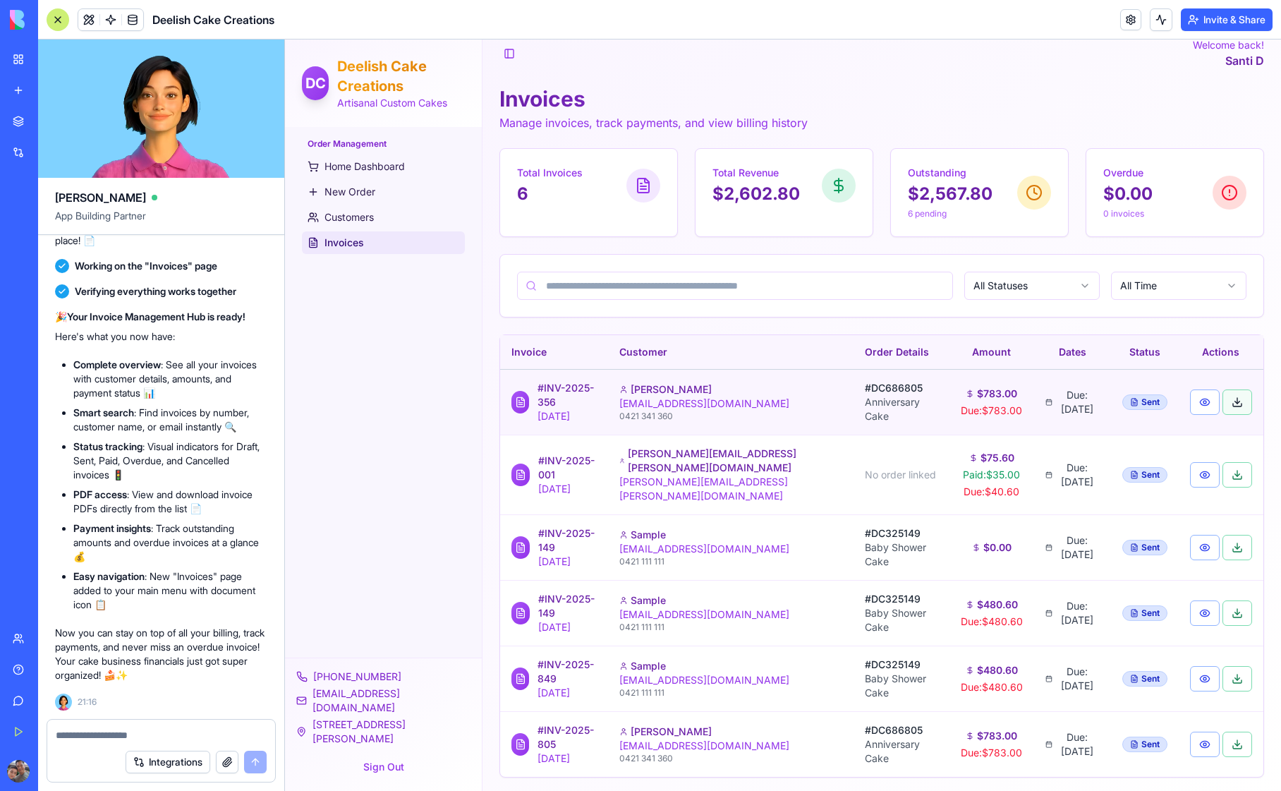
click at [1228, 404] on button at bounding box center [1238, 402] width 30 height 25
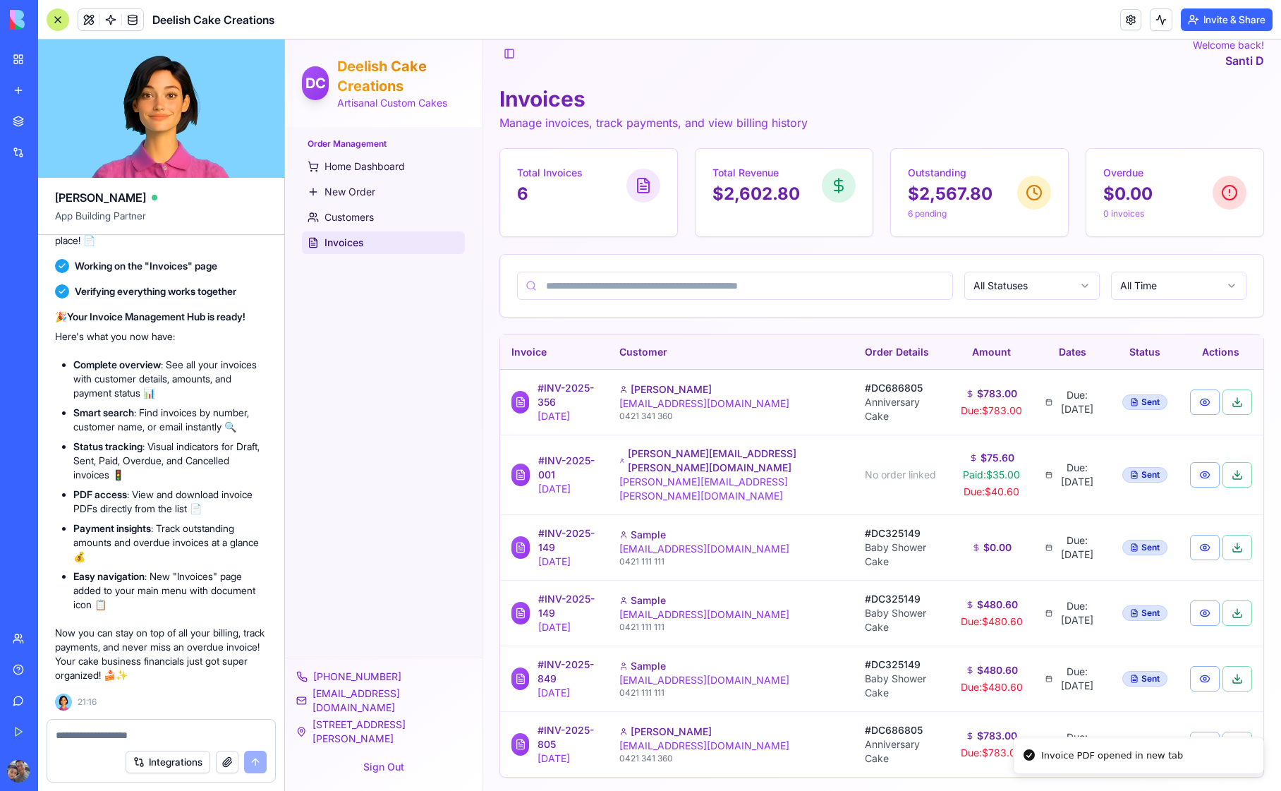
click at [378, 455] on div "Order Management Home Dashboard New Order Customers Invoices" at bounding box center [383, 392] width 197 height 531
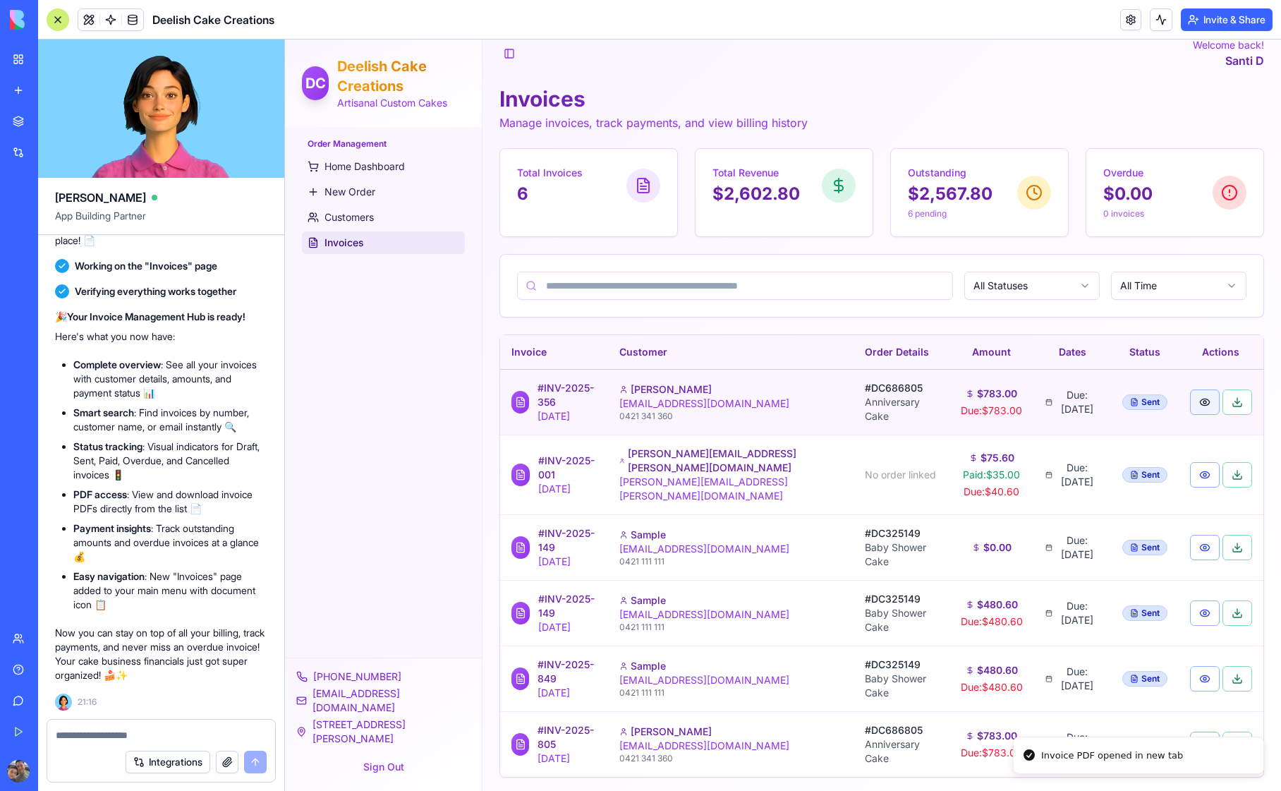
click at [1198, 405] on button "button" at bounding box center [1205, 402] width 30 height 25
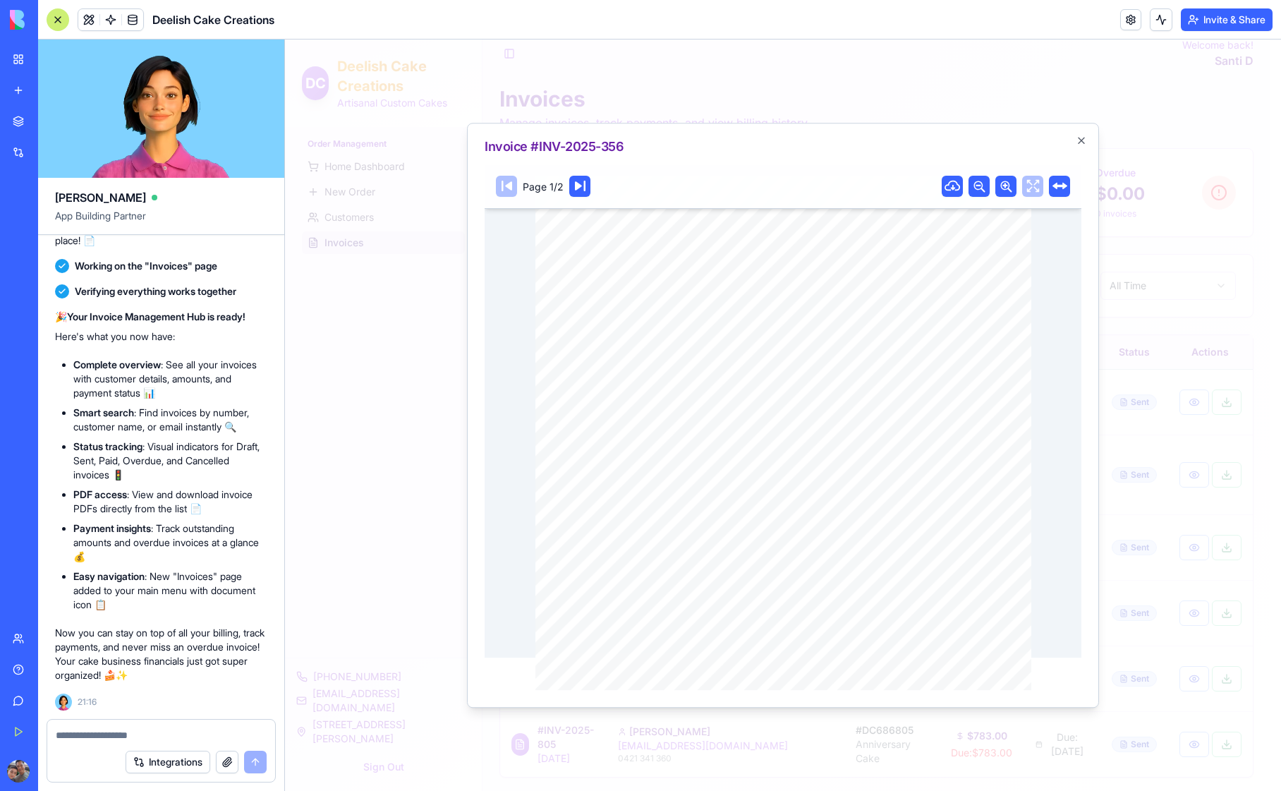
scroll to position [0, 0]
click at [1080, 140] on icon "button" at bounding box center [1082, 141] width 6 height 6
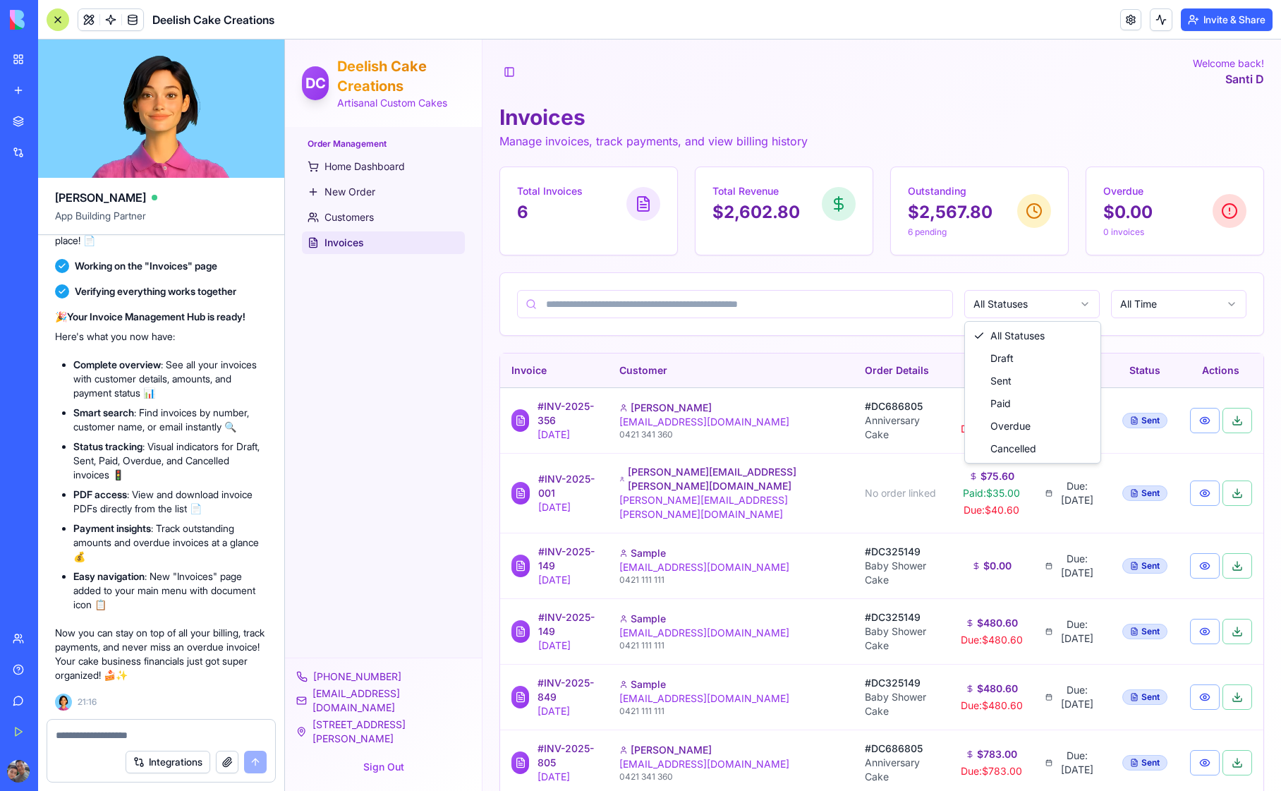
click at [1046, 310] on html "DC Deelish Cake Creations Artisanal Custom Cakes Order Management Home Dashboar…" at bounding box center [783, 426] width 996 height 773
click at [1043, 310] on html "DC Deelish Cake Creations Artisanal Custom Cakes Order Management Home Dashboar…" at bounding box center [783, 426] width 996 height 773
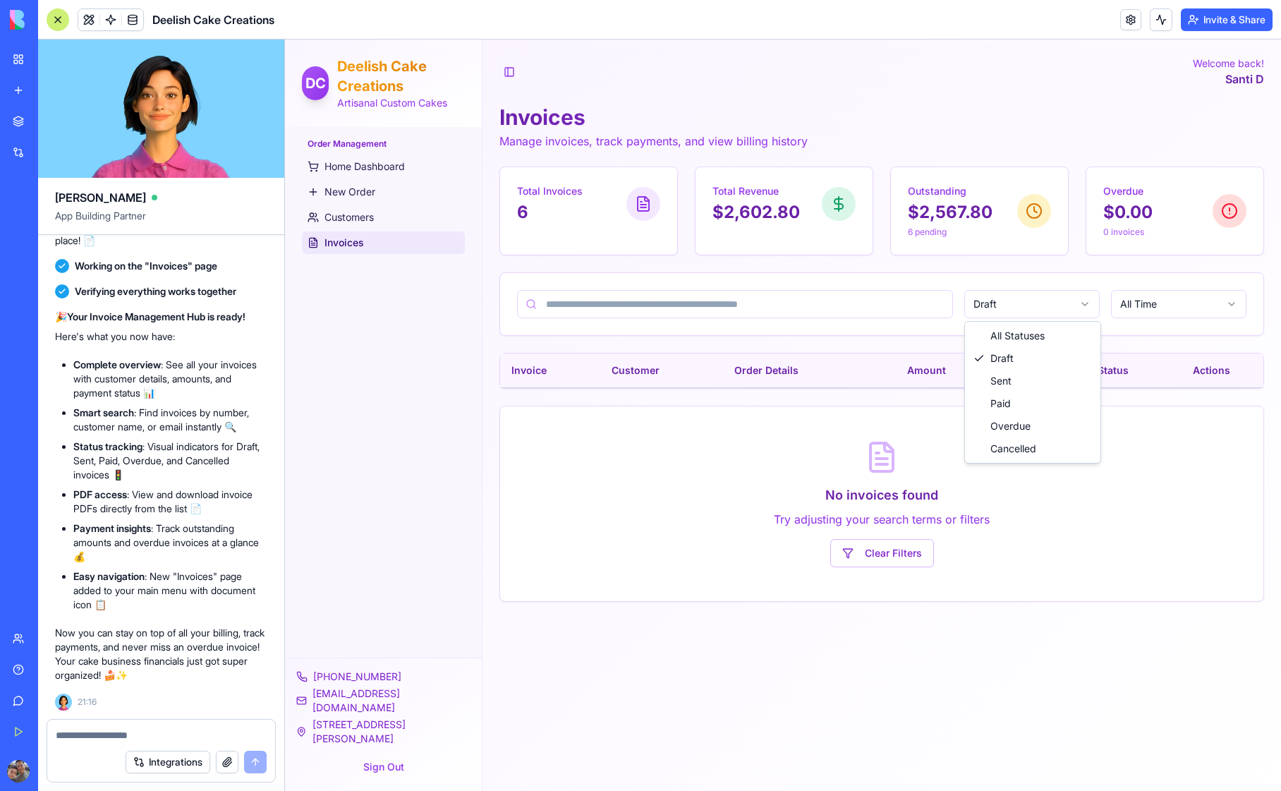
click at [1034, 307] on html "DC Deelish Cake Creations Artisanal Custom Cakes Order Management Home Dashboar…" at bounding box center [783, 416] width 996 height 752
click at [1028, 312] on html "DC Deelish Cake Creations Artisanal Custom Cakes Order Management Home Dashboar…" at bounding box center [783, 416] width 996 height 752
click at [1023, 310] on html "DC Deelish Cake Creations Artisanal Custom Cakes Order Management Home Dashboar…" at bounding box center [783, 416] width 996 height 752
click at [1020, 303] on html "DC Deelish Cake Creations Artisanal Custom Cakes Order Management Home Dashboar…" at bounding box center [783, 416] width 996 height 752
click at [1024, 303] on html "DC Deelish Cake Creations Artisanal Custom Cakes Order Management Home Dashboar…" at bounding box center [783, 416] width 996 height 752
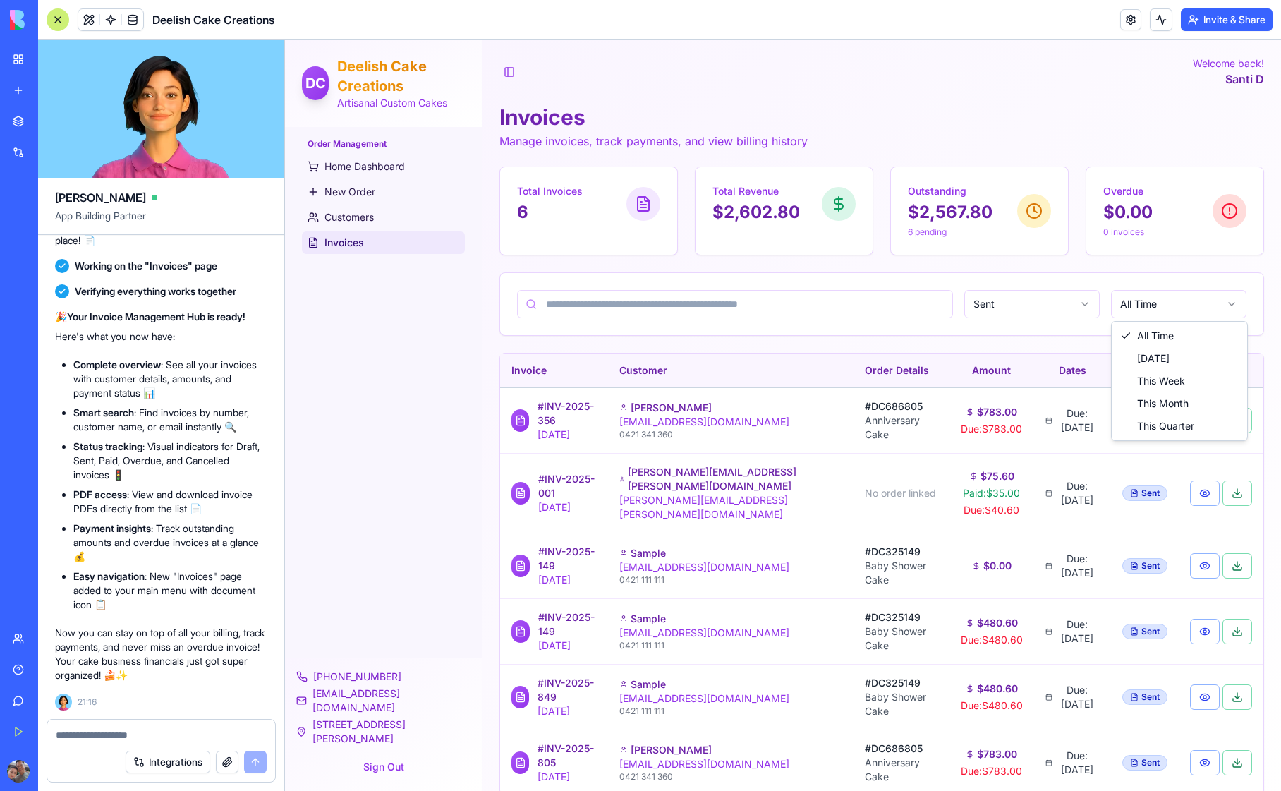
click at [1154, 306] on html "DC Deelish Cake Creations Artisanal Custom Cakes Order Management Home Dashboar…" at bounding box center [783, 426] width 996 height 773
click at [421, 373] on div "Order Management Home Dashboard New Order Customers Invoices" at bounding box center [383, 392] width 197 height 531
click at [364, 165] on span "Home Dashboard" at bounding box center [365, 166] width 80 height 14
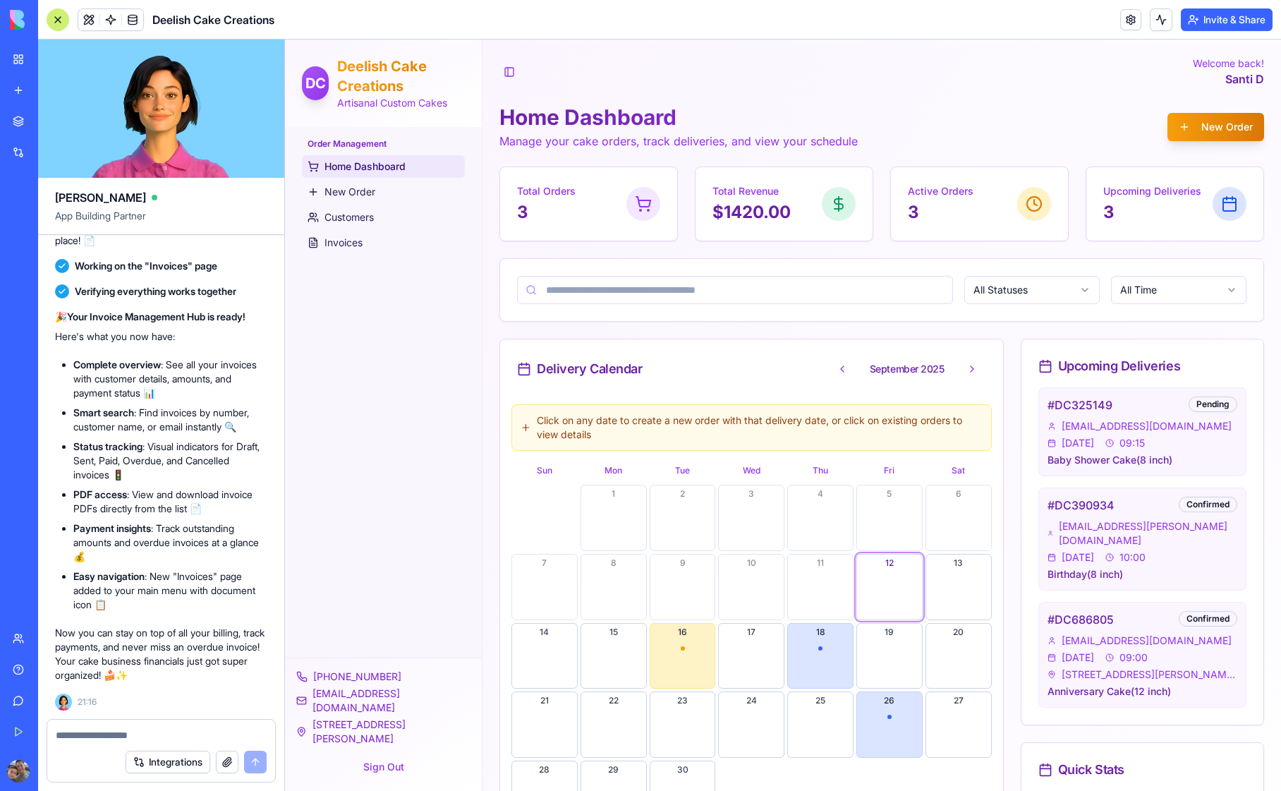
click at [484, 356] on div "Toggle Sidebar Welcome back! Santi D Home Dashboard Manage your cake orders, tr…" at bounding box center [882, 657] width 799 height 1235
click at [490, 374] on div "Toggle Sidebar Welcome back! Santi D Home Dashboard Manage your cake orders, tr…" at bounding box center [882, 657] width 799 height 1235
click at [348, 241] on span "Invoices" at bounding box center [344, 243] width 38 height 14
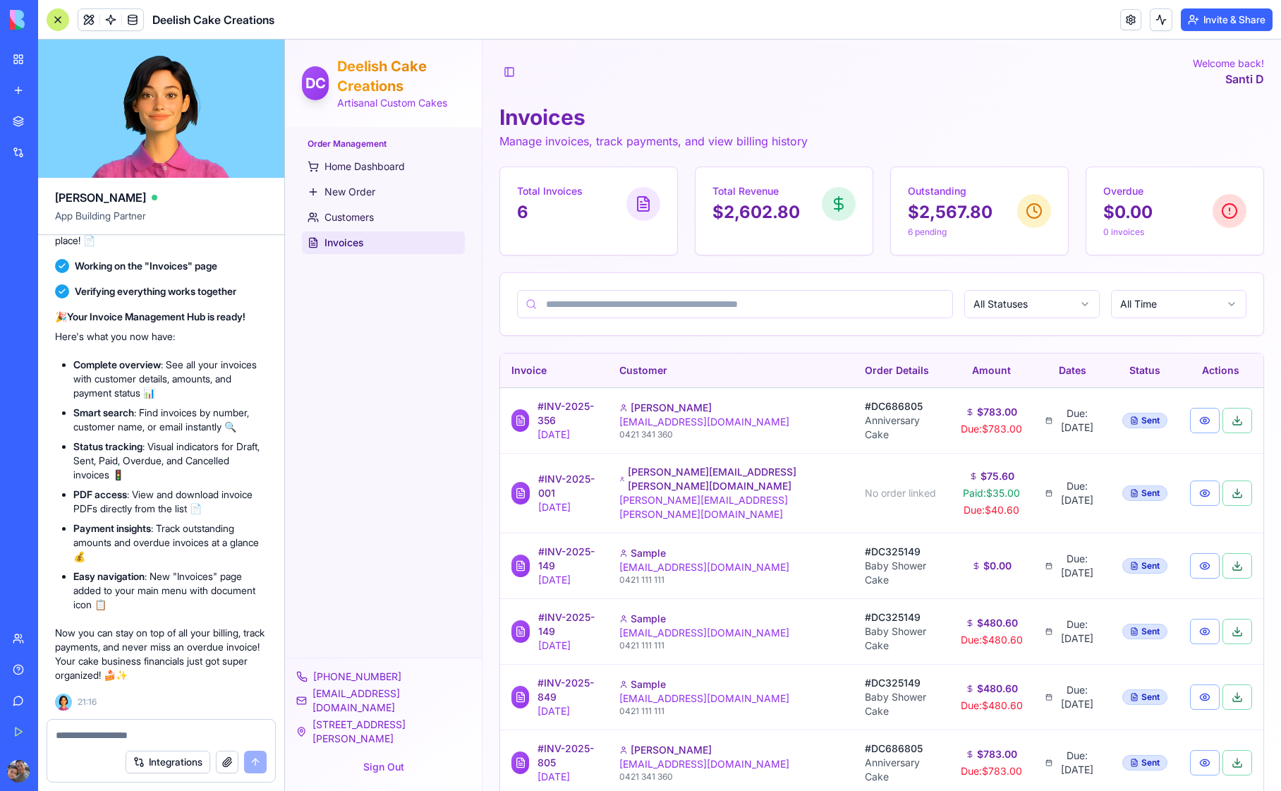
click at [59, 21] on div at bounding box center [58, 19] width 23 height 23
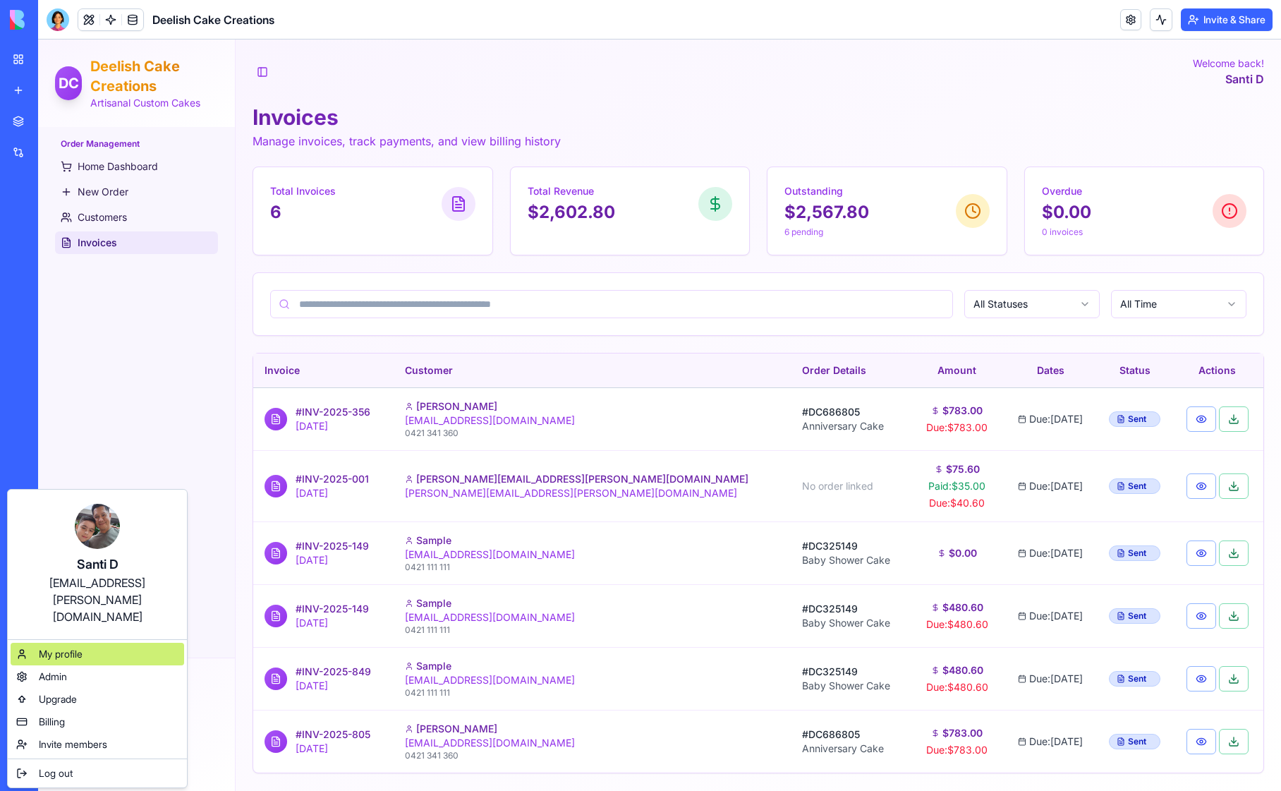
click at [68, 647] on span "My profile" at bounding box center [61, 654] width 44 height 14
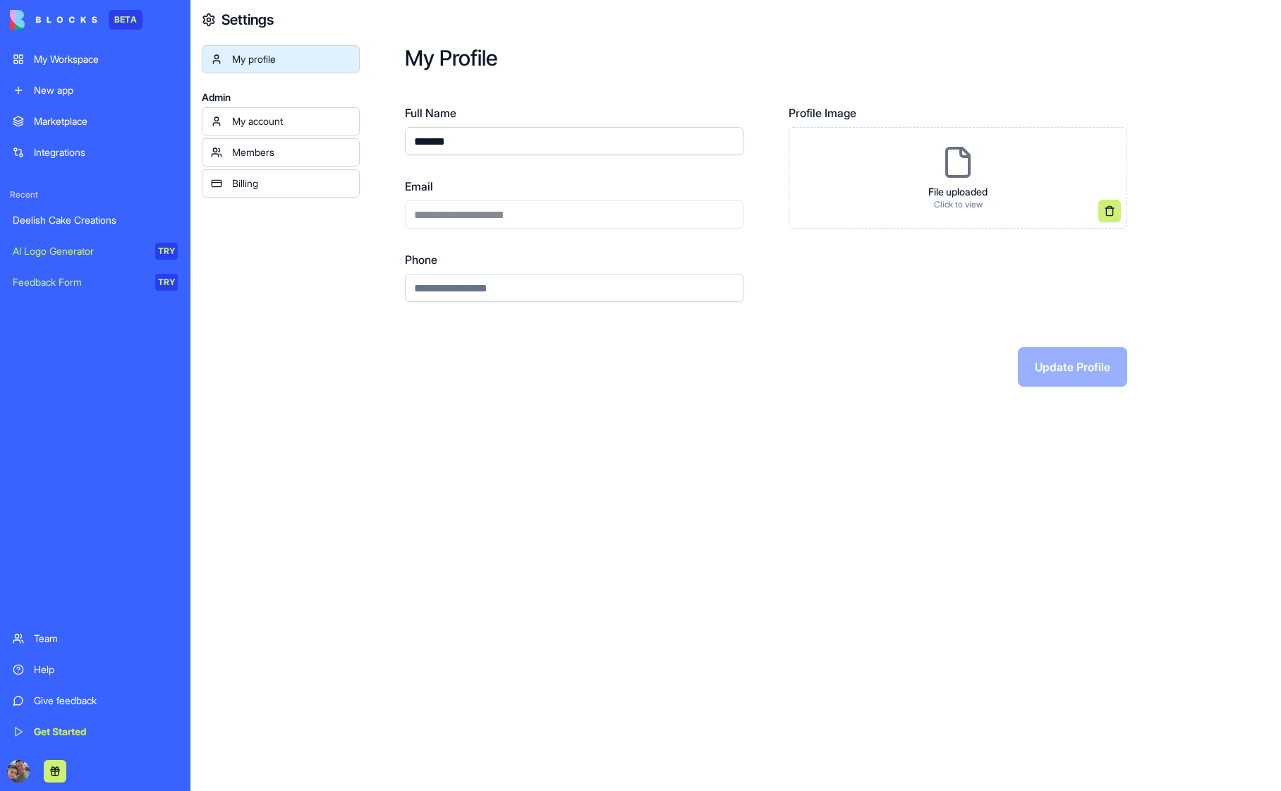
click at [265, 121] on div "My account" at bounding box center [291, 121] width 119 height 14
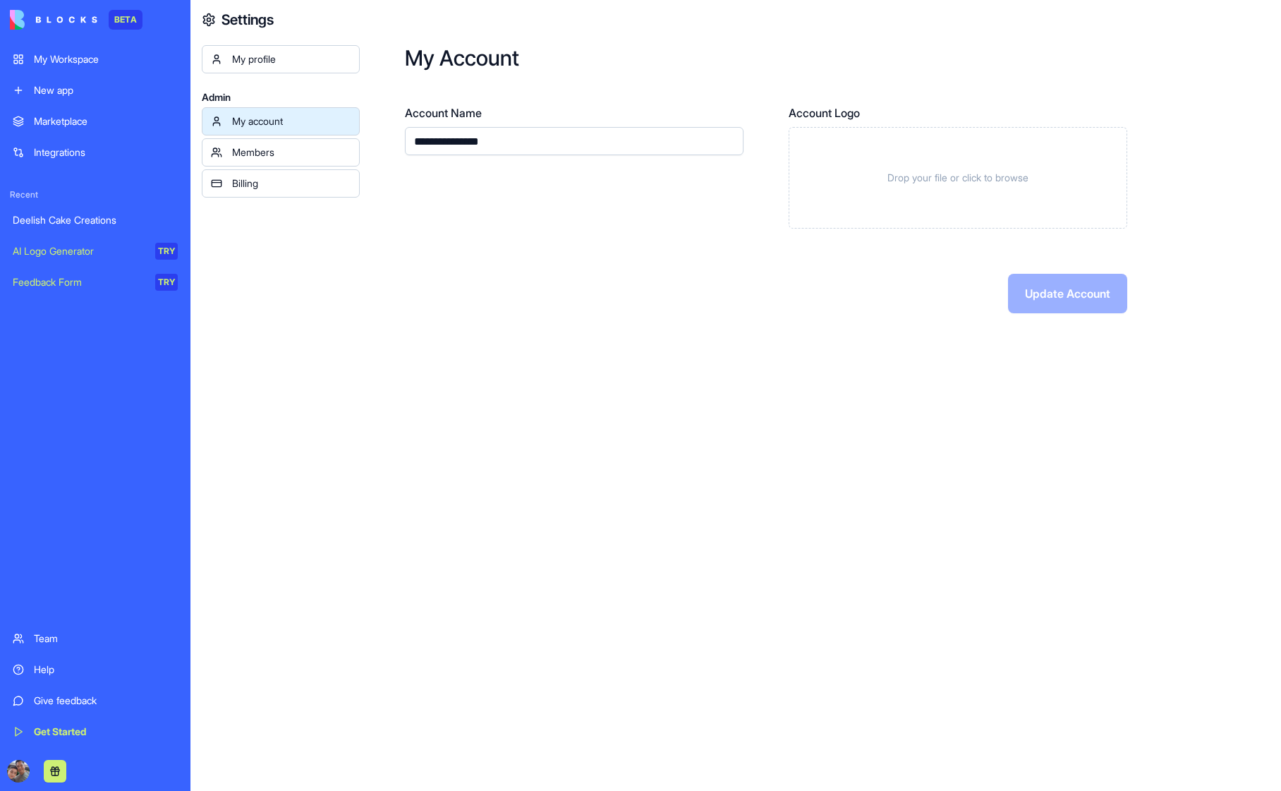
click at [264, 184] on div "Billing" at bounding box center [291, 183] width 119 height 14
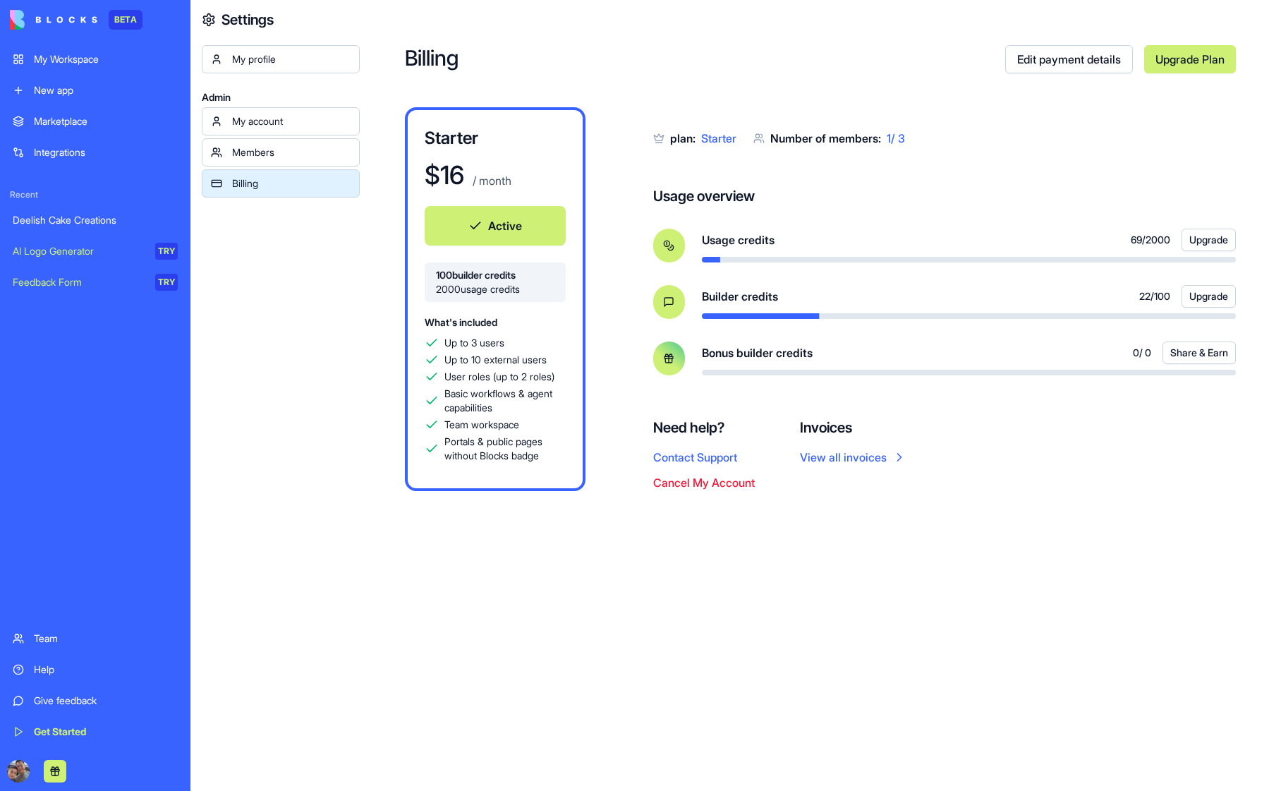
click at [474, 282] on span "2000 usage credits" at bounding box center [495, 289] width 119 height 14
click at [496, 279] on span "100 builder credits" at bounding box center [495, 275] width 119 height 14
click at [1094, 561] on div "Billing Edit payment details Upgrade Plan Starter $ 16 / month Active 100 build…" at bounding box center [821, 395] width 922 height 791
click at [74, 222] on div "Deelish Cake Creations" at bounding box center [95, 220] width 165 height 14
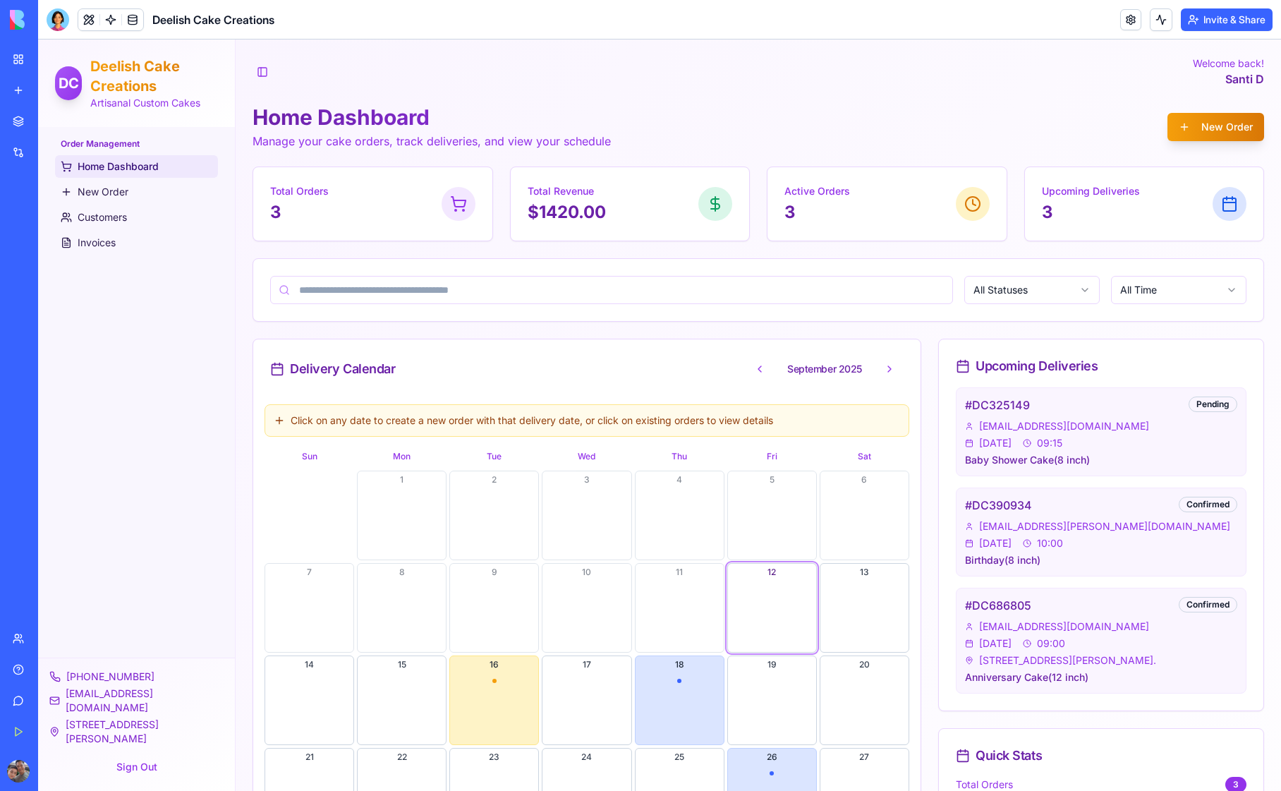
click at [52, 637] on div "Team" at bounding box center [43, 639] width 18 height 14
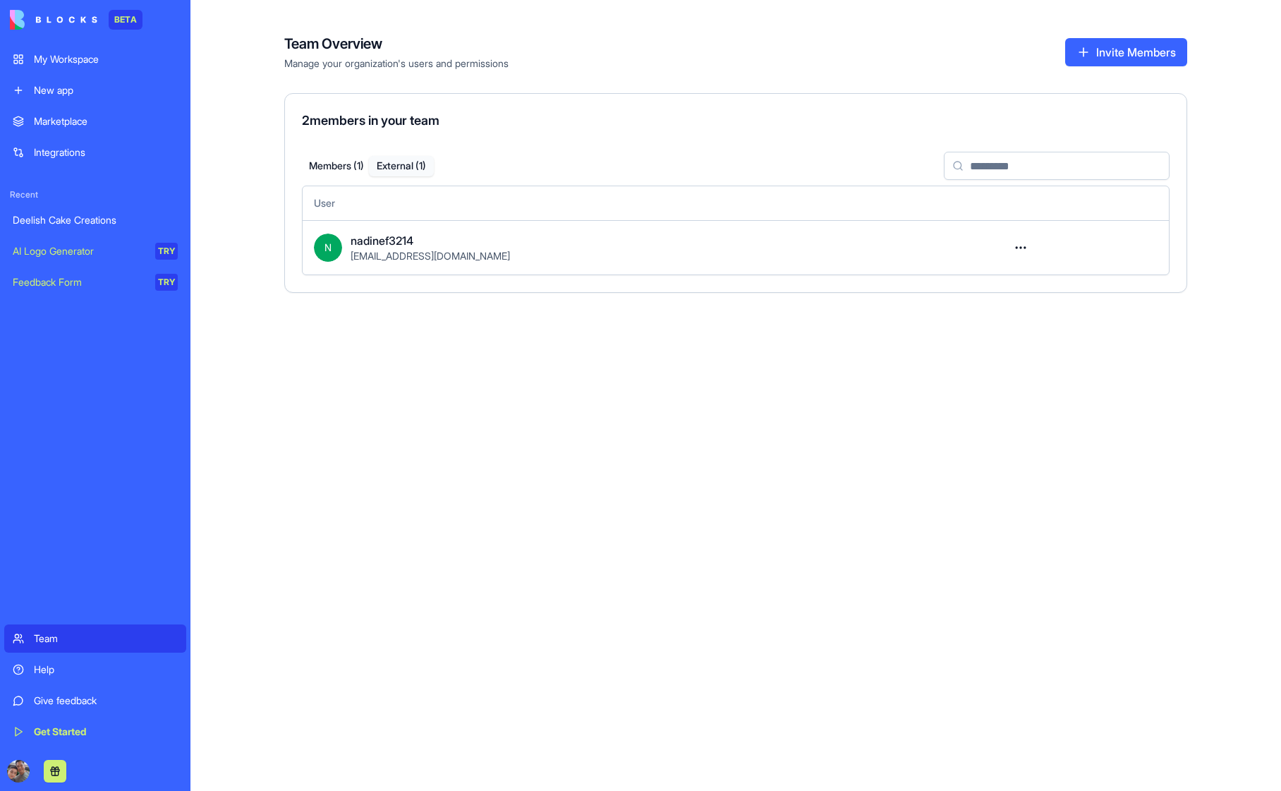
click at [408, 167] on button "External ( 1 )" at bounding box center [401, 166] width 65 height 20
click at [1020, 249] on html "BETA My Workspace New app Marketplace Integrations Recent Deelish Cake Creation…" at bounding box center [640, 395] width 1281 height 791
click at [606, 402] on html "BETA My Workspace New app Marketplace Integrations Recent Deelish Cake Creation…" at bounding box center [640, 395] width 1281 height 791
click at [398, 256] on span "[EMAIL_ADDRESS][DOMAIN_NAME]" at bounding box center [430, 256] width 159 height 12
click at [408, 167] on button "External ( 1 )" at bounding box center [401, 166] width 65 height 20
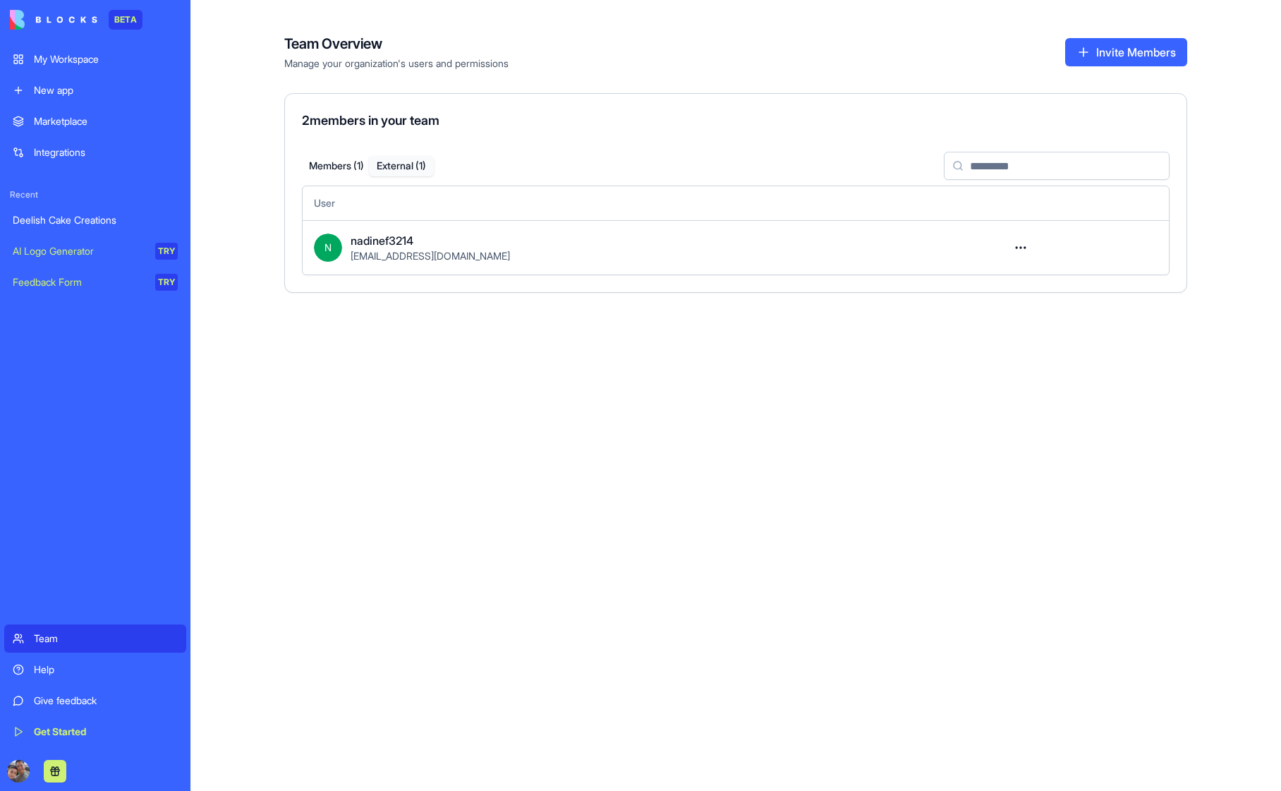
click at [327, 167] on button "Members ( 1 )" at bounding box center [336, 166] width 65 height 20
click at [406, 163] on button "External ( 1 )" at bounding box center [401, 166] width 65 height 20
click at [1023, 246] on html "BETA My Workspace New app Marketplace Integrations Recent Deelish Cake Creation…" at bounding box center [640, 395] width 1281 height 791
click at [1006, 277] on div "Convert to member" at bounding box center [971, 279] width 115 height 23
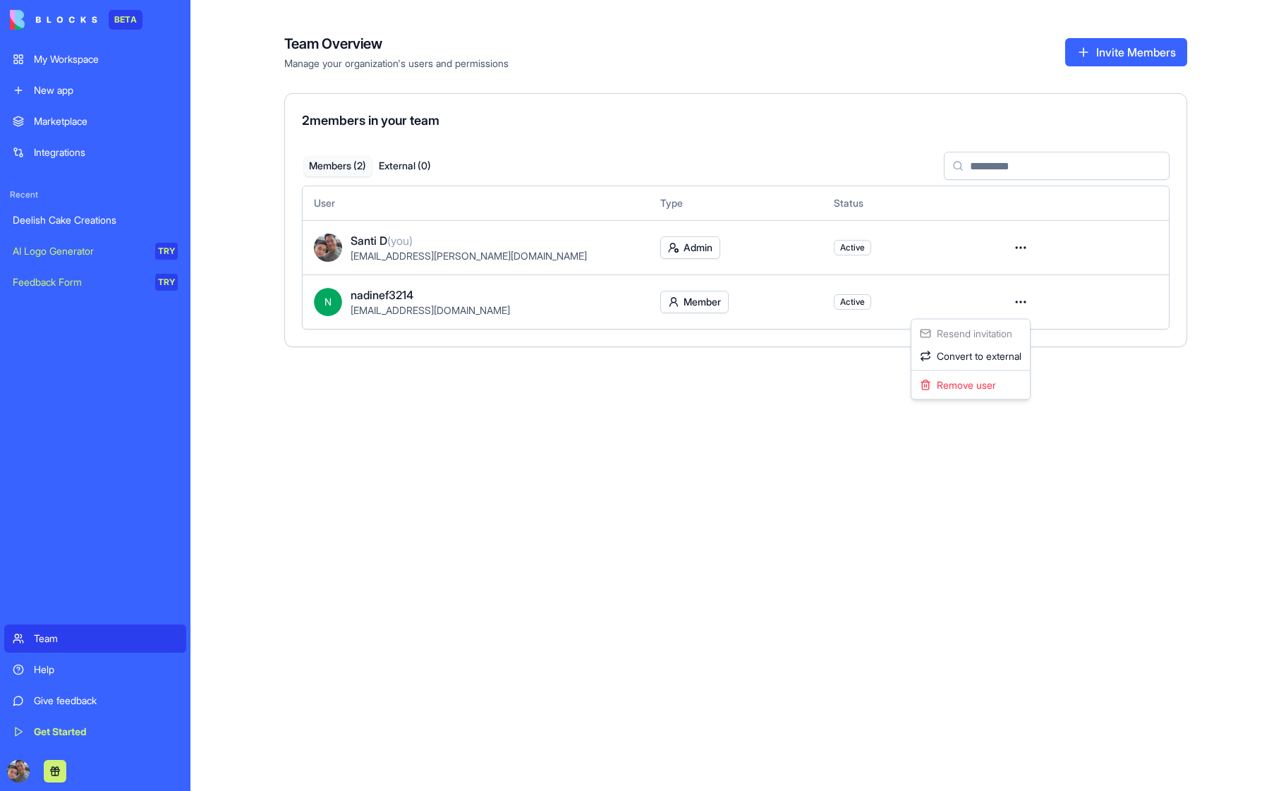
click at [1019, 303] on html "BETA My Workspace New app Marketplace Integrations Recent Deelish Cake Creation…" at bounding box center [640, 395] width 1281 height 791
click at [799, 386] on html "BETA My Workspace New app Marketplace Integrations Recent Deelish Cake Creation…" at bounding box center [640, 395] width 1281 height 791
click at [855, 303] on span "Active" at bounding box center [852, 301] width 25 height 11
click at [708, 305] on html "BETA My Workspace New app Marketplace Integrations Recent Deelish Cake Creation…" at bounding box center [640, 395] width 1281 height 791
click at [813, 404] on html "BETA My Workspace New app Marketplace Integrations Recent Deelish Cake Creation…" at bounding box center [640, 395] width 1281 height 791
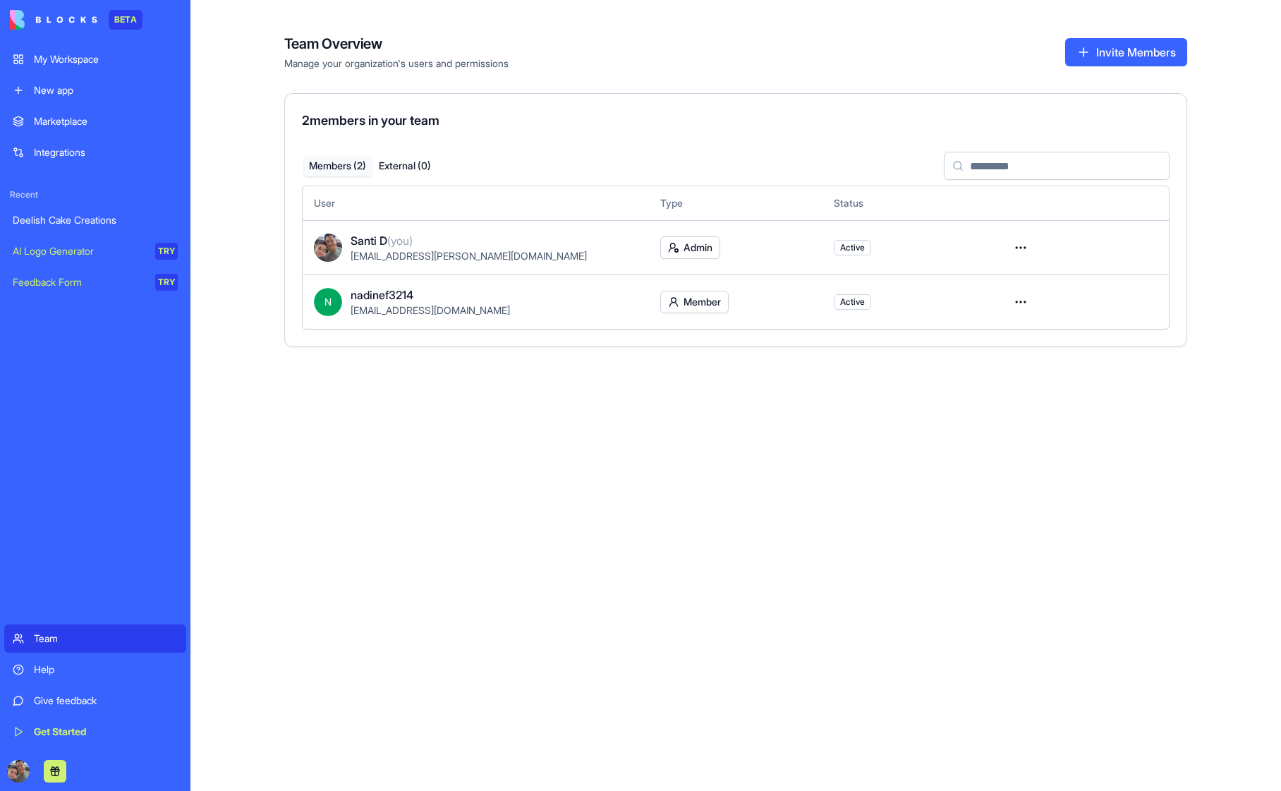
click at [813, 404] on div "Team Overview Manage your organization's users and permissions Invite Members 2…" at bounding box center [736, 395] width 1091 height 791
click at [1134, 54] on button "Invite Members" at bounding box center [1127, 52] width 122 height 28
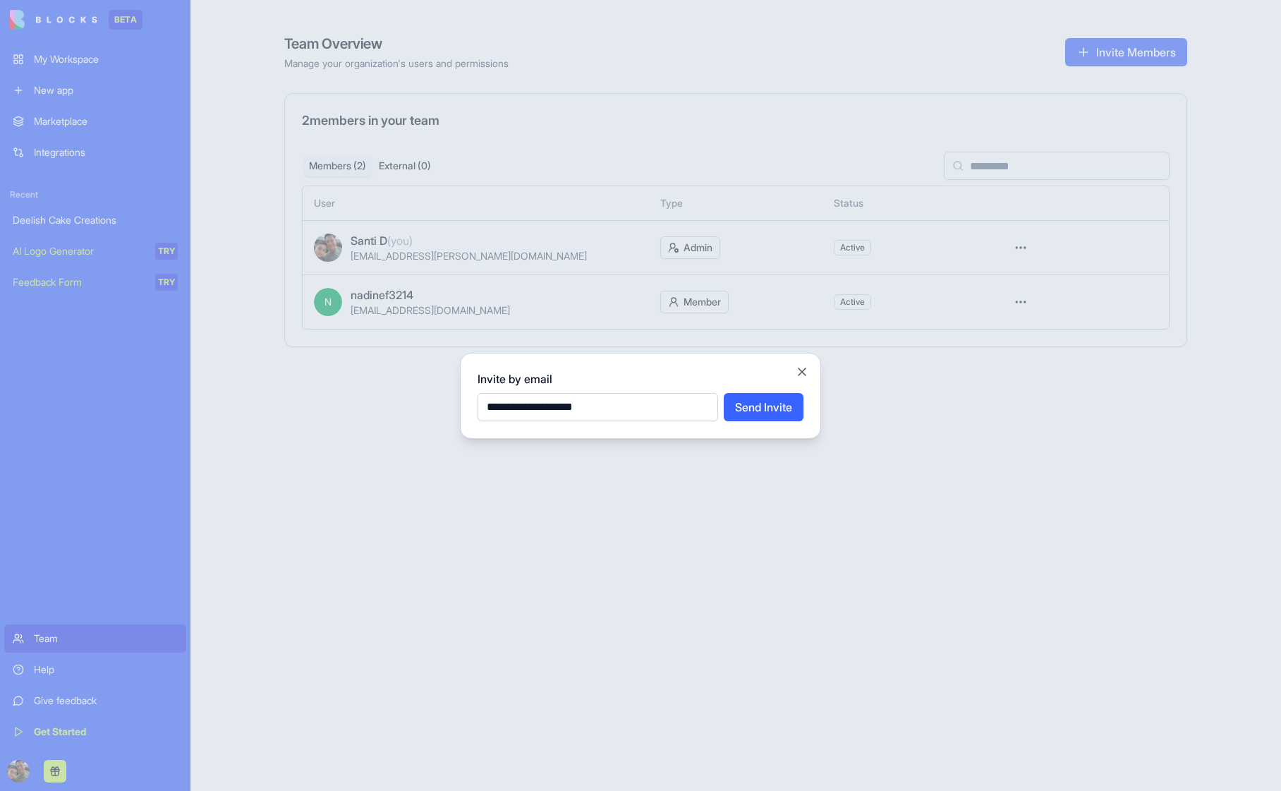
type input "**********"
click at [761, 409] on button "Send Invite" at bounding box center [764, 407] width 80 height 28
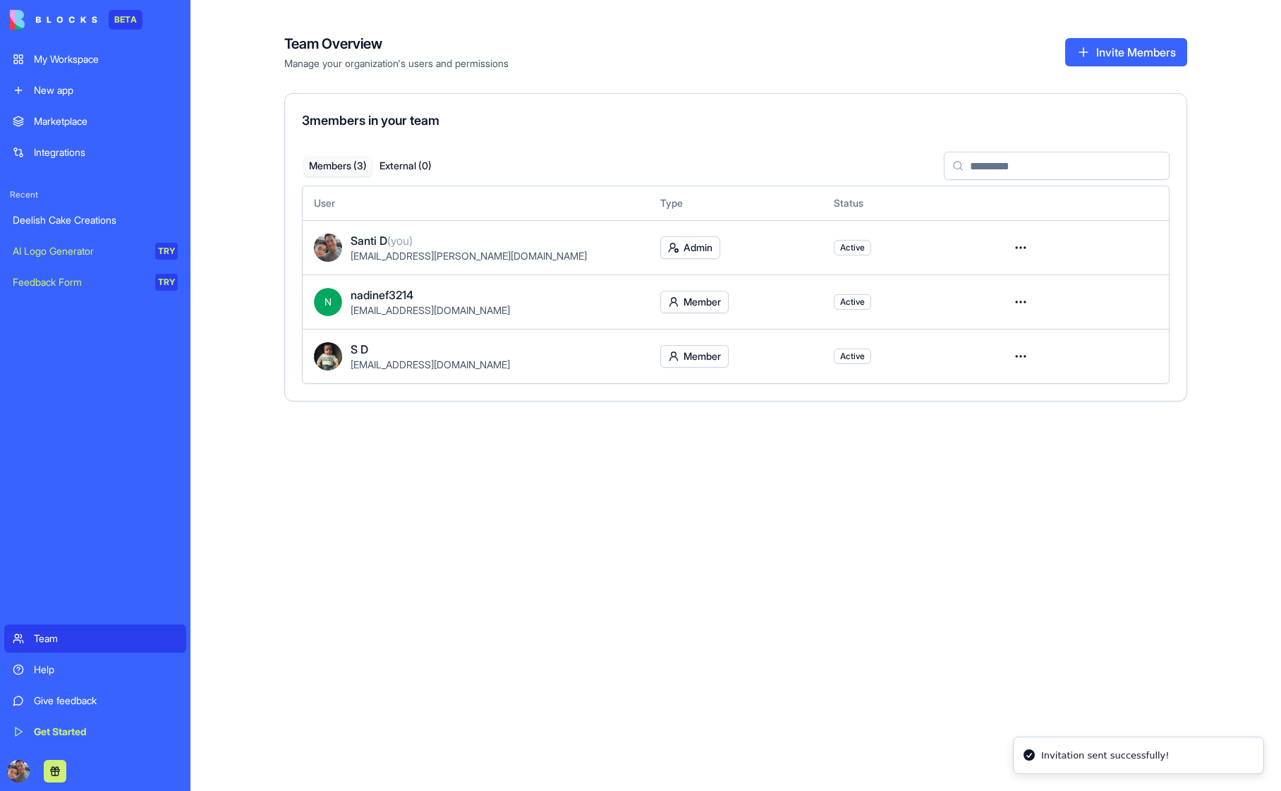
click at [764, 510] on div "Team Overview Manage your organization's users and permissions Invite Members 3…" at bounding box center [736, 395] width 1091 height 791
click at [456, 423] on div "Team Overview Manage your organization's users and permissions Invite Members 3…" at bounding box center [736, 395] width 1091 height 791
click at [370, 501] on div "Team Overview Manage your organization's users and permissions Invite Members 3…" at bounding box center [736, 395] width 1091 height 791
click at [46, 639] on div "Team" at bounding box center [106, 639] width 144 height 14
click at [47, 638] on div "Team" at bounding box center [106, 639] width 144 height 14
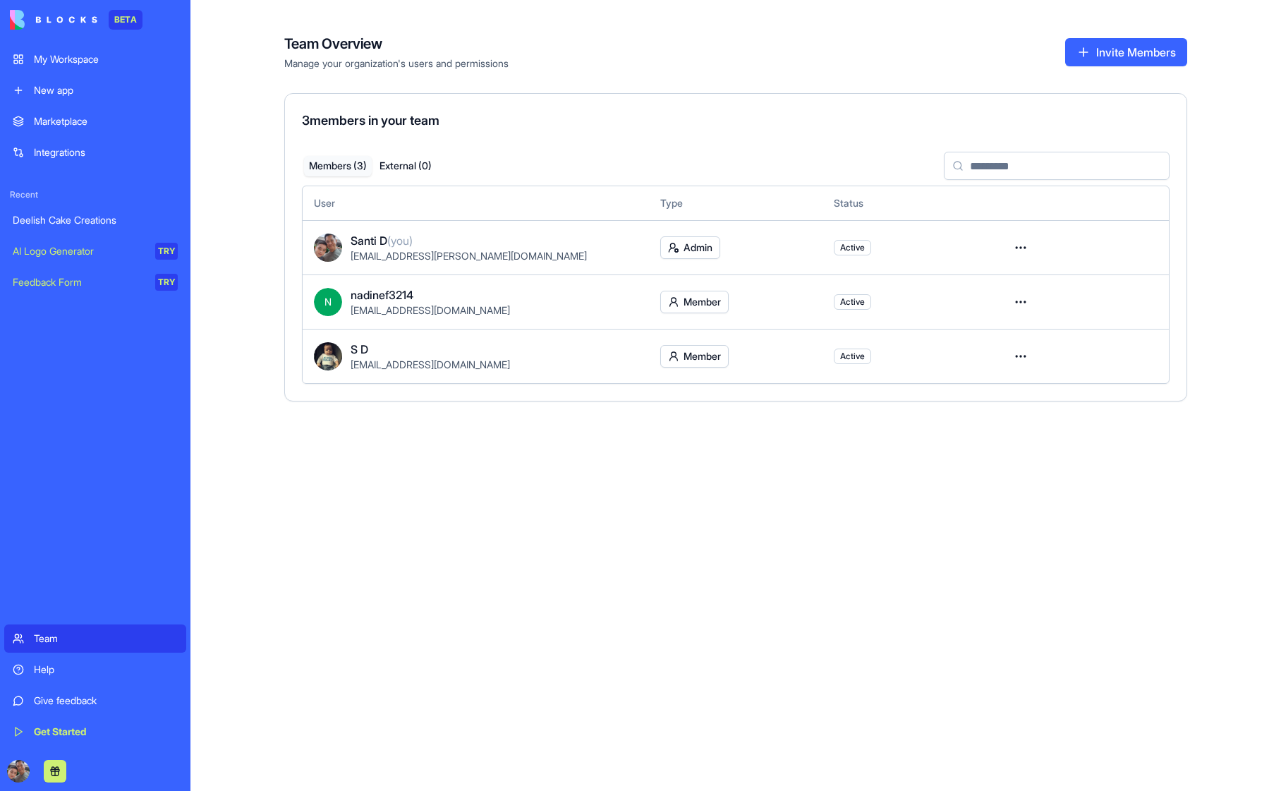
click at [492, 501] on div "Team Overview Manage your organization's users and permissions Invite Members 3…" at bounding box center [736, 395] width 1091 height 791
click at [405, 166] on button "External ( 0 )" at bounding box center [406, 166] width 68 height 20
click at [324, 159] on button "Members ( 3 )" at bounding box center [338, 166] width 68 height 20
click at [255, 96] on div "Team Overview Manage your organization's users and permissions Invite Members 3…" at bounding box center [736, 395] width 1091 height 791
click at [47, 61] on div "My Workspace" at bounding box center [106, 59] width 144 height 14
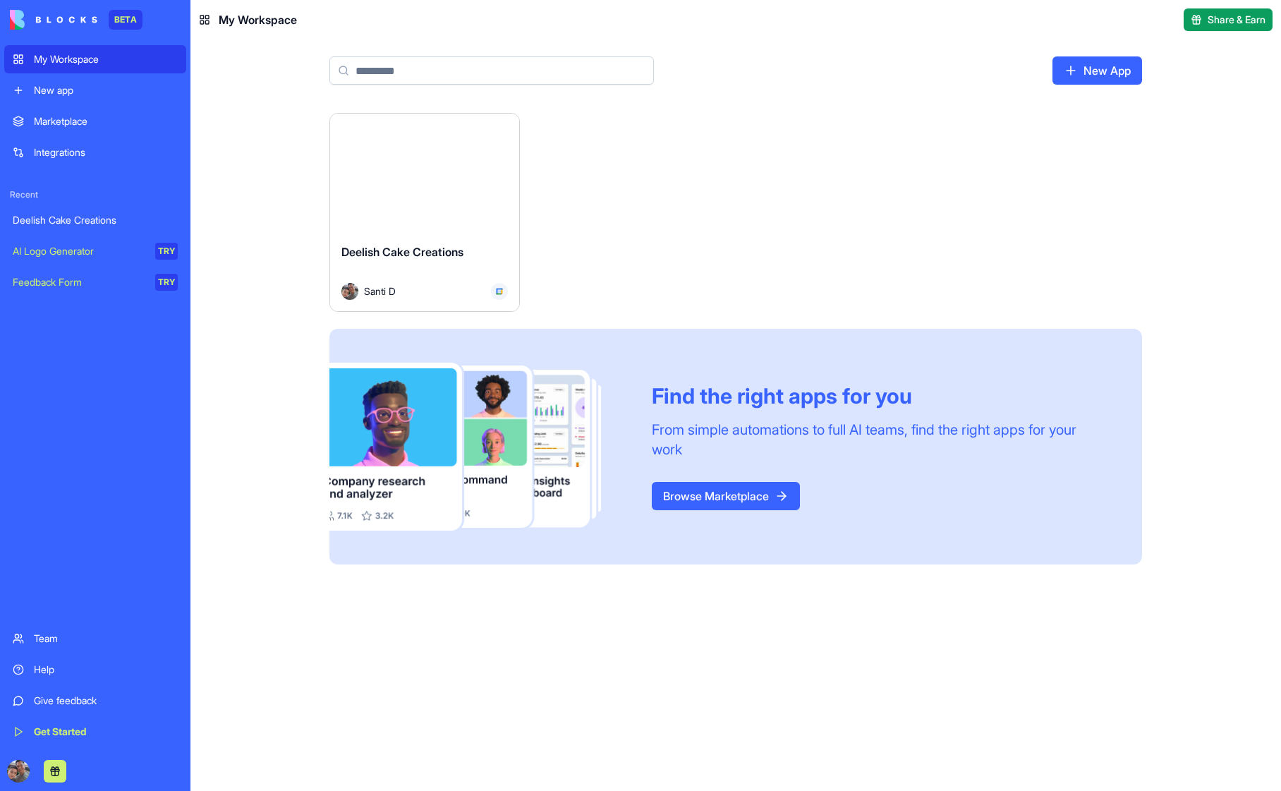
click at [46, 641] on div "Team" at bounding box center [106, 639] width 144 height 14
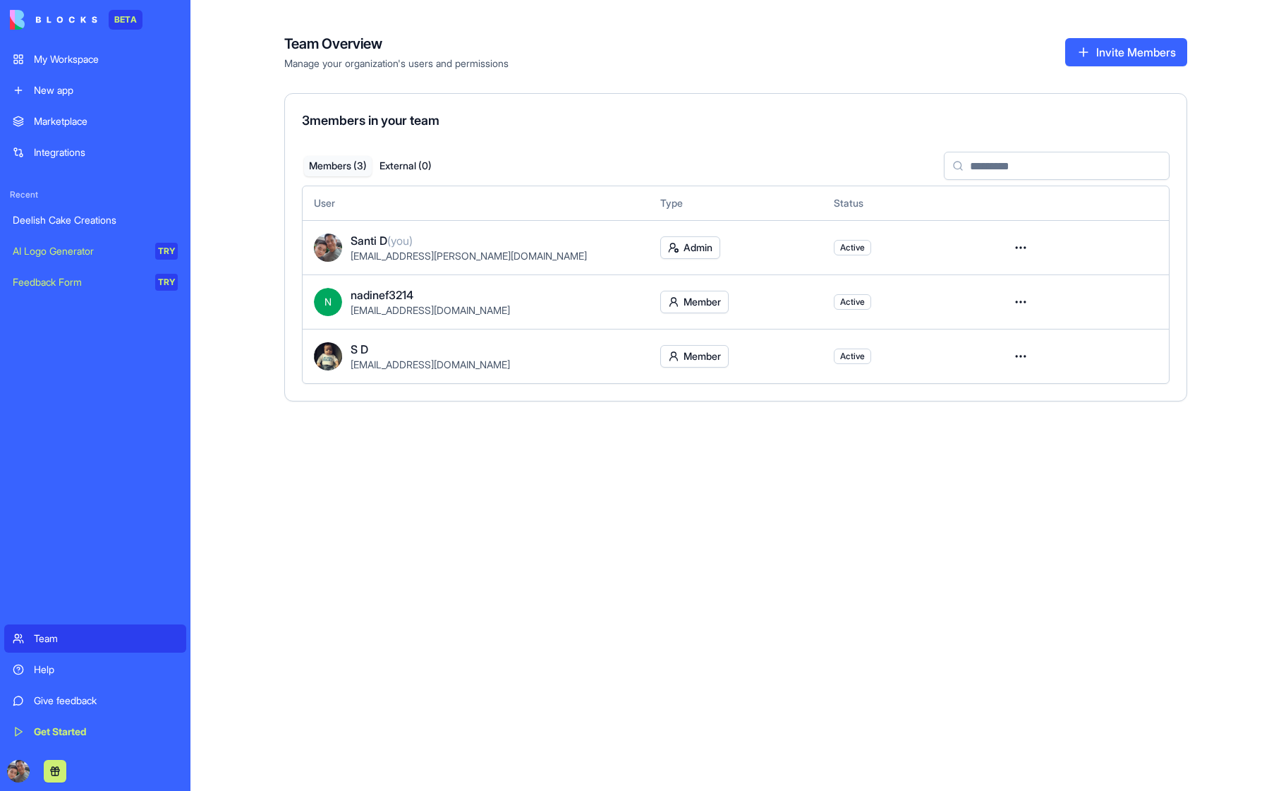
click at [1018, 358] on html "BETA My Workspace New app Marketplace Integrations Recent Deelish Cake Creation…" at bounding box center [640, 395] width 1281 height 791
click at [958, 435] on div "Remove user" at bounding box center [971, 439] width 113 height 23
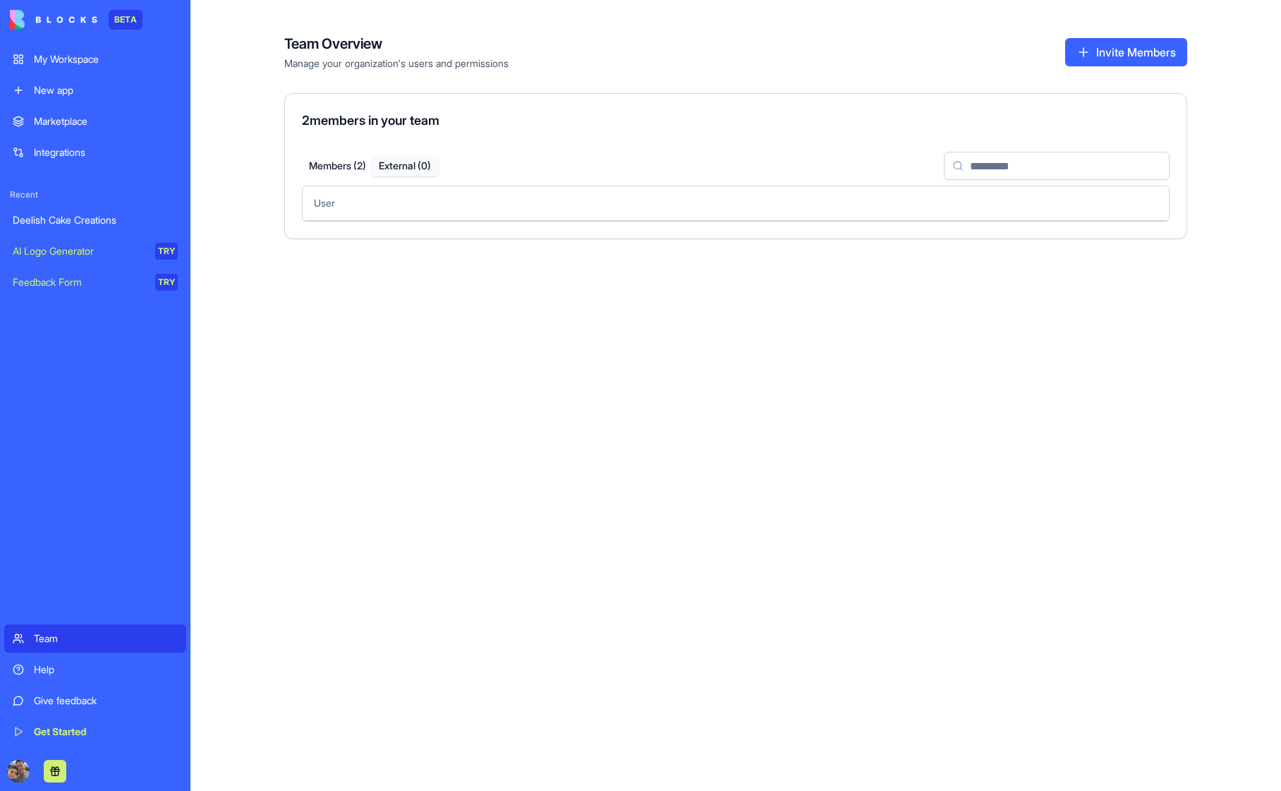
click at [409, 167] on button "External ( 0 )" at bounding box center [406, 166] width 68 height 20
click at [1115, 54] on button "Invite Members" at bounding box center [1127, 52] width 122 height 28
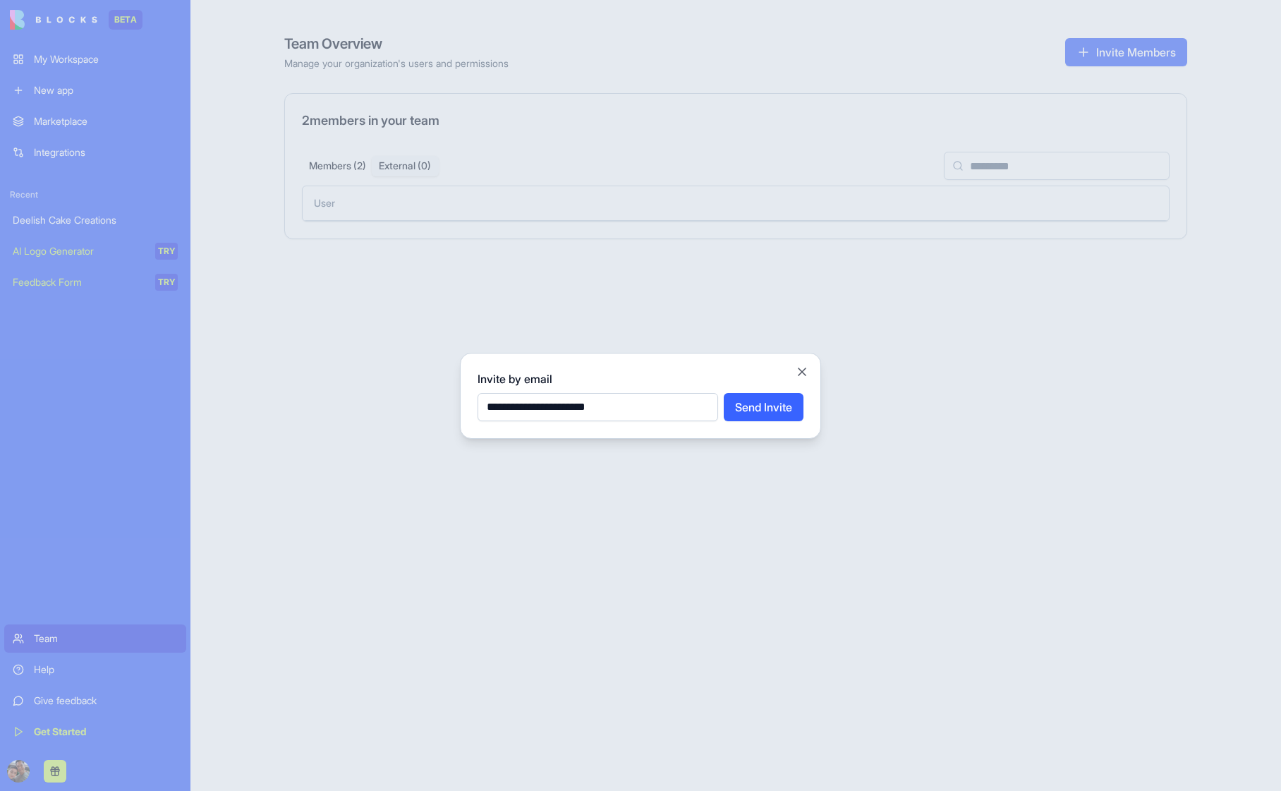
type input "**********"
click at [759, 409] on button "Send Invite" at bounding box center [764, 407] width 80 height 28
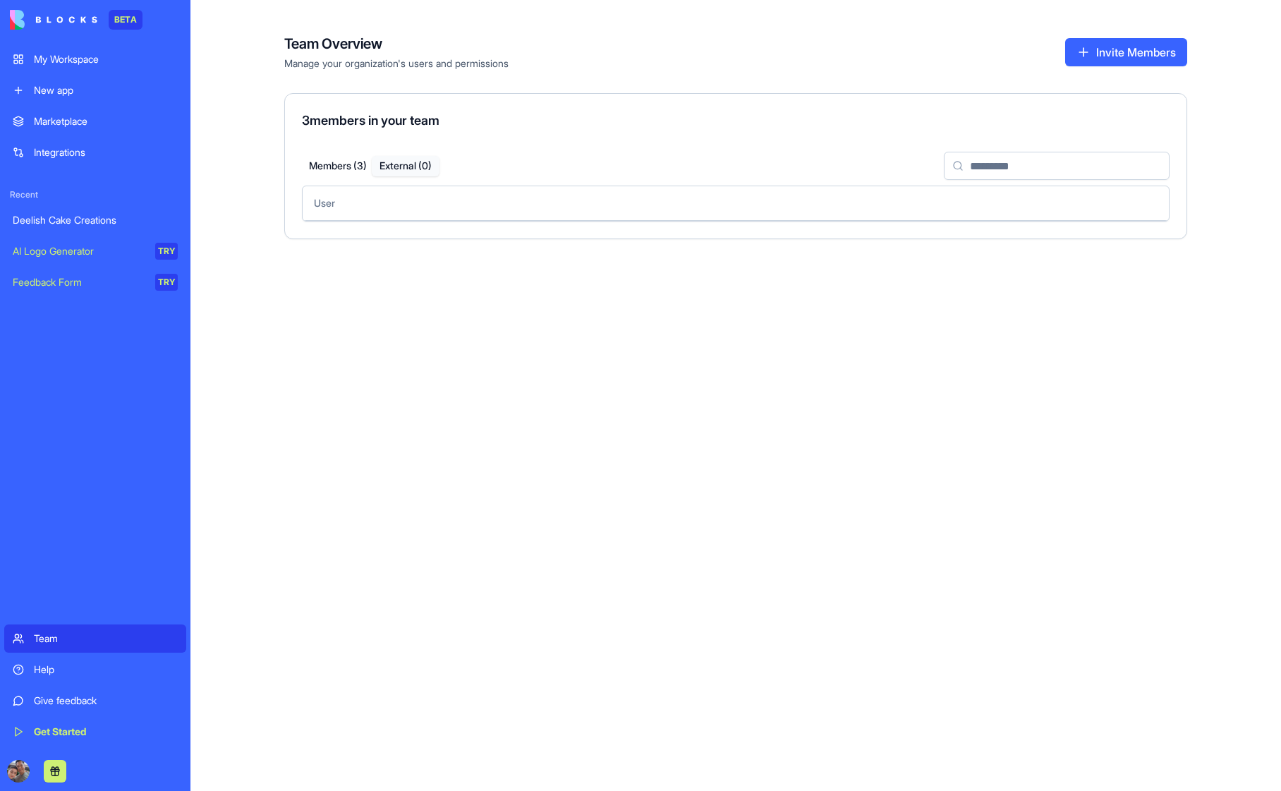
click at [404, 166] on button "External ( 0 )" at bounding box center [406, 166] width 68 height 20
click at [336, 170] on button "Members ( 3 )" at bounding box center [338, 166] width 68 height 20
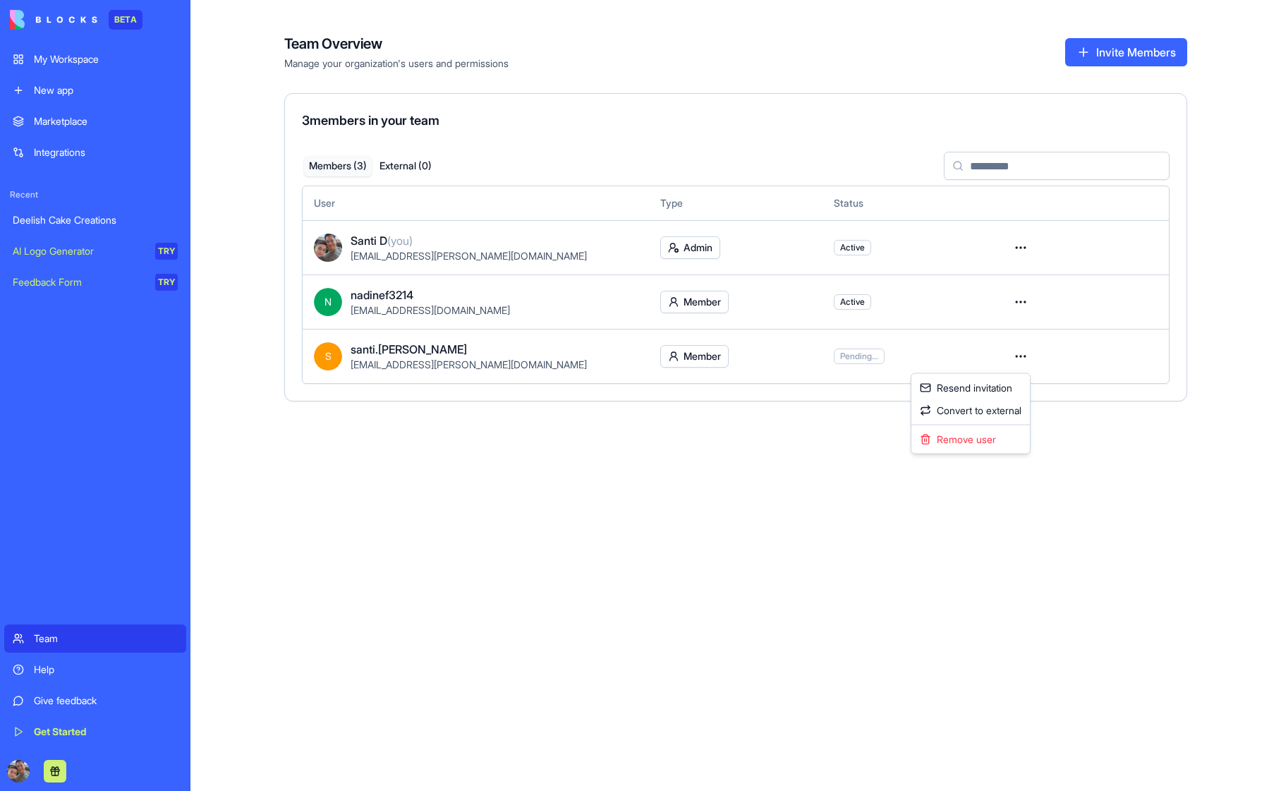
click at [1018, 360] on html "BETA My Workspace New app Marketplace Integrations Recent Deelish Cake Creation…" at bounding box center [640, 395] width 1281 height 791
click at [962, 432] on div "Remove user" at bounding box center [971, 439] width 113 height 23
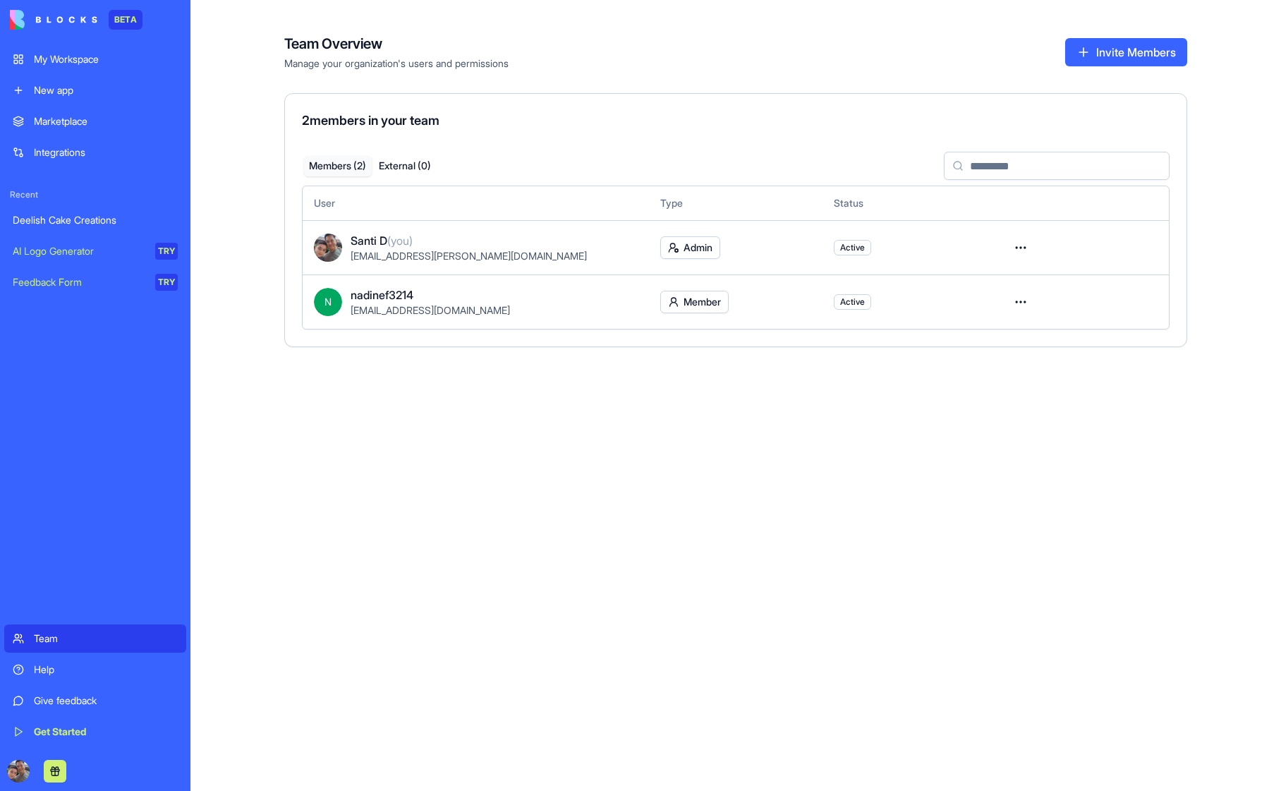
click at [414, 163] on button "External ( 0 )" at bounding box center [406, 166] width 68 height 20
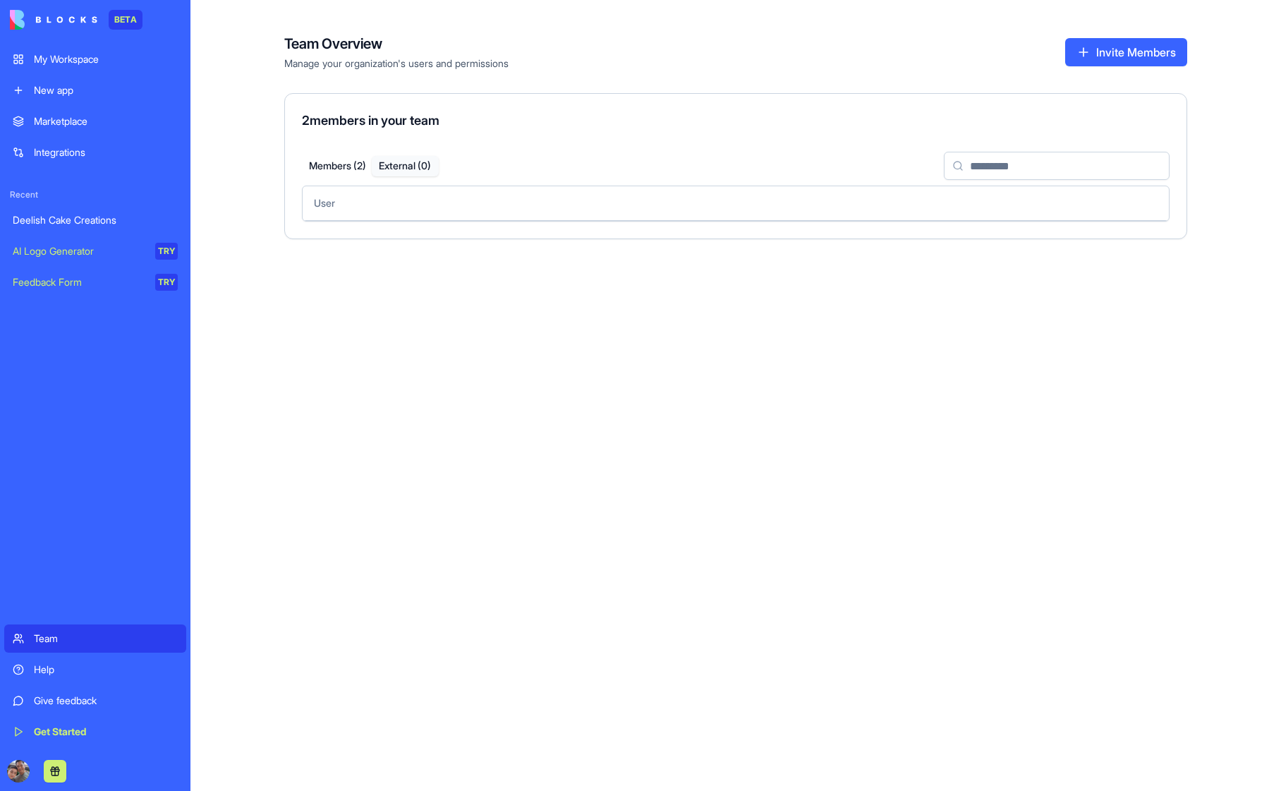
click at [1097, 57] on button "Invite Members" at bounding box center [1127, 52] width 122 height 28
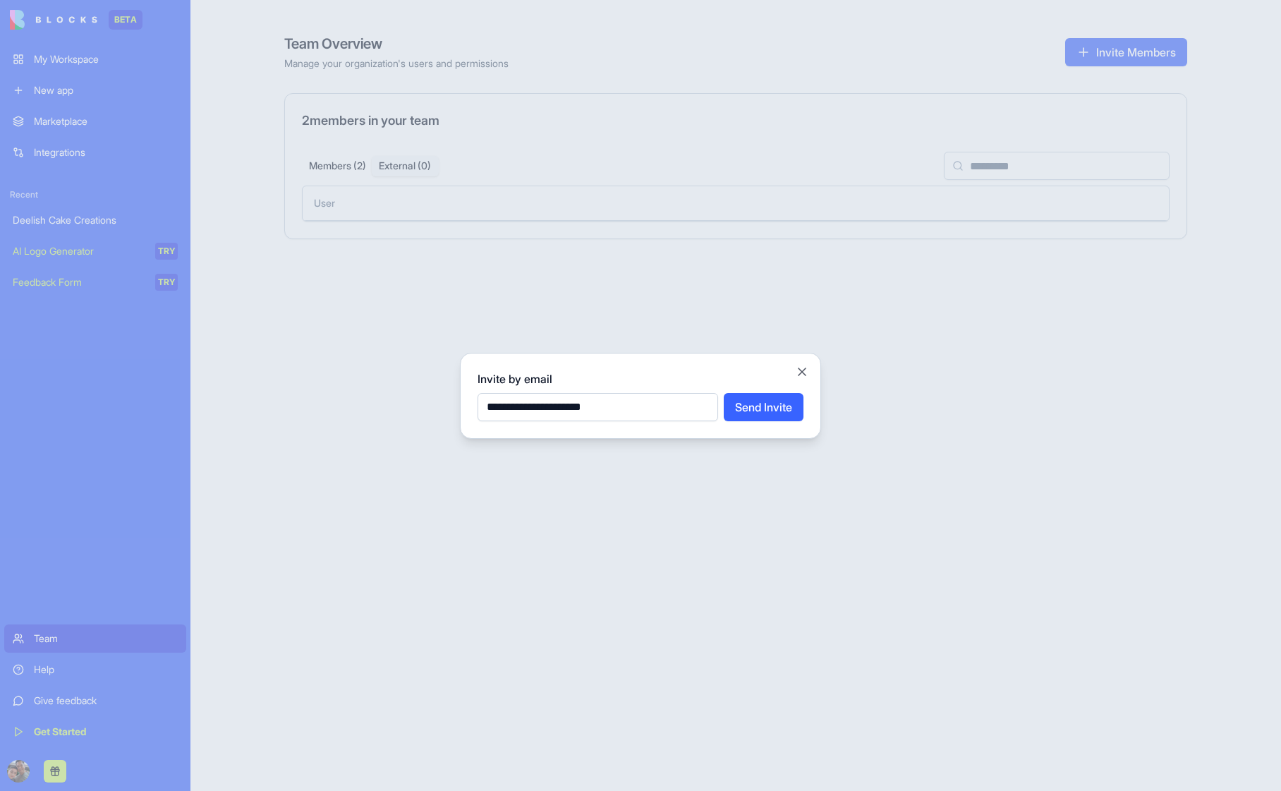
type input "**********"
click at [765, 405] on button "Send Invite" at bounding box center [764, 407] width 80 height 28
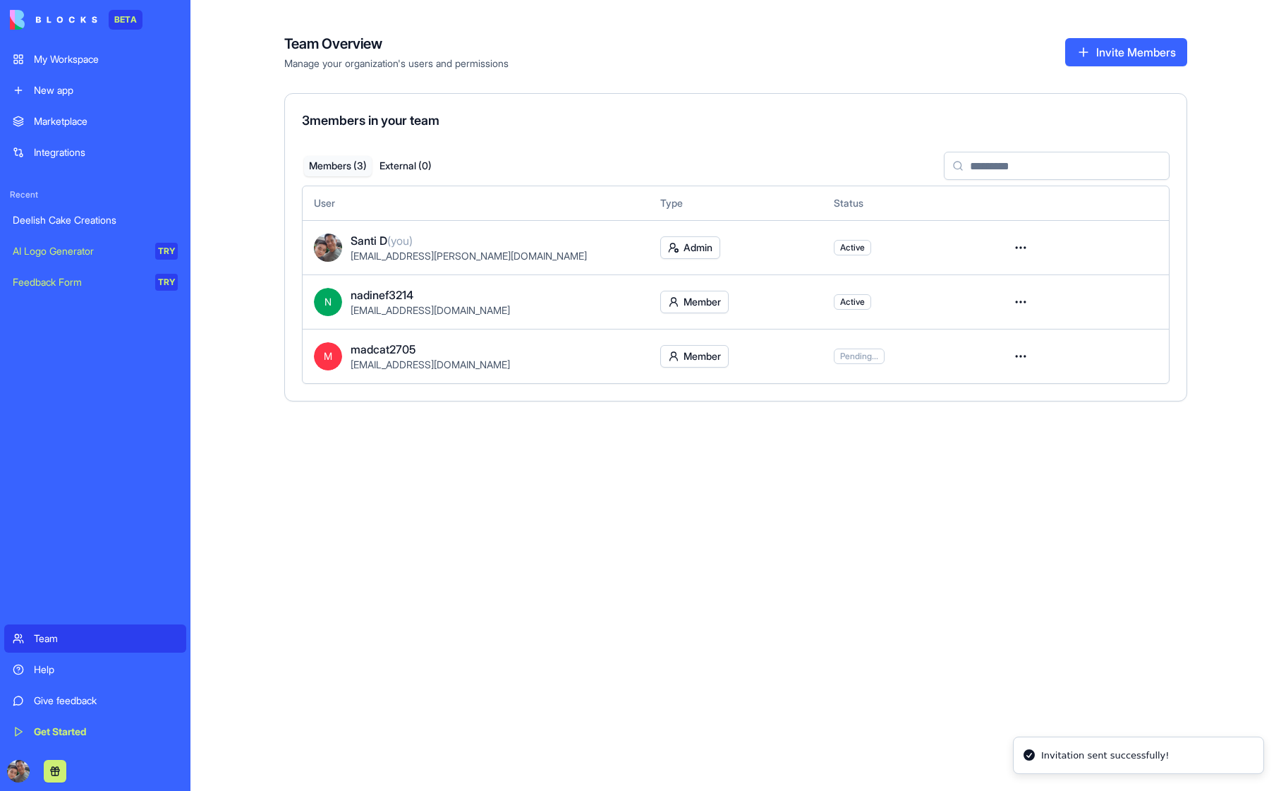
click at [337, 165] on button "Members ( 3 )" at bounding box center [338, 166] width 68 height 20
click at [1026, 351] on html "BETA My Workspace New app Marketplace Integrations Recent Deelish Cake Creation…" at bounding box center [640, 395] width 1281 height 791
click at [974, 409] on div "Convert to external" at bounding box center [971, 410] width 113 height 23
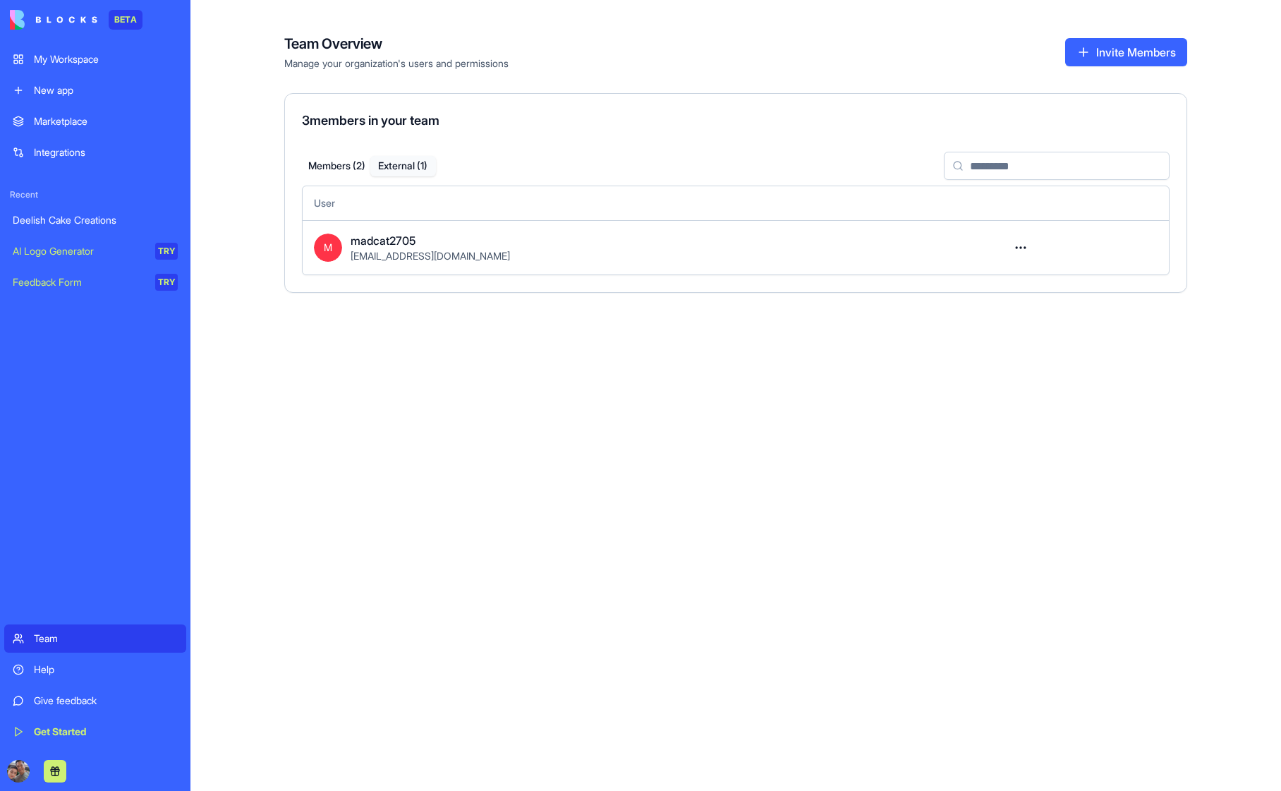
click at [397, 167] on button "External ( 1 )" at bounding box center [403, 166] width 66 height 20
click at [594, 339] on div "Team Overview Manage your organization's users and permissions Invite Members 3…" at bounding box center [736, 395] width 1091 height 791
click at [535, 246] on div "madcat2705" at bounding box center [668, 240] width 634 height 17
click at [1020, 246] on html "BETA My Workspace New app Marketplace Integrations Recent Deelish Cake Creation…" at bounding box center [640, 395] width 1281 height 791
click at [766, 345] on html "BETA My Workspace New app Marketplace Integrations Recent Deelish Cake Creation…" at bounding box center [640, 395] width 1281 height 791
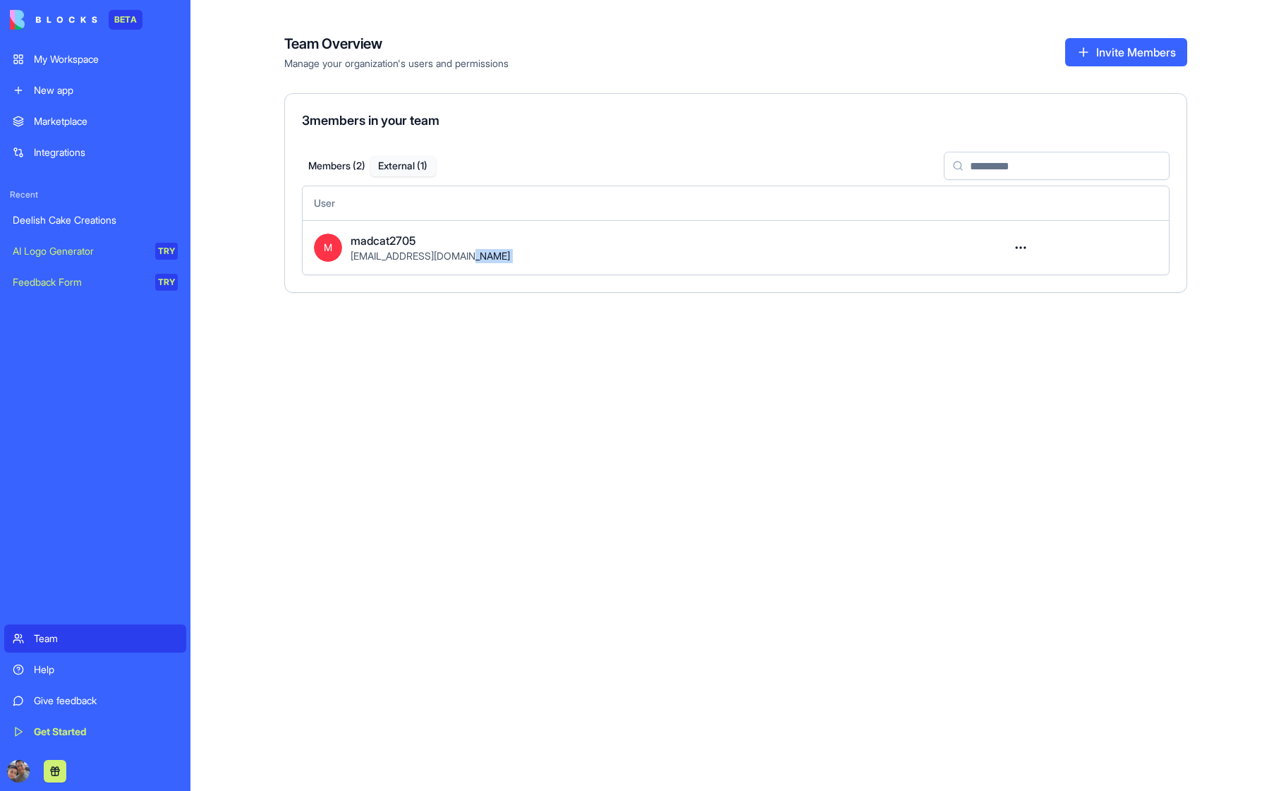
click at [766, 345] on div "Team Overview Manage your organization's users and permissions Invite Members 3…" at bounding box center [736, 395] width 1091 height 791
click at [637, 387] on div "Team Overview Manage your organization's users and permissions Invite Members 3…" at bounding box center [736, 395] width 1091 height 791
click at [338, 165] on button "Members ( 2 )" at bounding box center [337, 166] width 66 height 20
click at [413, 163] on button "External ( 1 )" at bounding box center [403, 166] width 66 height 20
click at [1024, 245] on html "BETA My Workspace New app Marketplace Integrations Recent Deelish Cake Creation…" at bounding box center [640, 395] width 1281 height 791
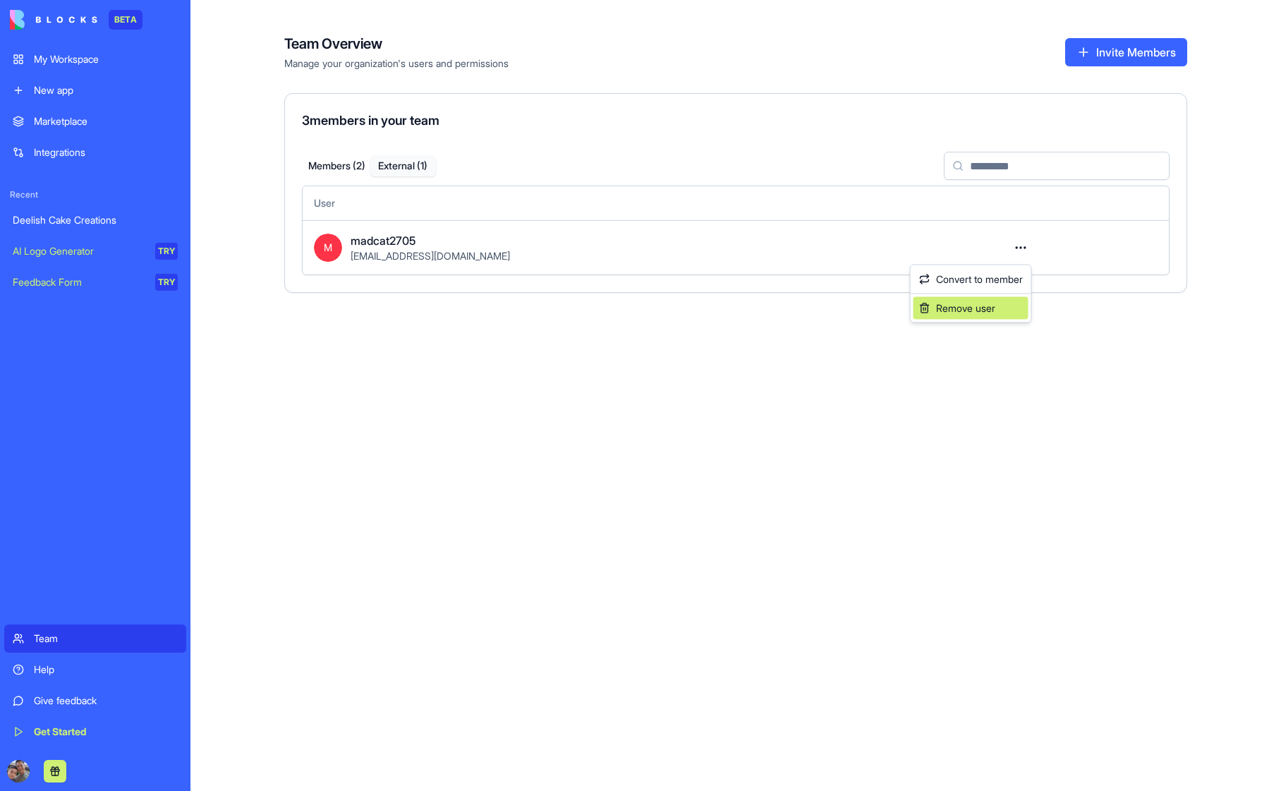
click at [959, 308] on div "Remove user" at bounding box center [971, 308] width 115 height 23
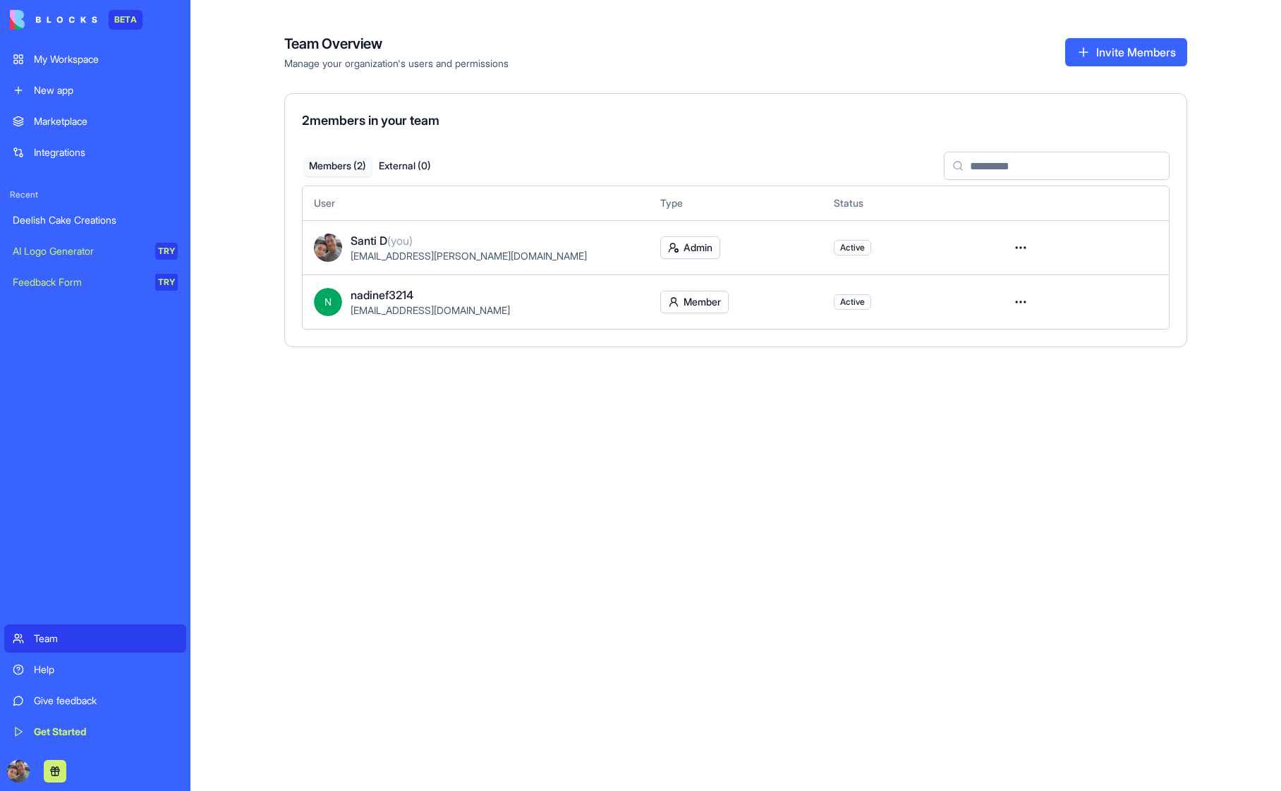
click at [409, 168] on button "External ( 0 )" at bounding box center [406, 166] width 68 height 20
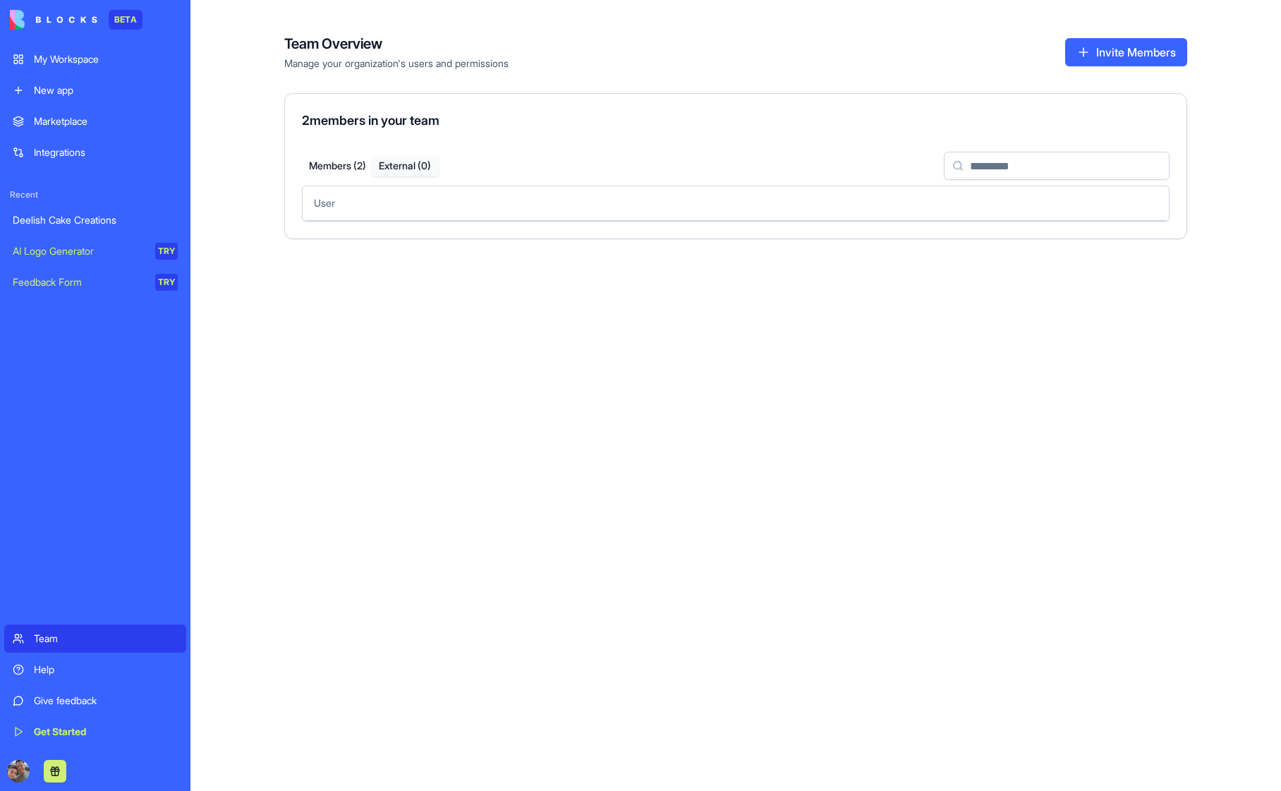
click at [809, 200] on th "User" at bounding box center [649, 203] width 693 height 34
click at [1122, 47] on button "Invite Members" at bounding box center [1127, 52] width 122 height 28
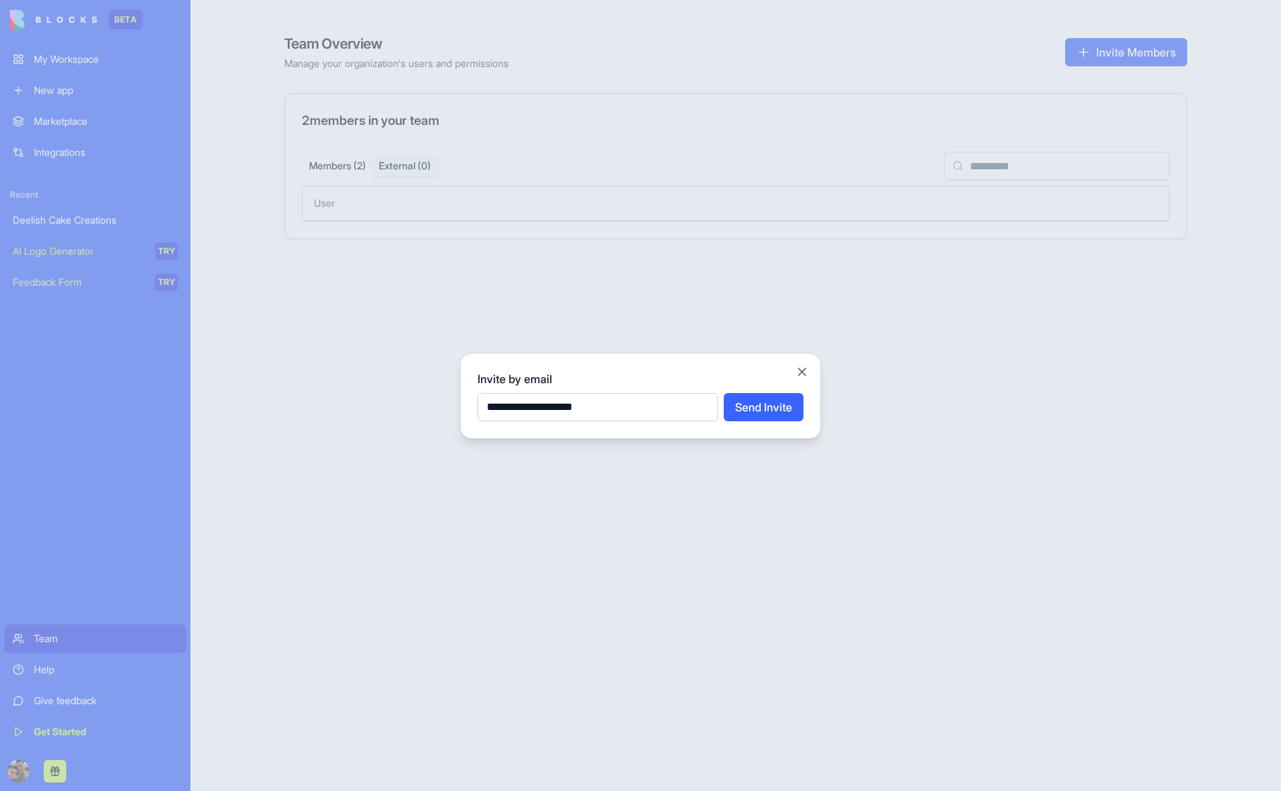
type input "**********"
click at [771, 410] on button "Send Invite" at bounding box center [764, 407] width 80 height 28
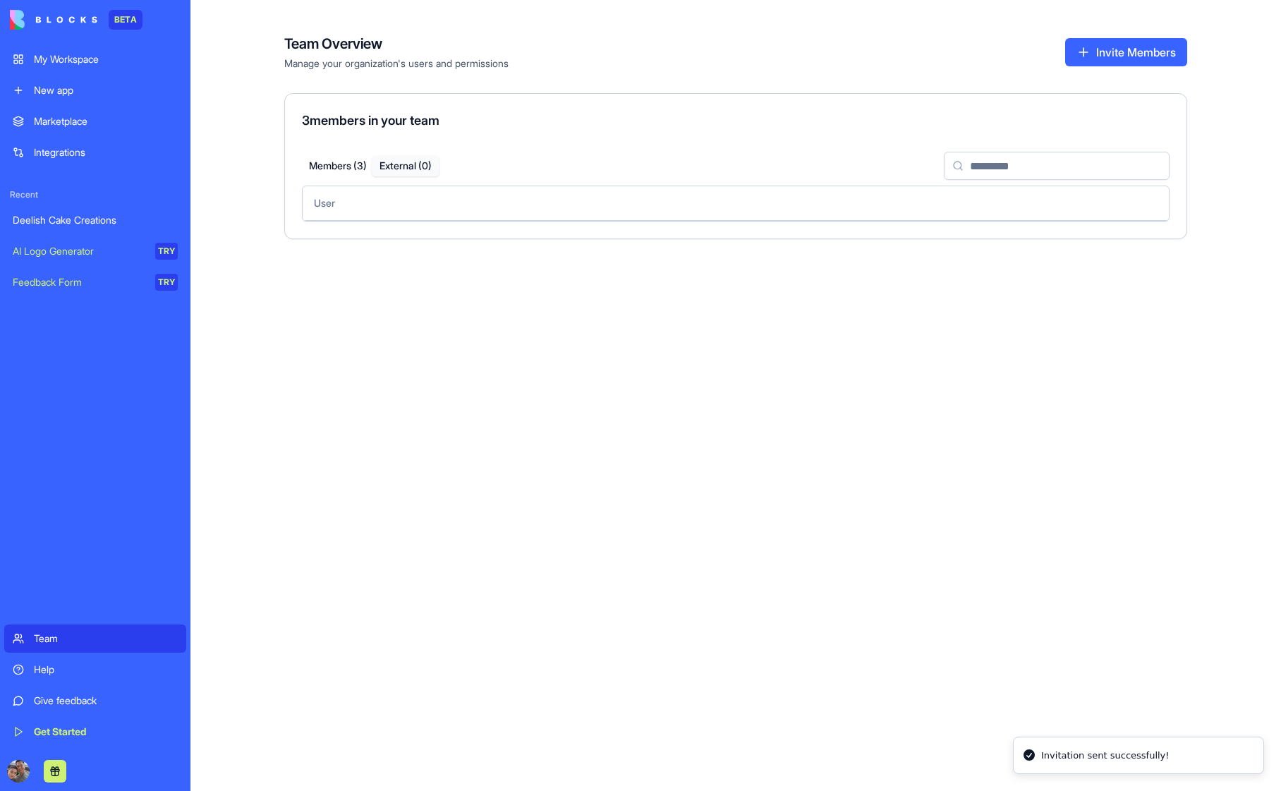
click at [344, 164] on button "Members ( 3 )" at bounding box center [338, 166] width 68 height 20
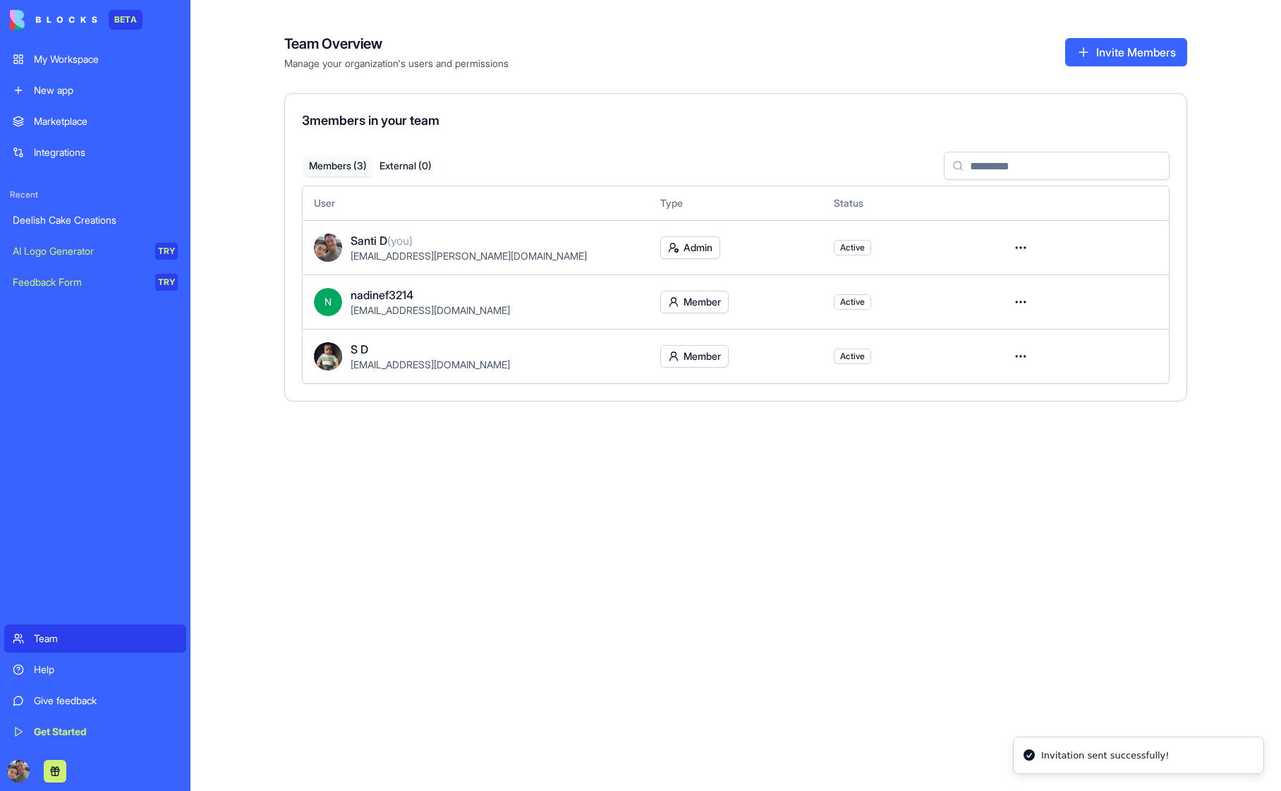
click at [1023, 358] on html "BETA My Workspace New app Marketplace Integrations Recent Deelish Cake Creation…" at bounding box center [640, 395] width 1281 height 791
click at [987, 409] on div "Convert to external" at bounding box center [971, 410] width 113 height 23
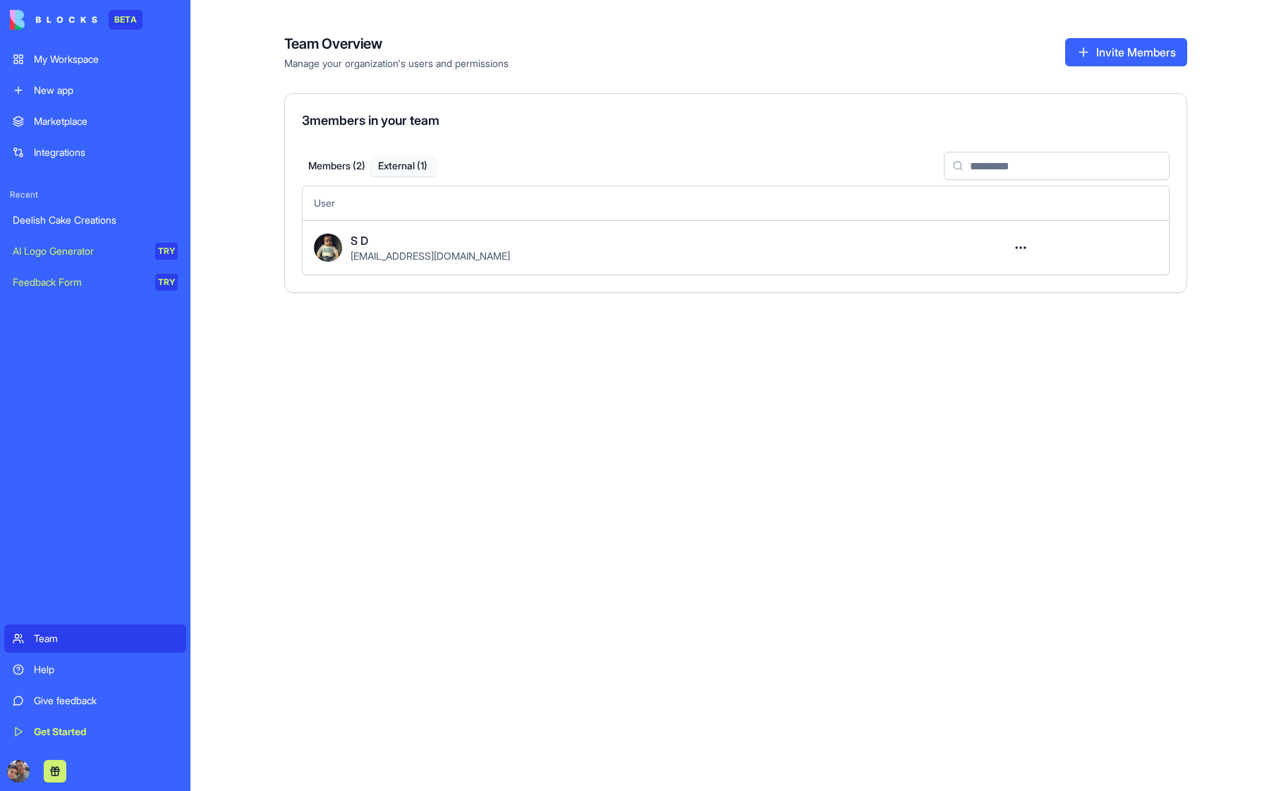
click at [406, 167] on button "External ( 1 )" at bounding box center [403, 166] width 66 height 20
click at [367, 357] on div "Team Overview Manage your organization's users and permissions Invite Members 3…" at bounding box center [736, 395] width 1091 height 791
click at [363, 351] on div "Team Overview Manage your organization's users and permissions Invite Members 3…" at bounding box center [736, 395] width 1091 height 791
click at [64, 61] on div "My Workspace" at bounding box center [106, 59] width 144 height 14
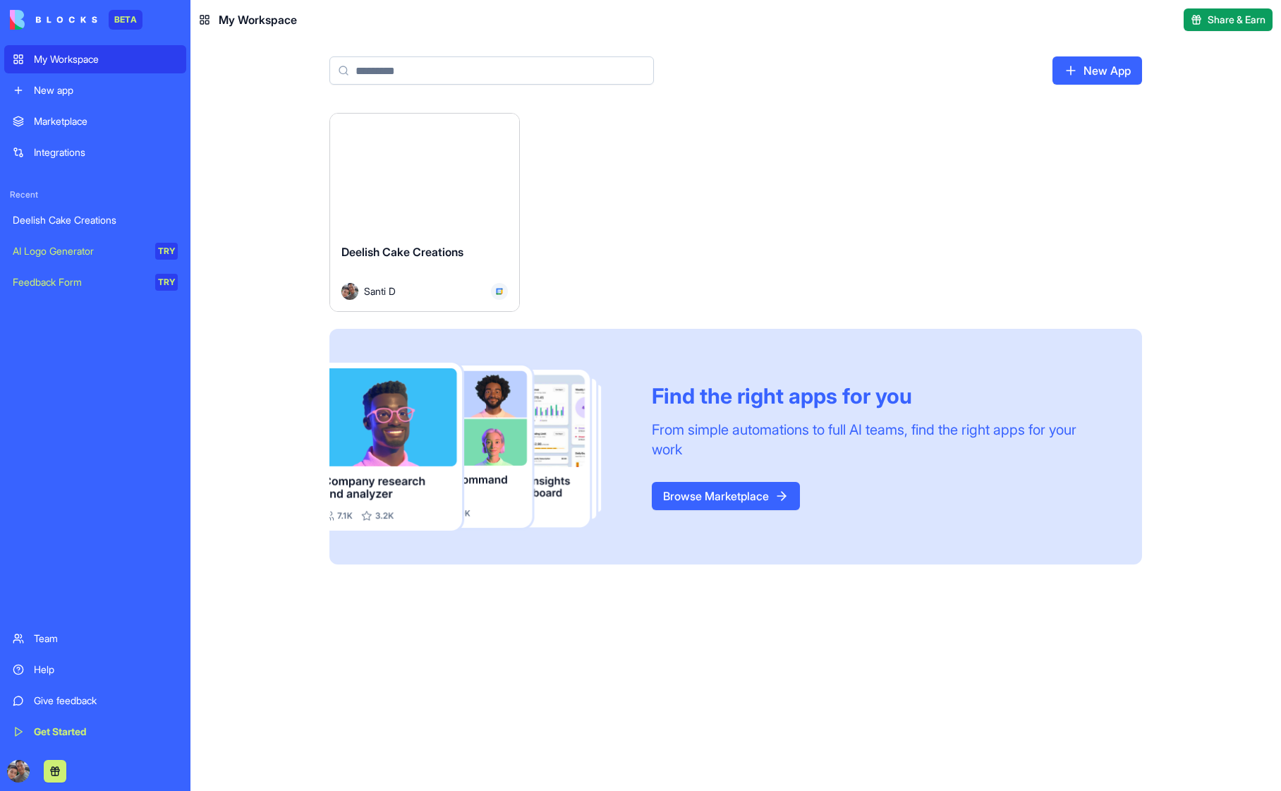
click at [438, 180] on button "Launch" at bounding box center [425, 173] width 106 height 28
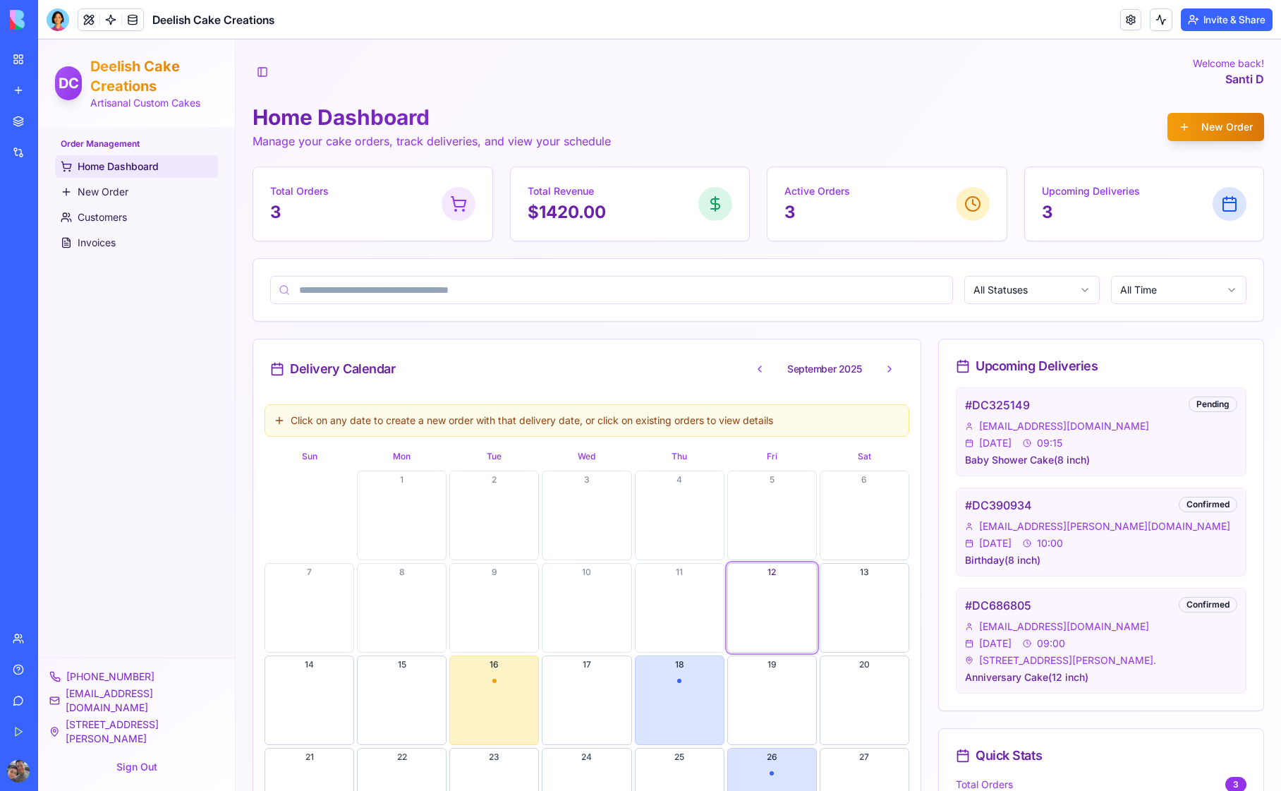
click at [20, 639] on link "Team" at bounding box center [32, 639] width 56 height 28
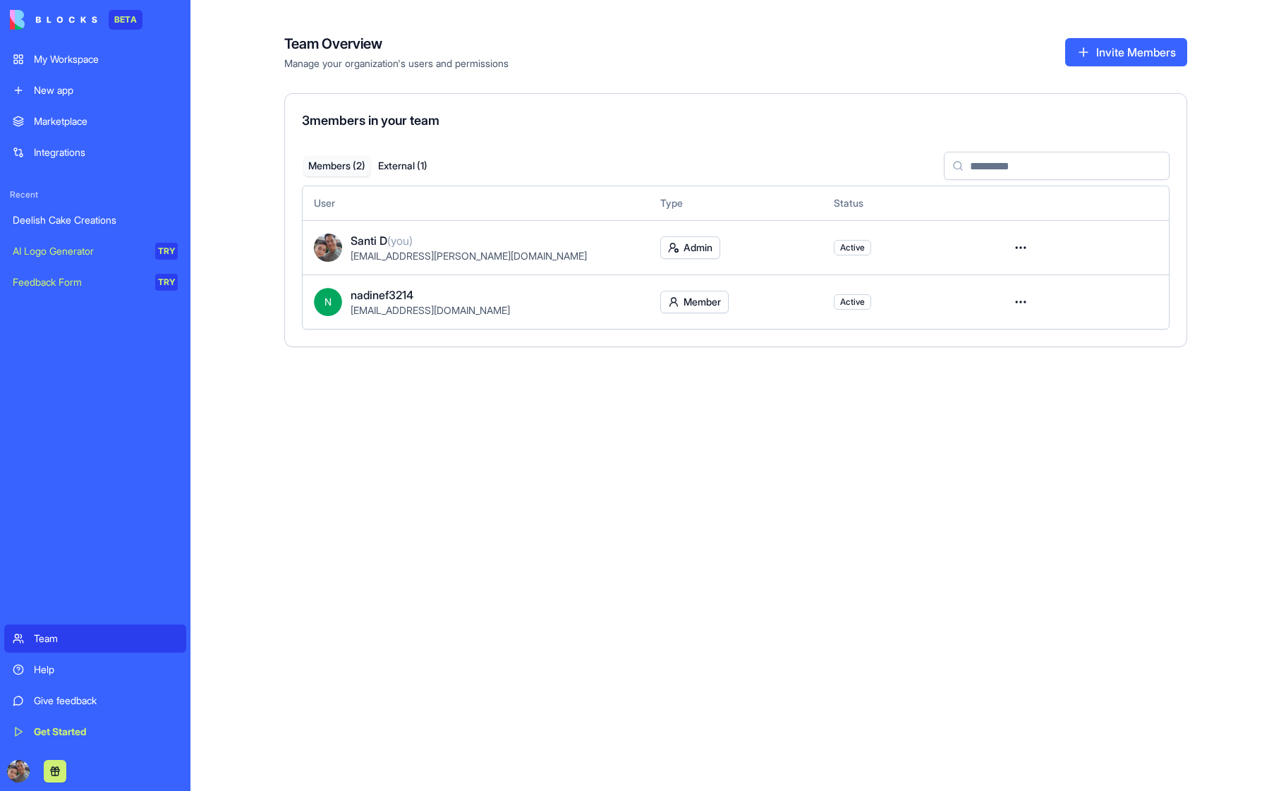
click at [343, 162] on button "Members ( 2 )" at bounding box center [337, 166] width 66 height 20
click at [397, 162] on button "External ( 1 )" at bounding box center [403, 166] width 66 height 20
click at [332, 168] on button "Members ( 2 )" at bounding box center [337, 166] width 66 height 20
click at [399, 168] on button "External ( 1 )" at bounding box center [403, 166] width 66 height 20
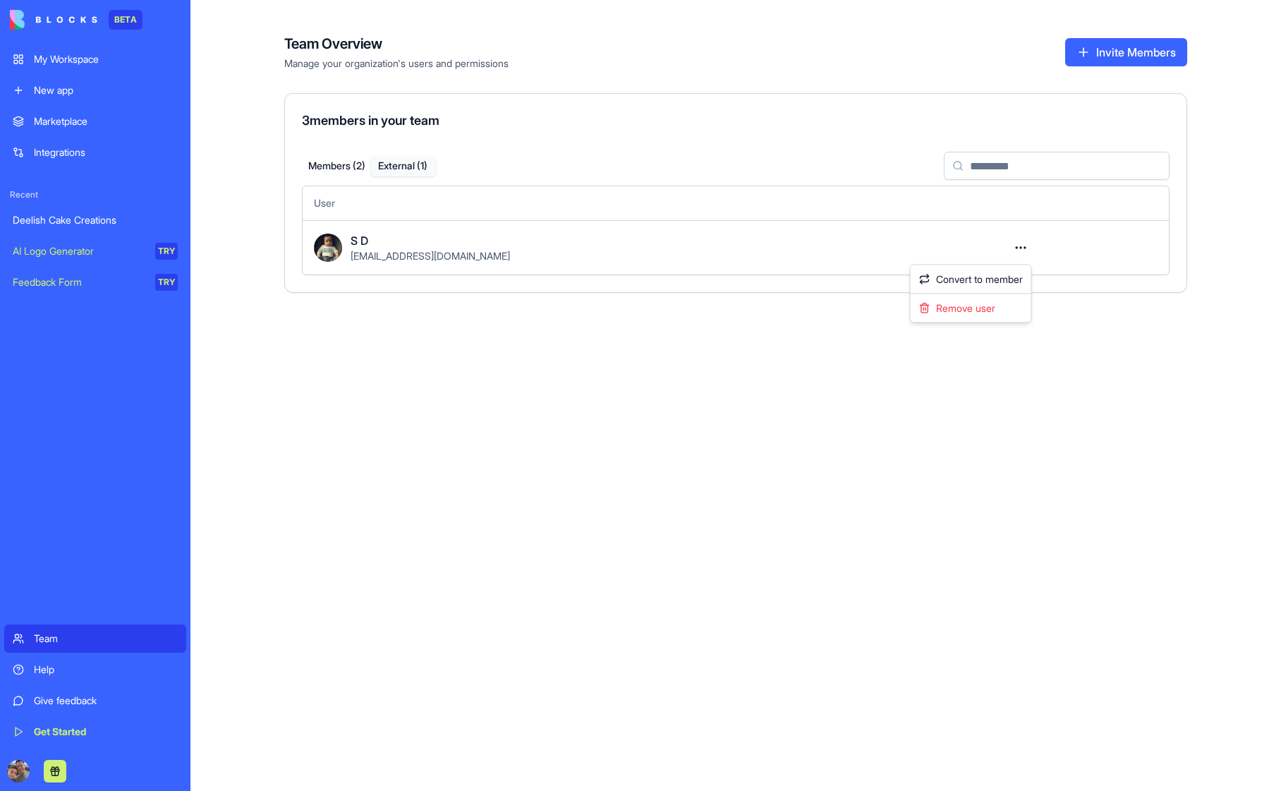
click at [1023, 251] on html "BETA My Workspace New app Marketplace Integrations Recent Deelish Cake Creation…" at bounding box center [640, 395] width 1281 height 791
click at [577, 390] on html "BETA My Workspace New app Marketplace Integrations Recent Deelish Cake Creation…" at bounding box center [640, 395] width 1281 height 791
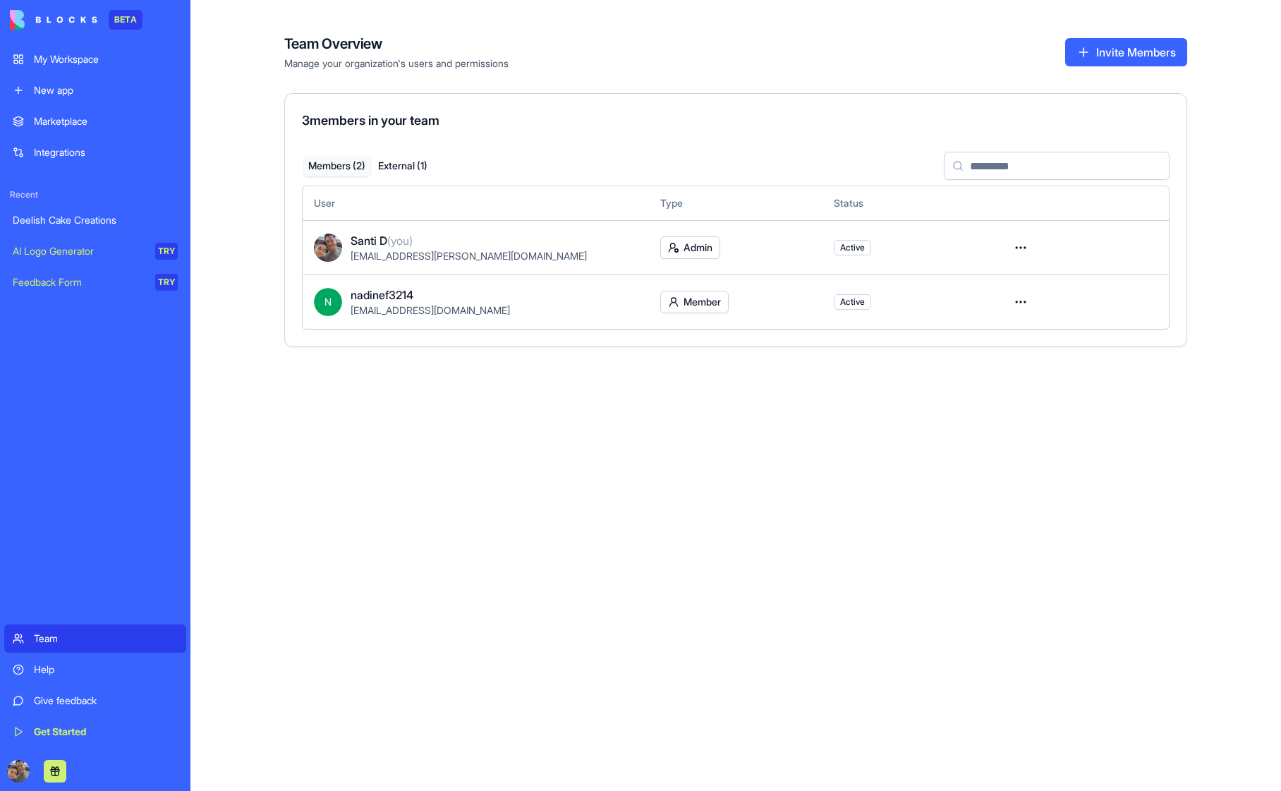
click at [340, 163] on button "Members ( 2 )" at bounding box center [337, 166] width 66 height 20
click at [405, 168] on button "External ( 1 )" at bounding box center [403, 166] width 66 height 20
click at [1025, 242] on html "BETA My Workspace New app Marketplace Integrations Recent Deelish Cake Creation…" at bounding box center [640, 395] width 1281 height 791
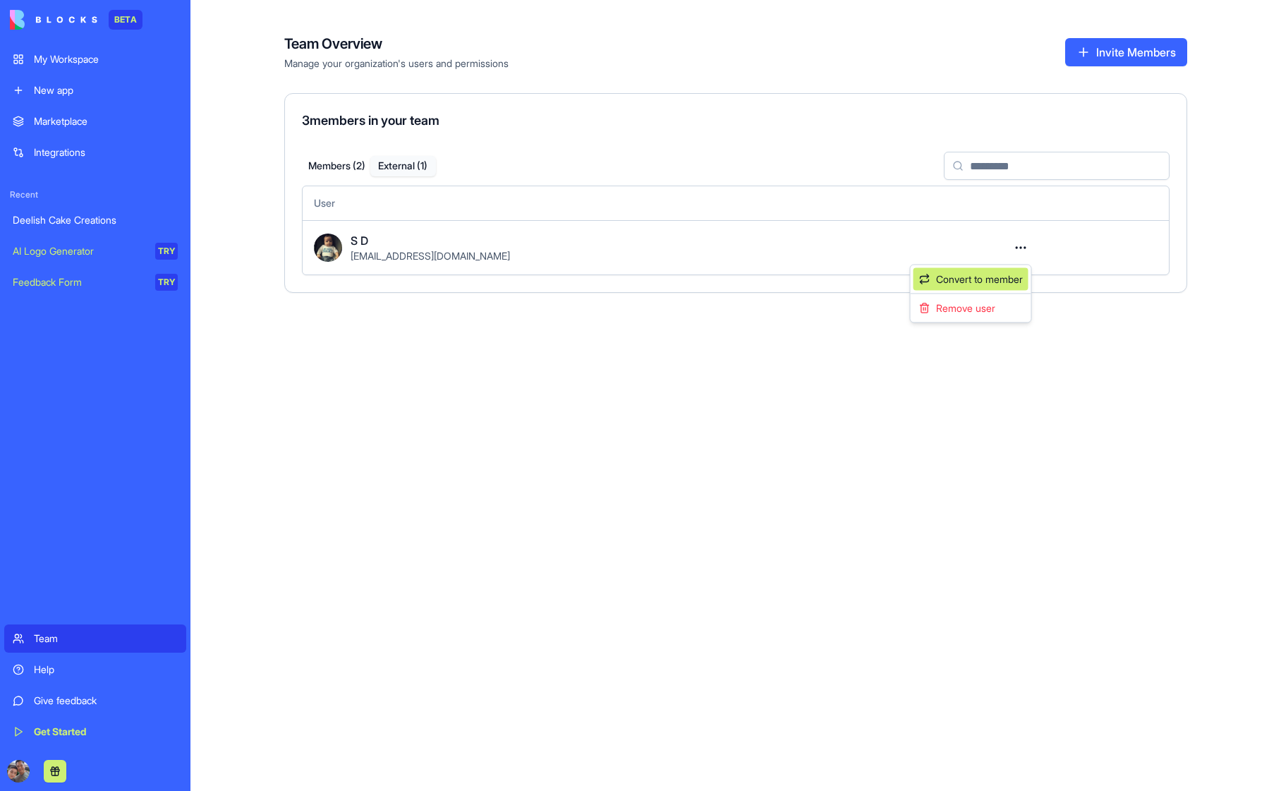
click at [975, 277] on div "Convert to member" at bounding box center [971, 279] width 115 height 23
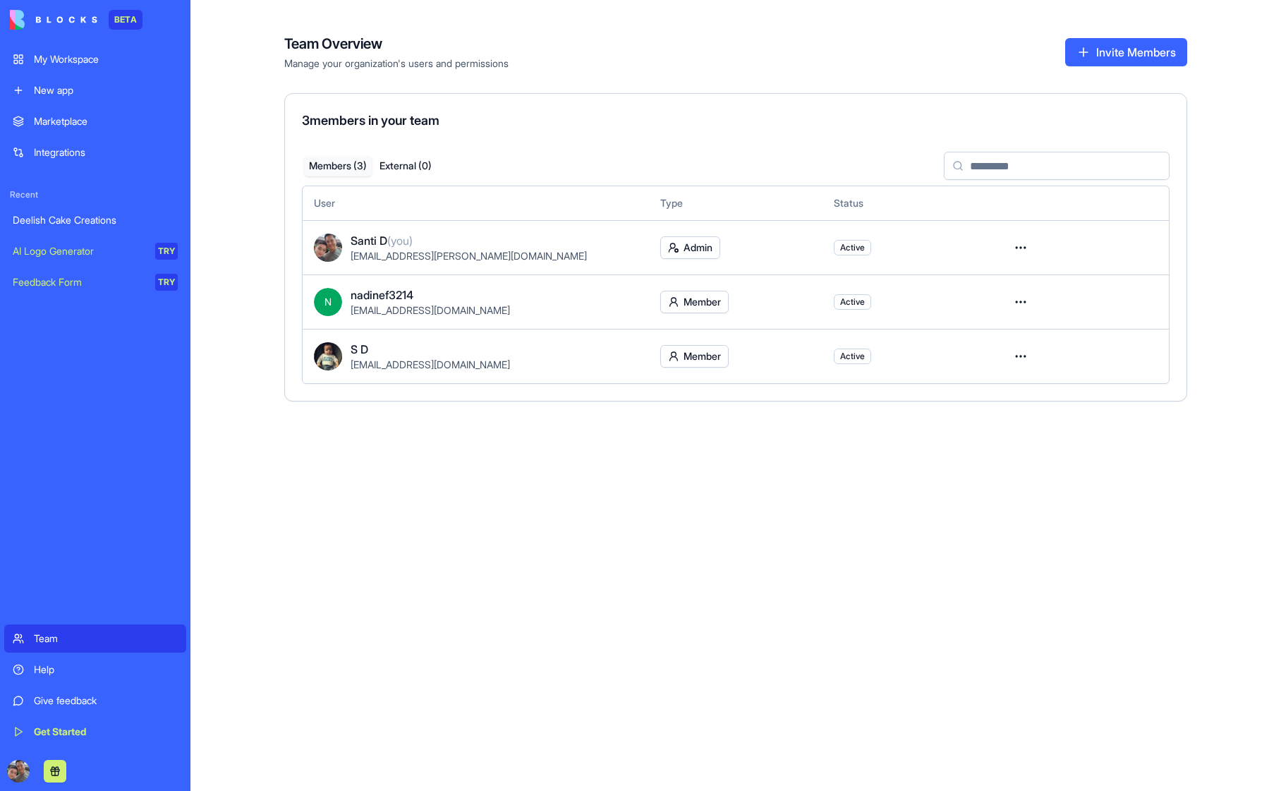
click at [227, 306] on div "Team Overview Manage your organization's users and permissions Invite Members 3…" at bounding box center [736, 395] width 1091 height 791
click at [1021, 354] on html "BETA My Workspace New app Marketplace Integrations Recent Deelish Cake Creation…" at bounding box center [640, 395] width 1281 height 791
click at [948, 438] on div "Remove user" at bounding box center [971, 439] width 113 height 23
click at [414, 165] on button "External ( 0 )" at bounding box center [406, 166] width 68 height 20
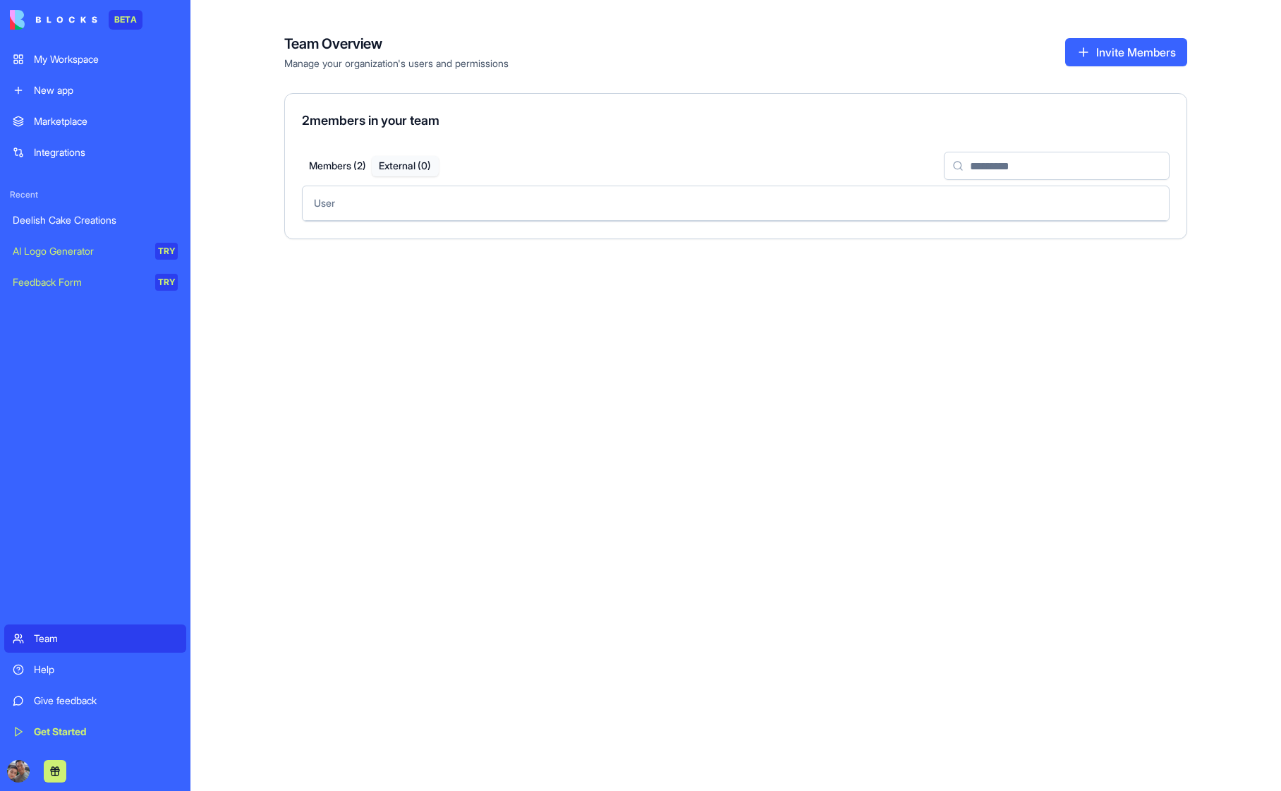
click at [56, 224] on div "Deelish Cake Creations" at bounding box center [95, 220] width 165 height 14
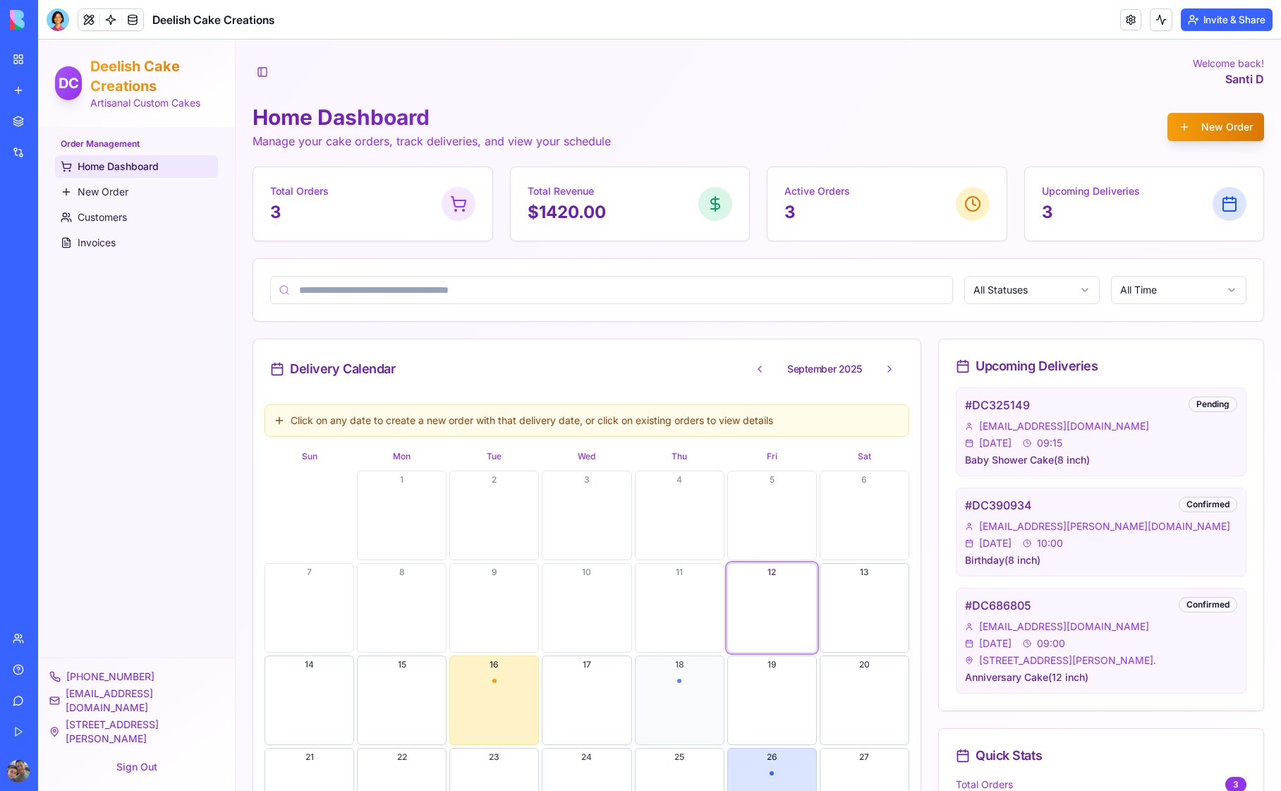
click at [683, 701] on button "18" at bounding box center [680, 701] width 90 height 90
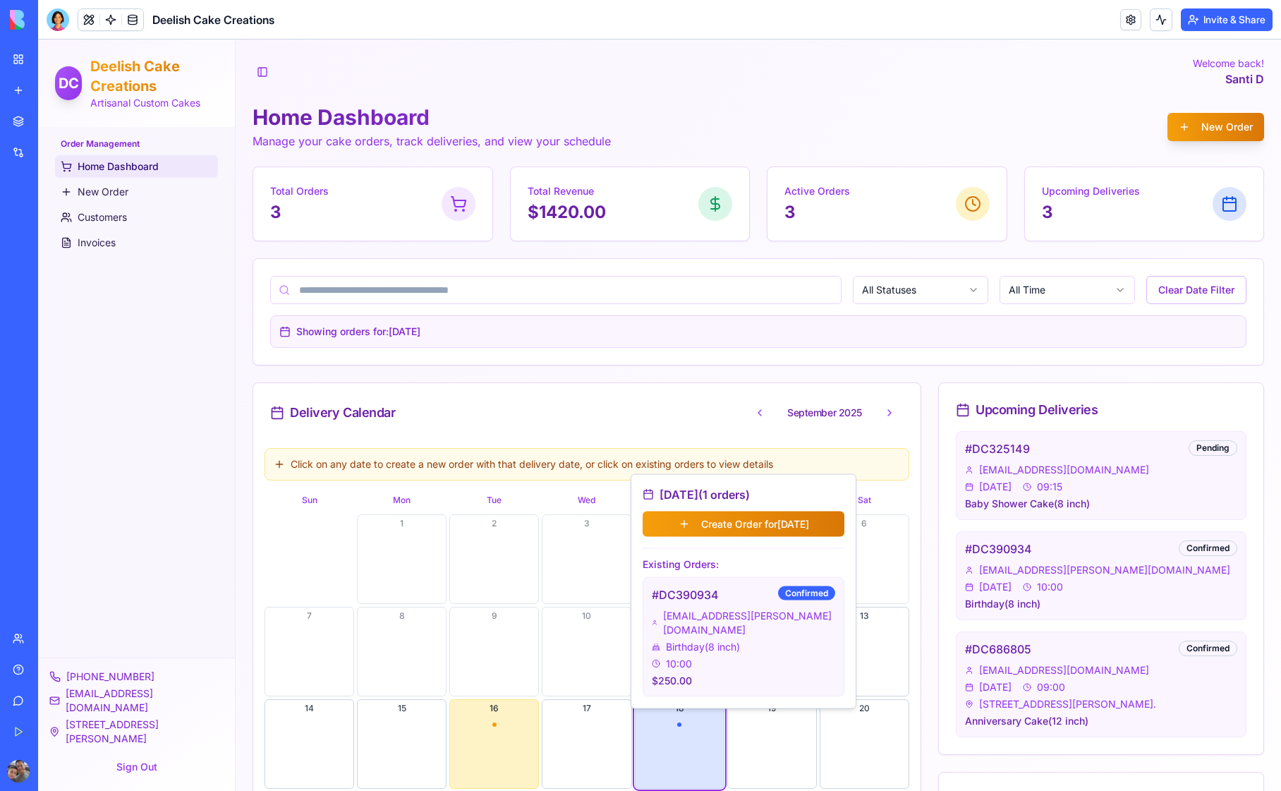
click at [725, 657] on div "10:00" at bounding box center [743, 664] width 183 height 14
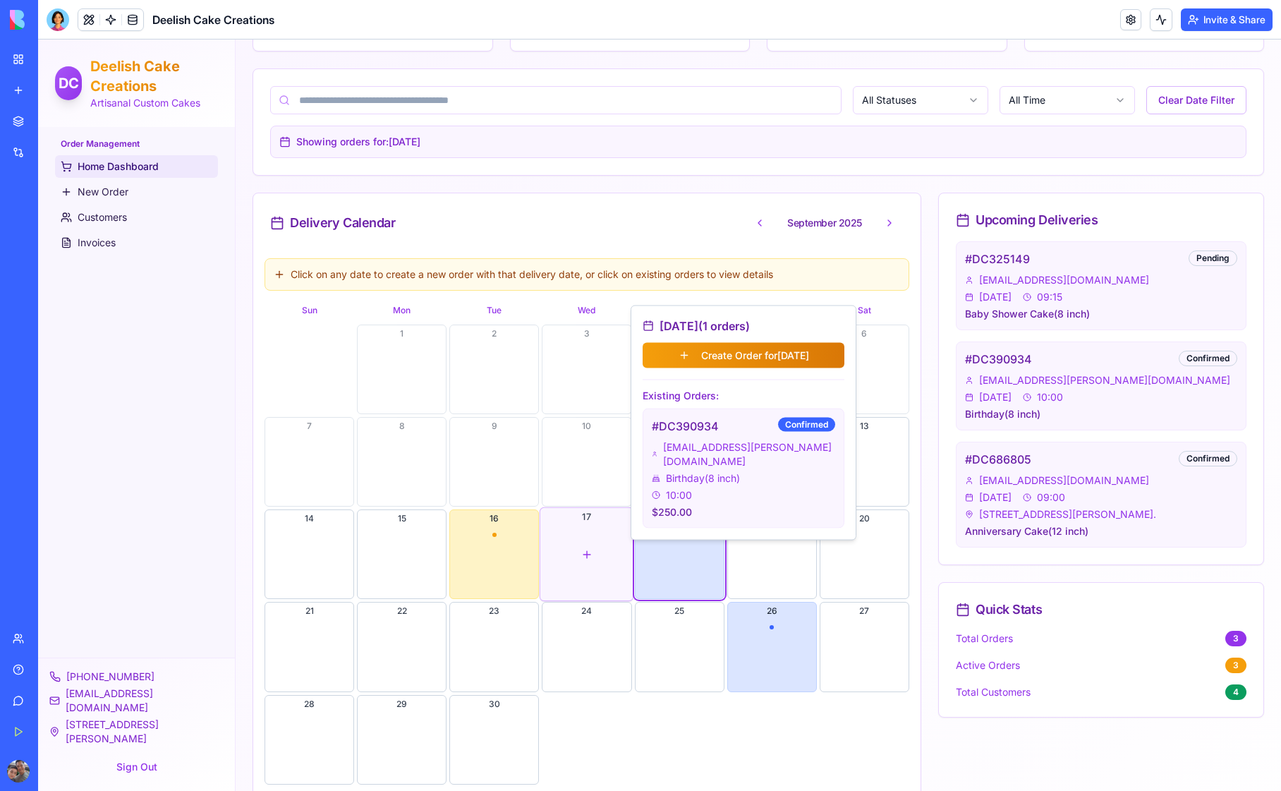
scroll to position [191, 0]
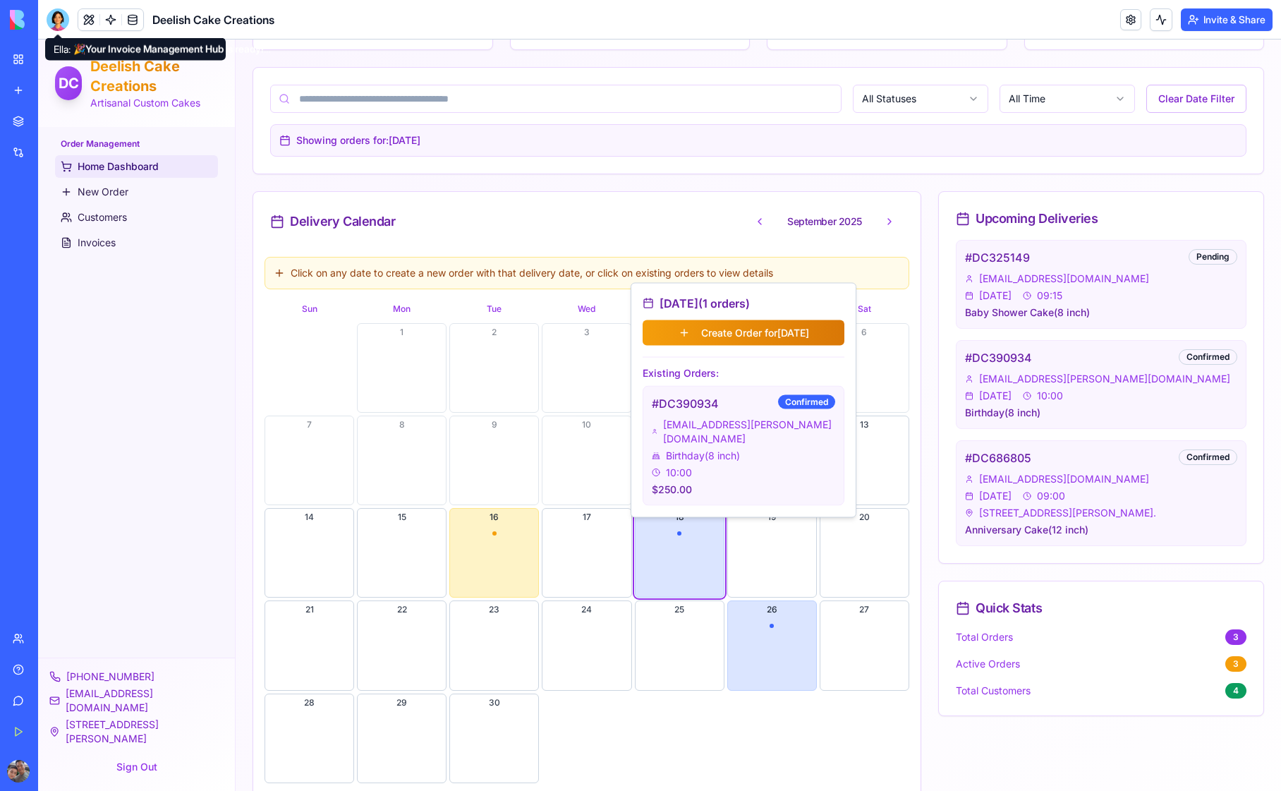
click at [56, 17] on div at bounding box center [58, 19] width 23 height 23
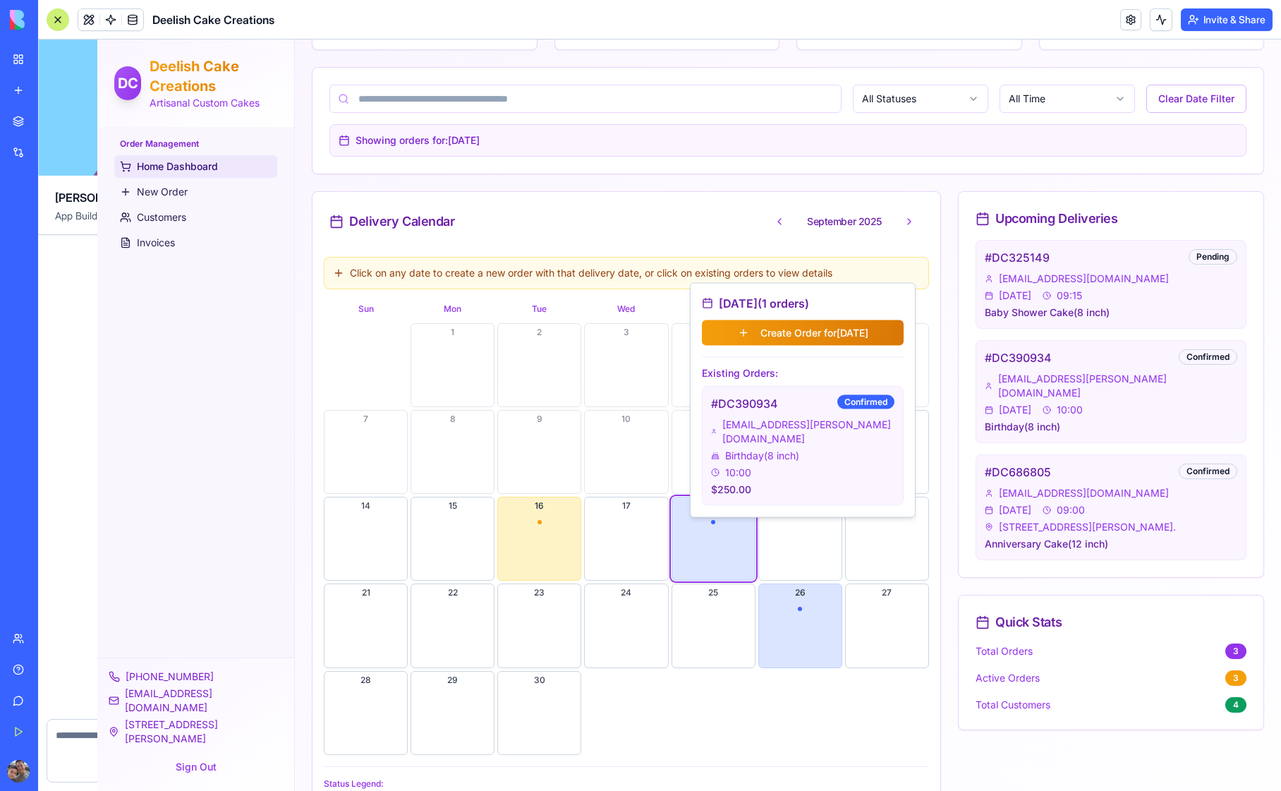
scroll to position [10713, 0]
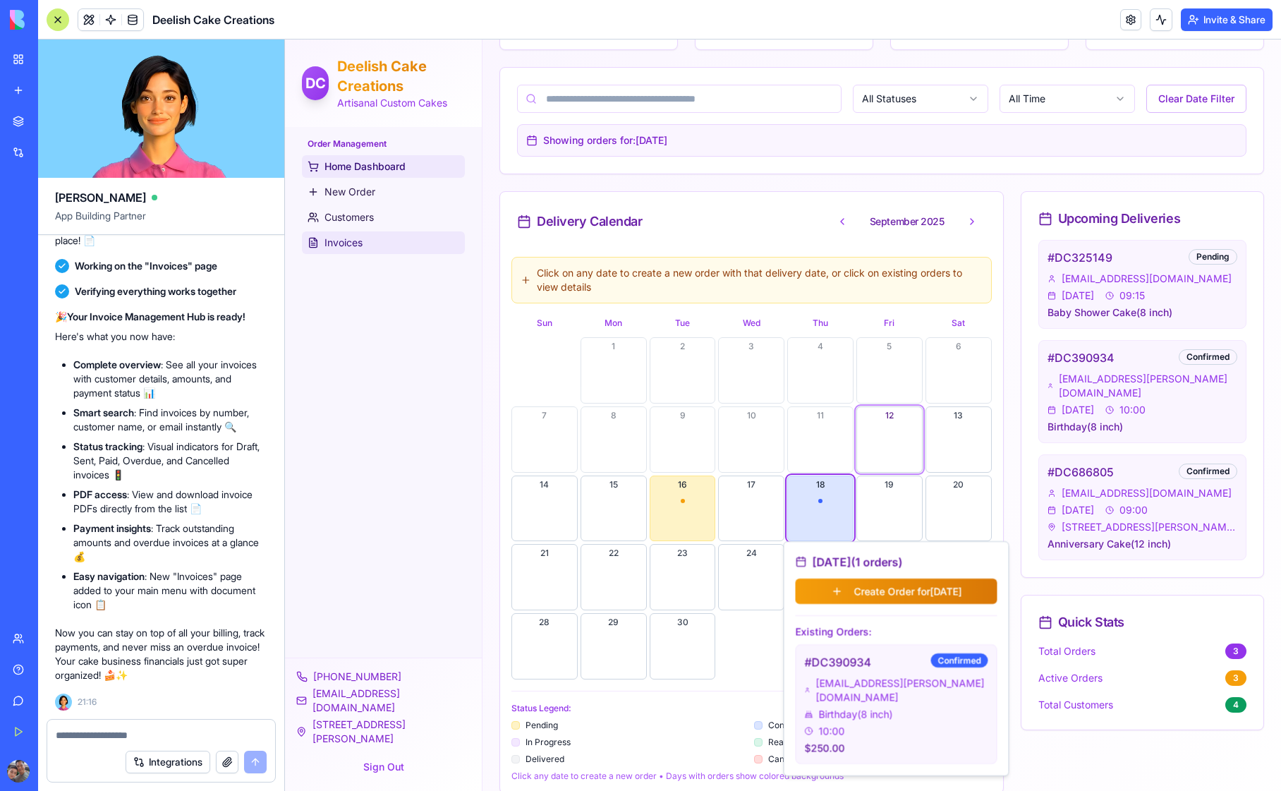
click at [352, 244] on span "Invoices" at bounding box center [344, 243] width 38 height 14
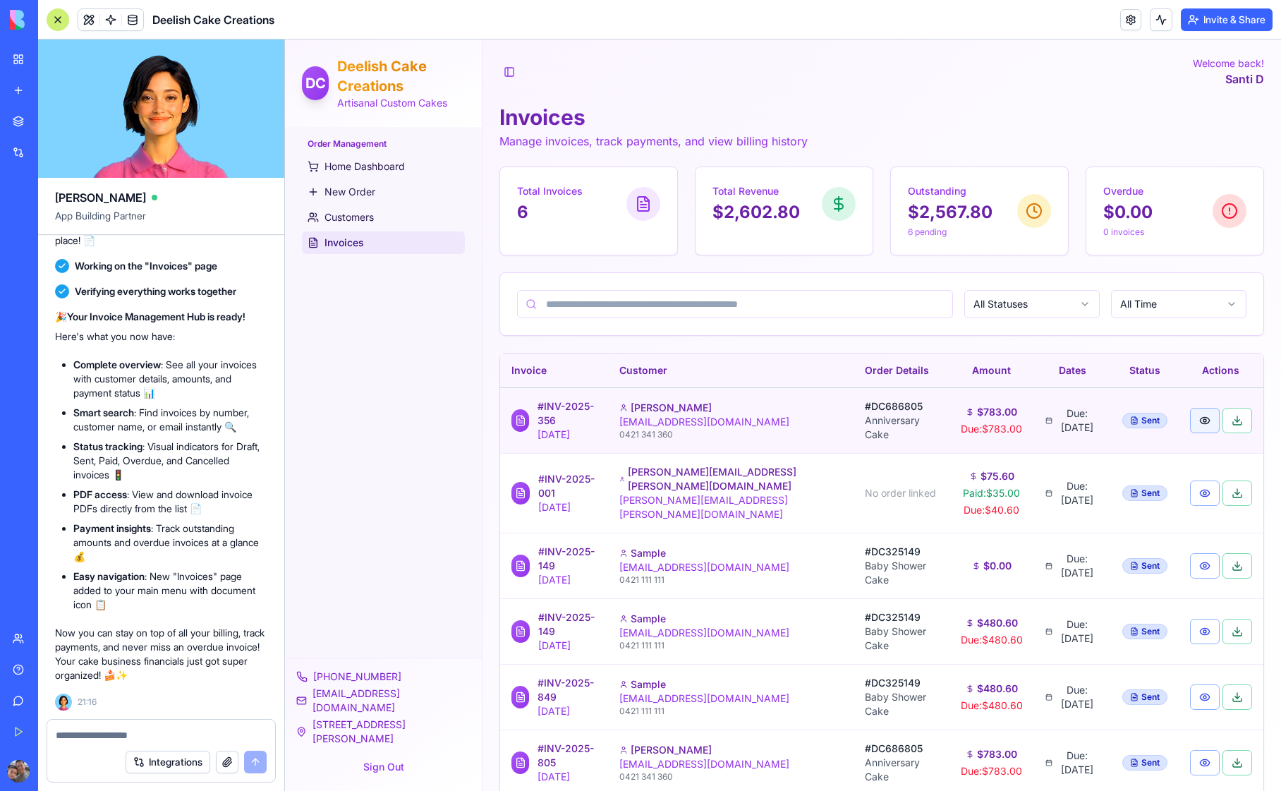
click at [1202, 419] on button "button" at bounding box center [1205, 420] width 30 height 25
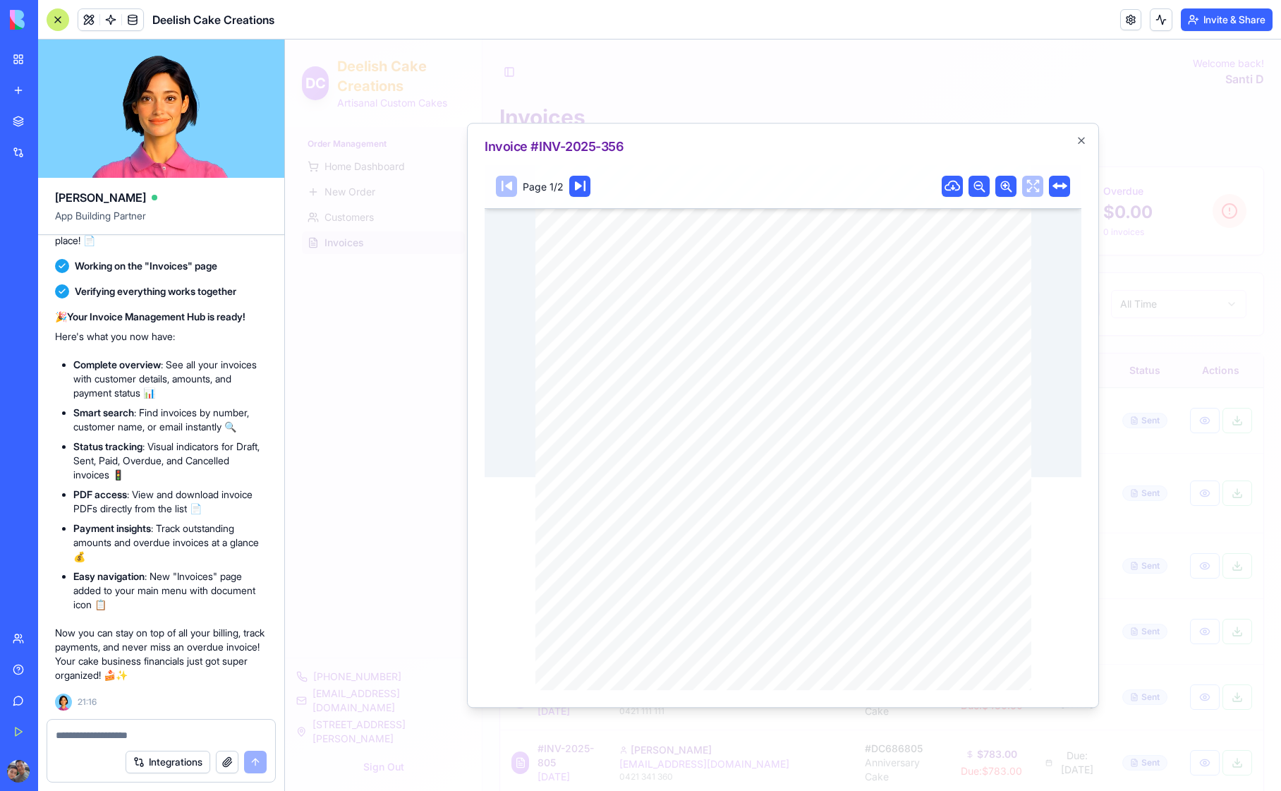
scroll to position [220, 0]
click at [415, 363] on div at bounding box center [783, 416] width 996 height 752
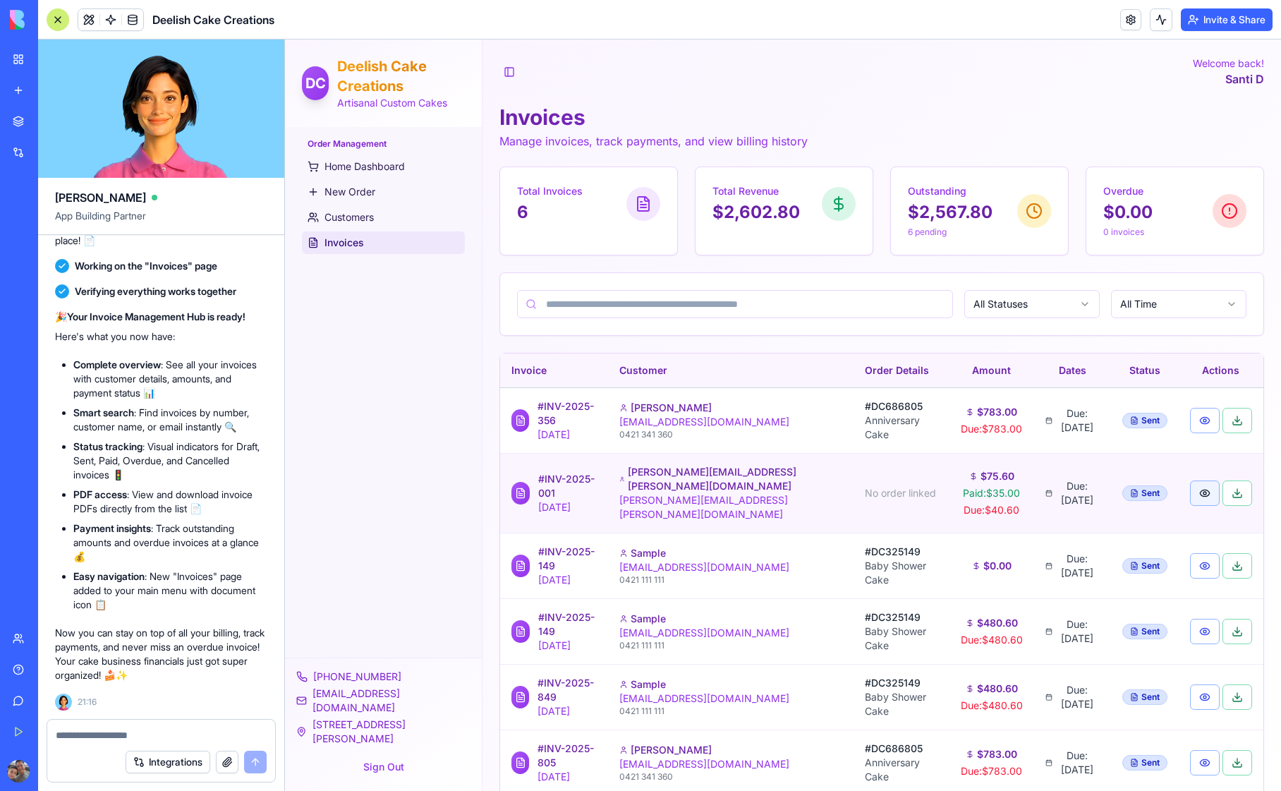
click at [1203, 486] on button "button" at bounding box center [1205, 493] width 30 height 25
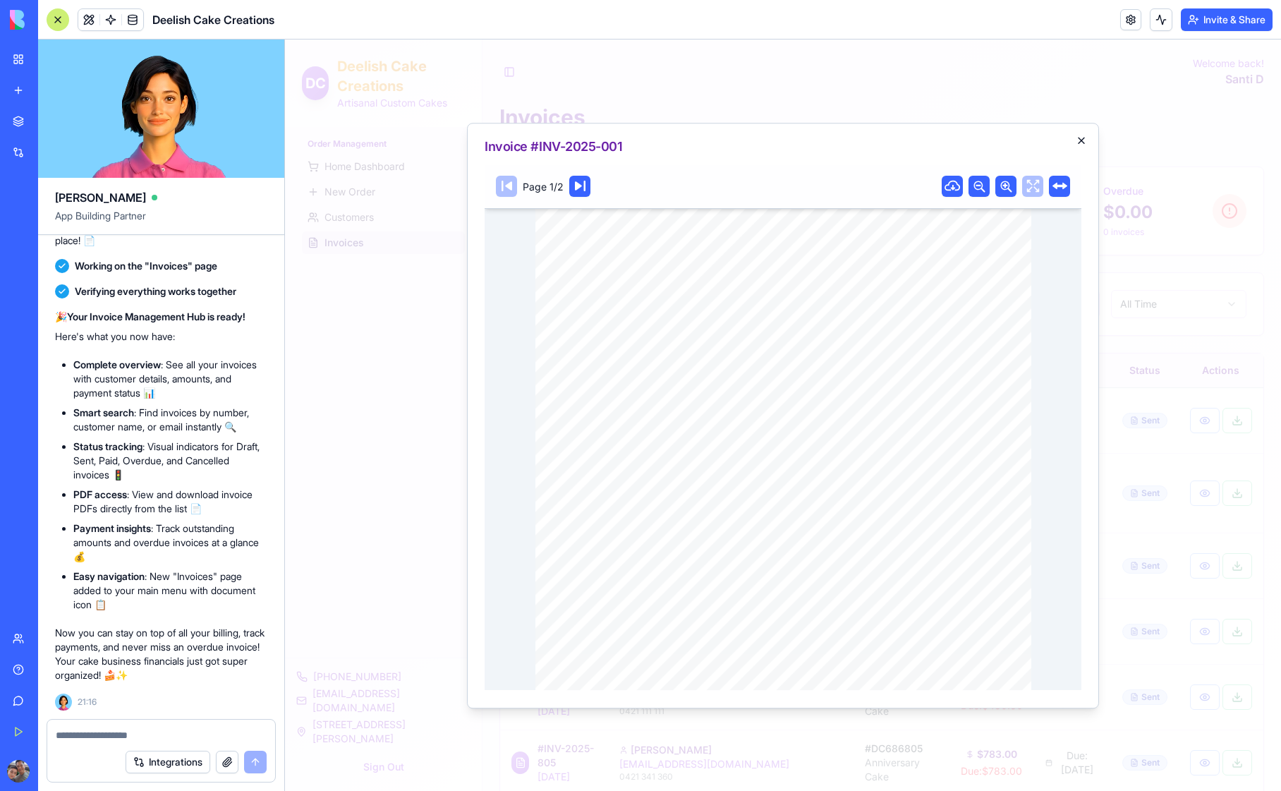
click at [1081, 140] on icon "button" at bounding box center [1082, 141] width 6 height 6
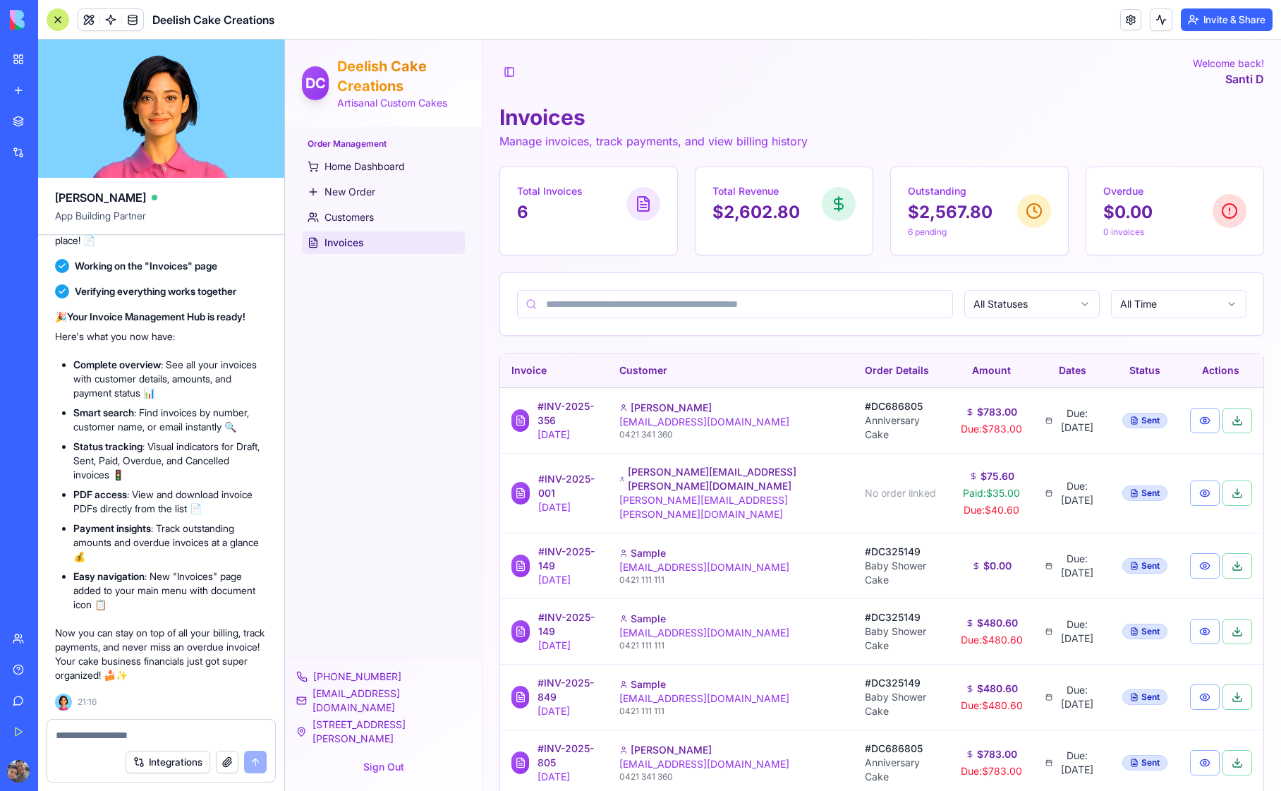
click at [71, 735] on textarea at bounding box center [161, 735] width 211 height 14
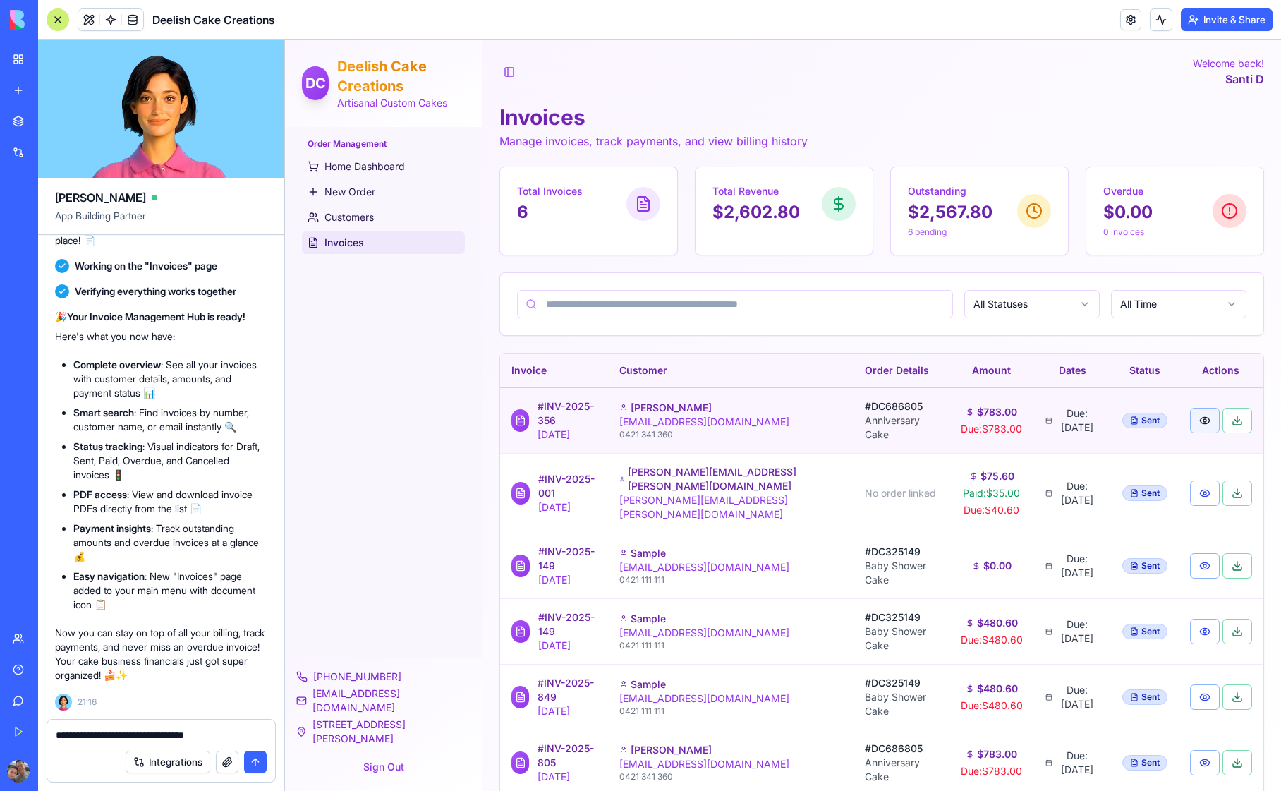
click at [1207, 418] on button "button" at bounding box center [1205, 420] width 30 height 25
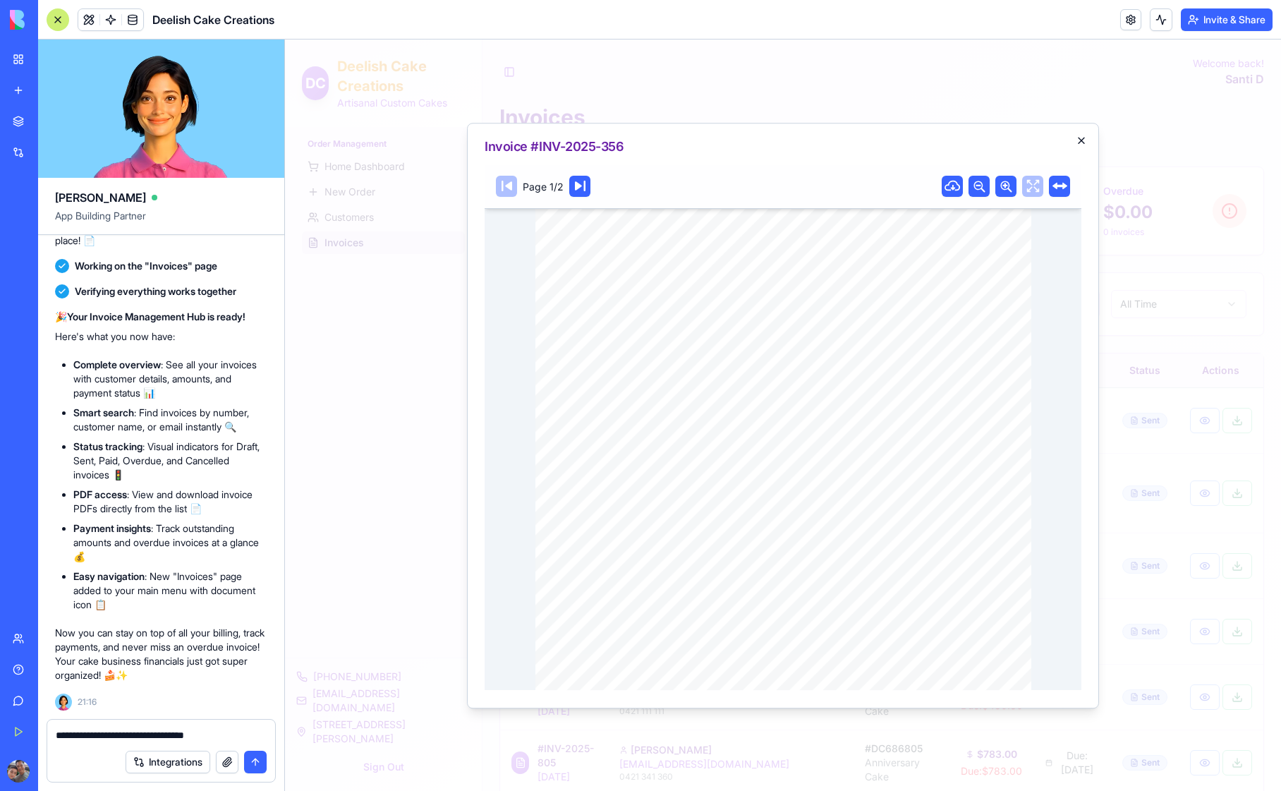
click at [1082, 138] on icon "button" at bounding box center [1082, 141] width 6 height 6
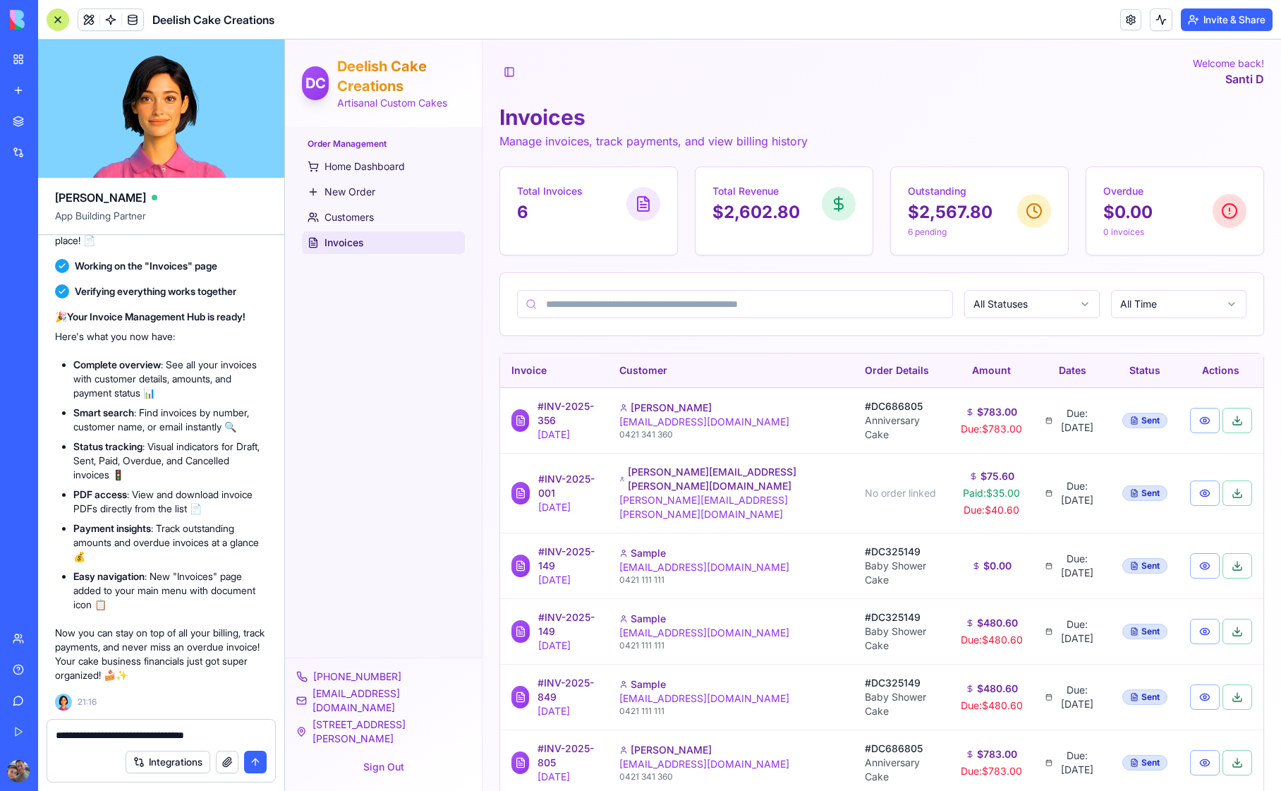
click at [222, 736] on textarea "**********" at bounding box center [161, 735] width 211 height 14
click at [109, 735] on textarea "**********" at bounding box center [161, 735] width 211 height 14
drag, startPoint x: 109, startPoint y: 734, endPoint x: 140, endPoint y: 734, distance: 31.8
click at [140, 734] on textarea "**********" at bounding box center [161, 735] width 211 height 14
drag, startPoint x: 149, startPoint y: 735, endPoint x: 176, endPoint y: 735, distance: 26.8
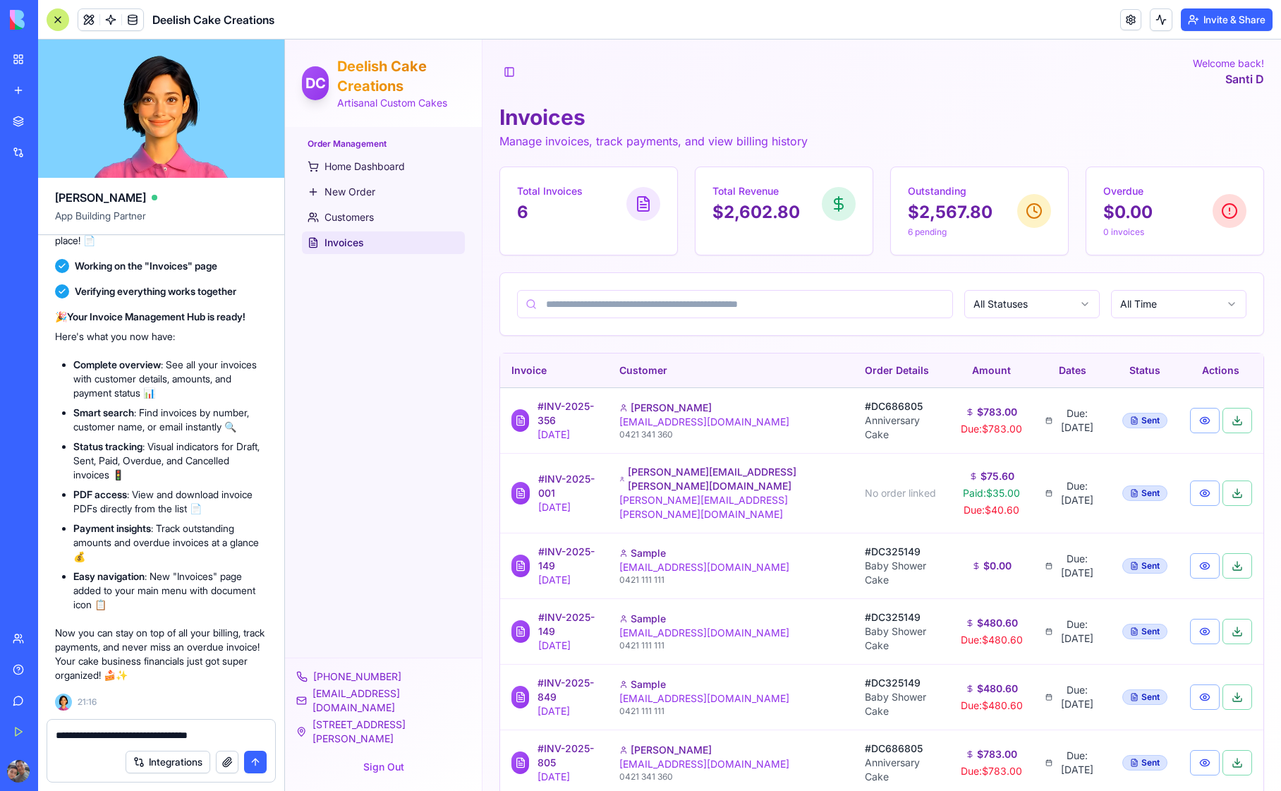
click at [176, 735] on textarea "**********" at bounding box center [161, 735] width 211 height 14
type textarea "**********"
click at [256, 764] on button "submit" at bounding box center [255, 762] width 23 height 23
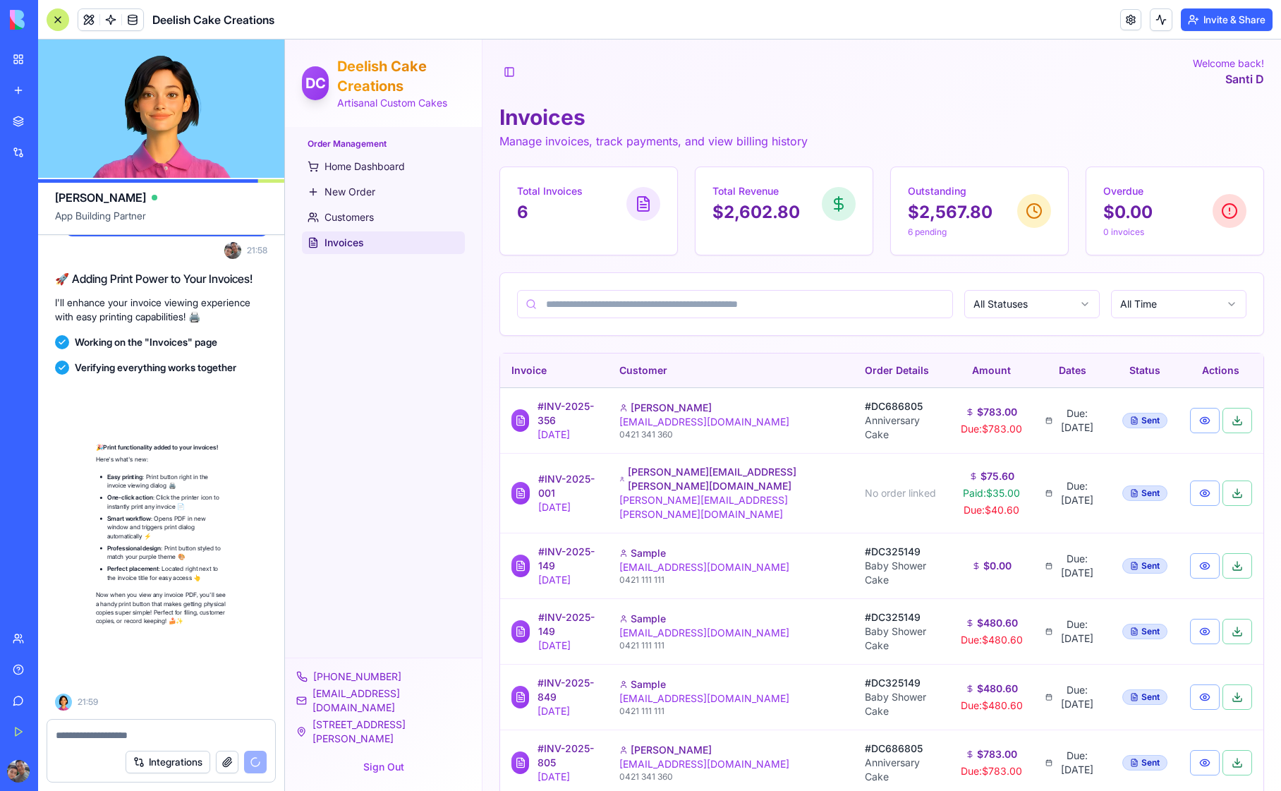
scroll to position [11247, 0]
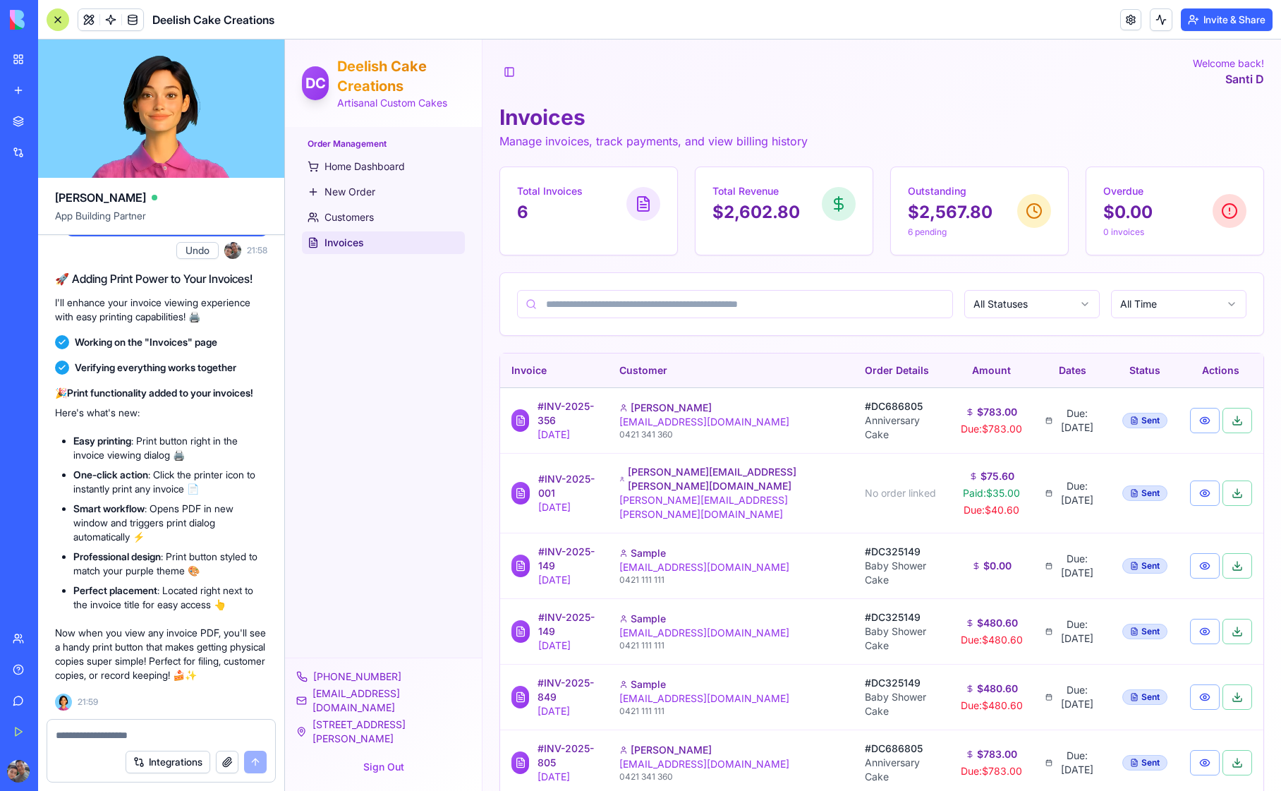
click at [369, 424] on div "Order Management Home Dashboard New Order Customers Invoices" at bounding box center [383, 392] width 197 height 531
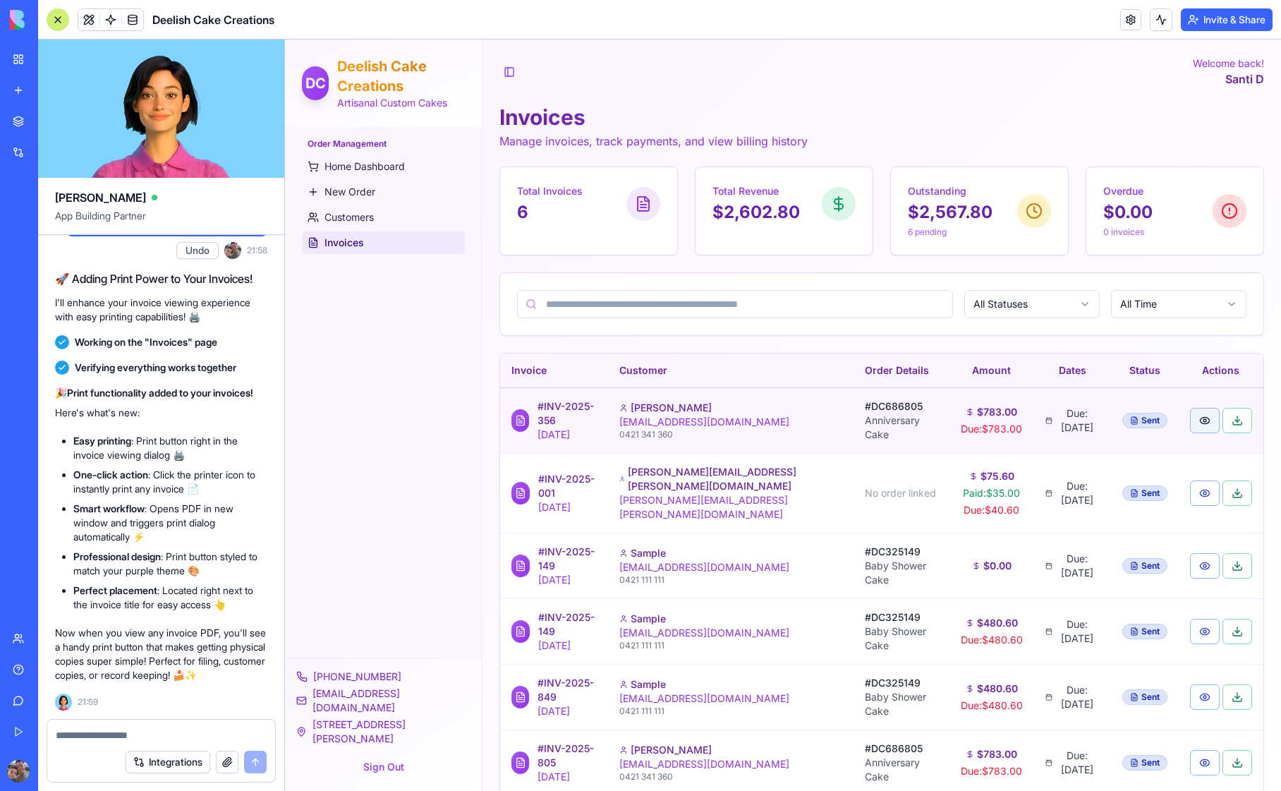
click at [1203, 419] on button "button" at bounding box center [1205, 420] width 30 height 25
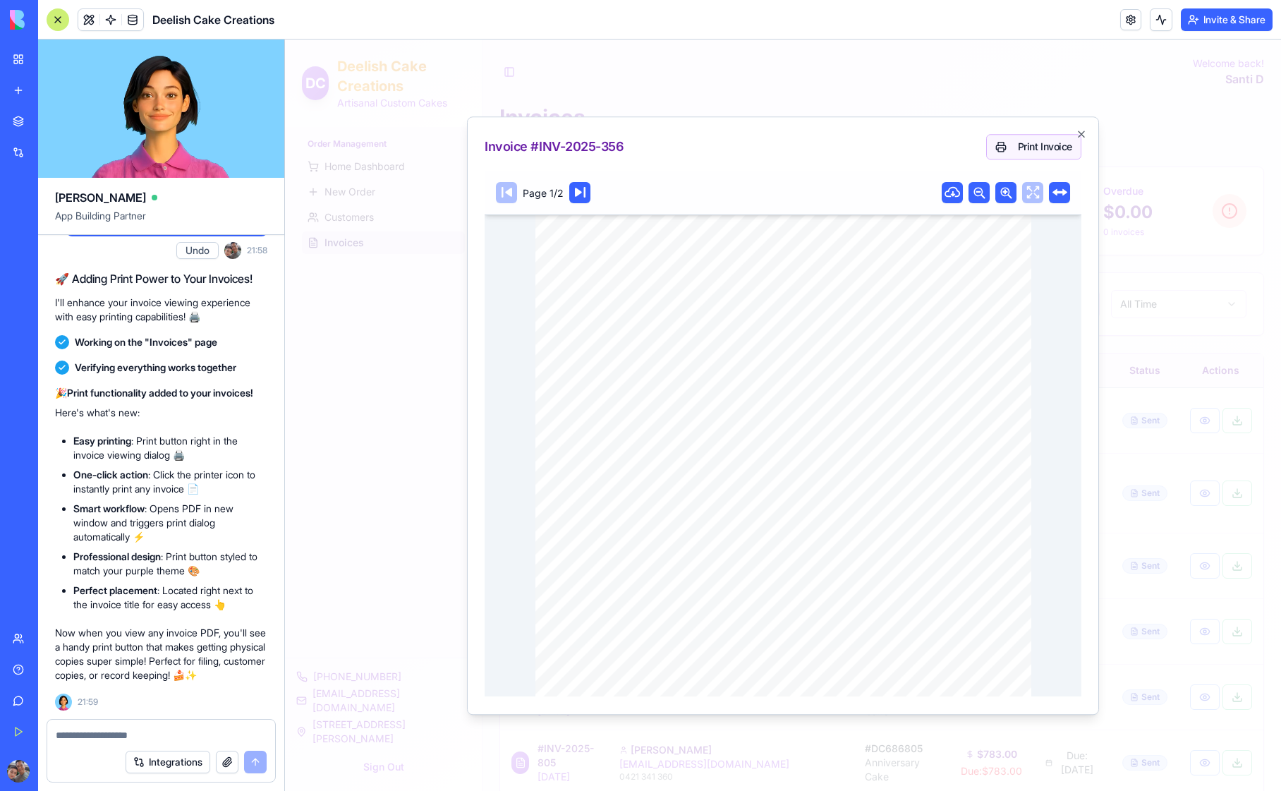
click at [1038, 146] on button "Print Invoice" at bounding box center [1034, 146] width 95 height 25
click at [1084, 131] on icon "button" at bounding box center [1082, 134] width 6 height 6
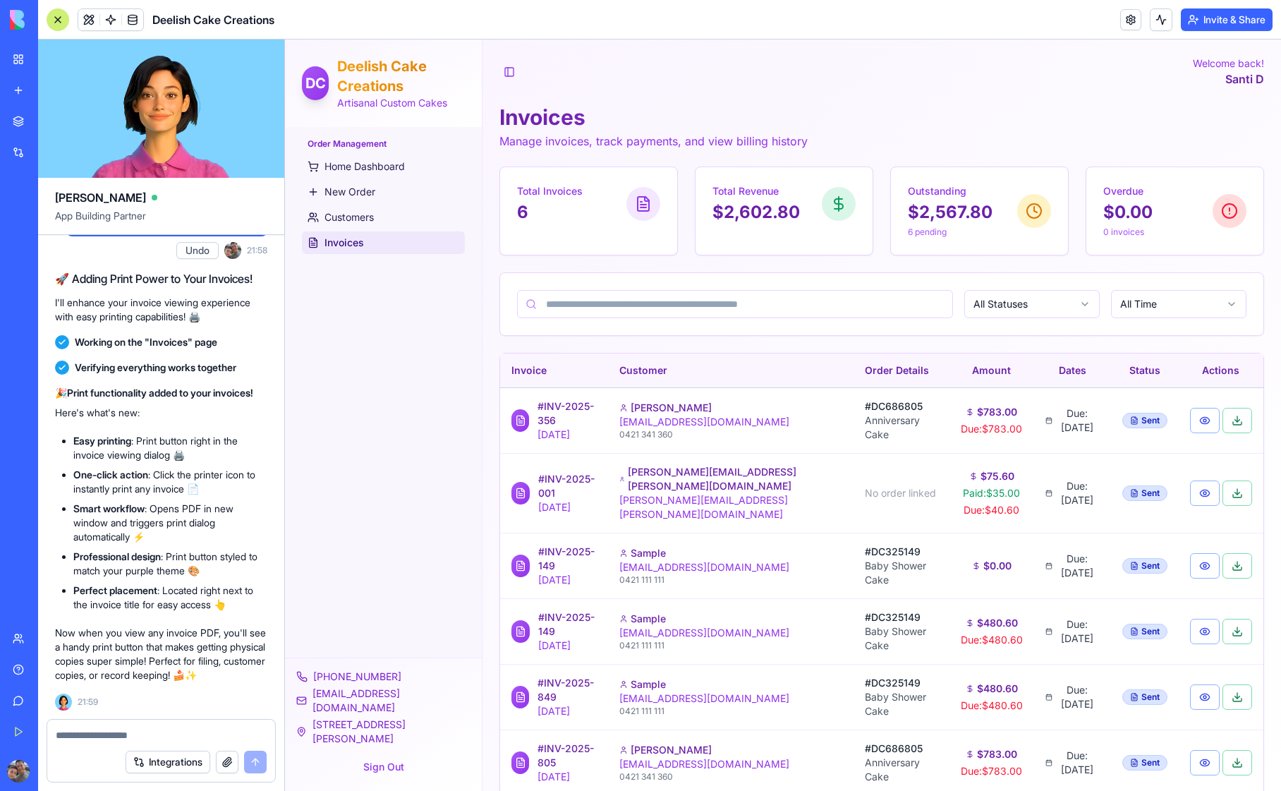
click at [437, 444] on div "Order Management Home Dashboard New Order Customers Invoices" at bounding box center [383, 392] width 197 height 531
click at [356, 171] on span "Home Dashboard" at bounding box center [365, 166] width 80 height 14
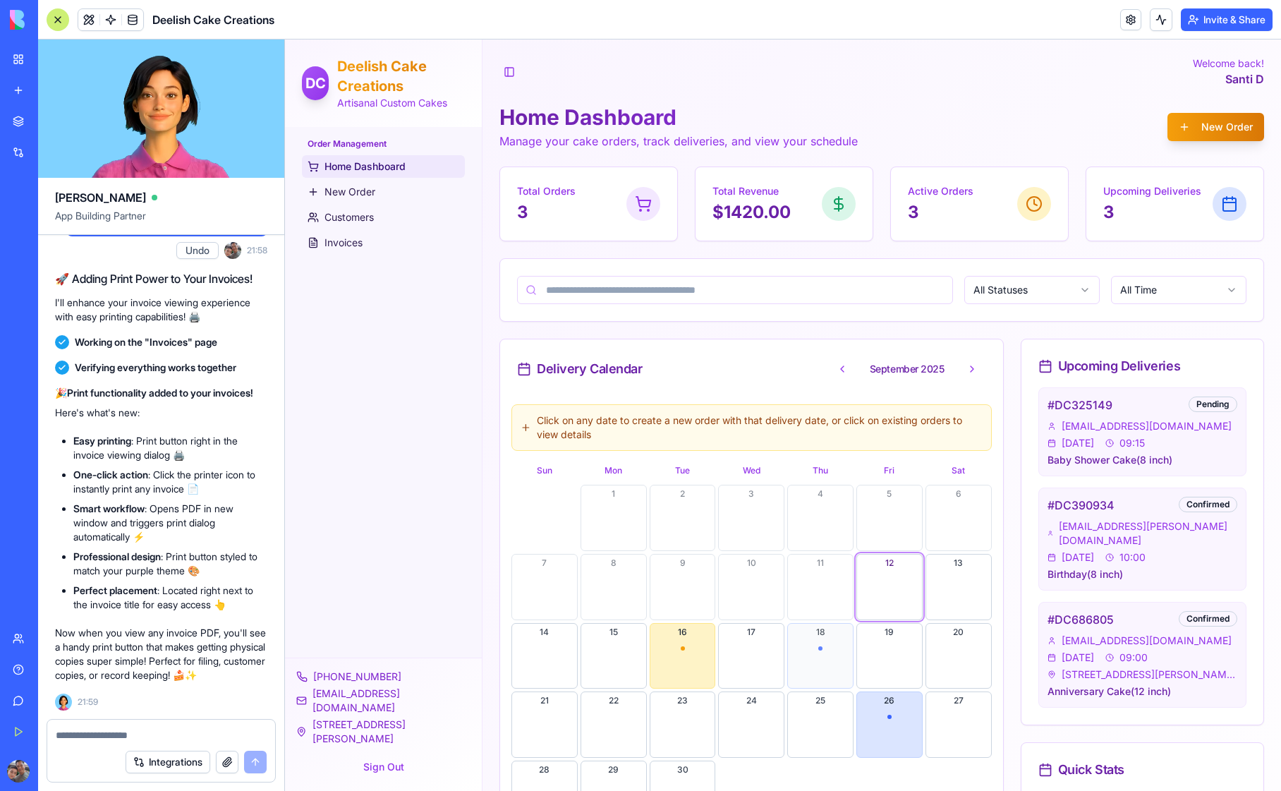
click at [816, 650] on button "18" at bounding box center [821, 656] width 66 height 66
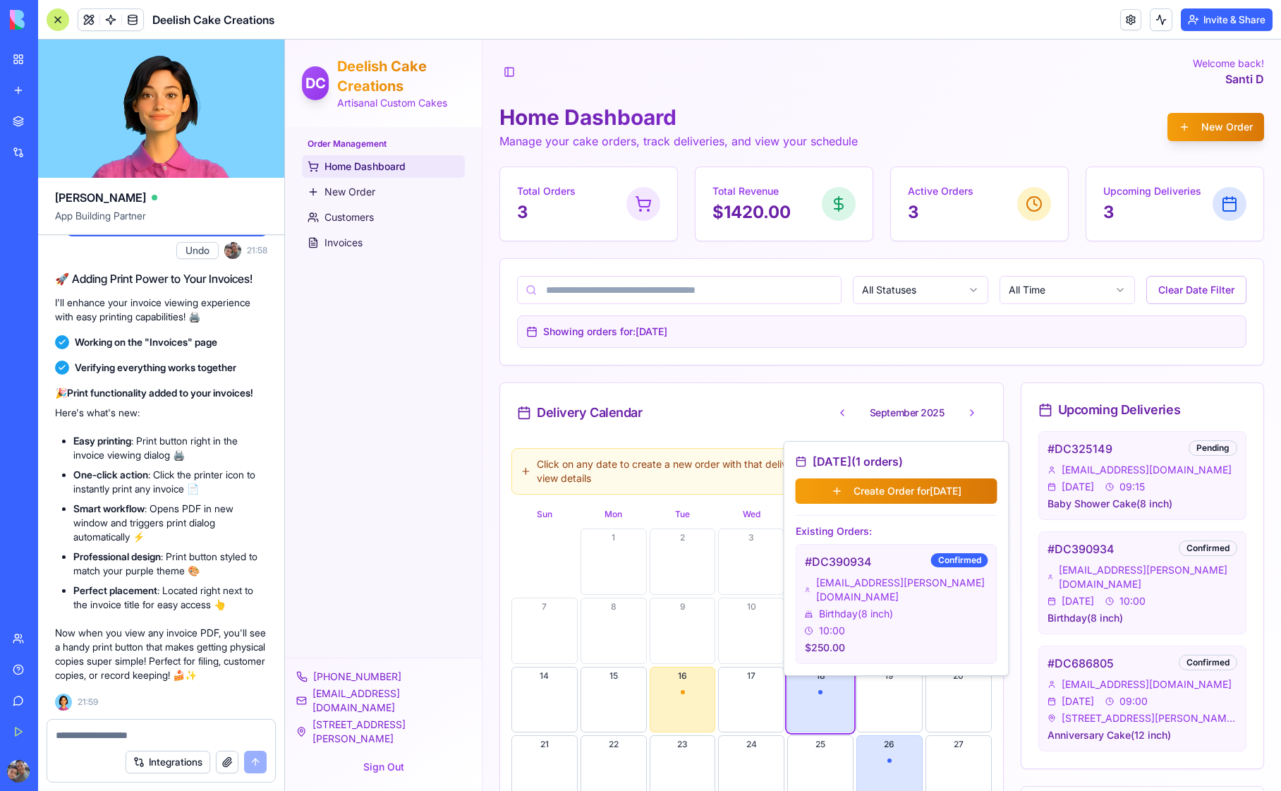
click at [891, 588] on span "santi.drane@gmail.com" at bounding box center [902, 590] width 172 height 28
click at [961, 562] on div "Confirmed" at bounding box center [959, 560] width 57 height 14
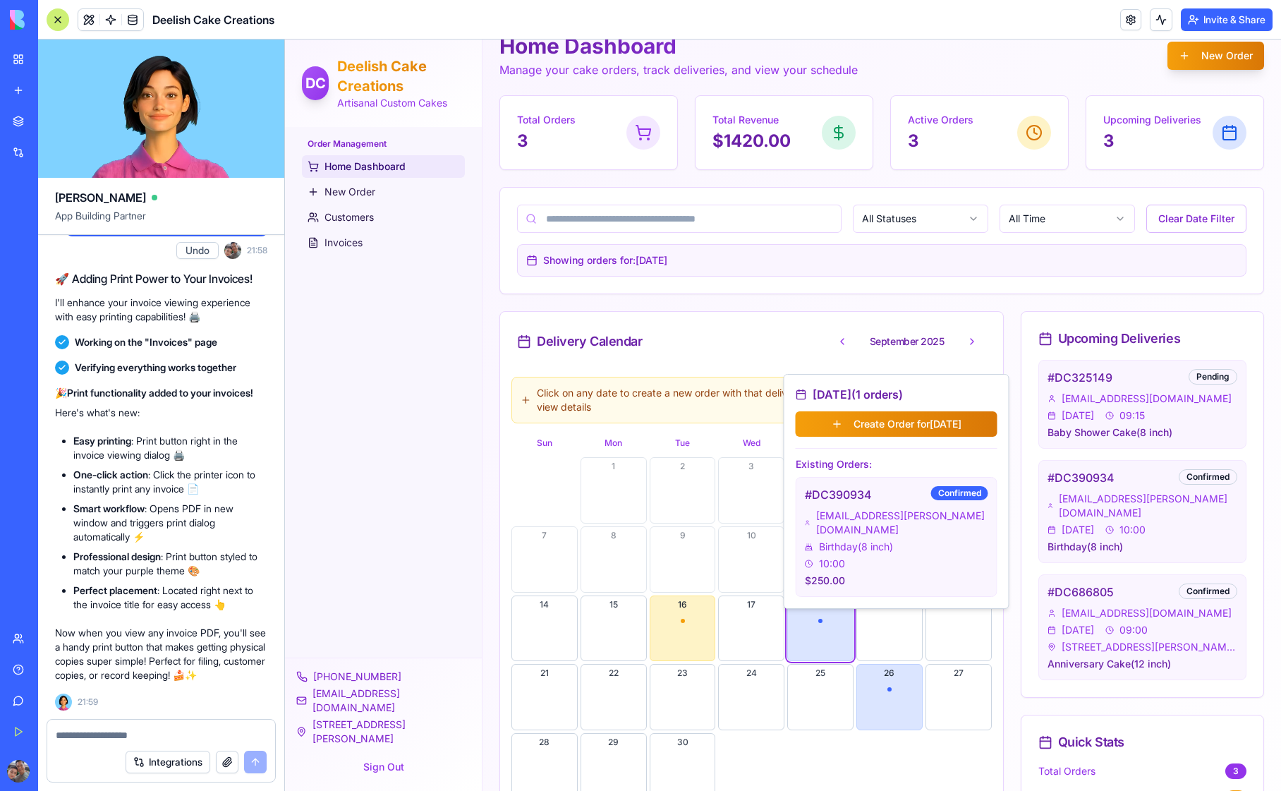
scroll to position [90, 0]
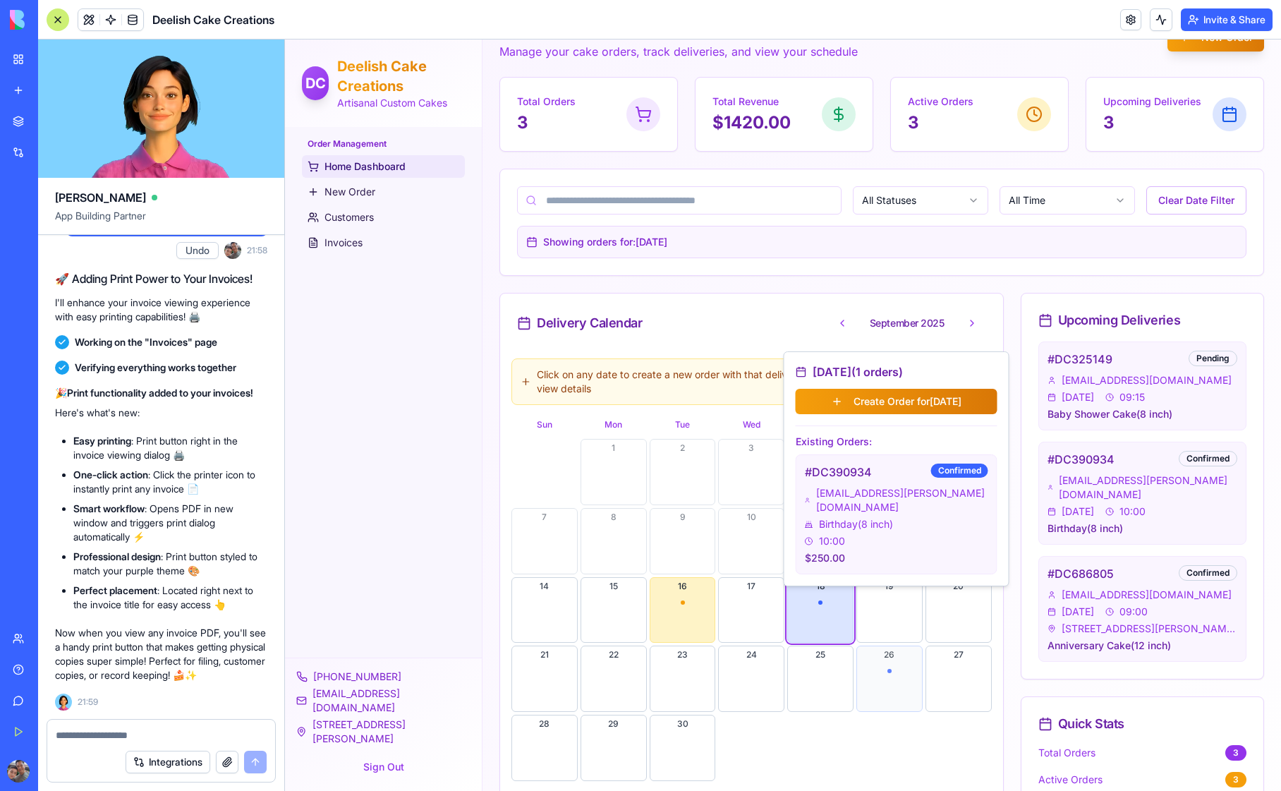
click at [878, 673] on button "26" at bounding box center [890, 679] width 66 height 66
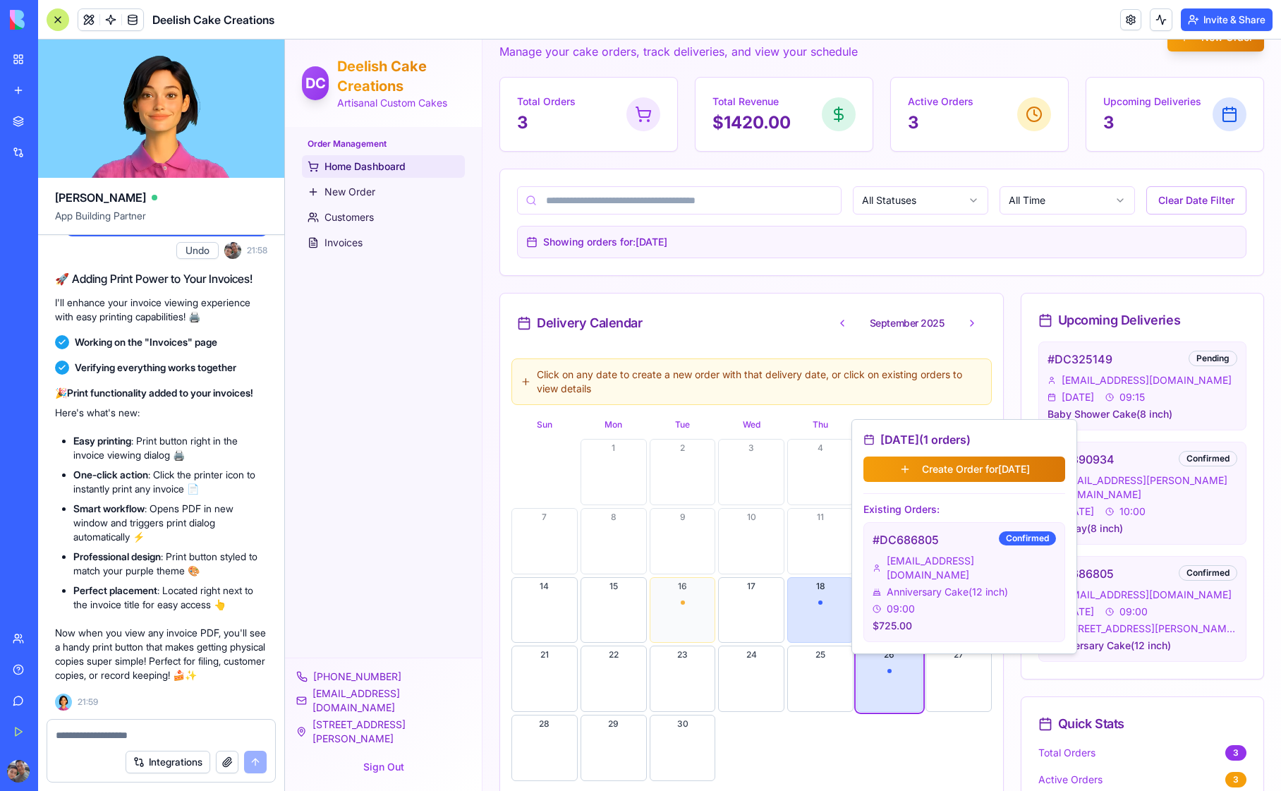
click at [669, 608] on button "16" at bounding box center [683, 610] width 66 height 66
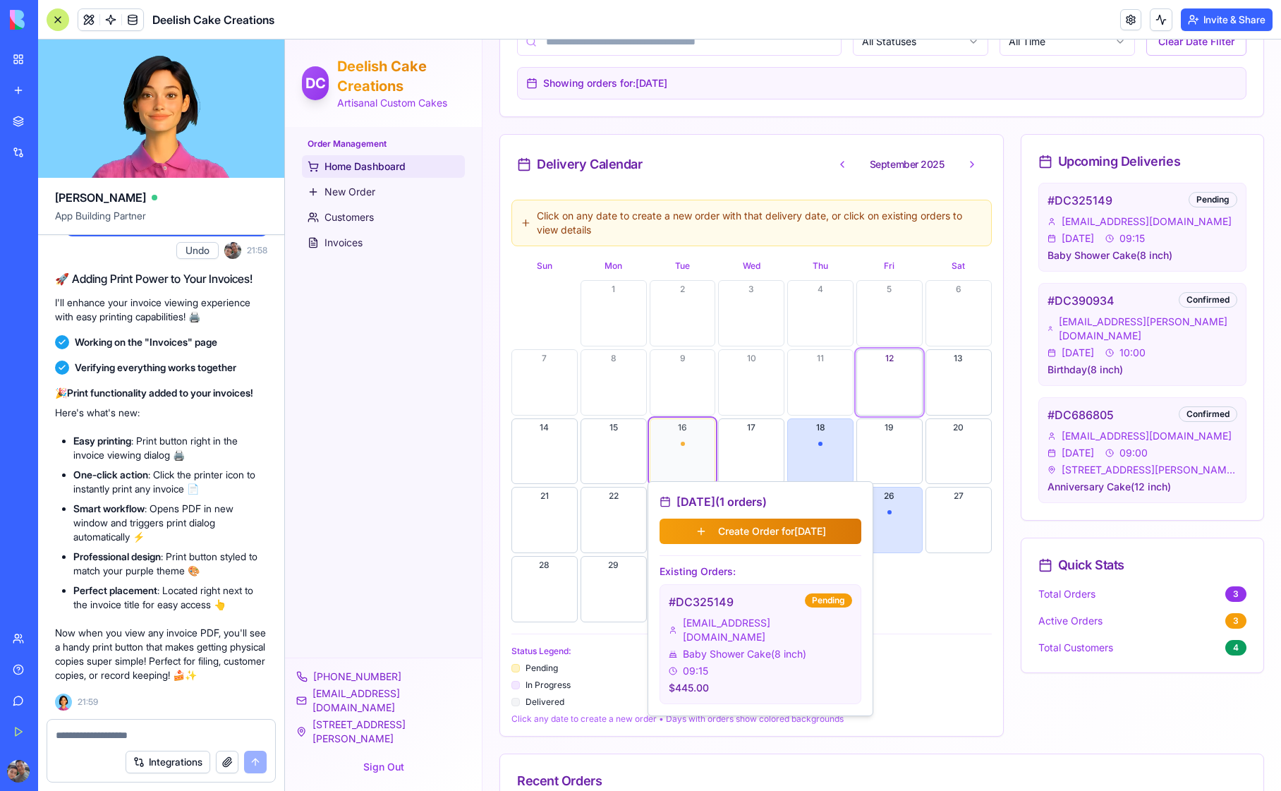
scroll to position [255, 0]
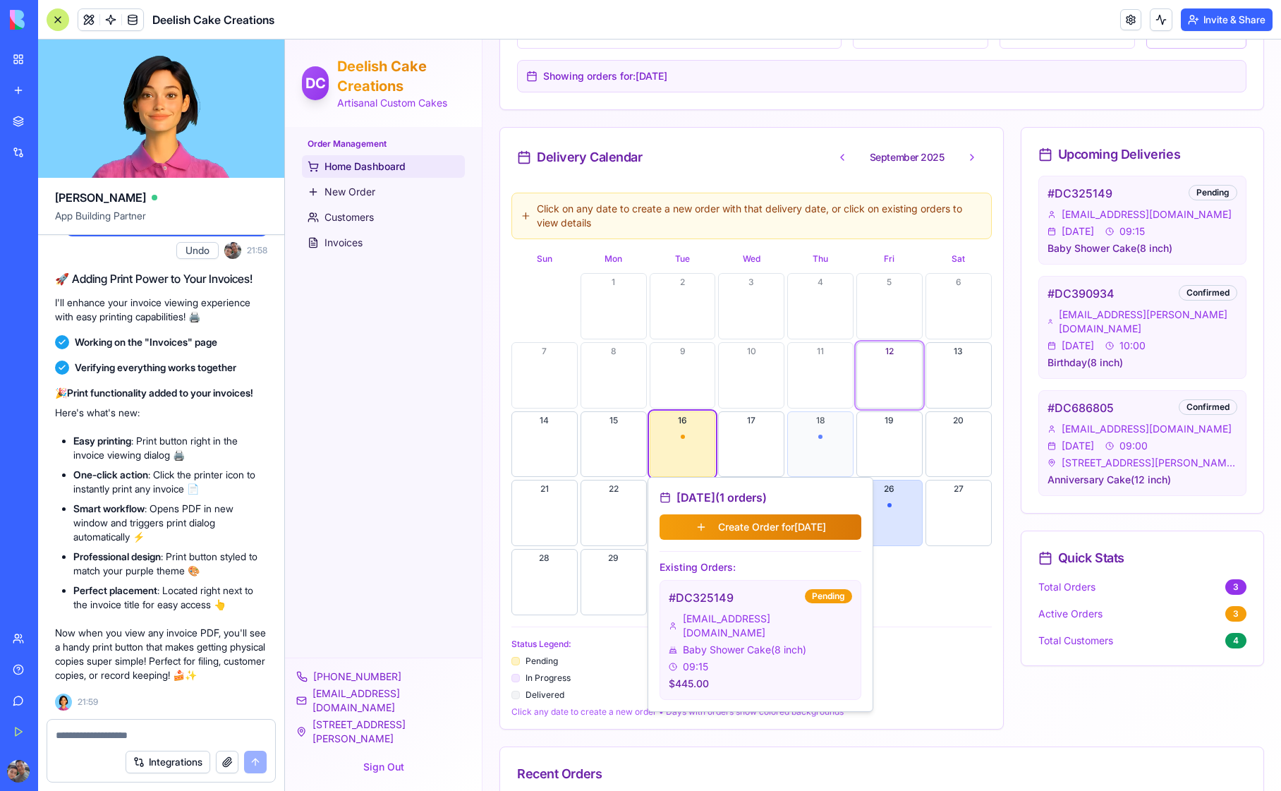
click at [811, 440] on button "18" at bounding box center [821, 444] width 66 height 66
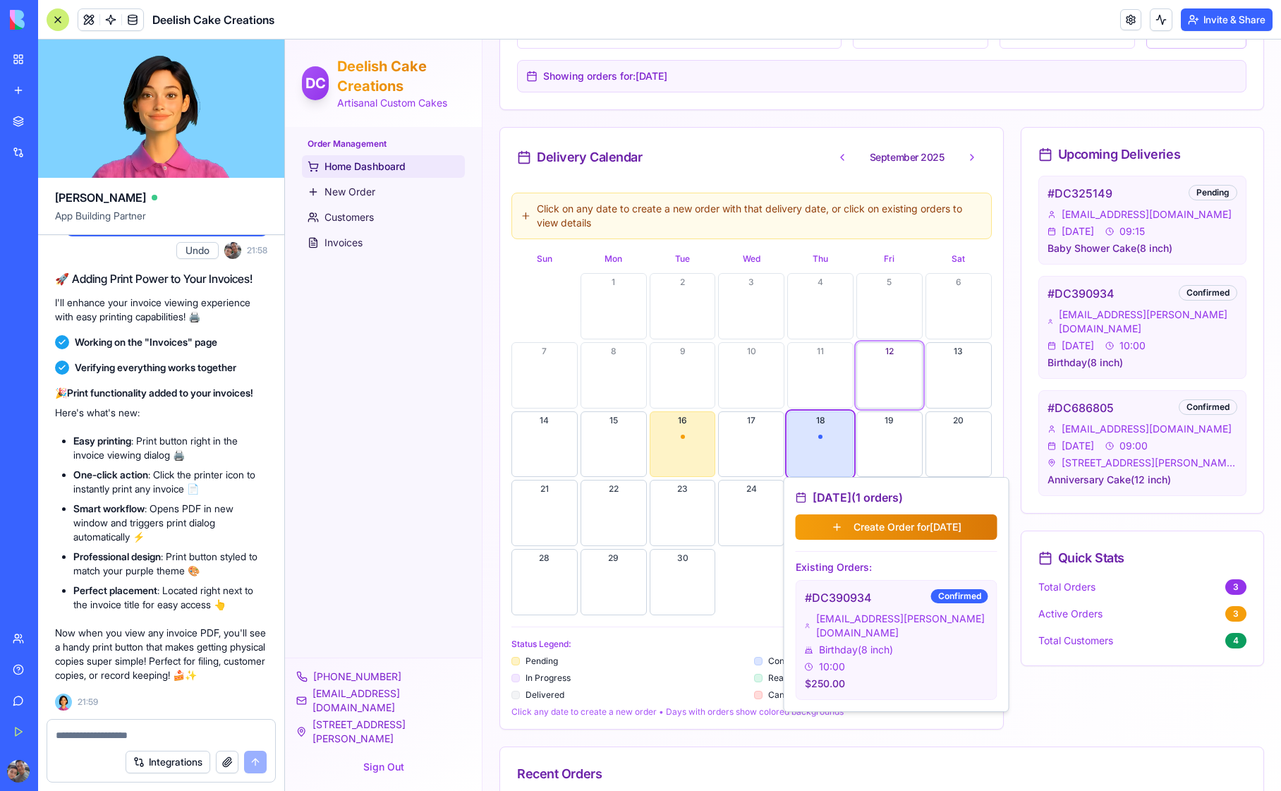
click at [451, 461] on div "Order Management Home Dashboard New Order Customers Invoices" at bounding box center [383, 392] width 197 height 531
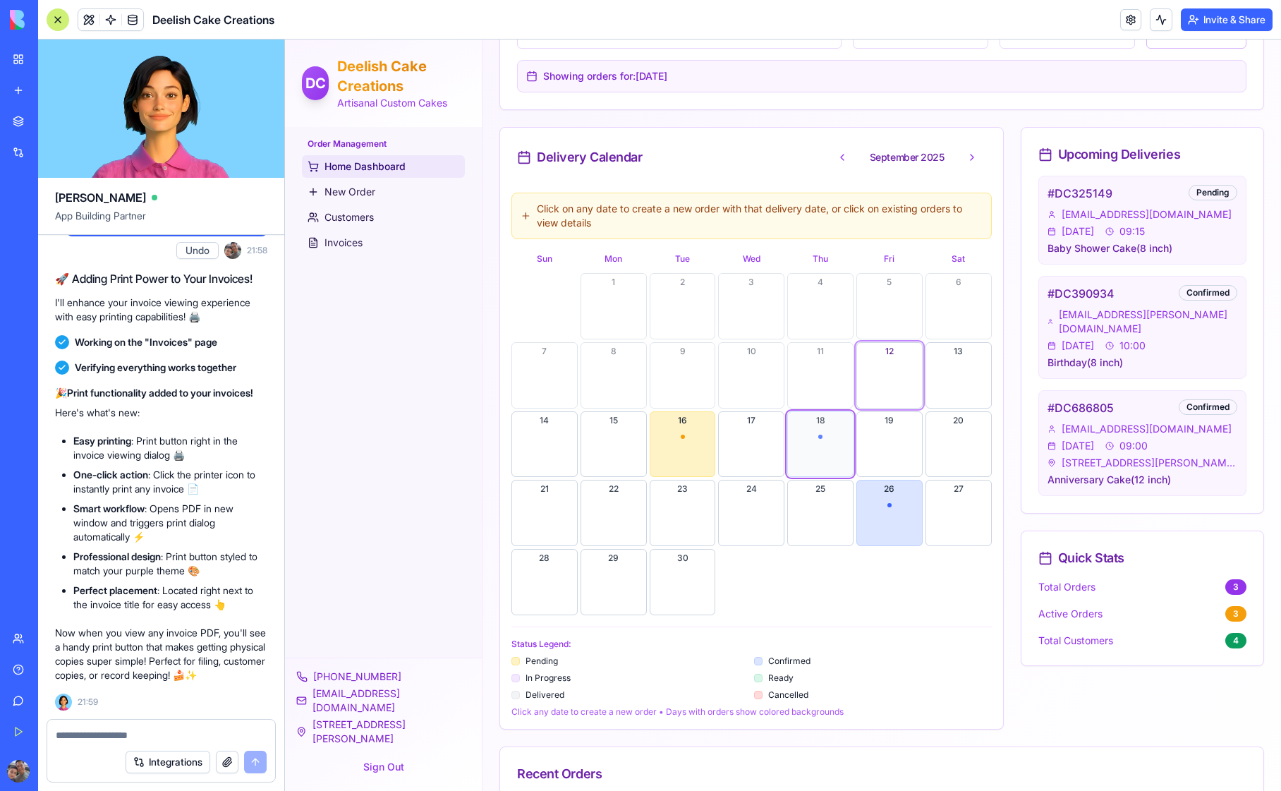
click at [822, 447] on button "18" at bounding box center [821, 444] width 66 height 66
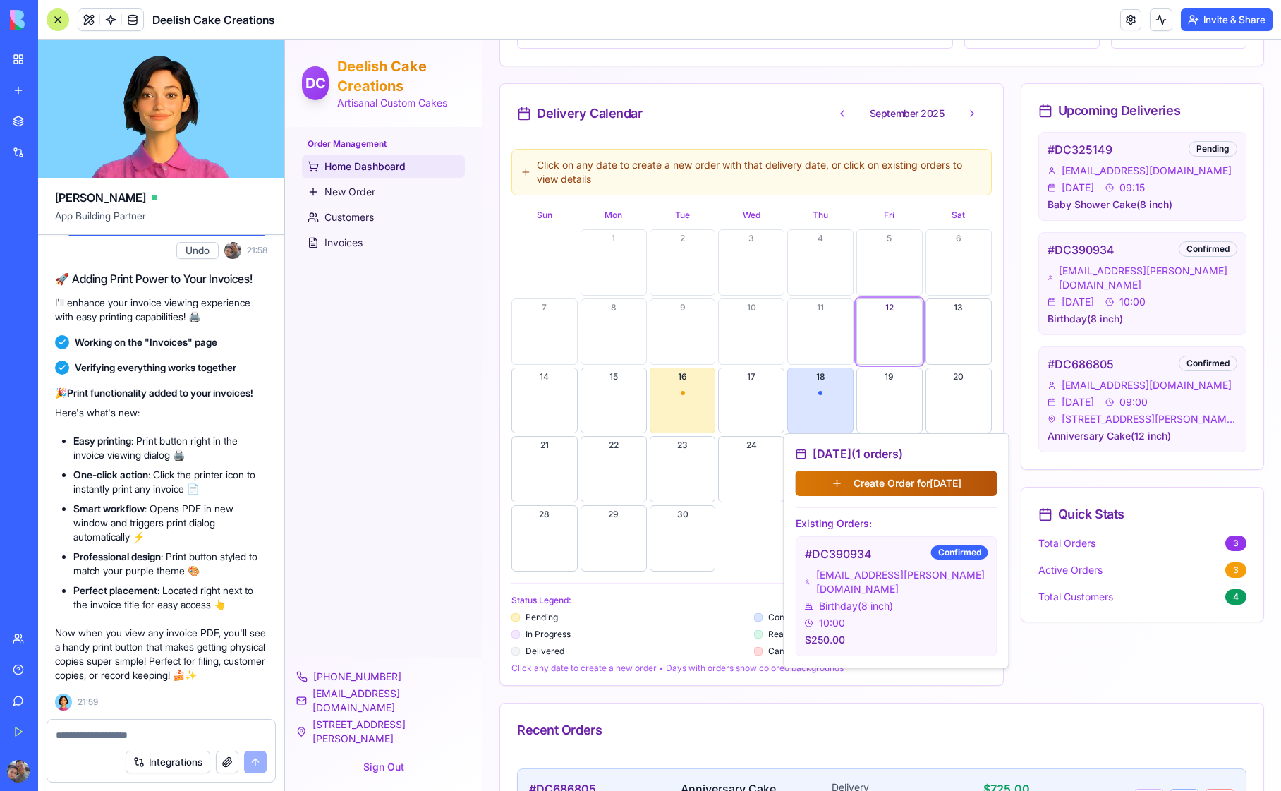
click at [903, 486] on button "Create Order for 17/09/2025" at bounding box center [897, 483] width 202 height 25
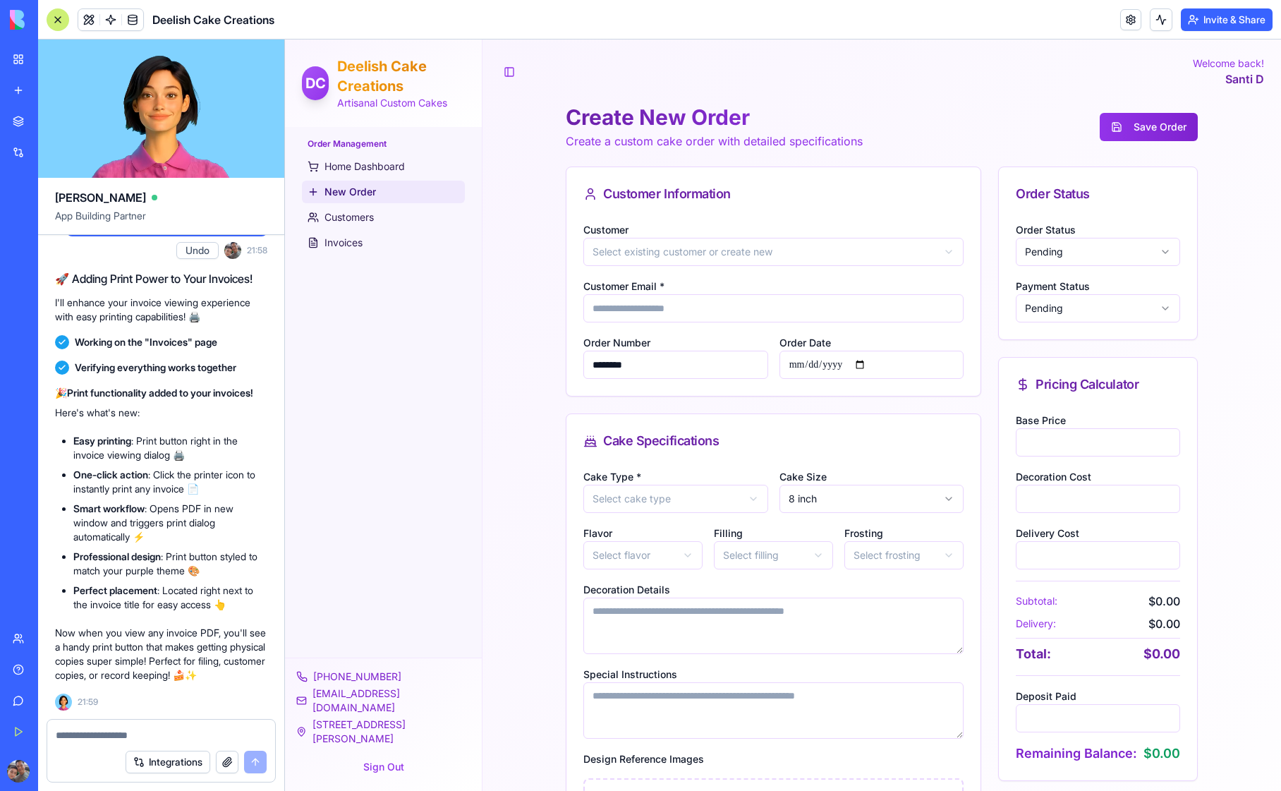
click at [653, 253] on html "**********" at bounding box center [783, 606] width 996 height 1133
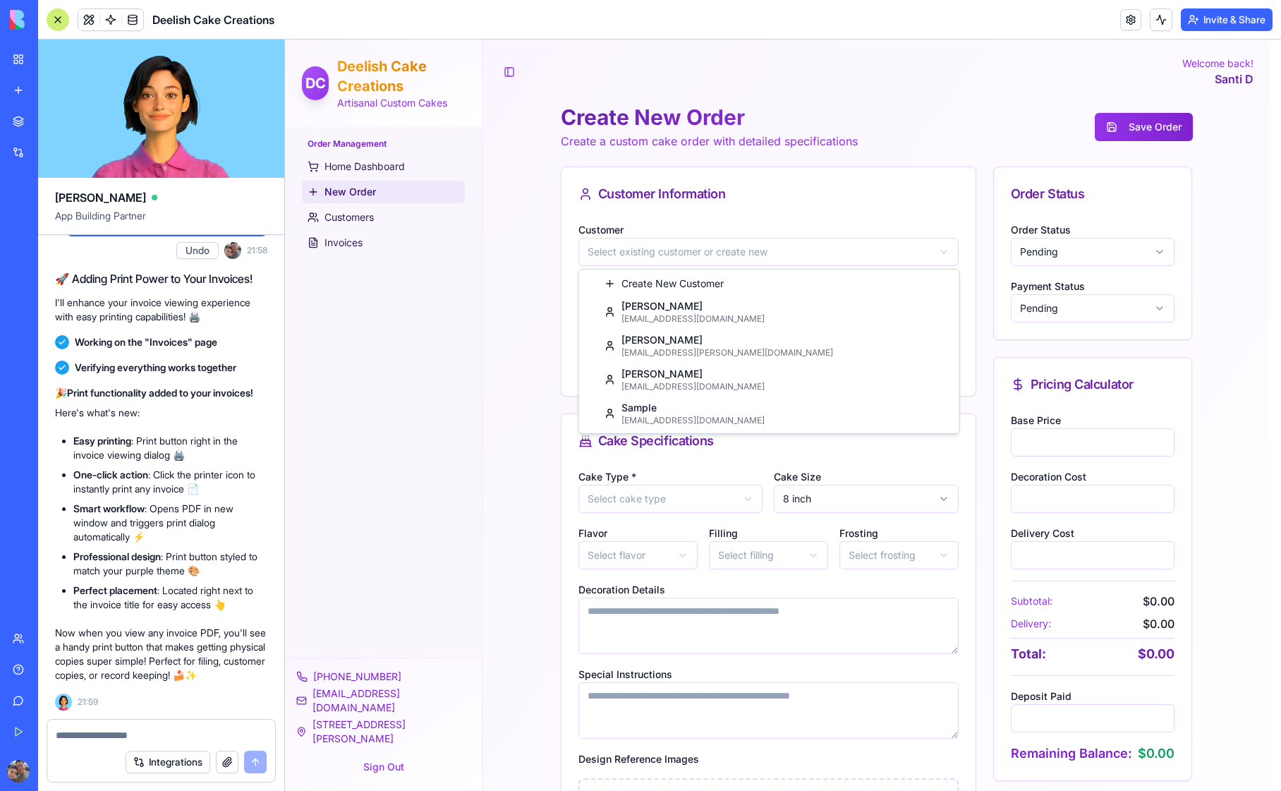
type input "**********"
type textarea "**********"
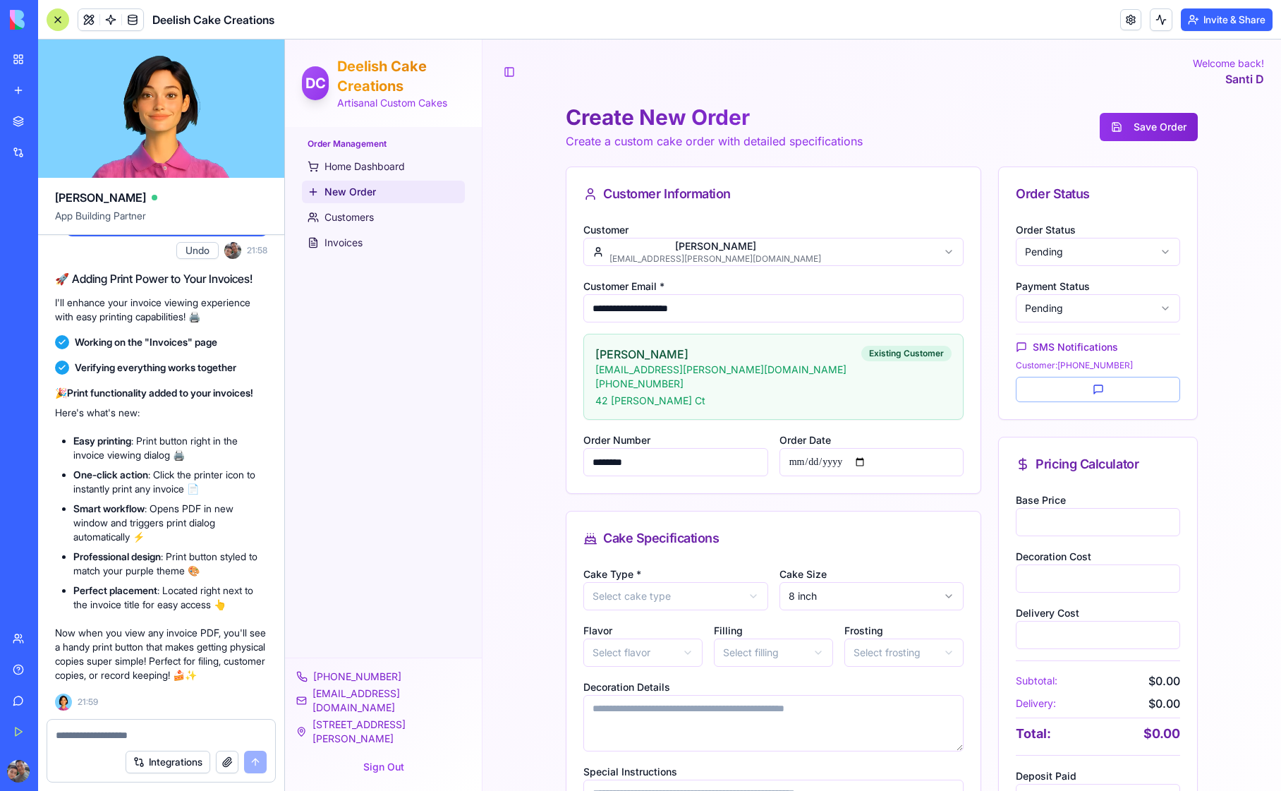
click at [1109, 251] on html "**********" at bounding box center [783, 655] width 996 height 1231
click at [1229, 283] on html "**********" at bounding box center [783, 655] width 996 height 1231
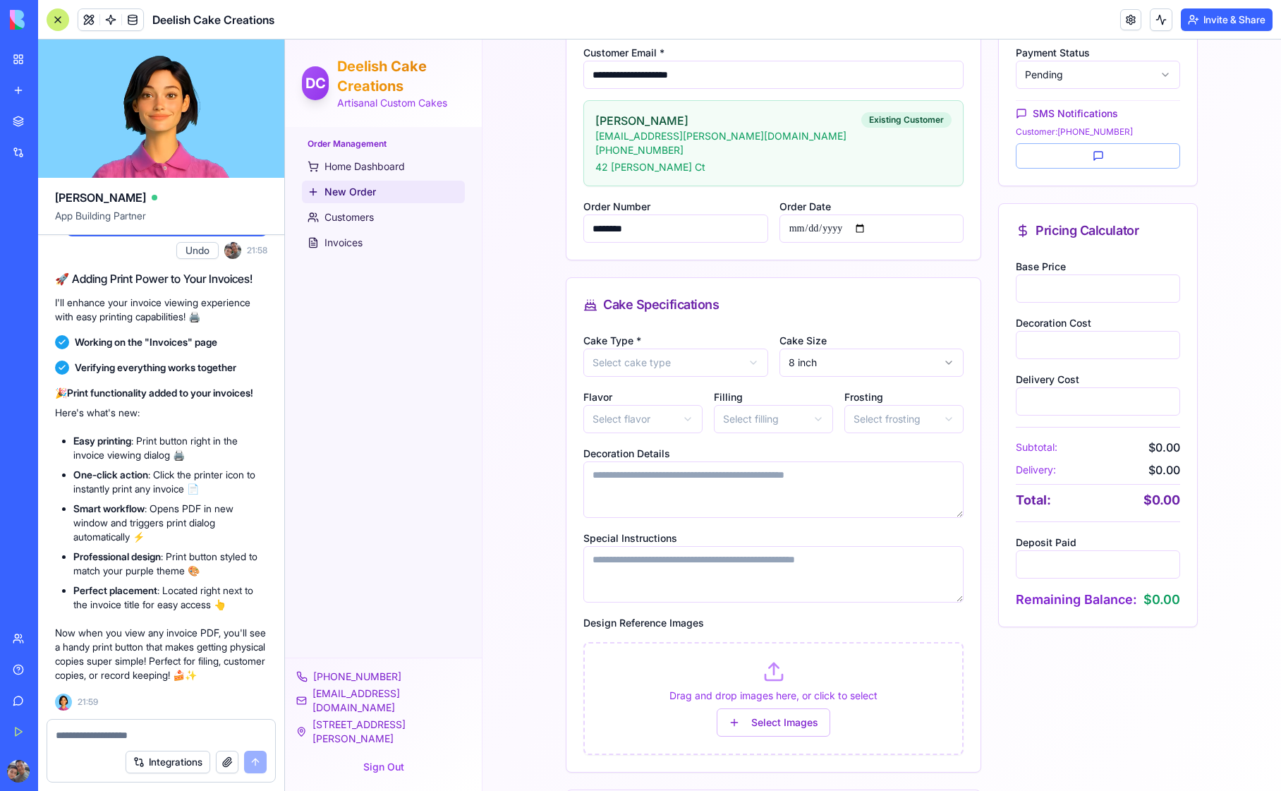
scroll to position [296, 0]
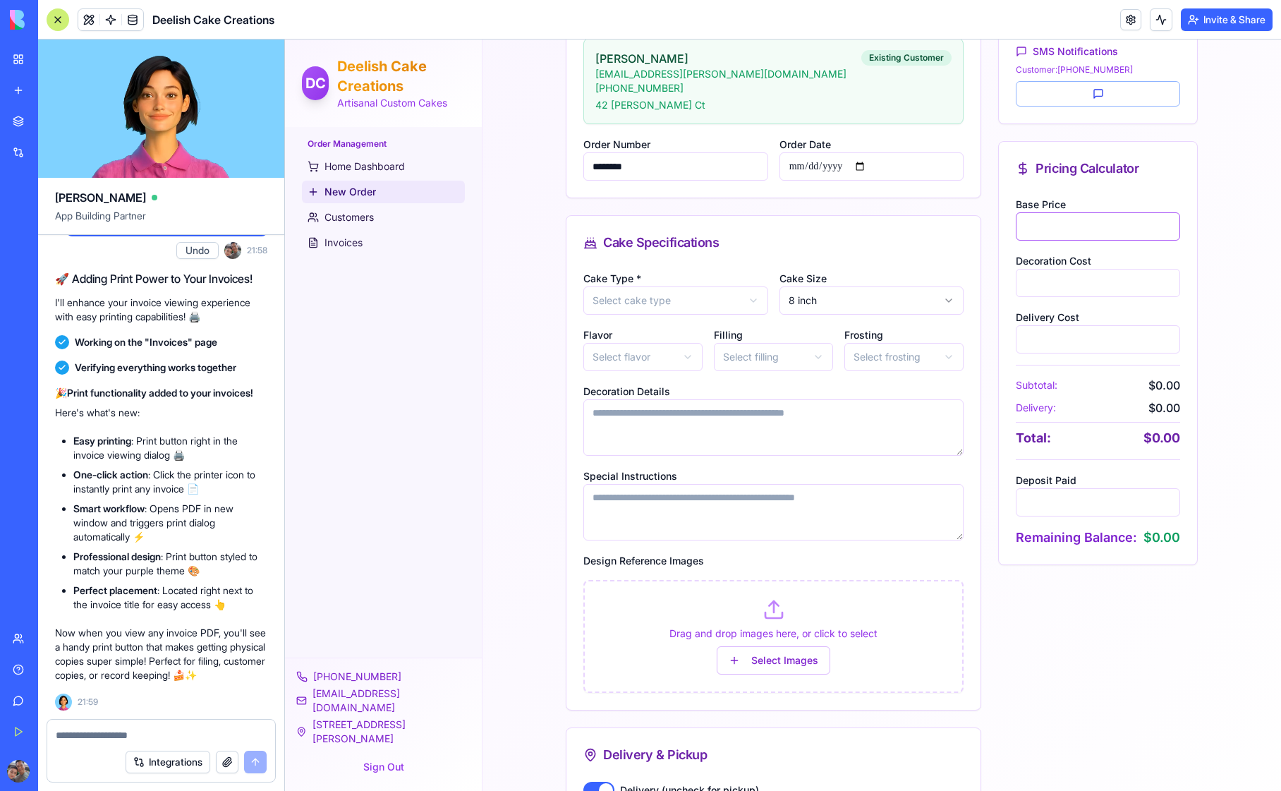
click at [1053, 231] on input "*" at bounding box center [1098, 226] width 164 height 28
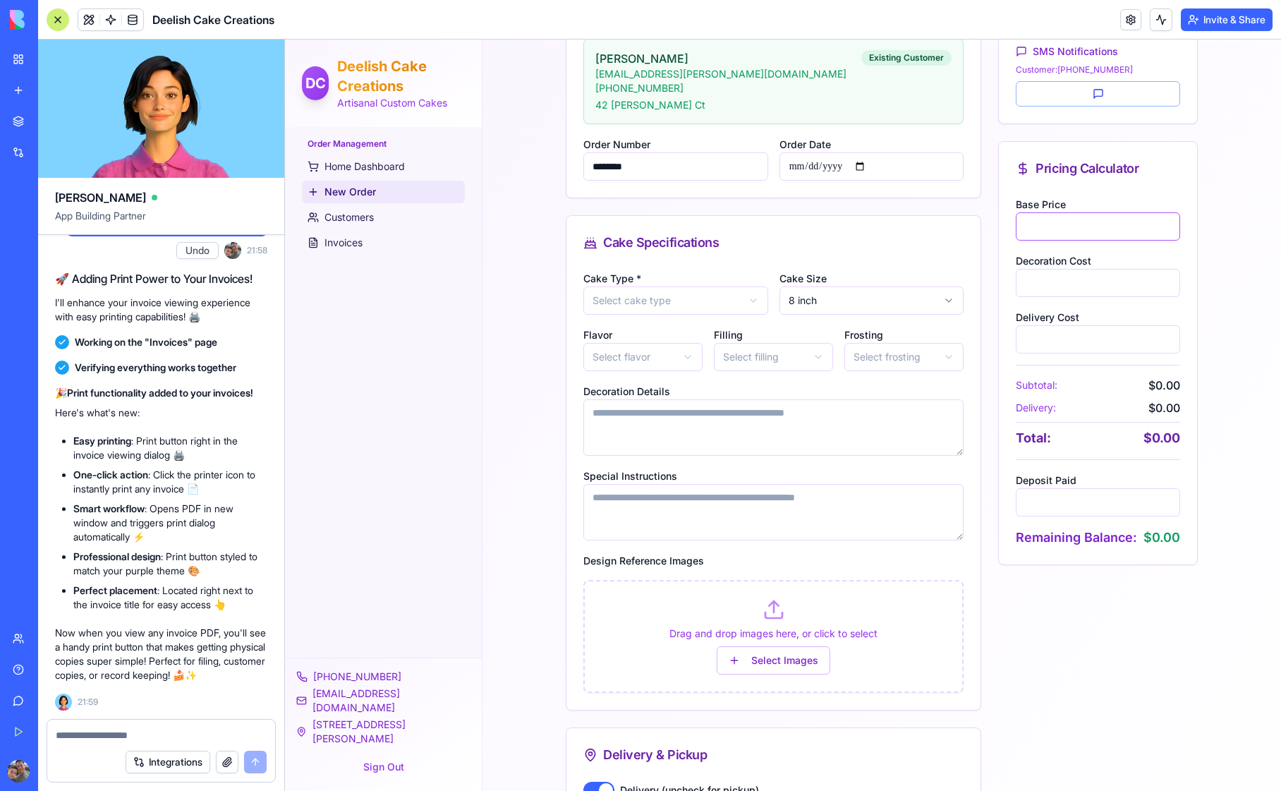
click at [1053, 231] on input "*" at bounding box center [1098, 226] width 164 height 28
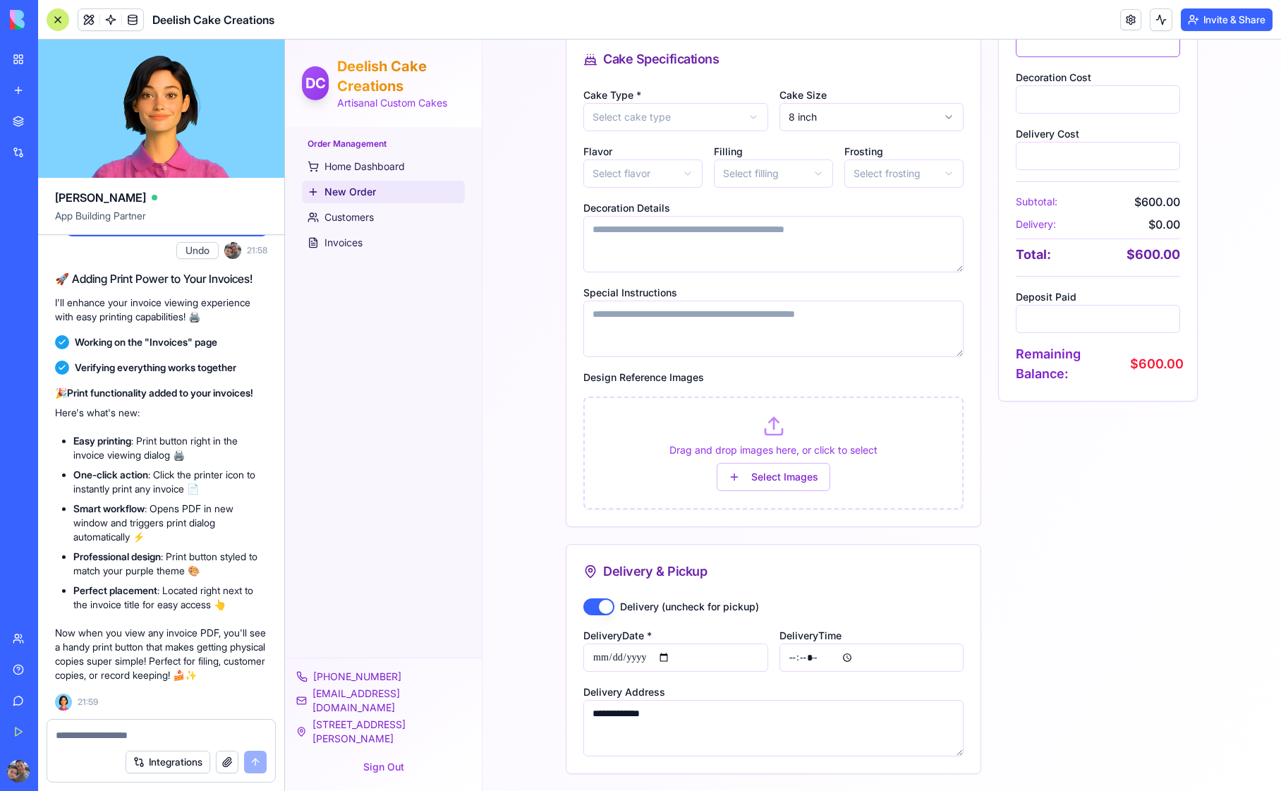
type input "***"
click at [599, 610] on button "Delivery (uncheck for pickup)" at bounding box center [599, 606] width 31 height 17
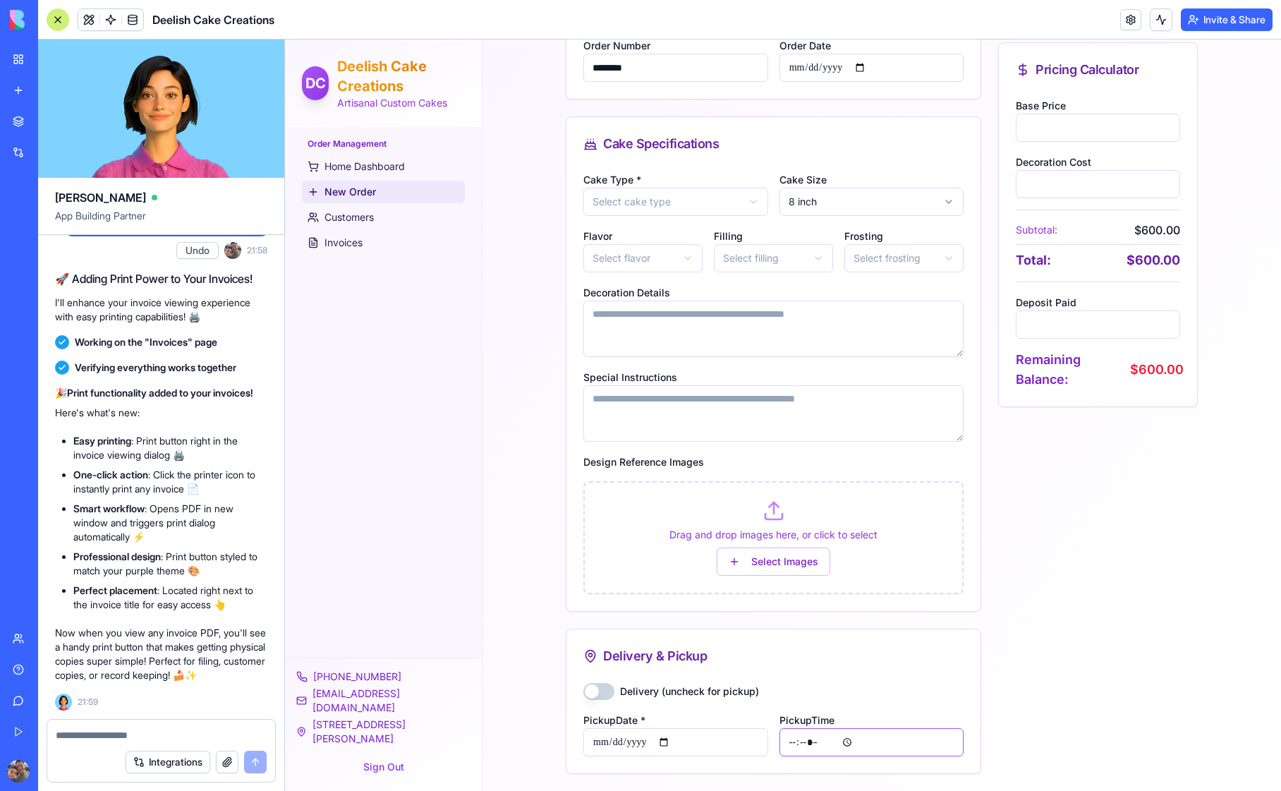
click at [842, 742] on input "Pickup Time" at bounding box center [872, 742] width 185 height 28
type input "*****"
click at [1003, 626] on div "Order Status Order Status Pending Payment Status Pending SMS Notifications Cust…" at bounding box center [1099, 273] width 200 height 1002
click at [615, 742] on input "**********" at bounding box center [676, 742] width 185 height 28
click at [668, 743] on input "**********" at bounding box center [676, 742] width 185 height 28
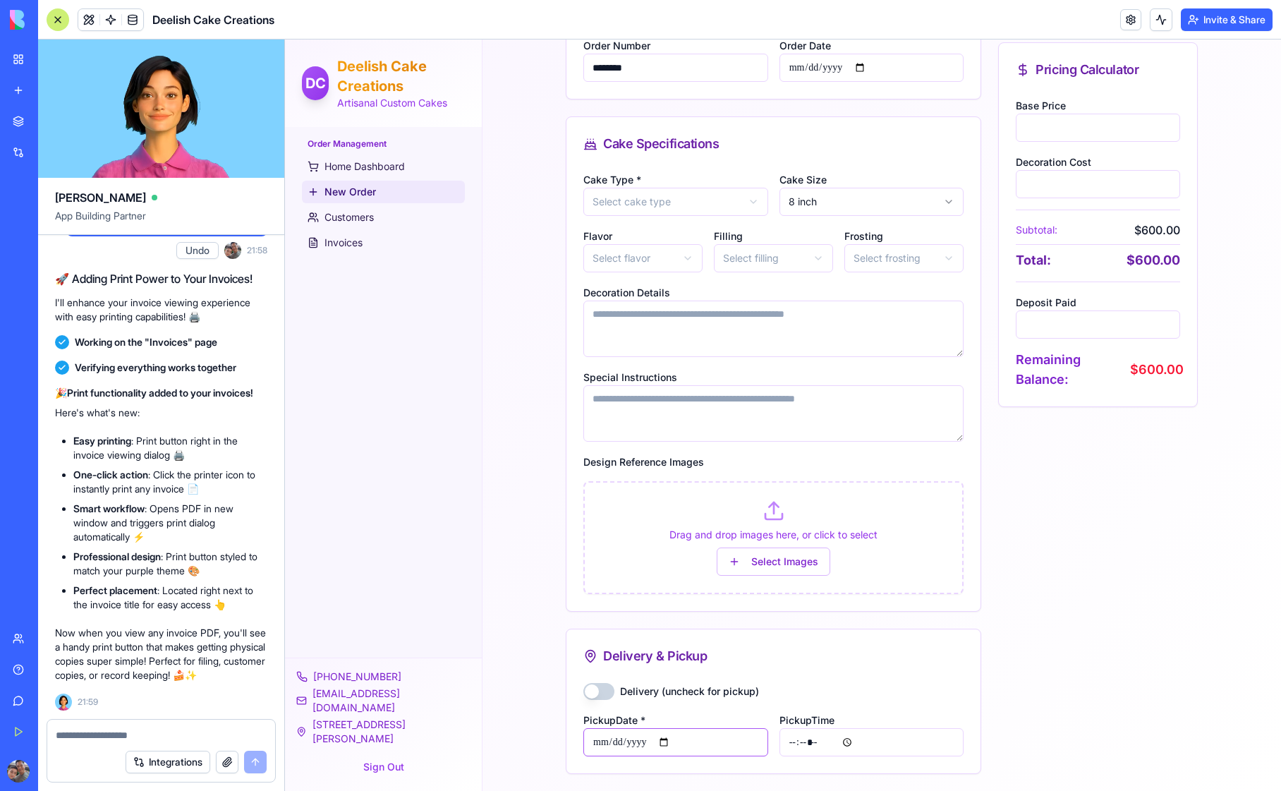
type input "**********"
click at [1062, 651] on div "Order Status Order Status Pending Payment Status Pending SMS Notifications Cust…" at bounding box center [1099, 273] width 200 height 1002
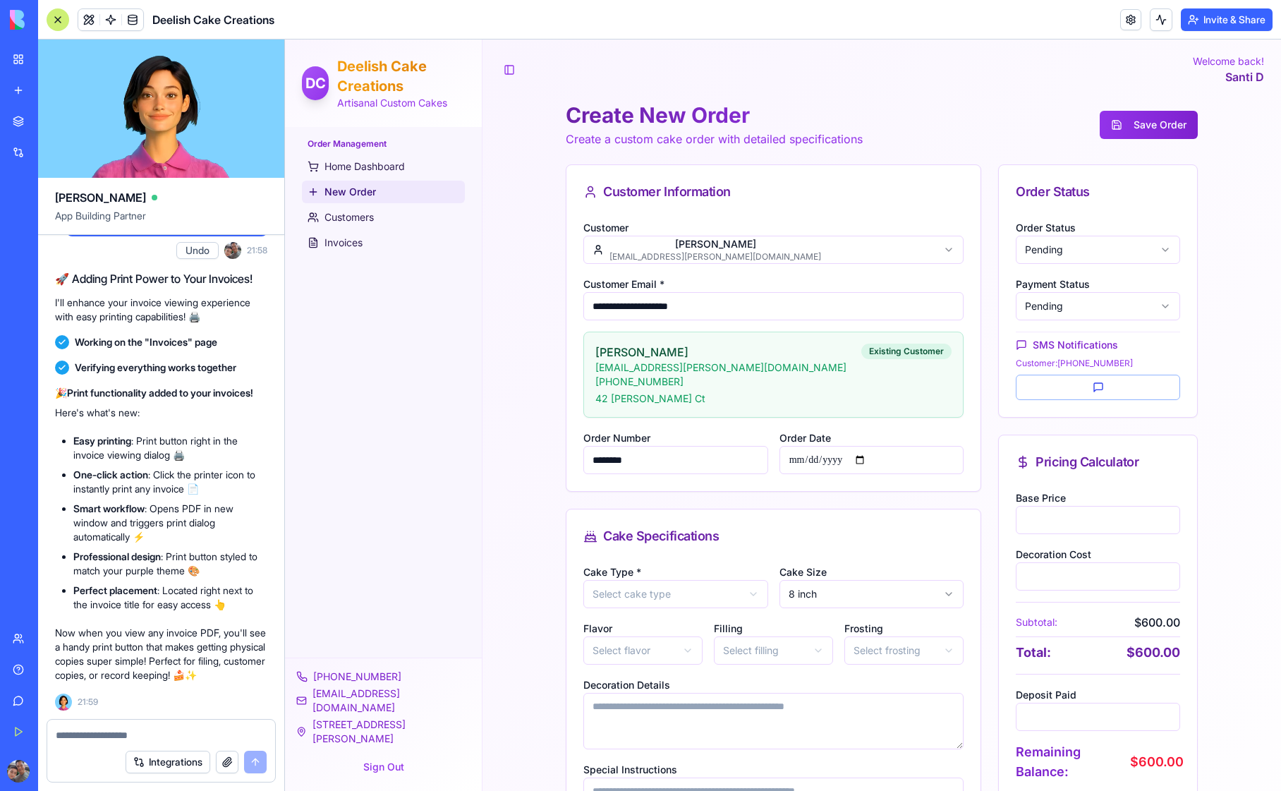
scroll to position [0, 0]
click at [646, 591] on html "**********" at bounding box center [783, 613] width 996 height 1146
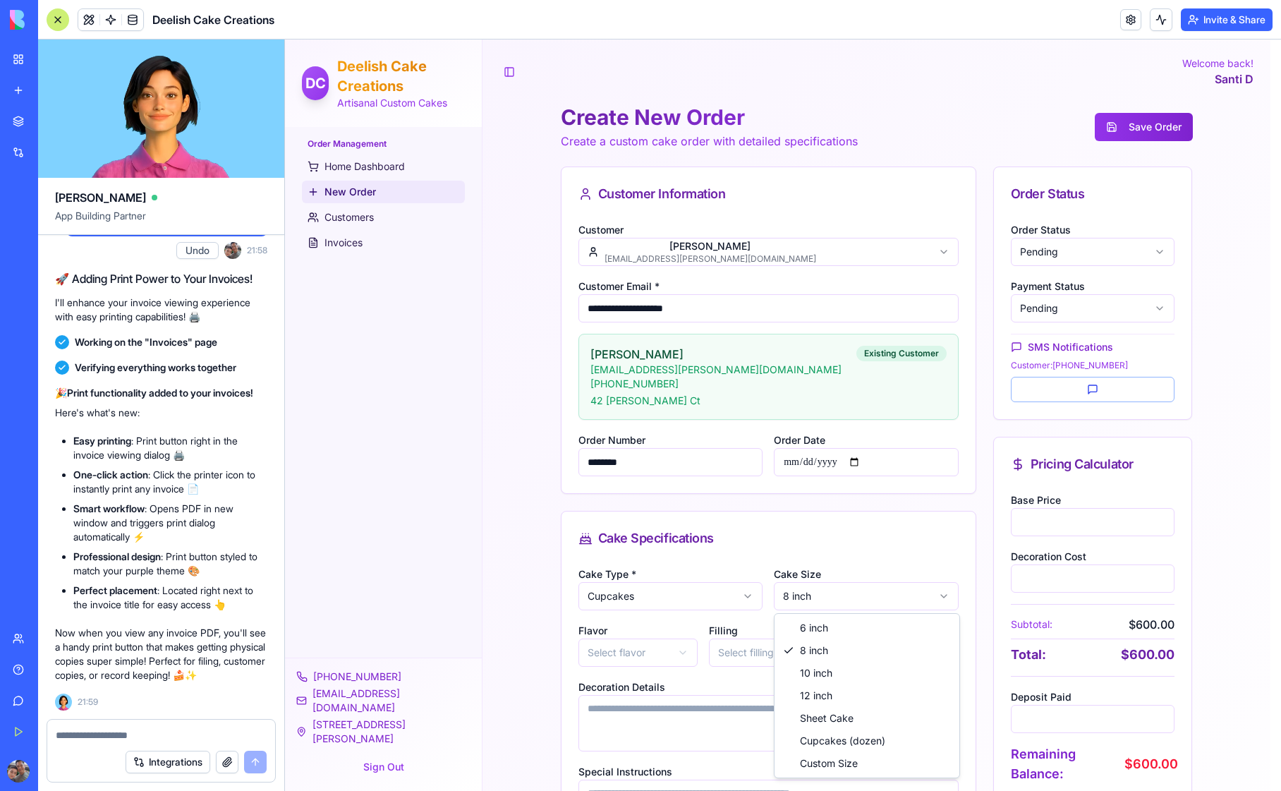
click at [849, 592] on html "**********" at bounding box center [783, 613] width 996 height 1146
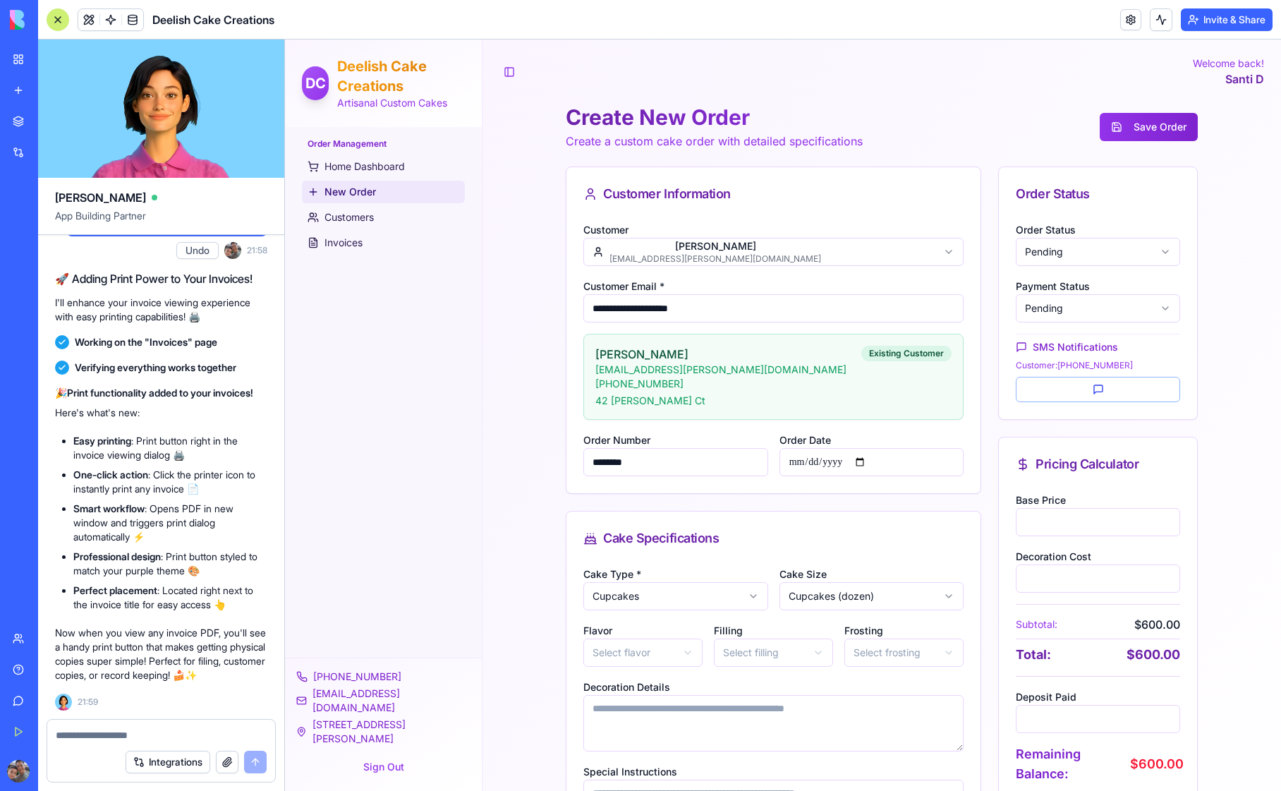
click at [514, 589] on div "**********" at bounding box center [882, 613] width 799 height 1146
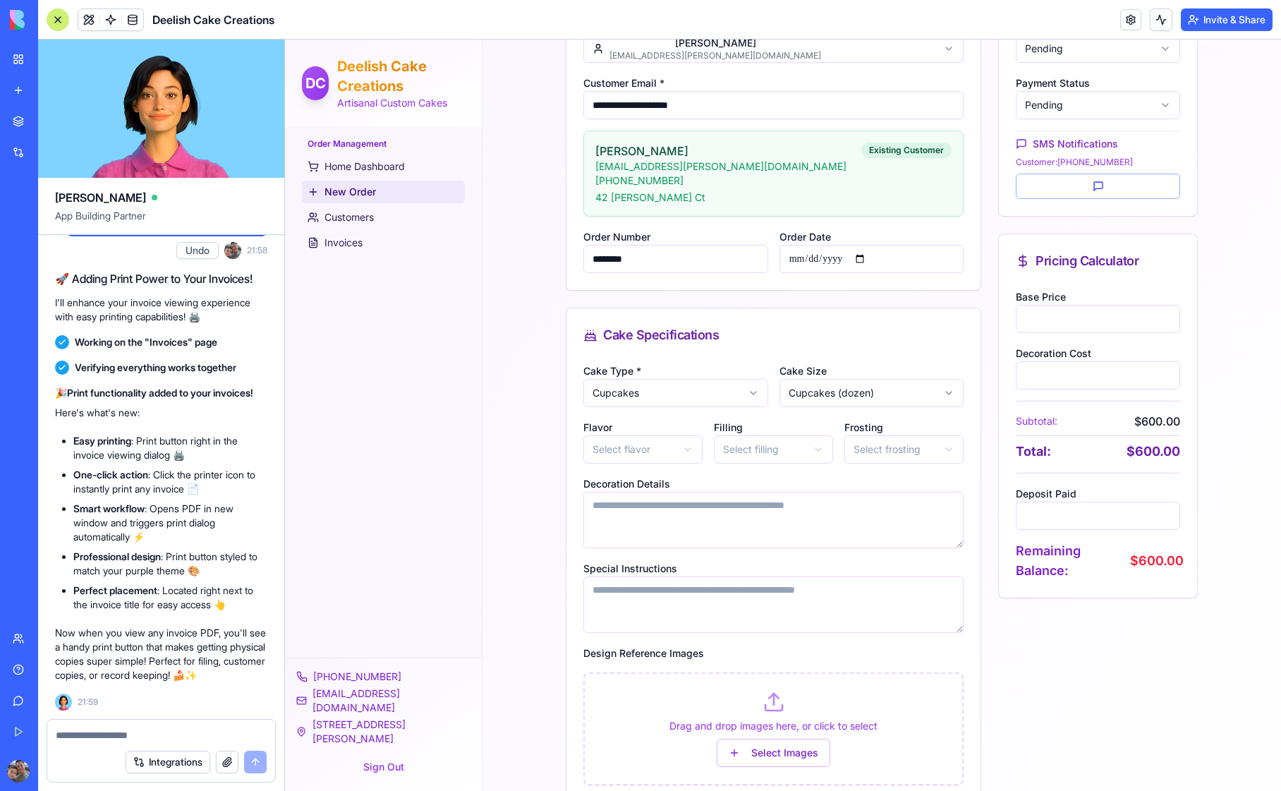
scroll to position [234, 0]
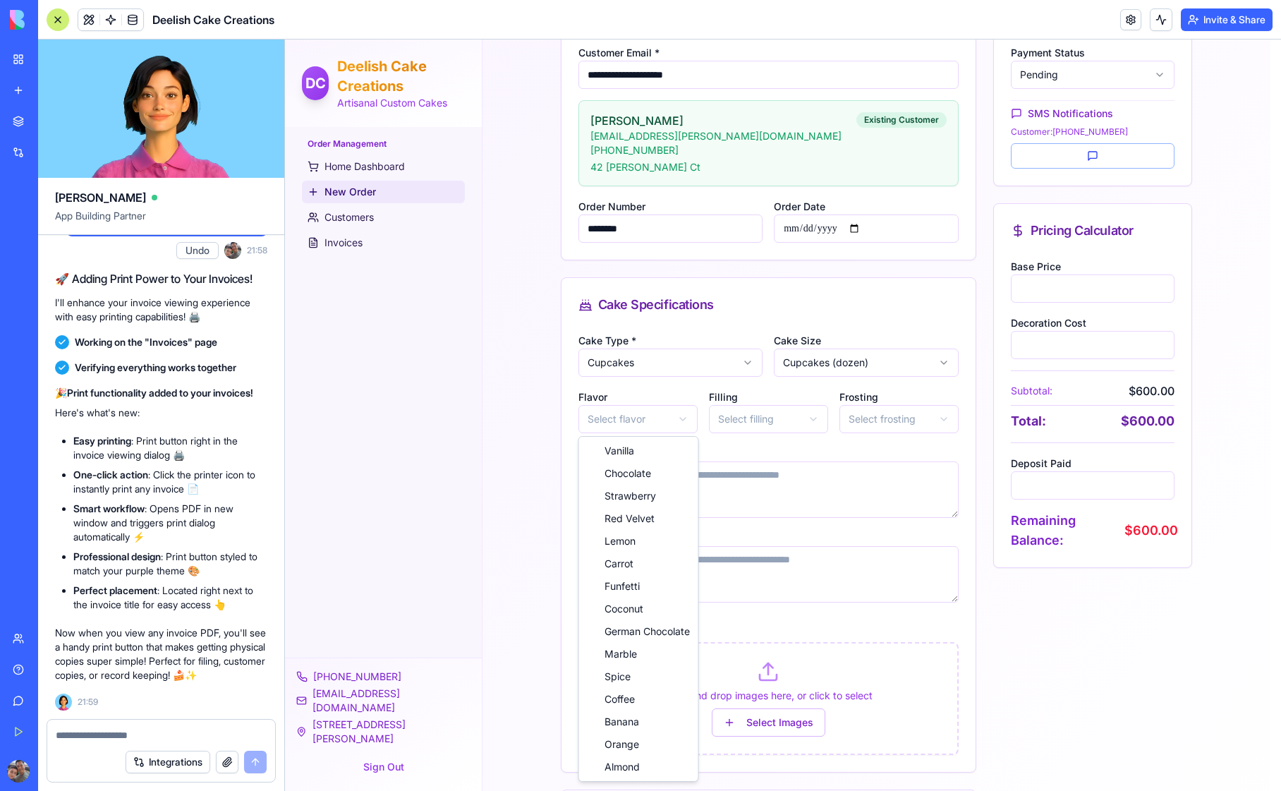
click at [643, 425] on html "**********" at bounding box center [783, 379] width 996 height 1146
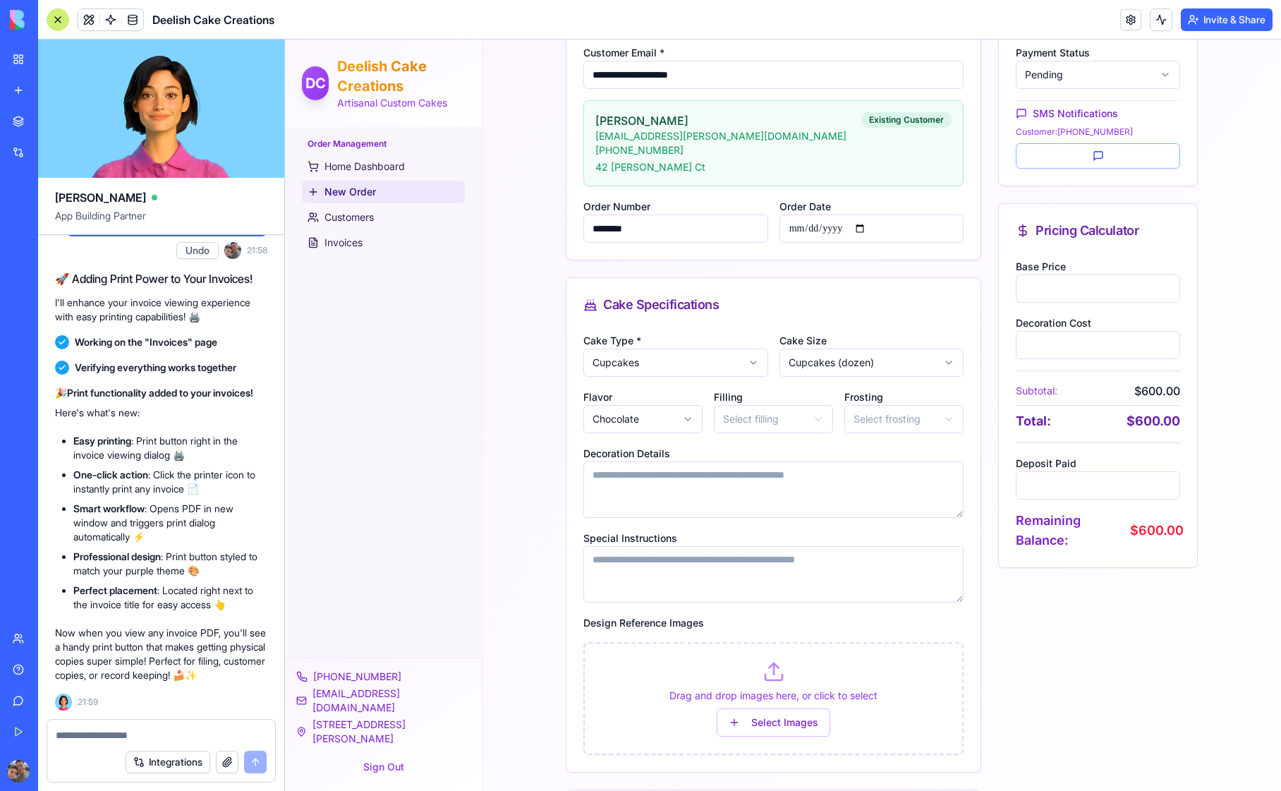
click at [880, 423] on html "**********" at bounding box center [783, 379] width 996 height 1146
click at [527, 605] on div "**********" at bounding box center [882, 379] width 799 height 1146
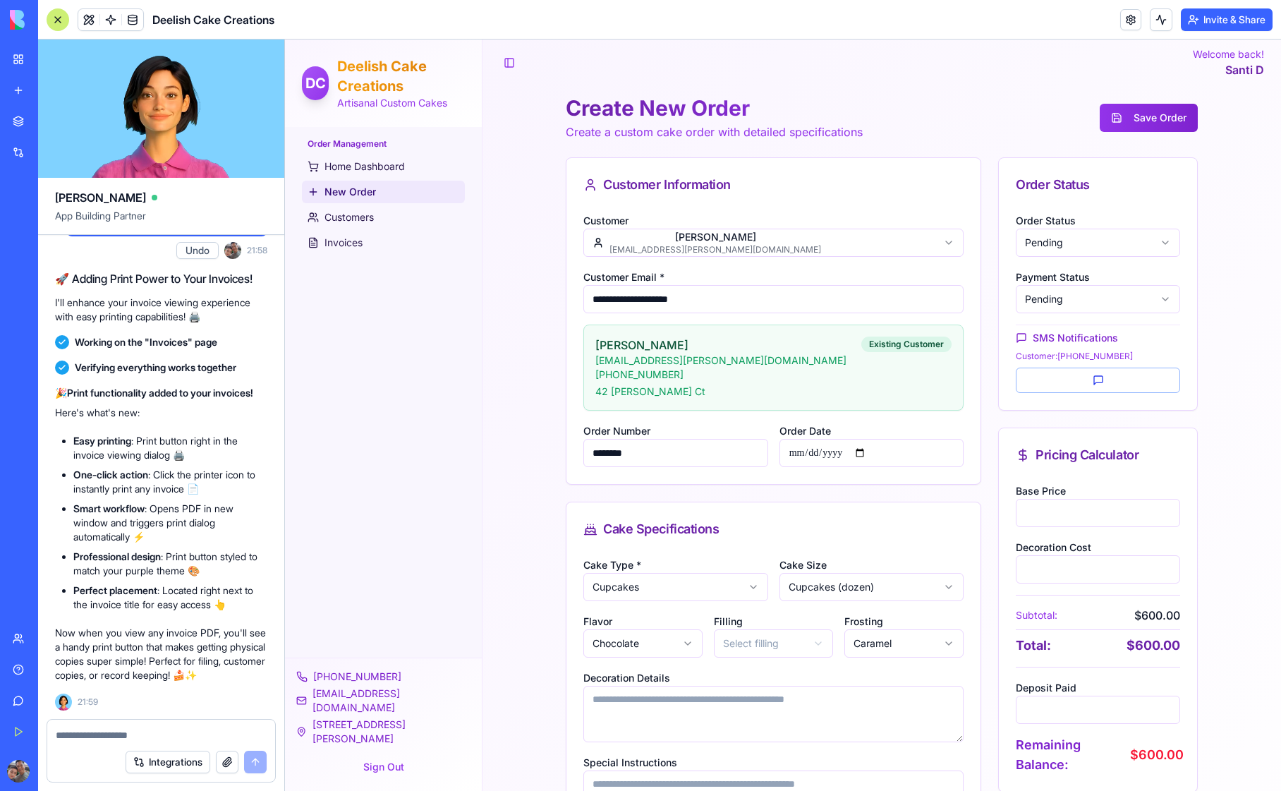
scroll to position [0, 0]
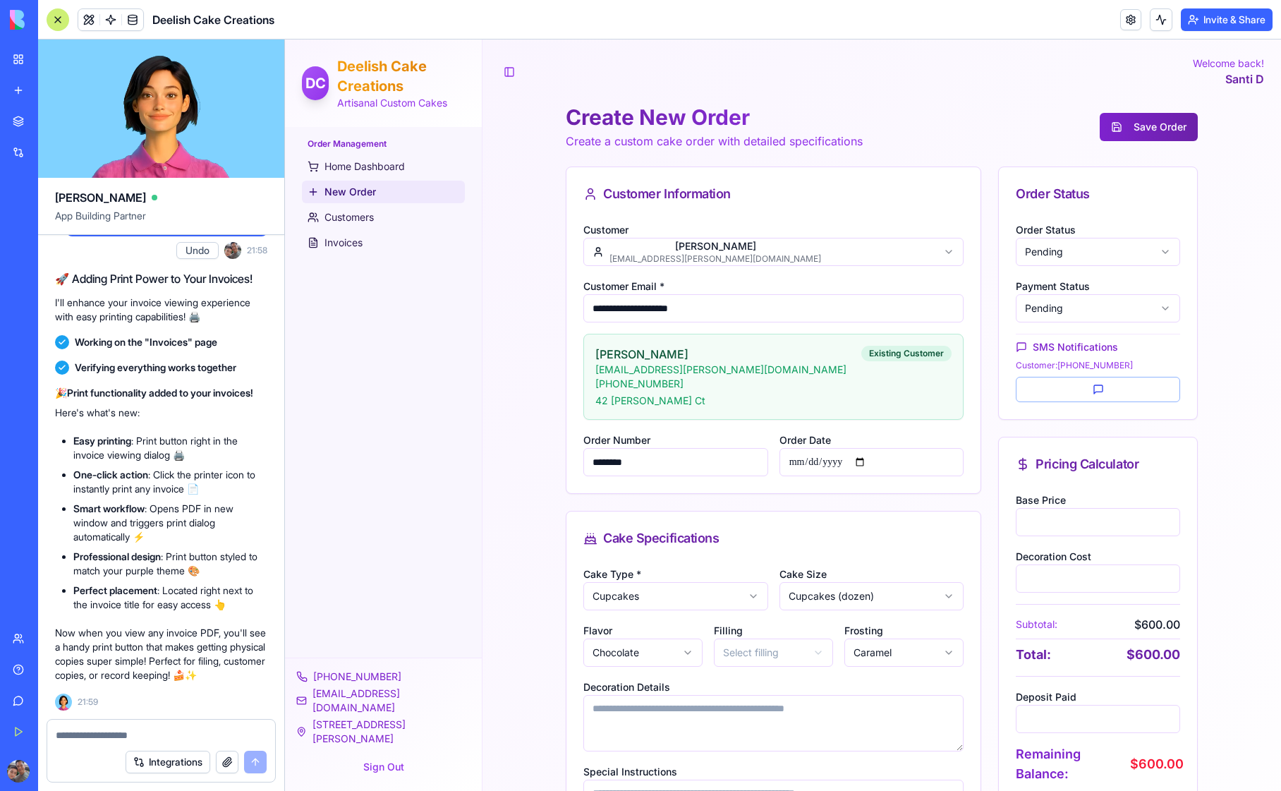
click at [1154, 125] on button "Save Order" at bounding box center [1149, 127] width 98 height 28
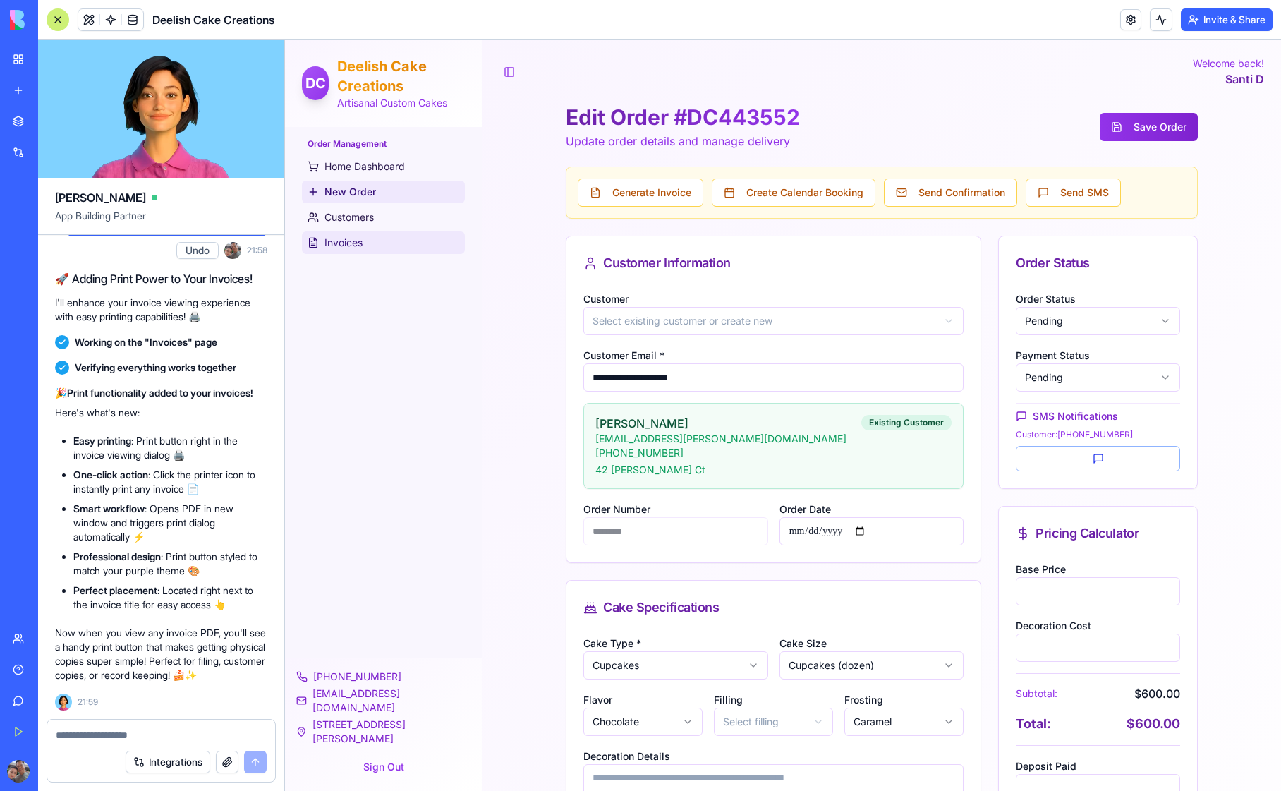
click at [351, 245] on span "Invoices" at bounding box center [344, 243] width 38 height 14
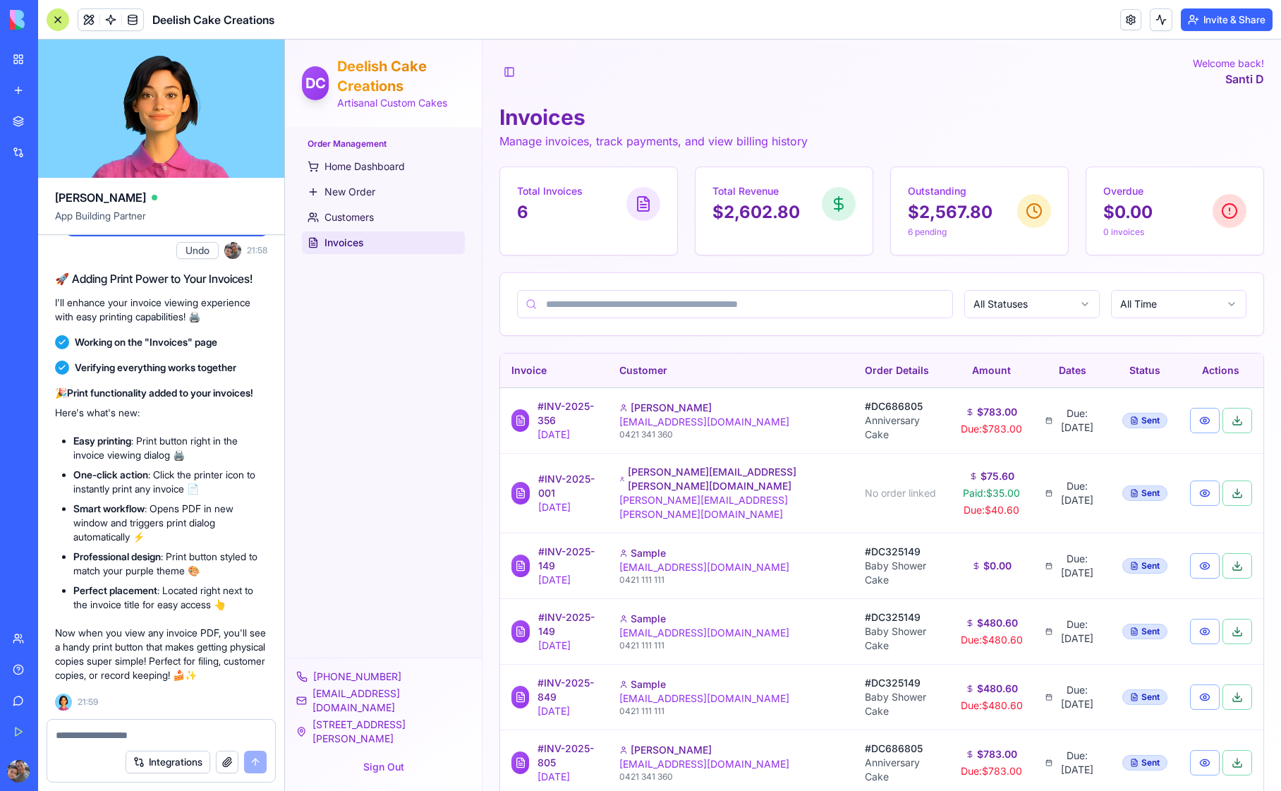
scroll to position [18, 0]
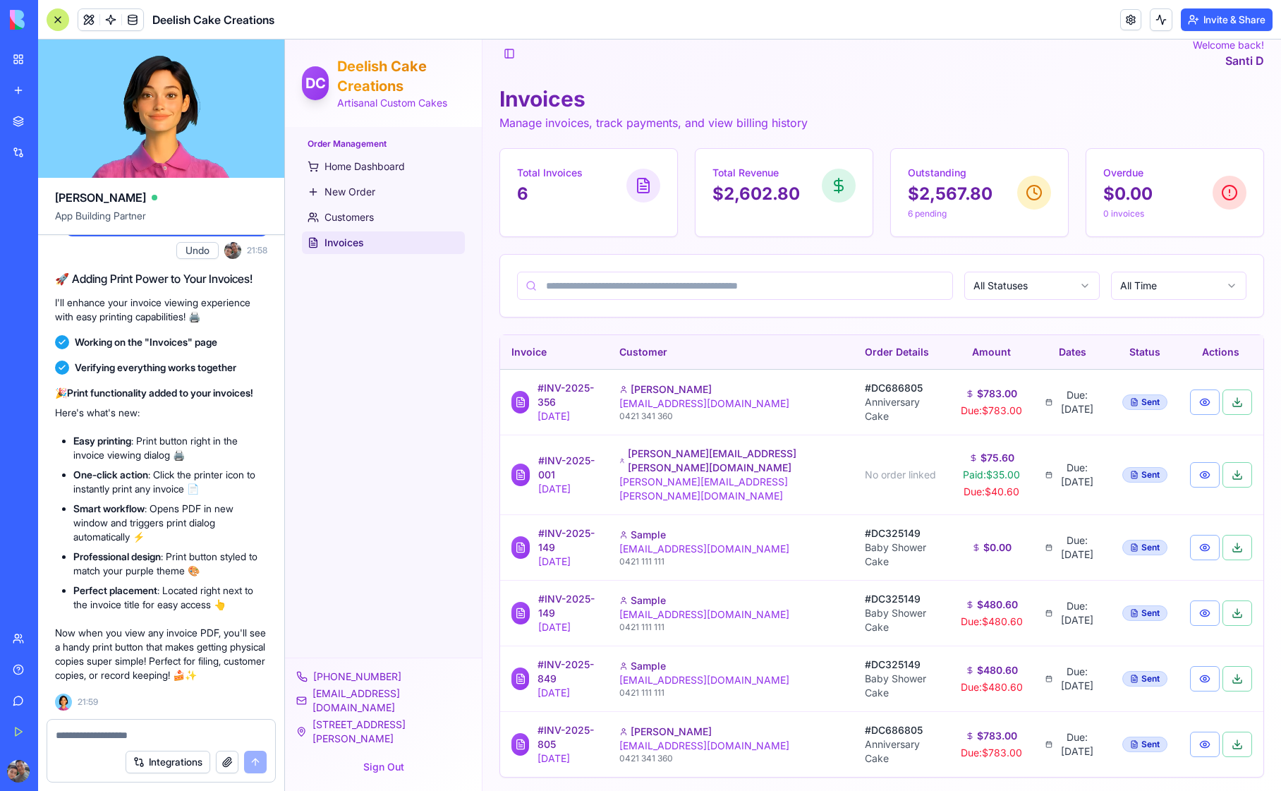
click at [360, 241] on span "Invoices" at bounding box center [345, 243] width 40 height 14
click at [344, 169] on span "Home Dashboard" at bounding box center [365, 166] width 80 height 14
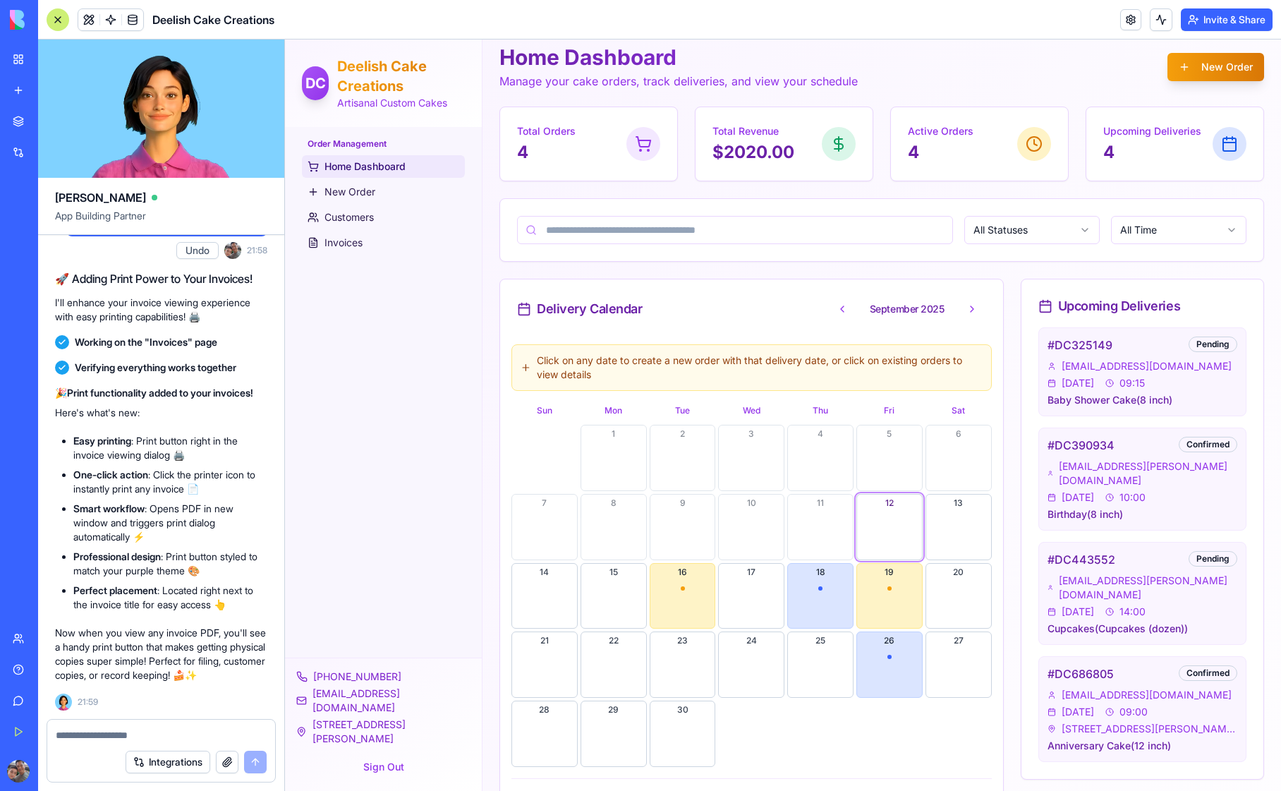
scroll to position [85, 0]
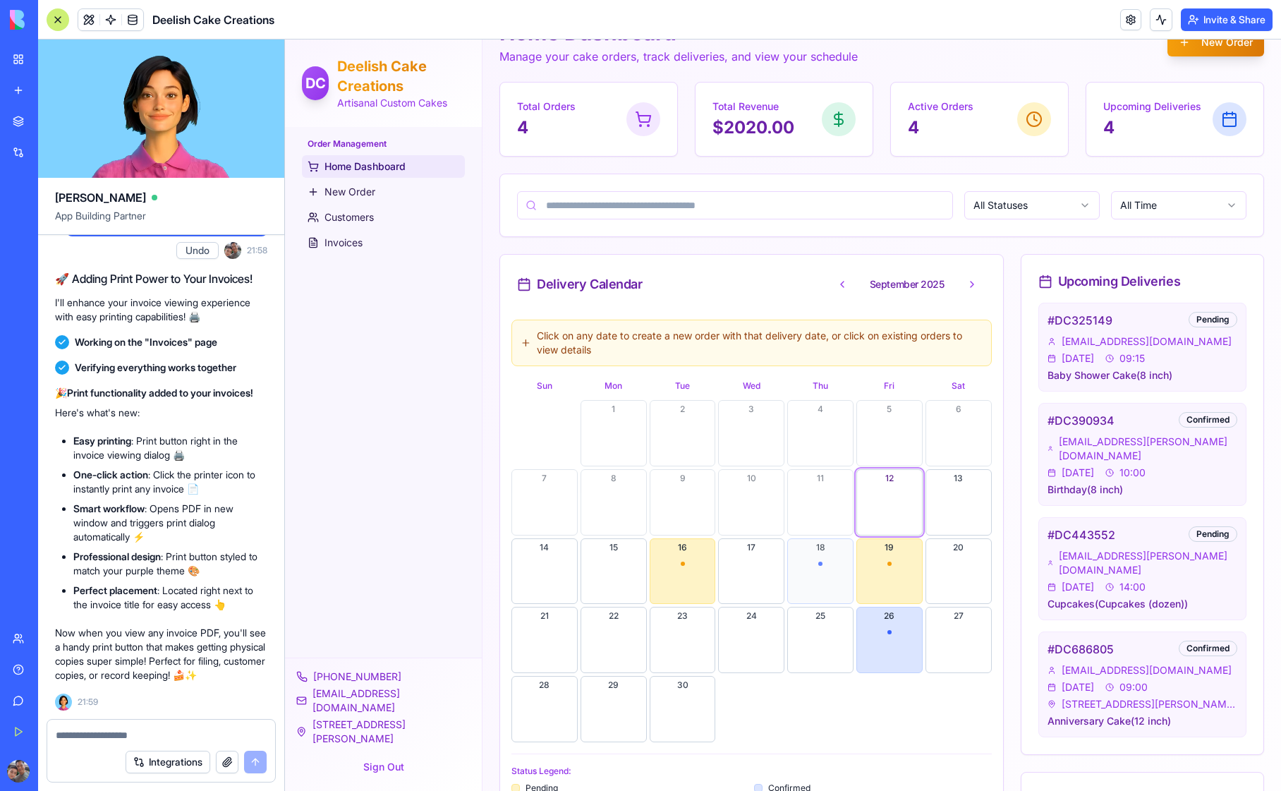
click at [820, 573] on button "18" at bounding box center [821, 571] width 66 height 66
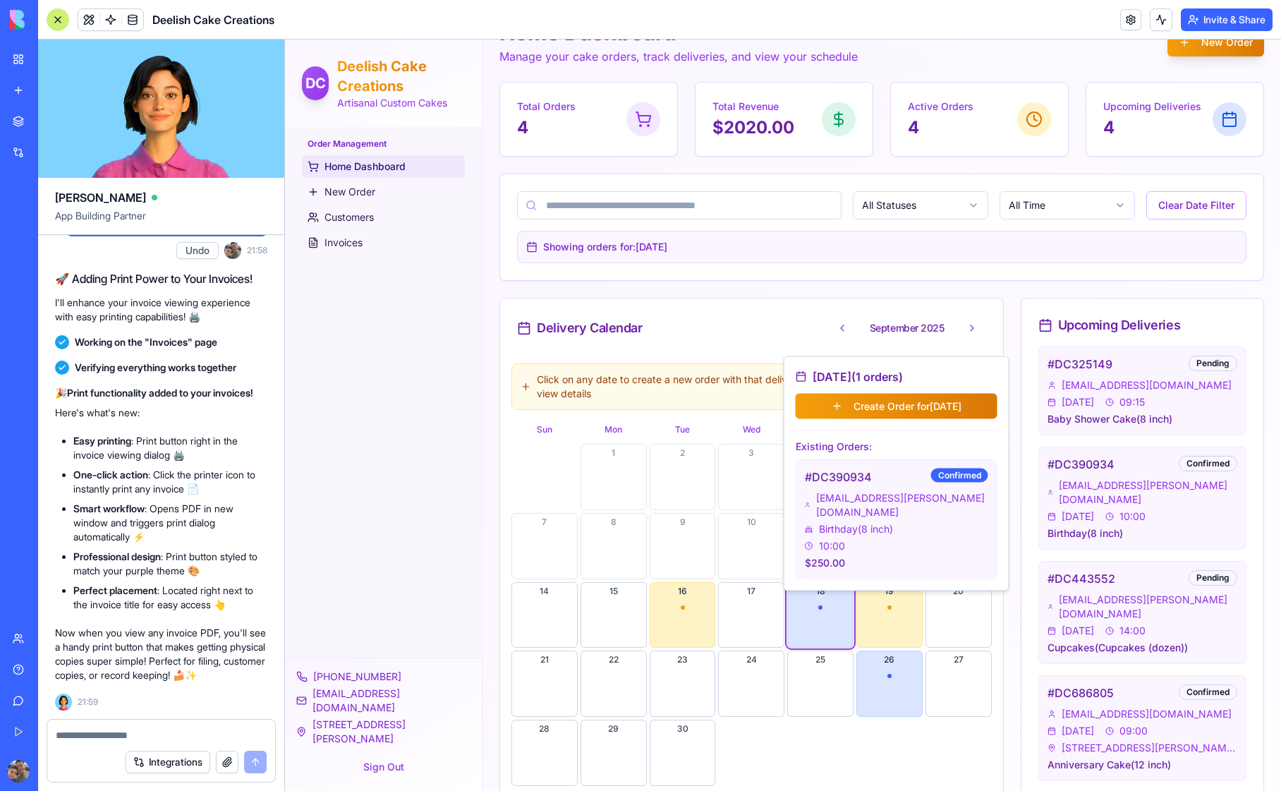
click at [469, 464] on div "Order Management Home Dashboard New Order Customers Invoices" at bounding box center [383, 392] width 197 height 531
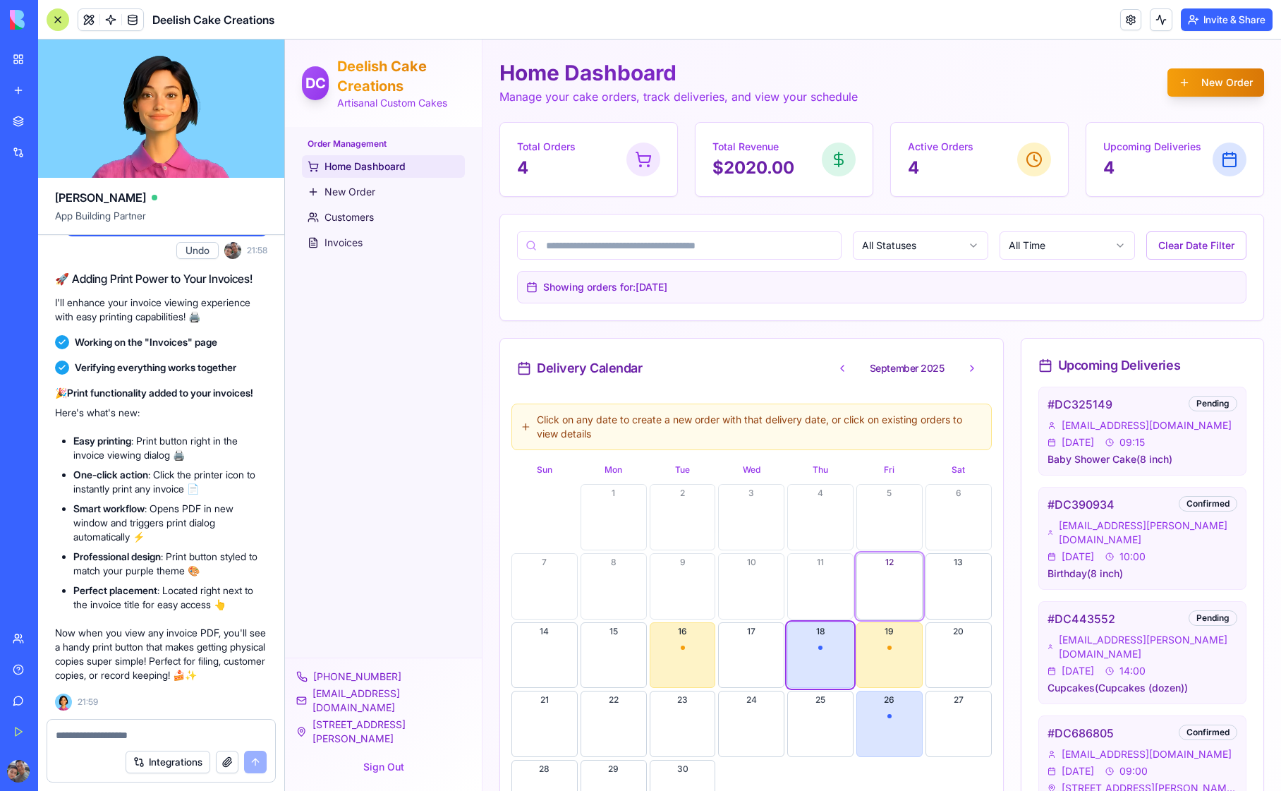
scroll to position [0, 0]
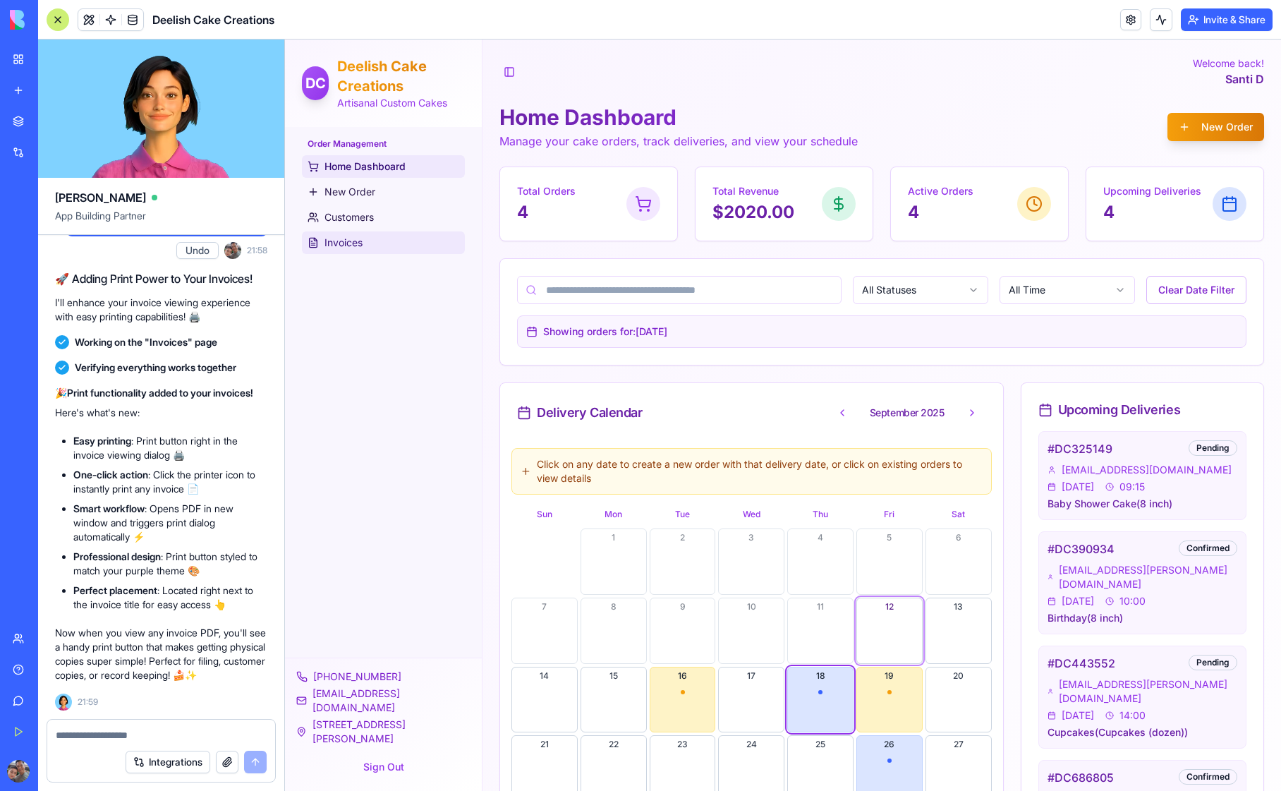
click at [356, 236] on span "Invoices" at bounding box center [344, 243] width 38 height 14
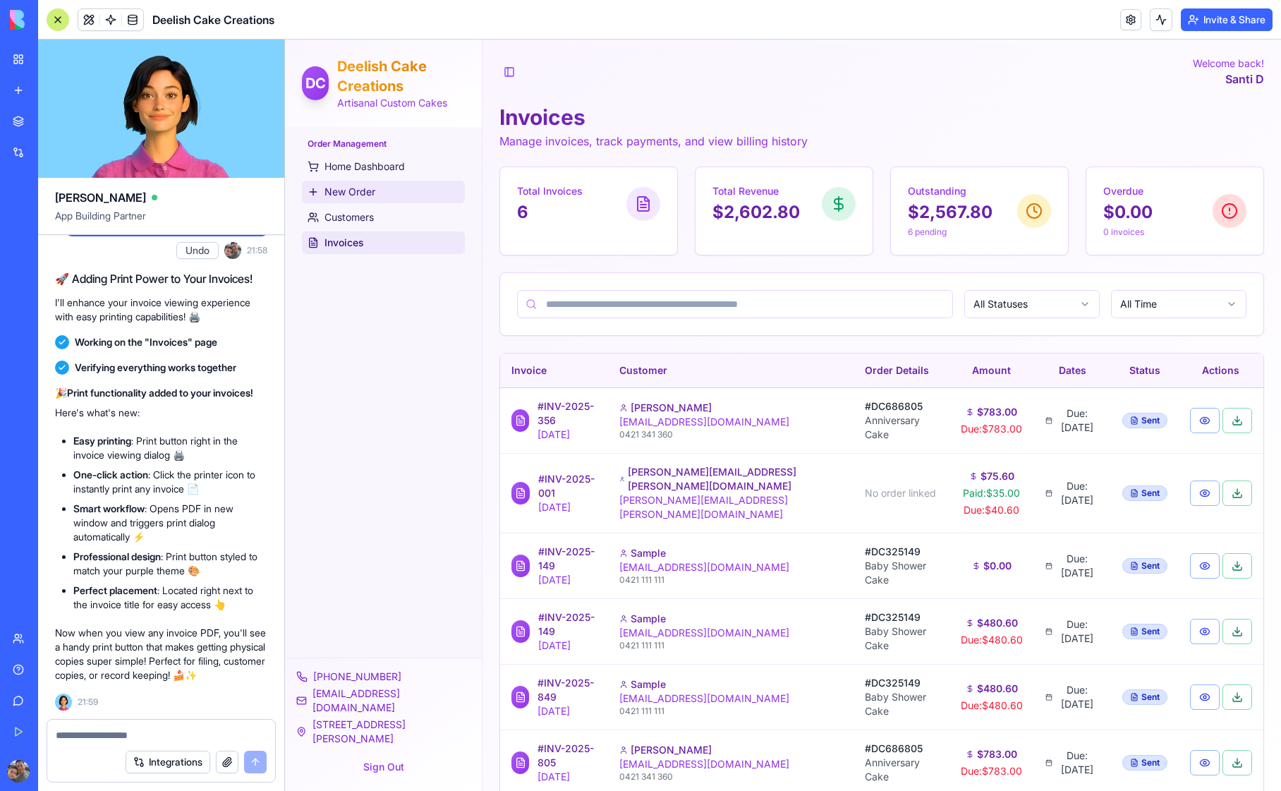
click at [366, 194] on span "New Order" at bounding box center [350, 192] width 51 height 14
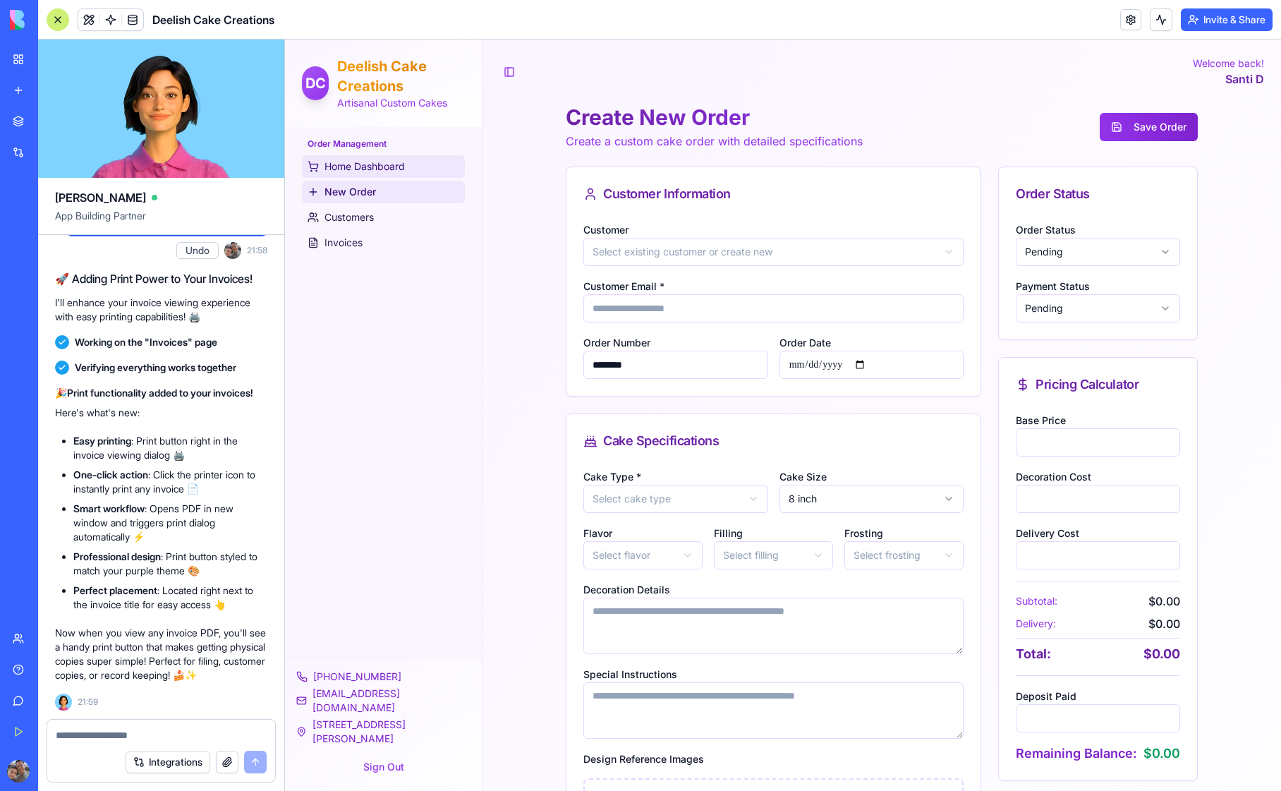
click at [363, 168] on span "Home Dashboard" at bounding box center [365, 166] width 80 height 14
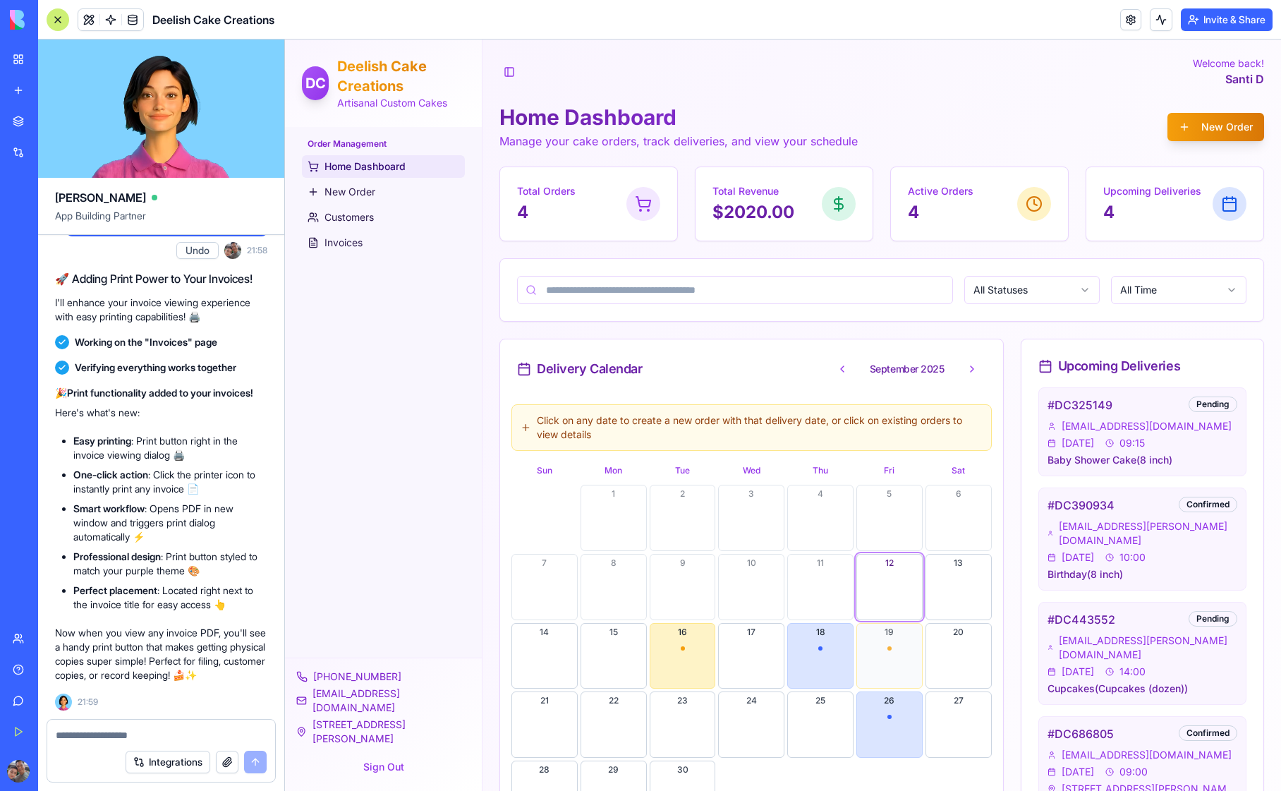
click at [888, 653] on button "19" at bounding box center [890, 656] width 66 height 66
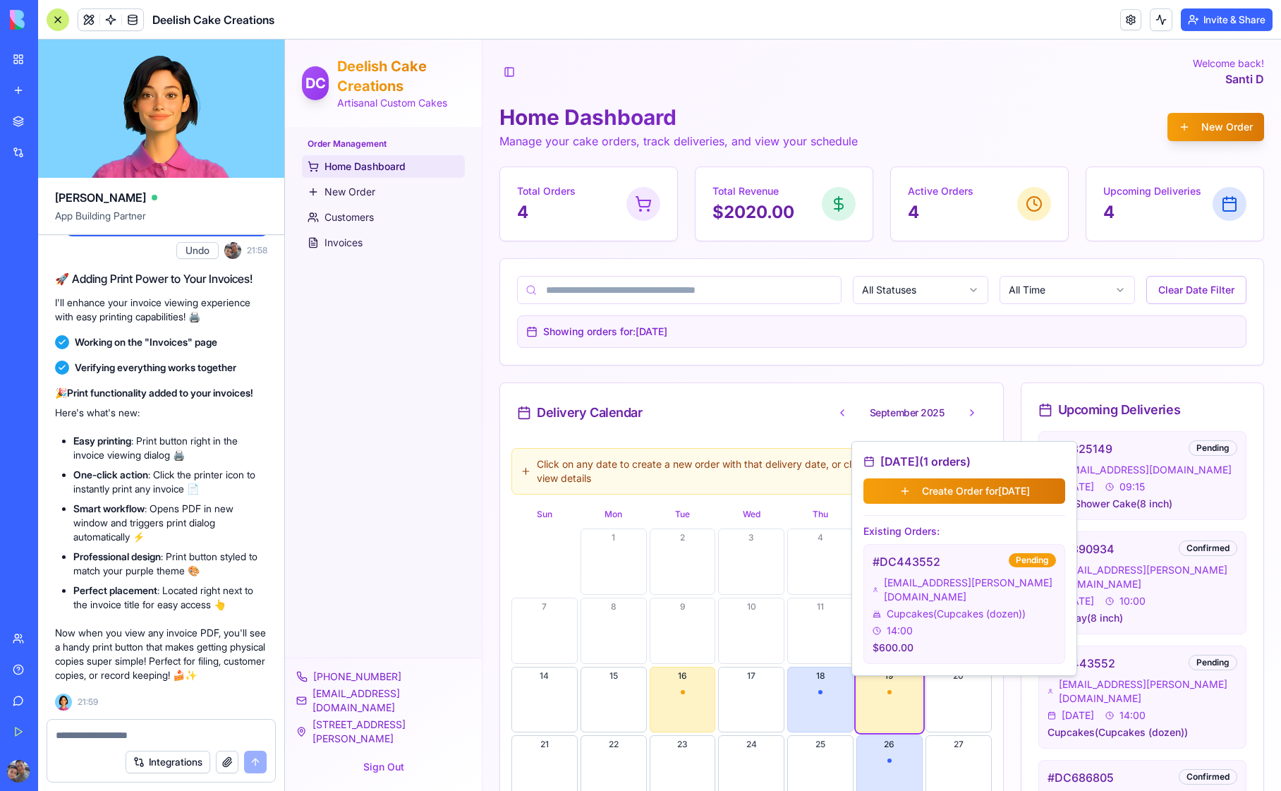
click at [435, 517] on div "Order Management Home Dashboard New Order Customers Invoices" at bounding box center [383, 392] width 197 height 531
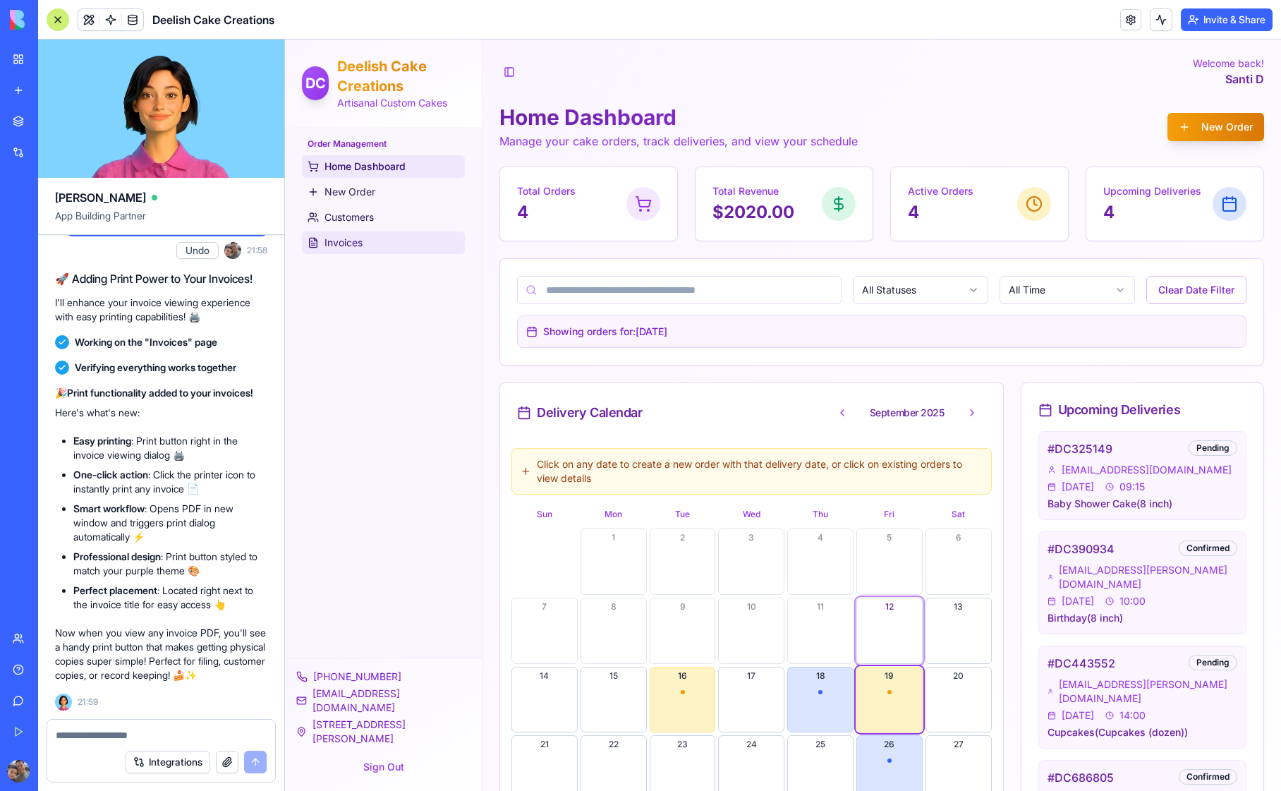
click at [348, 241] on span "Invoices" at bounding box center [344, 243] width 38 height 14
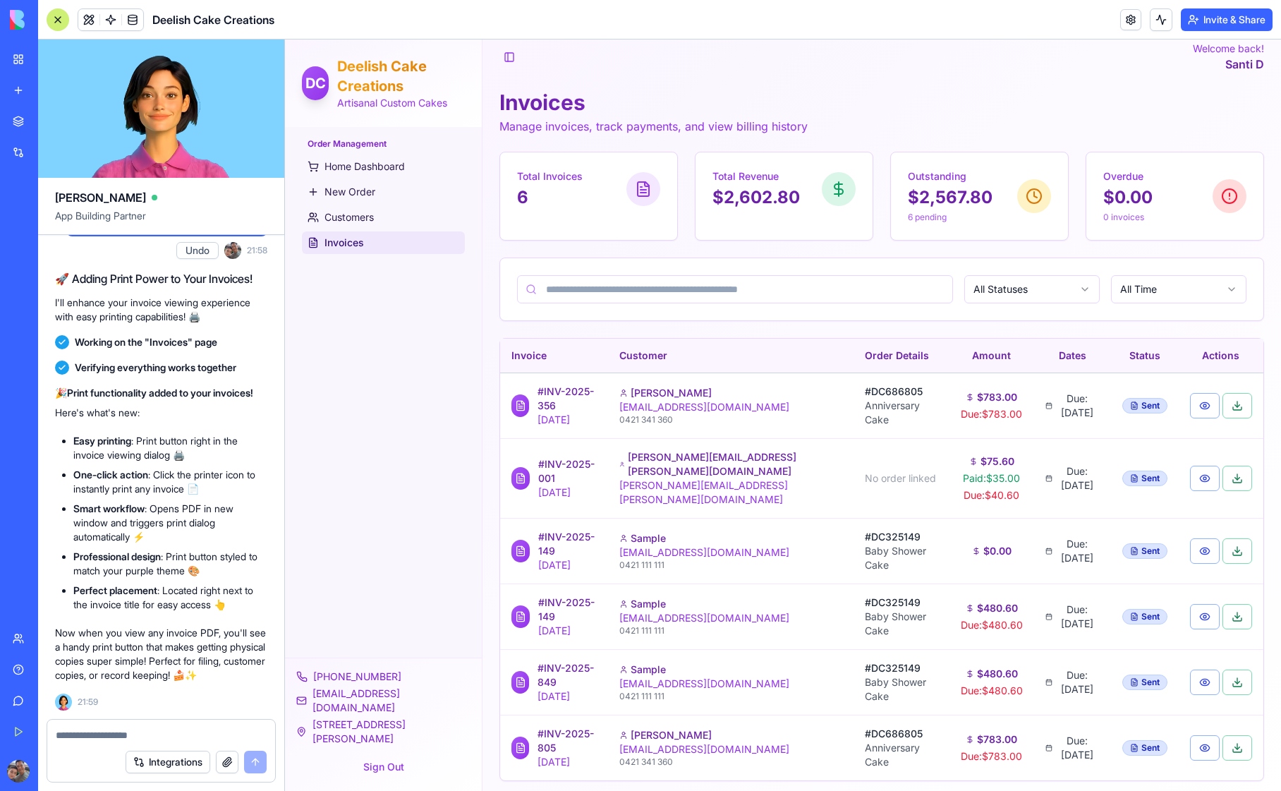
scroll to position [18, 0]
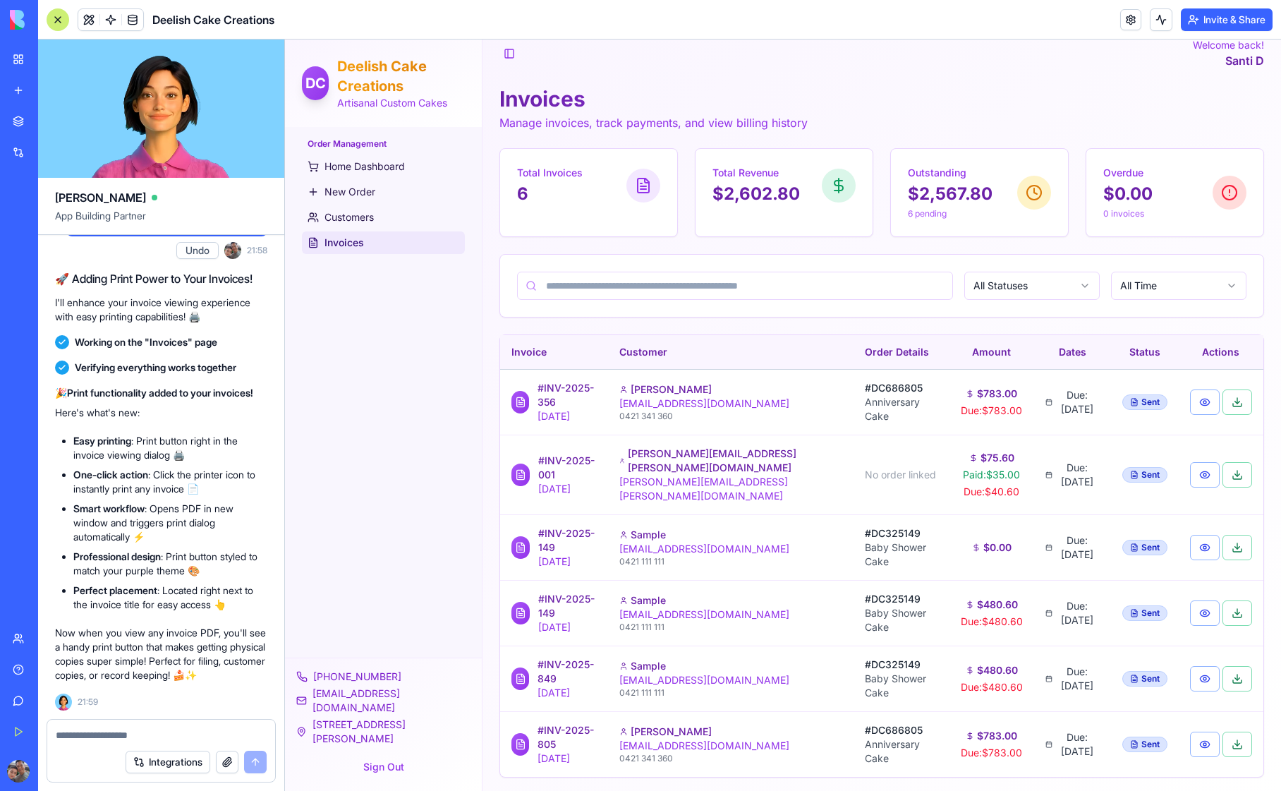
click at [58, 22] on div at bounding box center [58, 19] width 23 height 23
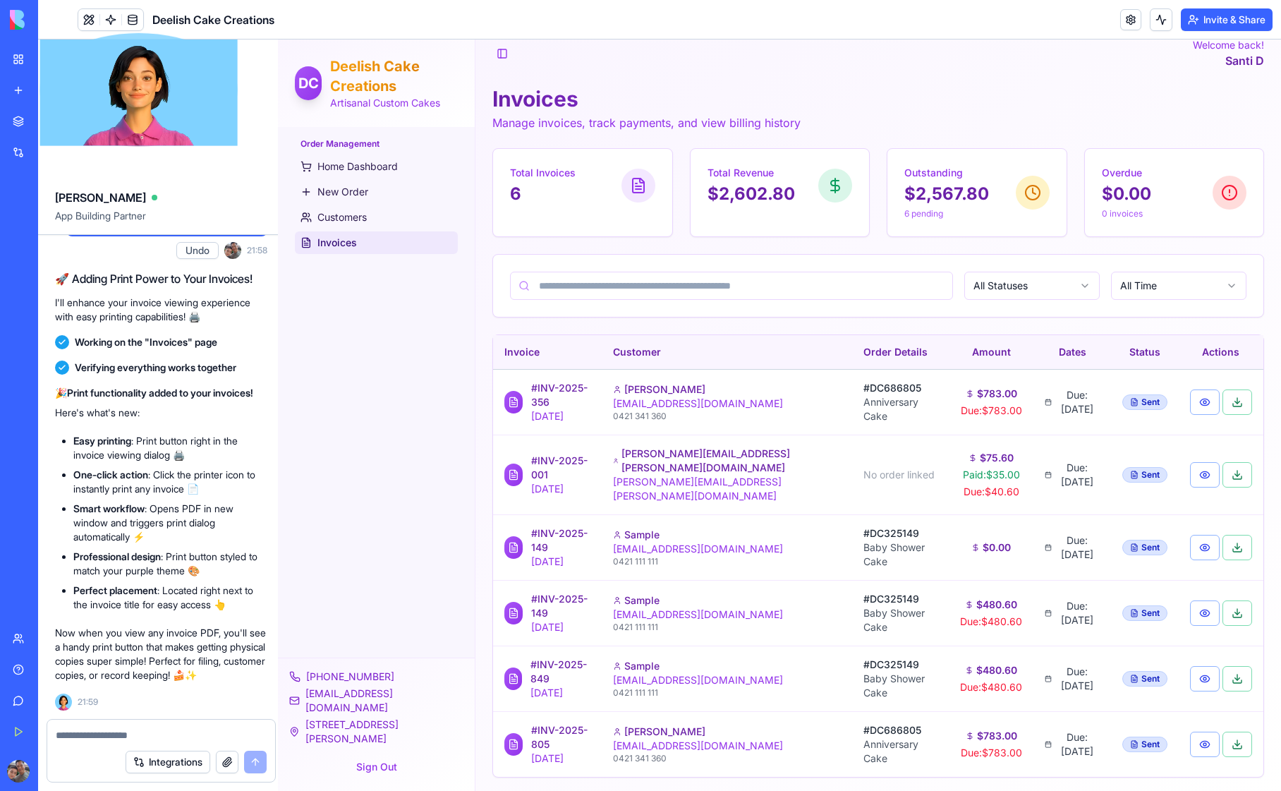
scroll to position [0, 0]
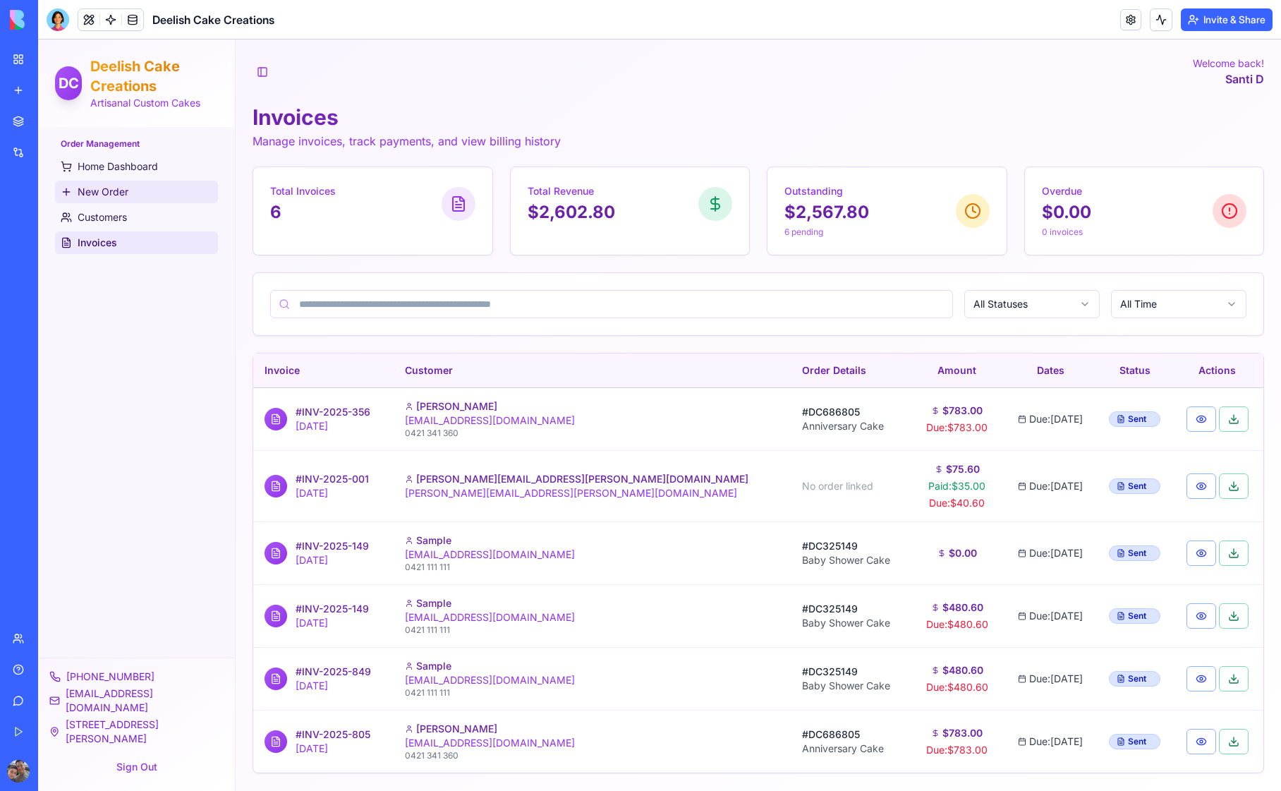
click at [109, 191] on span "New Order" at bounding box center [103, 192] width 51 height 14
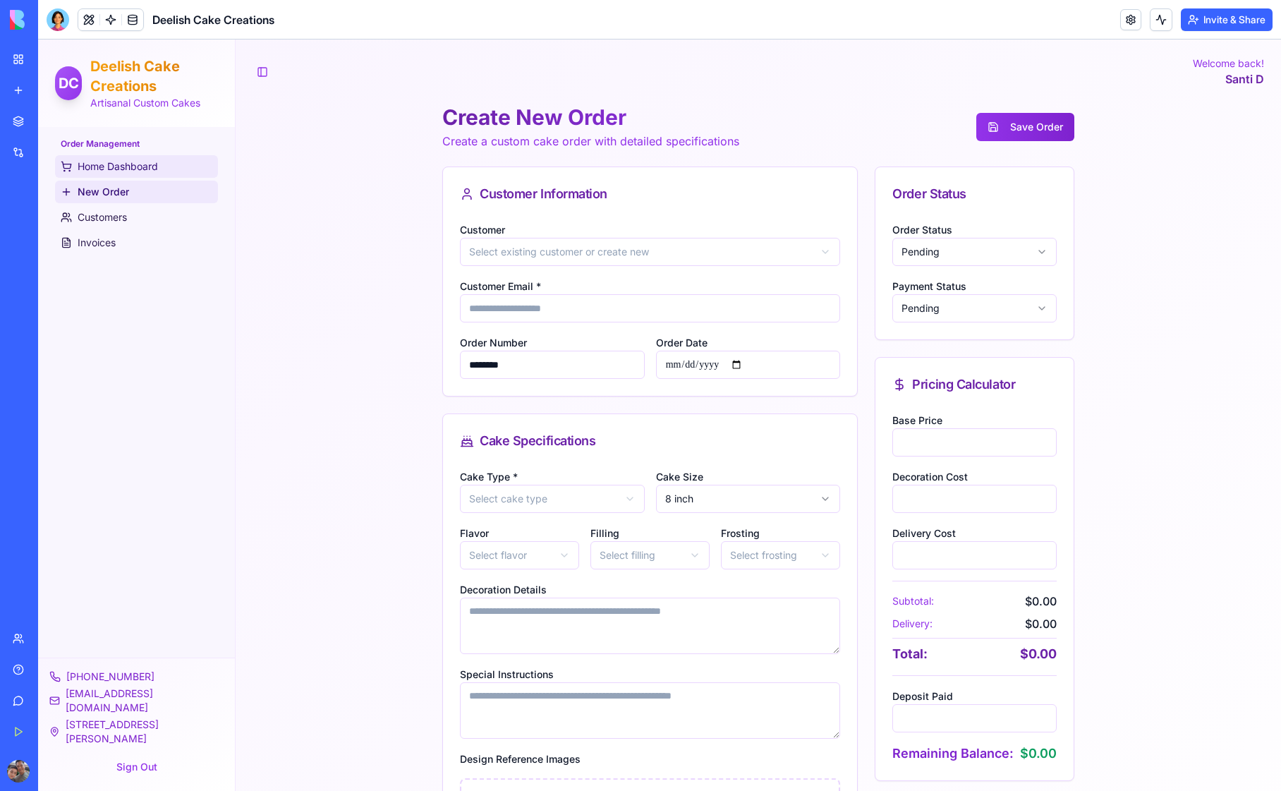
click at [111, 167] on span "Home Dashboard" at bounding box center [118, 166] width 80 height 14
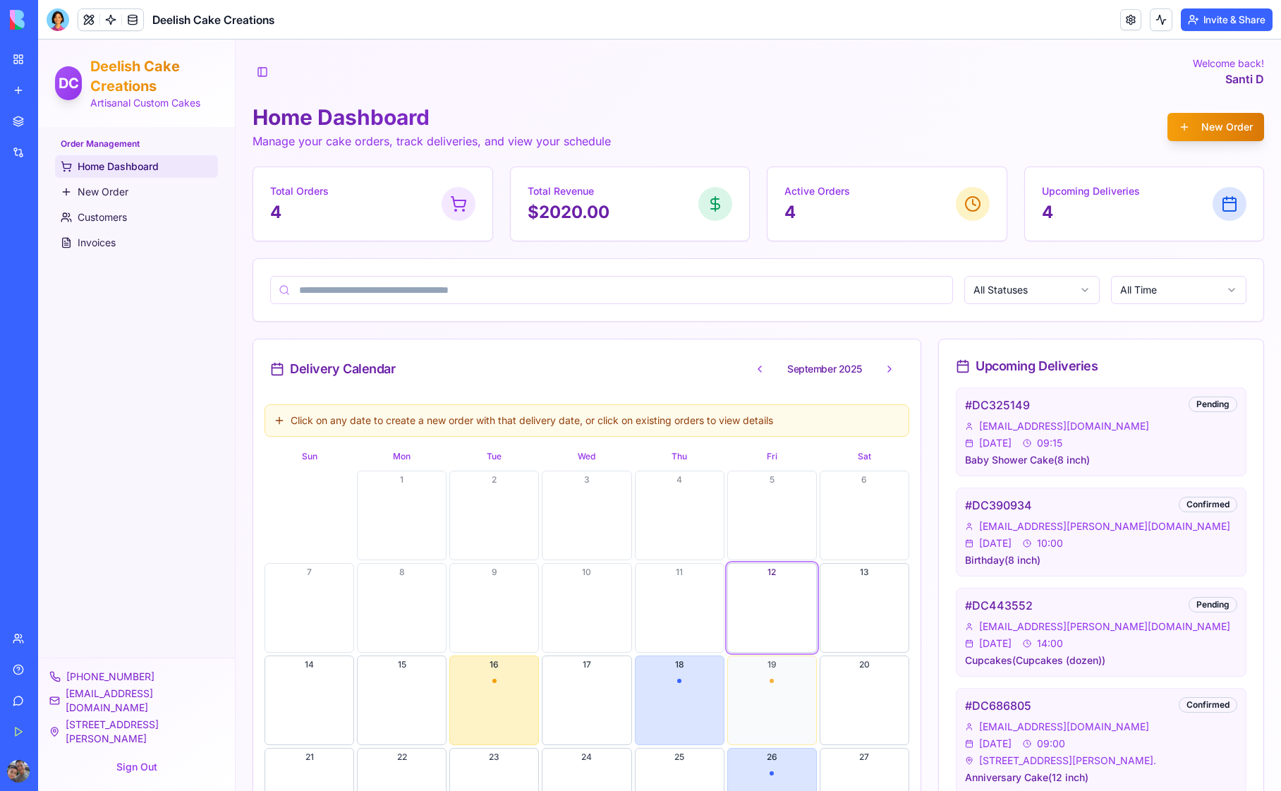
click at [764, 682] on button "19" at bounding box center [773, 701] width 90 height 90
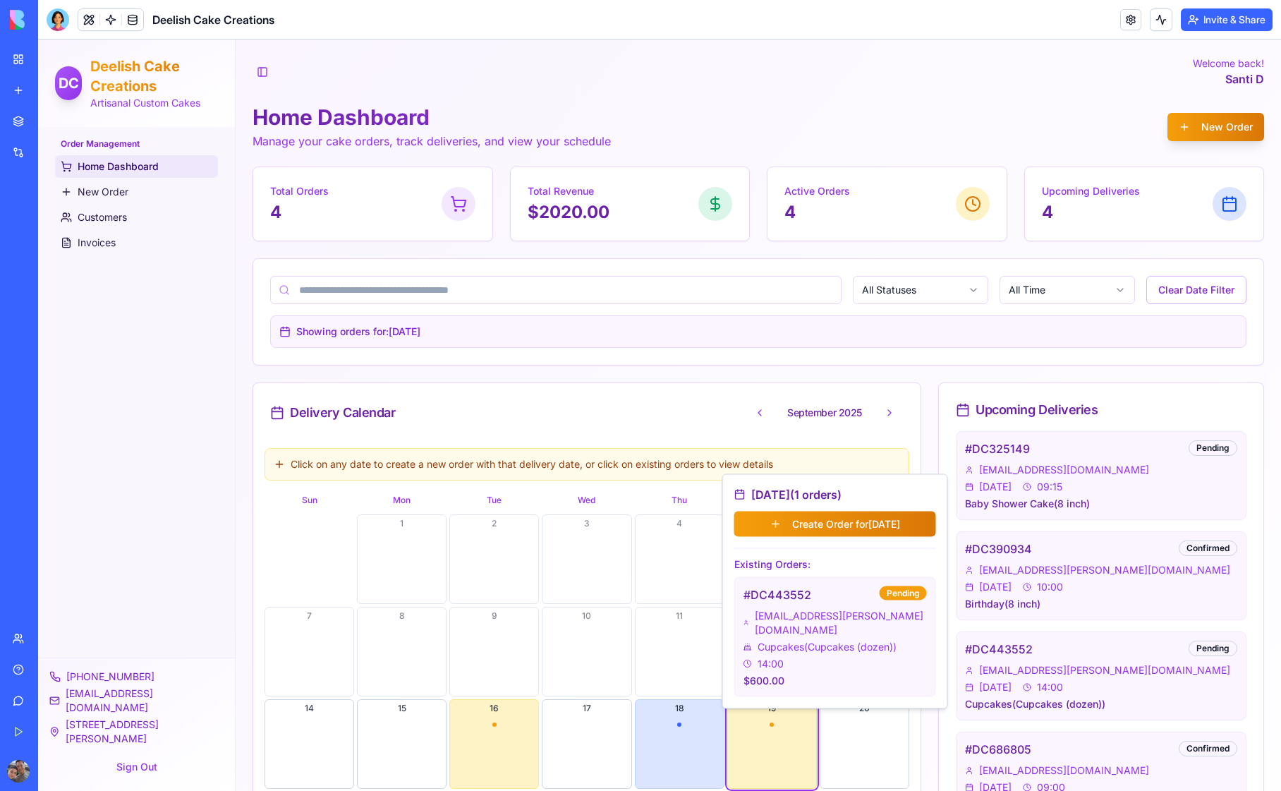
click at [857, 609] on span "[EMAIL_ADDRESS][PERSON_NAME][DOMAIN_NAME]" at bounding box center [841, 623] width 172 height 28
click at [830, 640] on span "Cupcakes ( Cupcakes (dozen) )" at bounding box center [827, 647] width 139 height 14
click at [1183, 470] on div "[EMAIL_ADDRESS][DOMAIN_NAME]" at bounding box center [1101, 470] width 272 height 14
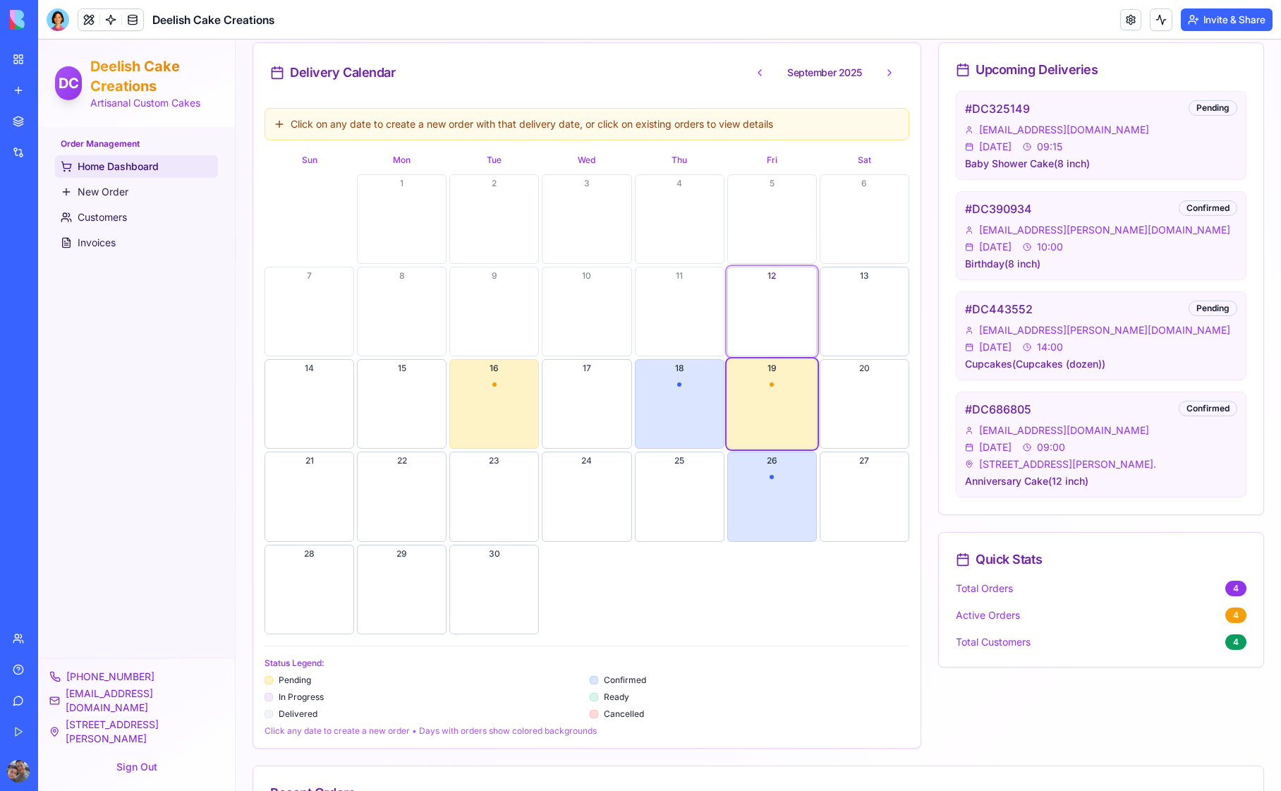
scroll to position [337, 0]
click at [1121, 333] on div "[EMAIL_ADDRESS][PERSON_NAME][DOMAIN_NAME]" at bounding box center [1101, 333] width 272 height 14
click at [1195, 309] on div "Pending" at bounding box center [1213, 311] width 49 height 16
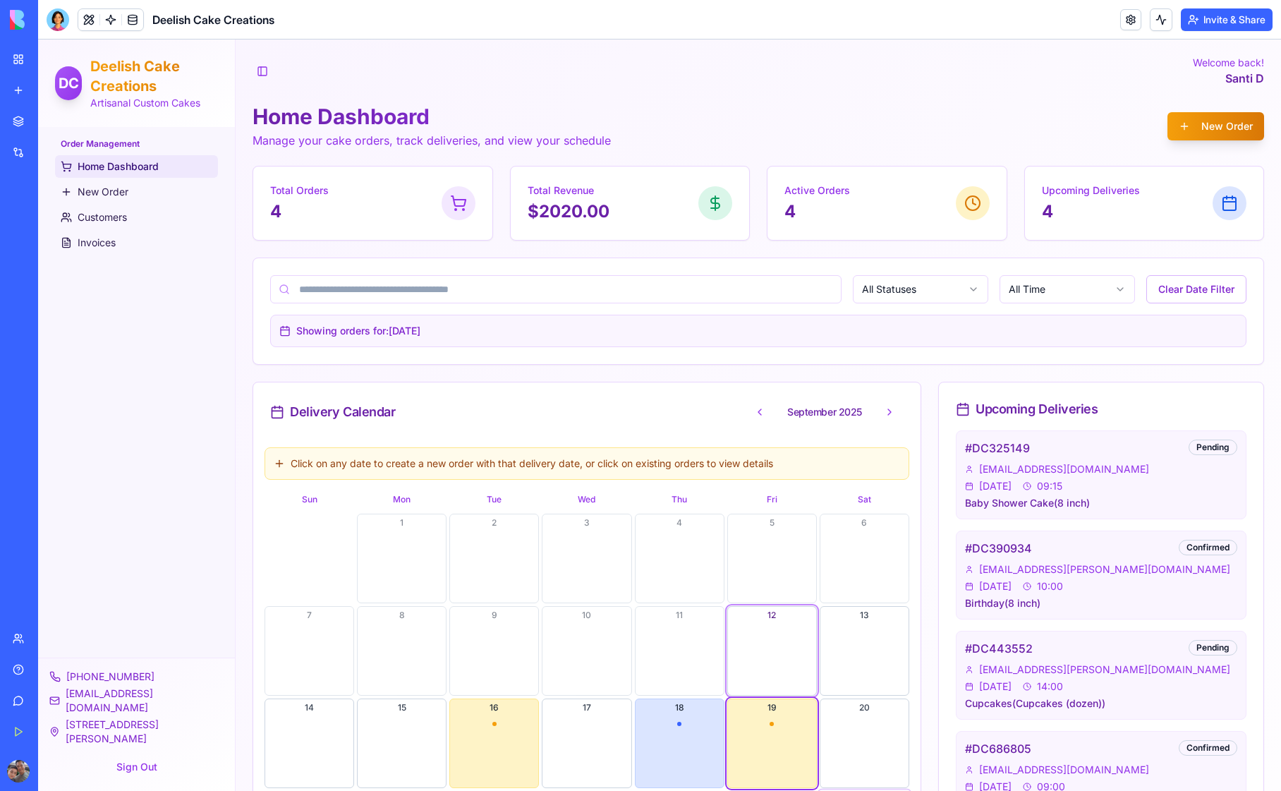
scroll to position [0, 0]
click at [109, 215] on span "Customers" at bounding box center [102, 217] width 49 height 14
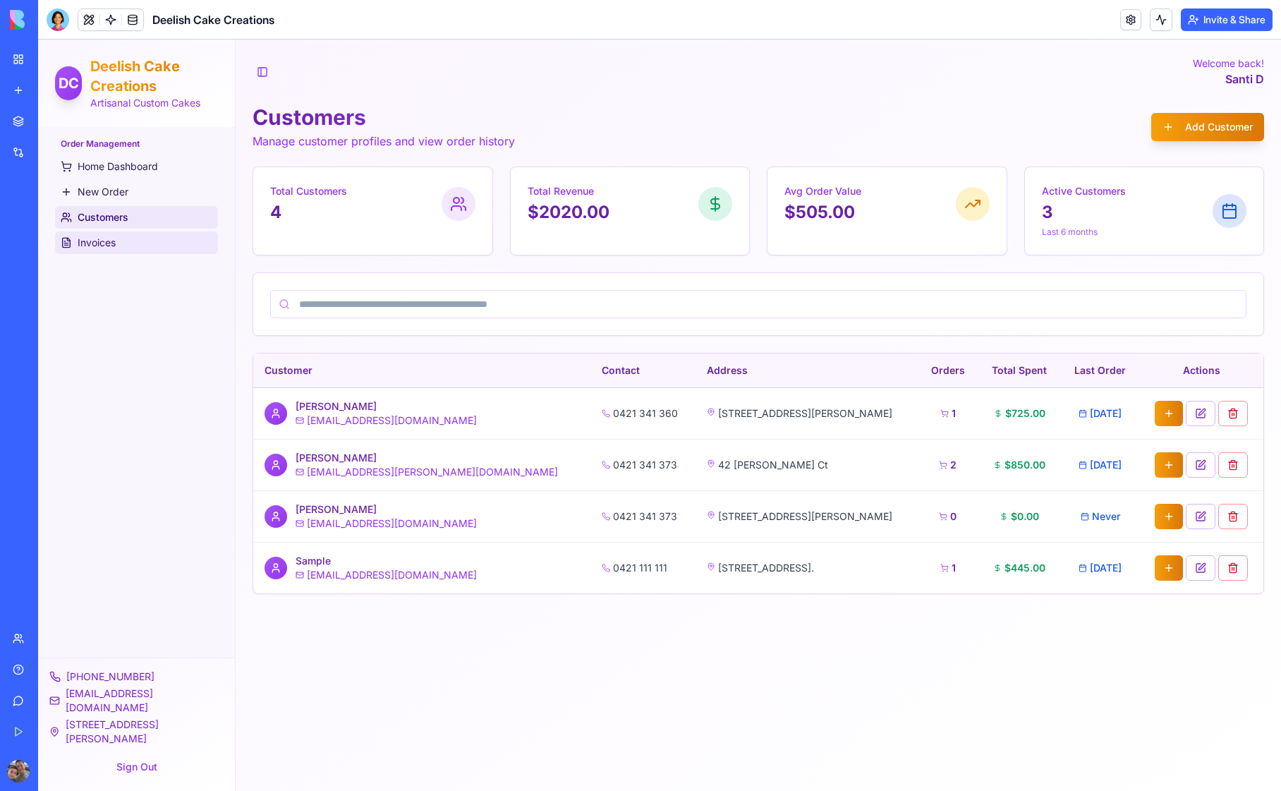
click at [153, 242] on link "Invoices" at bounding box center [136, 242] width 163 height 23
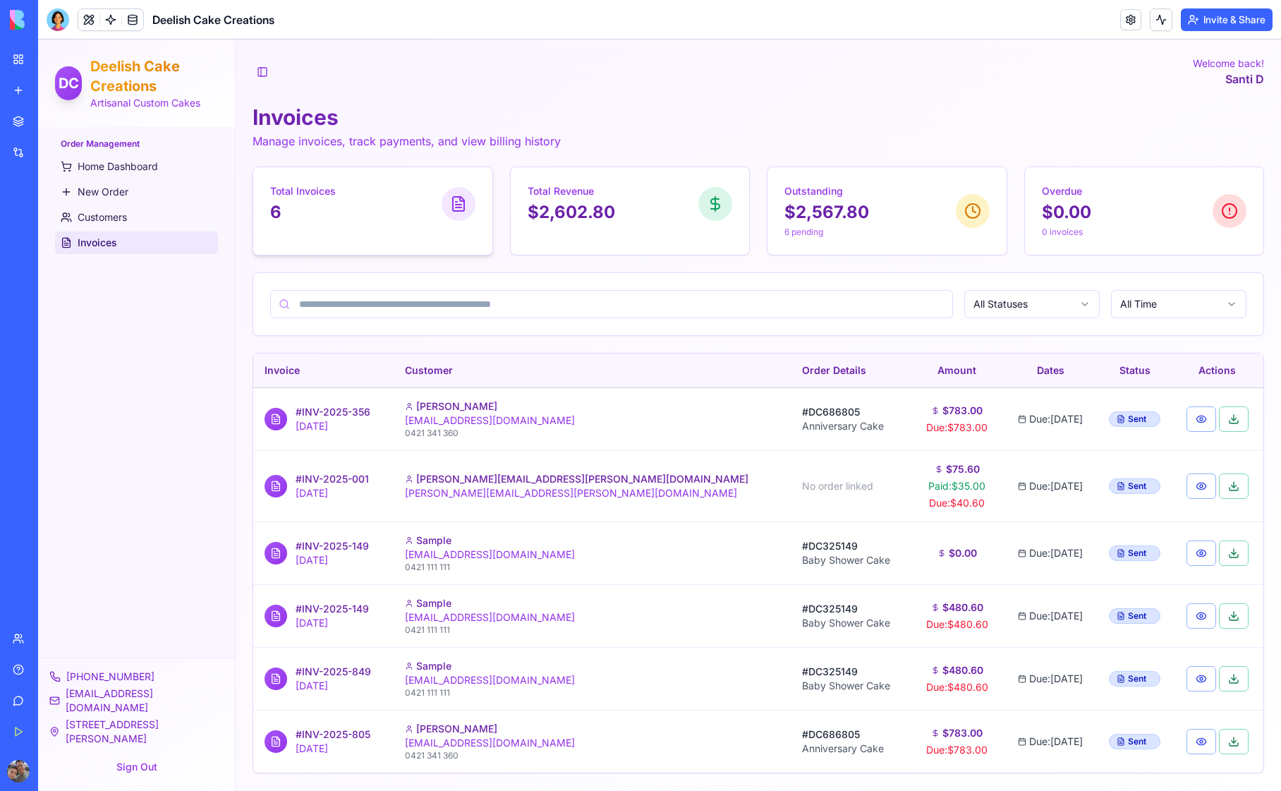
click at [315, 224] on div "Total Invoices 6" at bounding box center [372, 203] width 239 height 73
click at [423, 204] on div "Total Invoices 6" at bounding box center [372, 204] width 205 height 40
click at [116, 169] on span "Home Dashboard" at bounding box center [118, 166] width 80 height 14
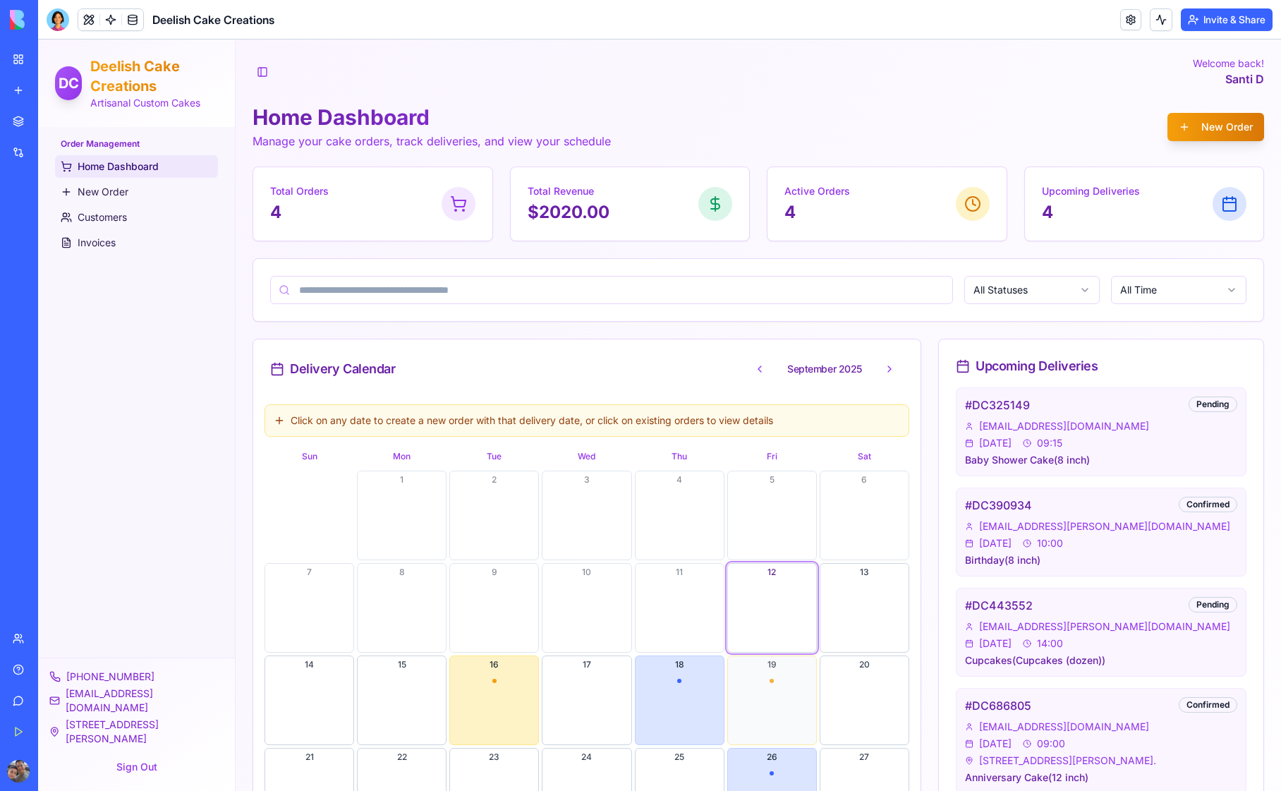
click at [774, 682] on button "19" at bounding box center [773, 701] width 90 height 90
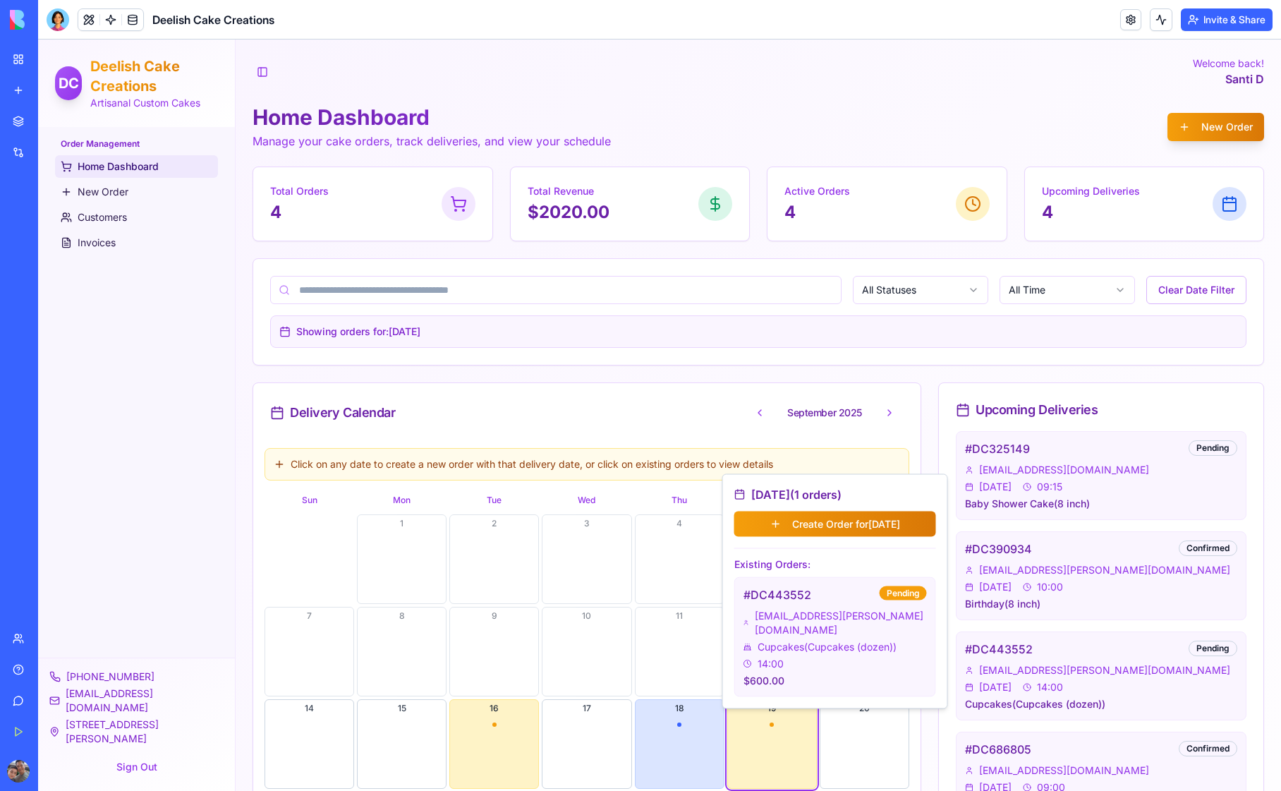
click at [1150, 575] on div "[EMAIL_ADDRESS][PERSON_NAME][DOMAIN_NAME]" at bounding box center [1101, 570] width 272 height 14
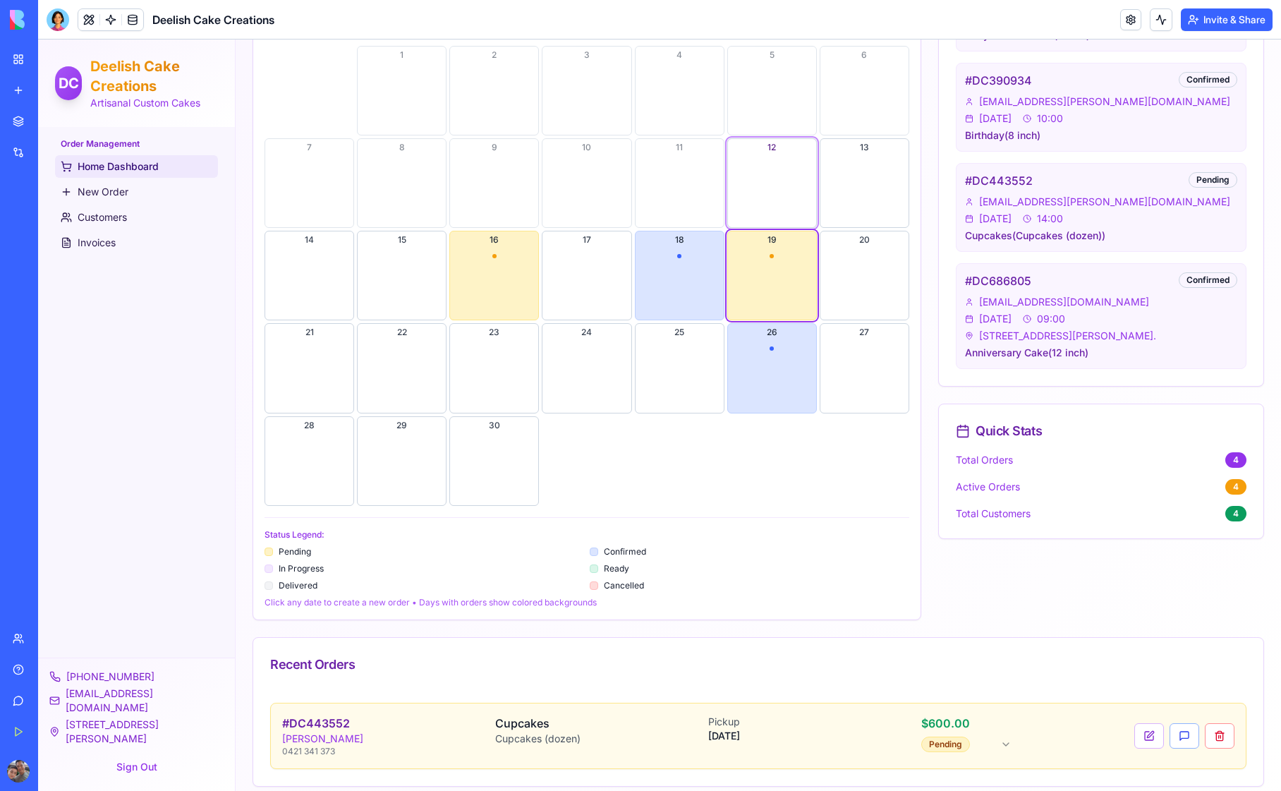
scroll to position [476, 0]
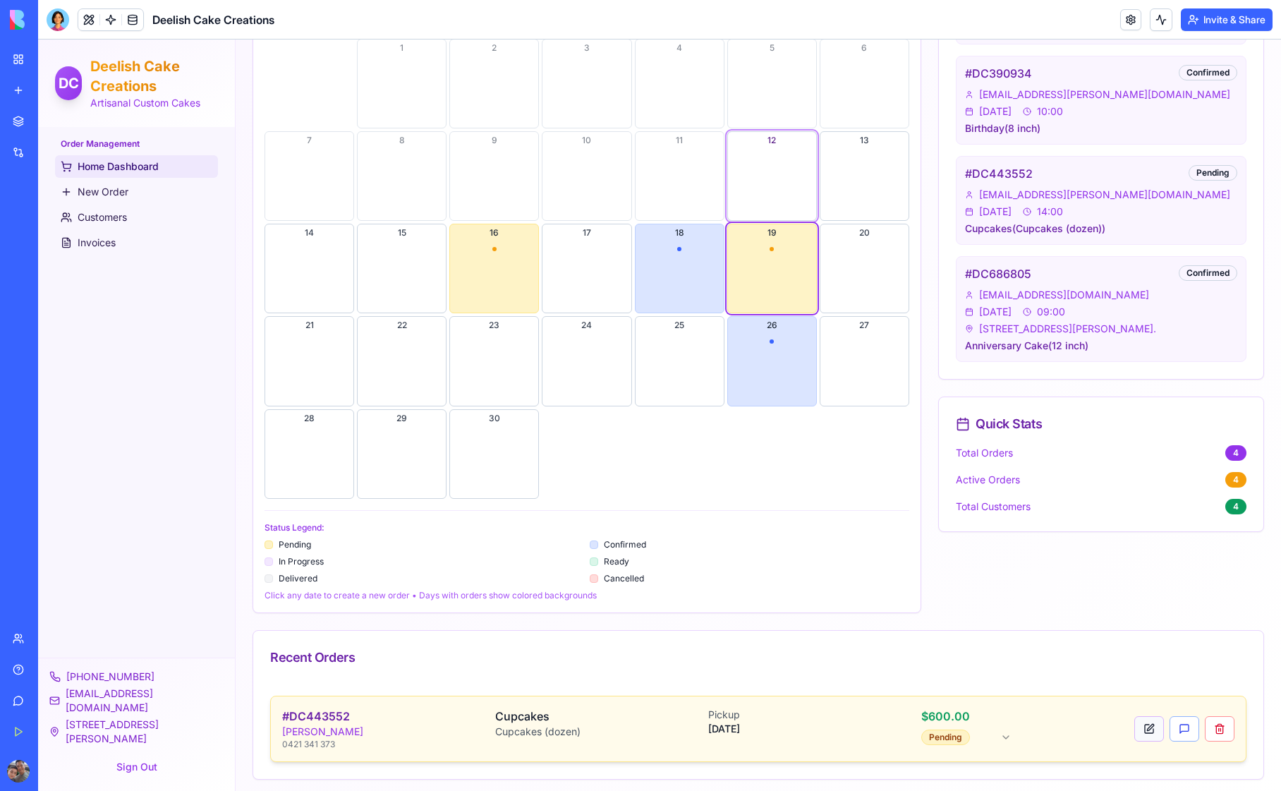
click at [1139, 725] on button at bounding box center [1150, 728] width 30 height 25
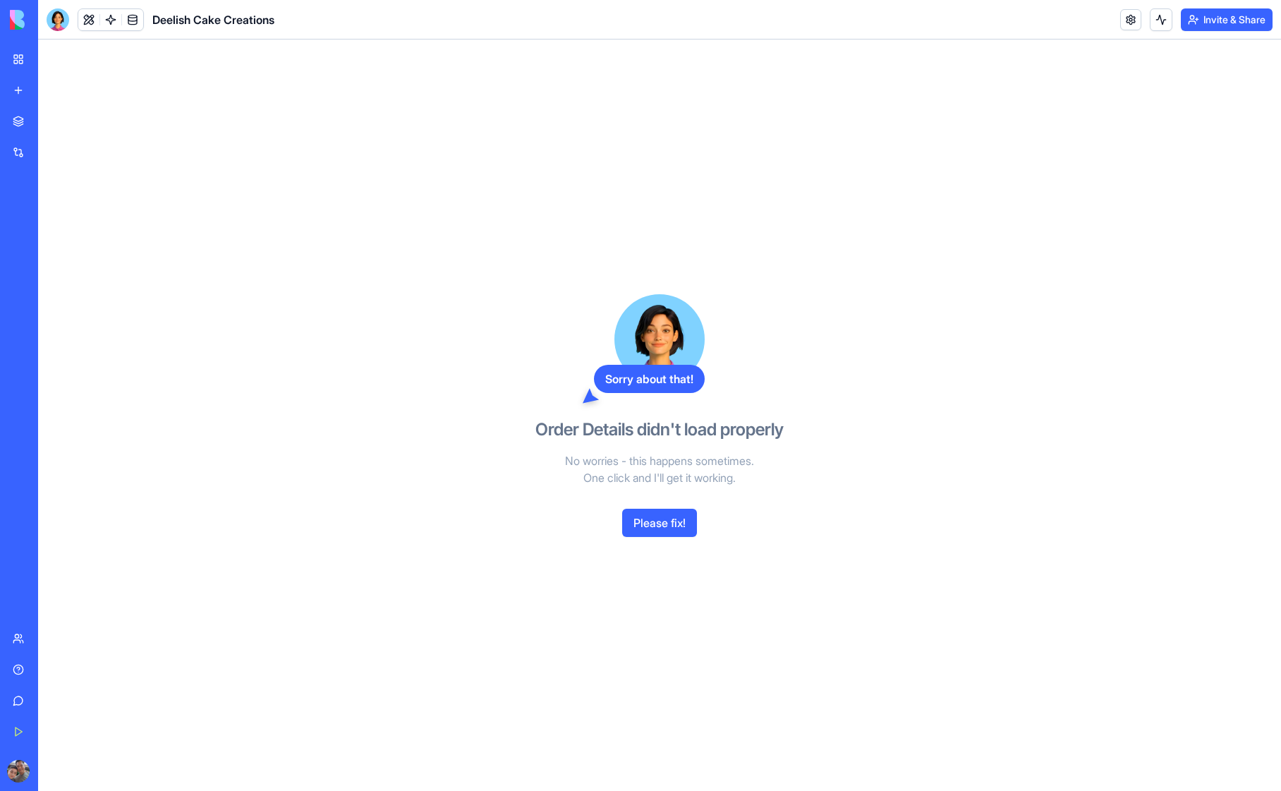
click at [52, 219] on div "Deelish Cake Creations" at bounding box center [33, 220] width 40 height 14
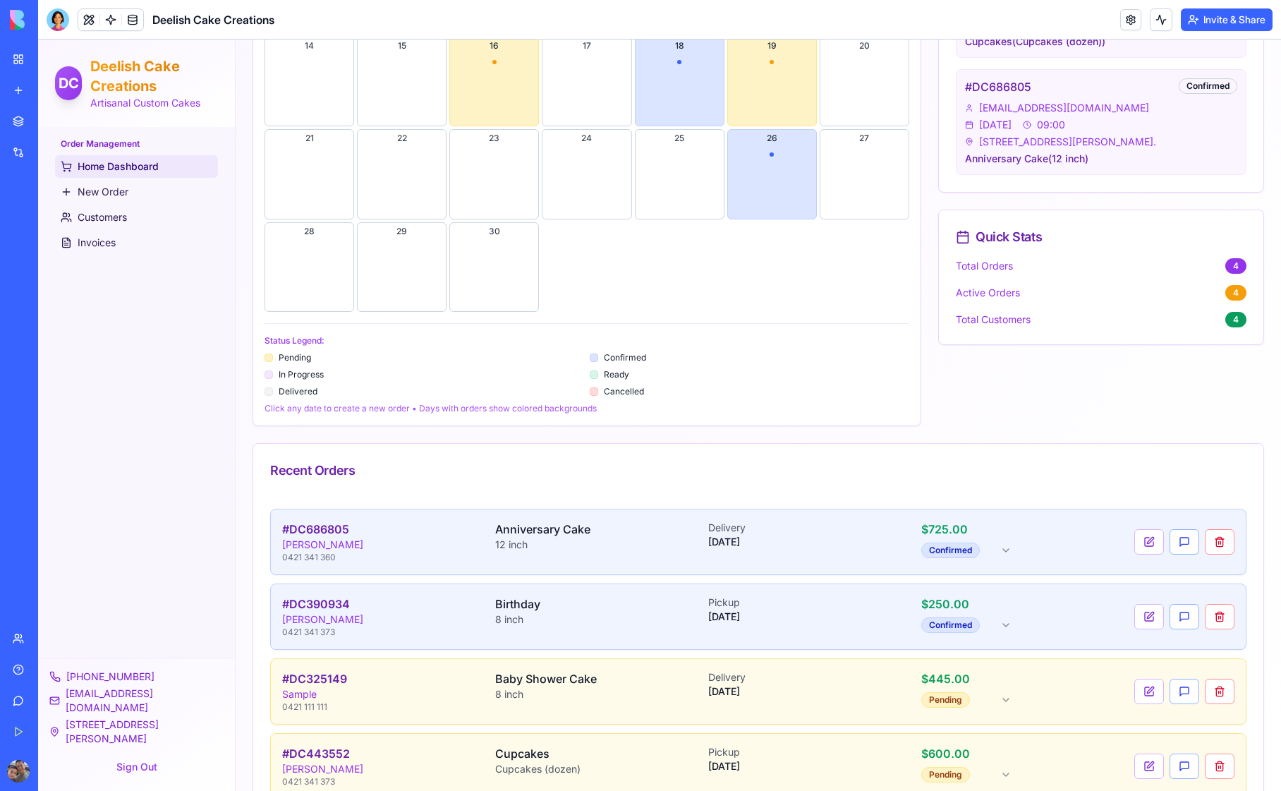
scroll to position [656, 0]
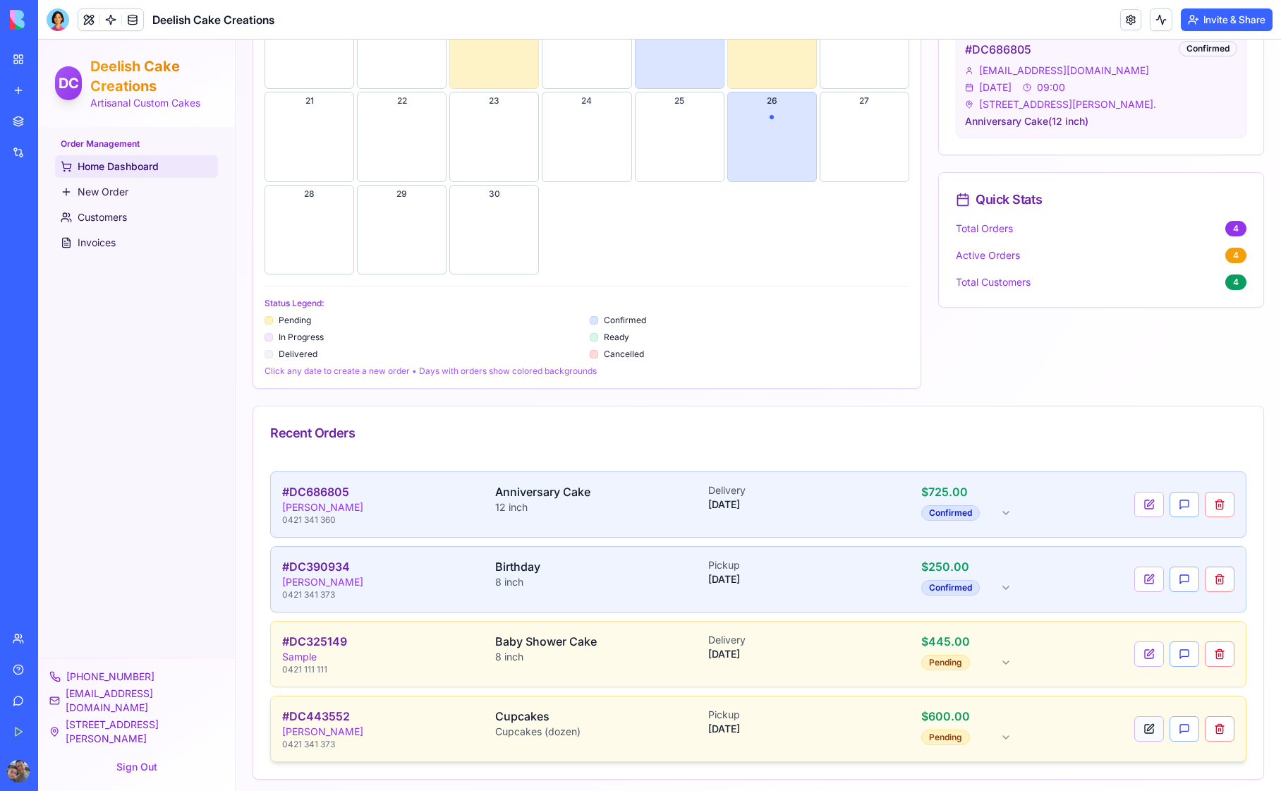
click at [1139, 720] on button at bounding box center [1150, 728] width 30 height 25
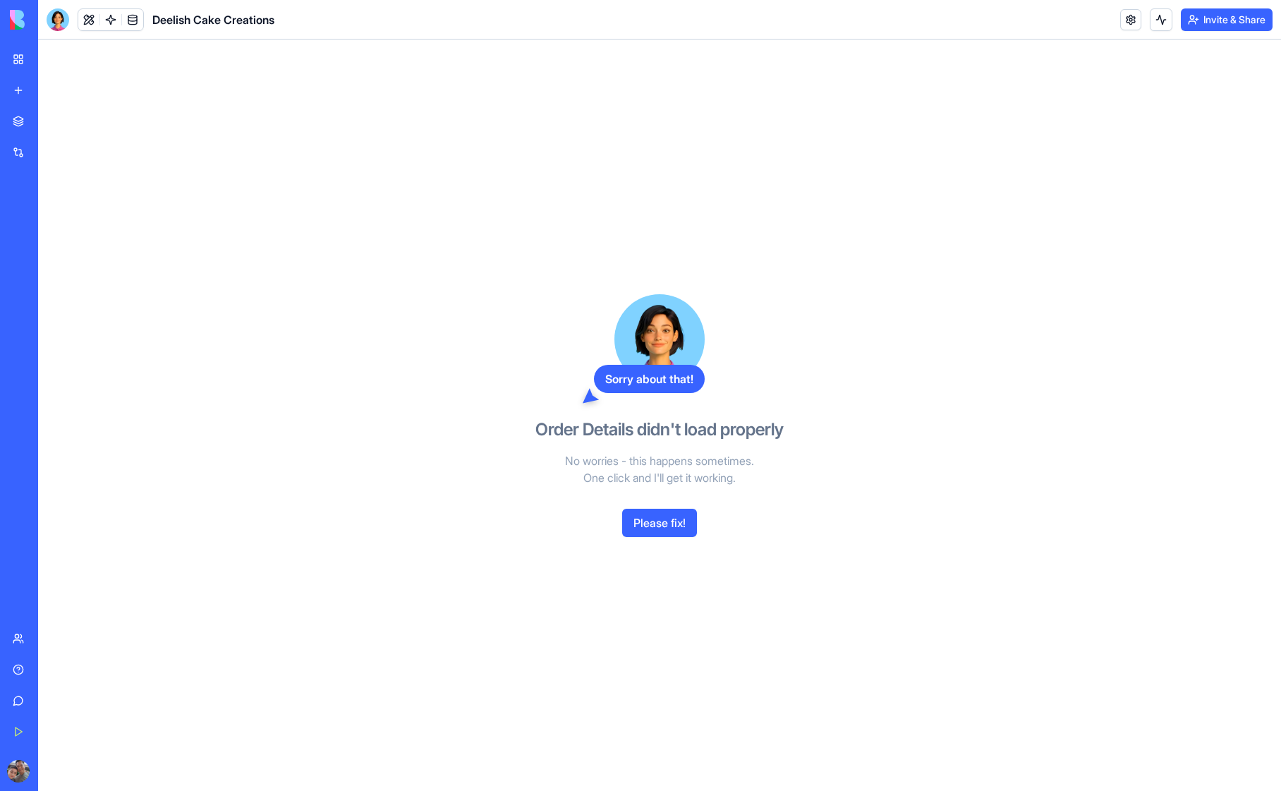
click at [656, 521] on button "Please fix!" at bounding box center [659, 523] width 75 height 28
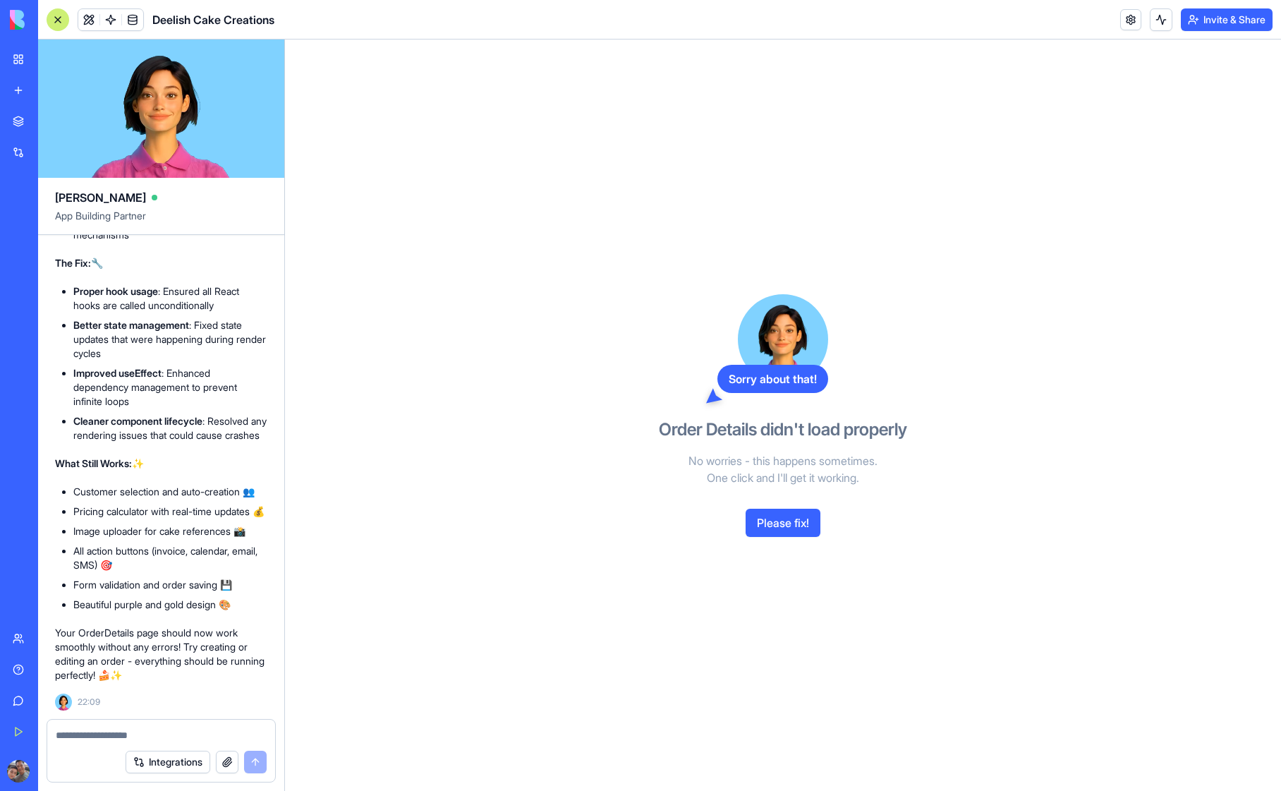
scroll to position [12161, 0]
click at [52, 59] on div "My Workspace" at bounding box center [43, 59] width 18 height 14
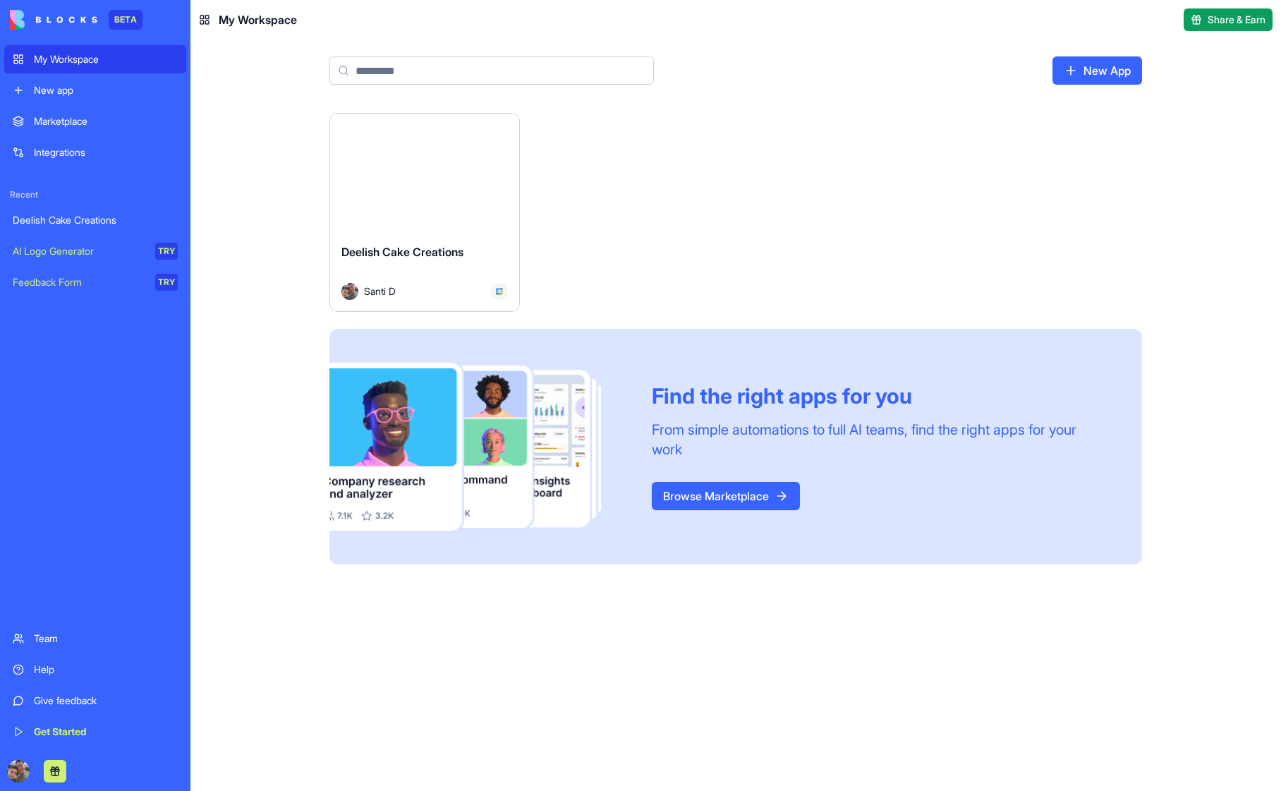
click at [419, 166] on button "Launch" at bounding box center [425, 173] width 106 height 28
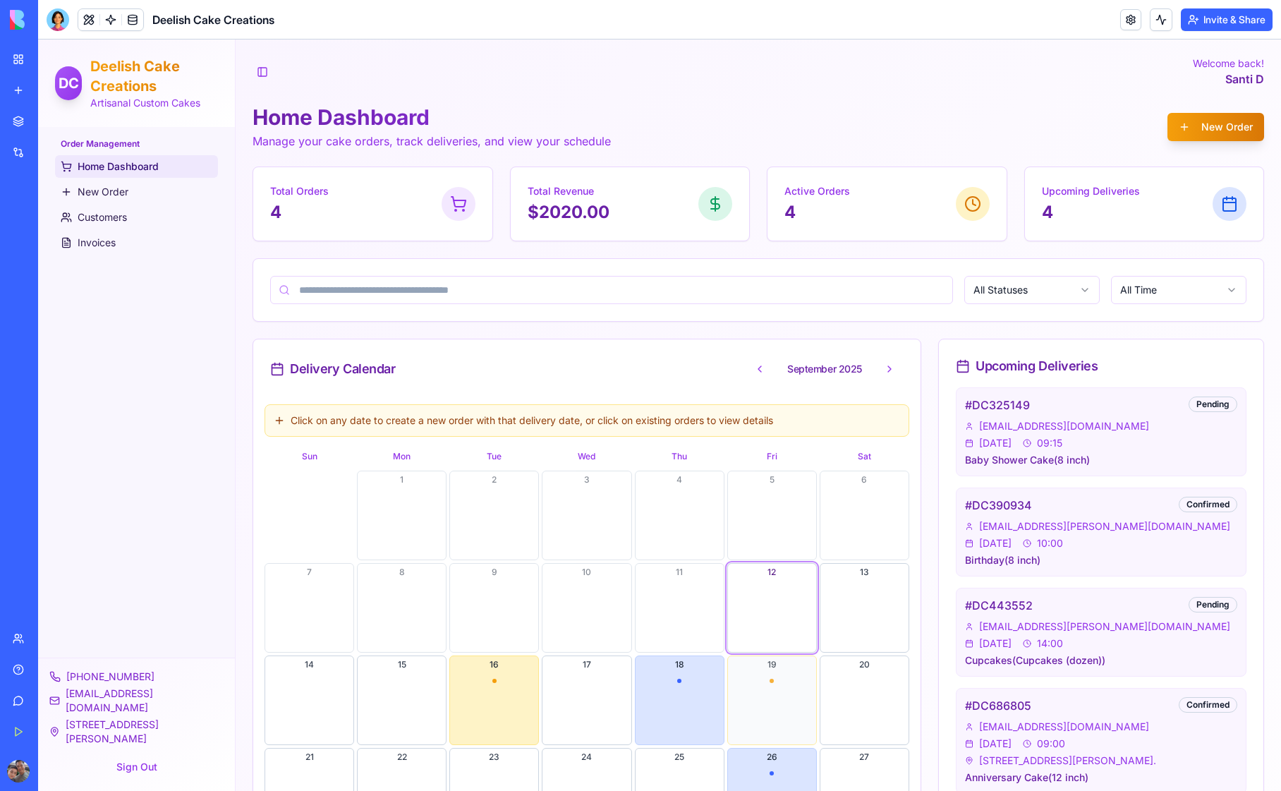
click at [765, 706] on button "19" at bounding box center [773, 701] width 90 height 90
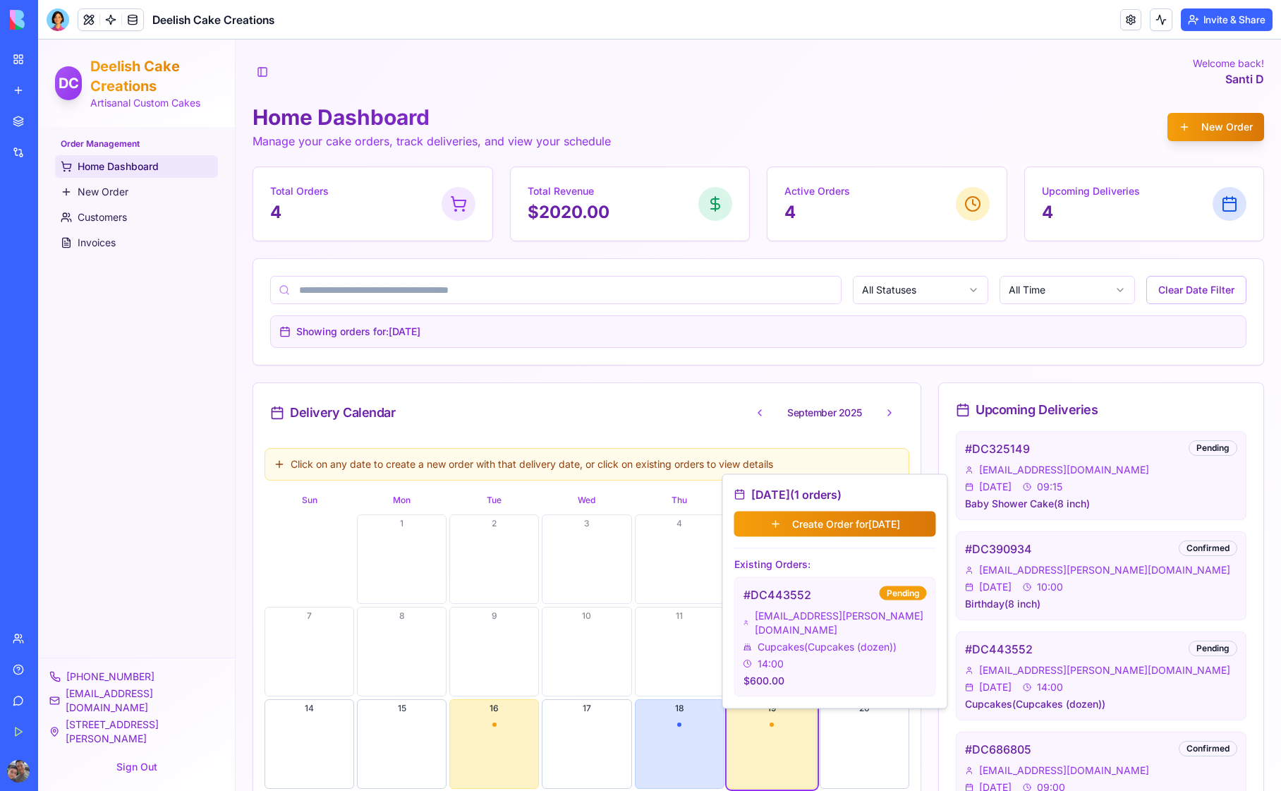
click at [118, 295] on div "Order Management Home Dashboard New Order Customers Invoices" at bounding box center [136, 392] width 197 height 531
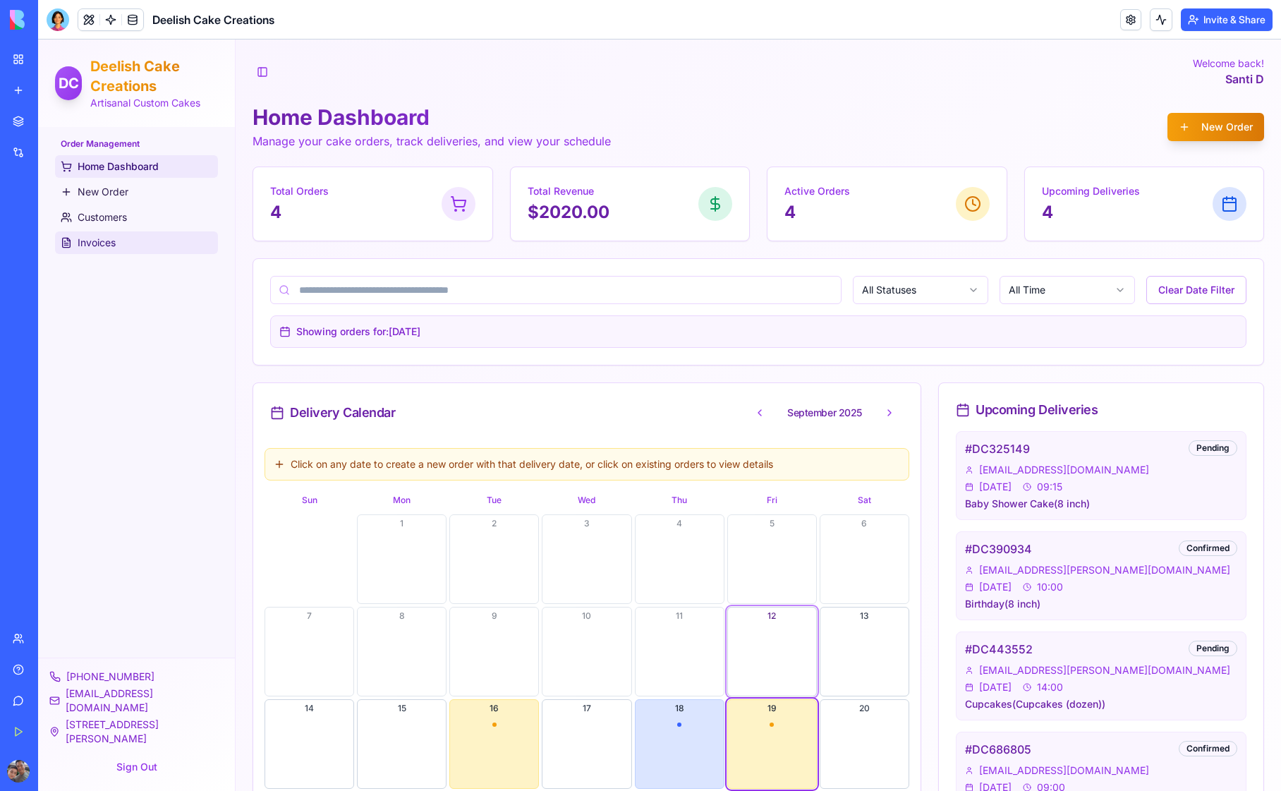
click at [107, 241] on span "Invoices" at bounding box center [97, 243] width 38 height 14
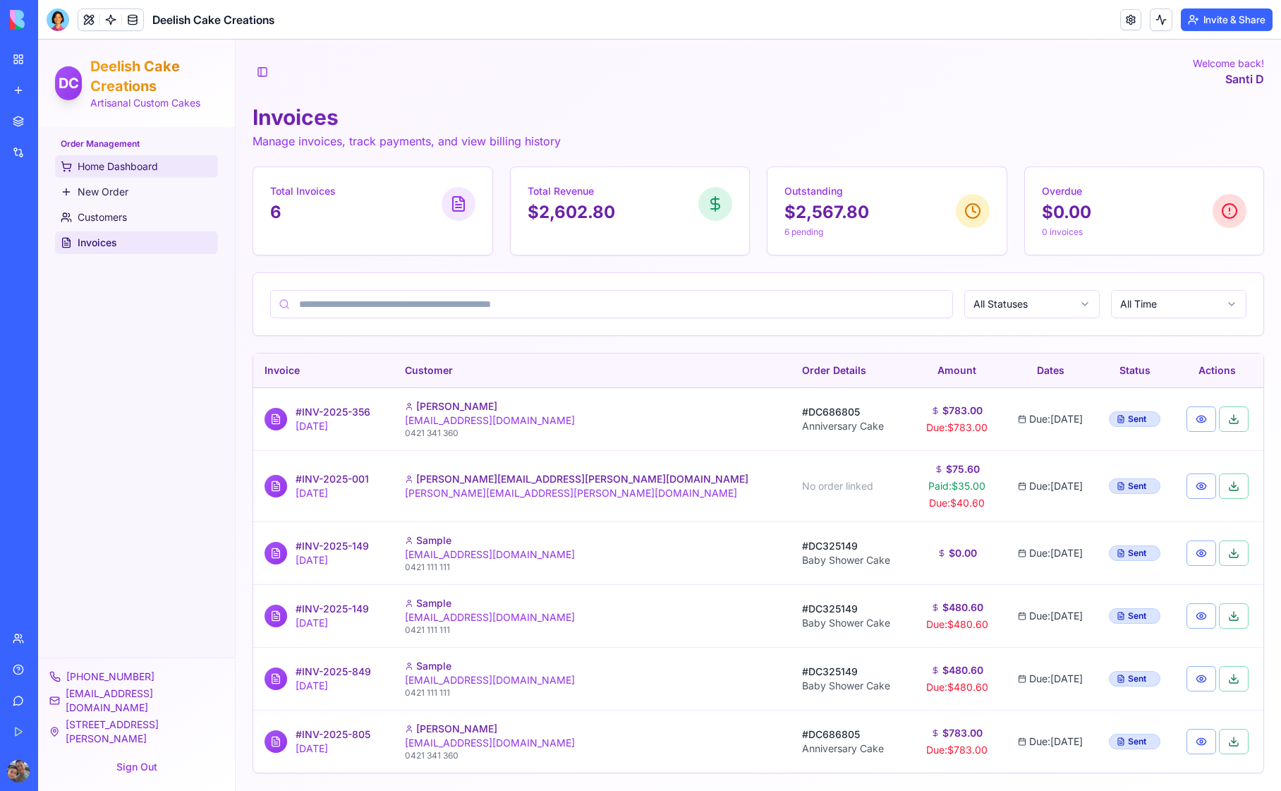
click at [121, 174] on link "Home Dashboard" at bounding box center [136, 166] width 163 height 23
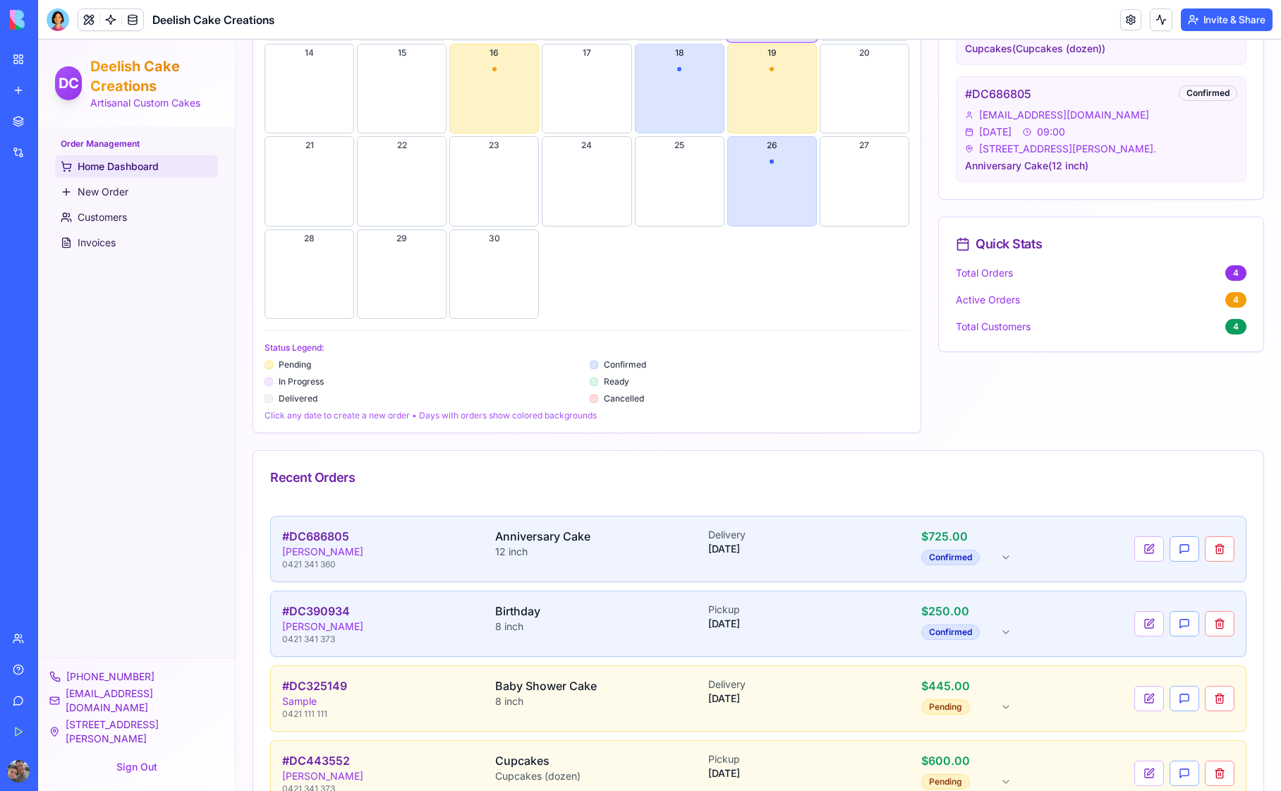
scroll to position [656, 0]
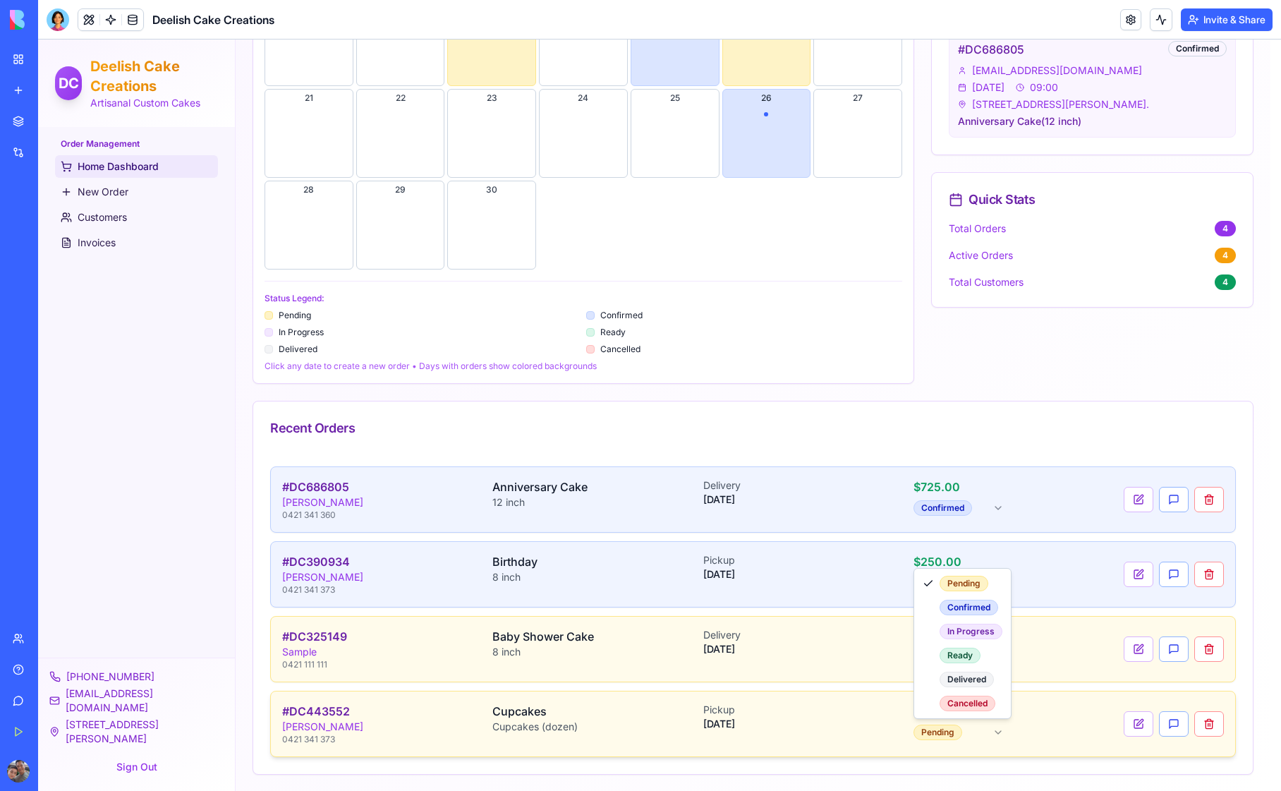
click at [941, 725] on html "DC Deelish Cake Creations Artisanal Custom Cakes Order Management Home Dashboar…" at bounding box center [659, 87] width 1243 height 1409
click at [1061, 417] on html "DC Deelish Cake Creations Artisanal Custom Cakes Order Management Home Dashboar…" at bounding box center [659, 87] width 1243 height 1409
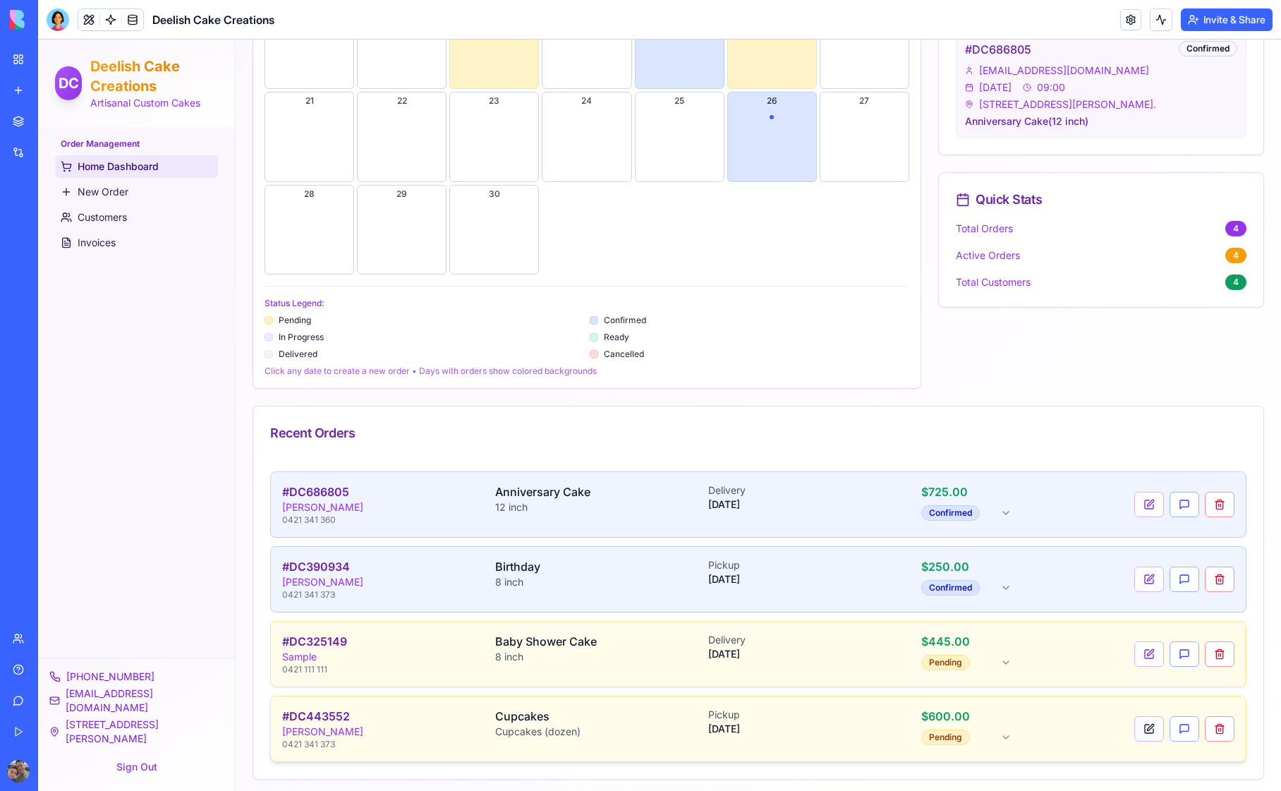
click at [1140, 720] on button at bounding box center [1150, 728] width 30 height 25
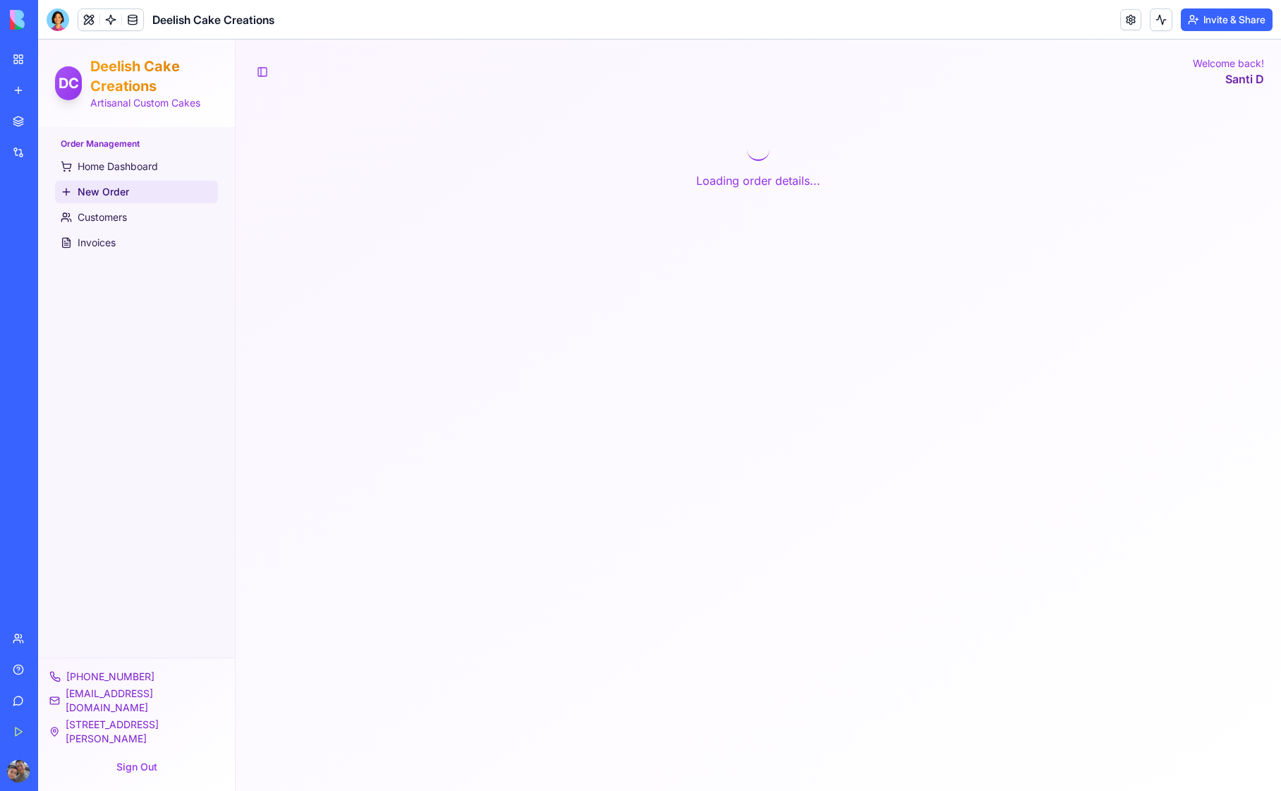
scroll to position [0, 0]
